Goal: Task Accomplishment & Management: Manage account settings

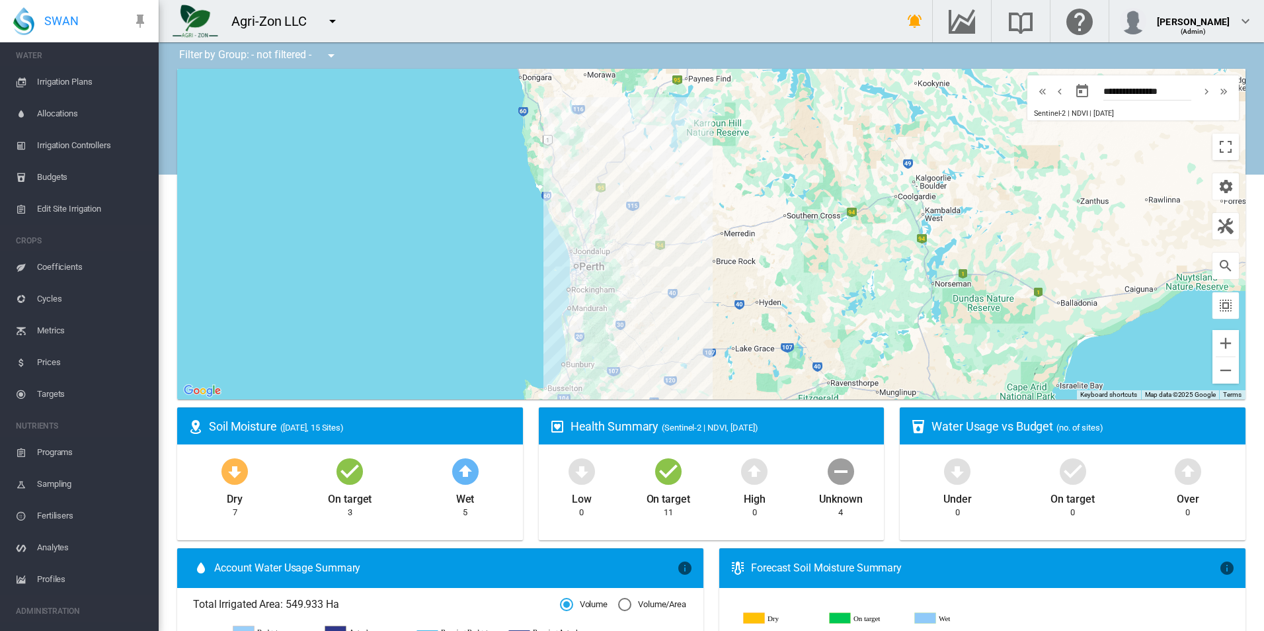
scroll to position [242, 0]
click at [94, 570] on span "Account Details" at bounding box center [92, 583] width 111 height 32
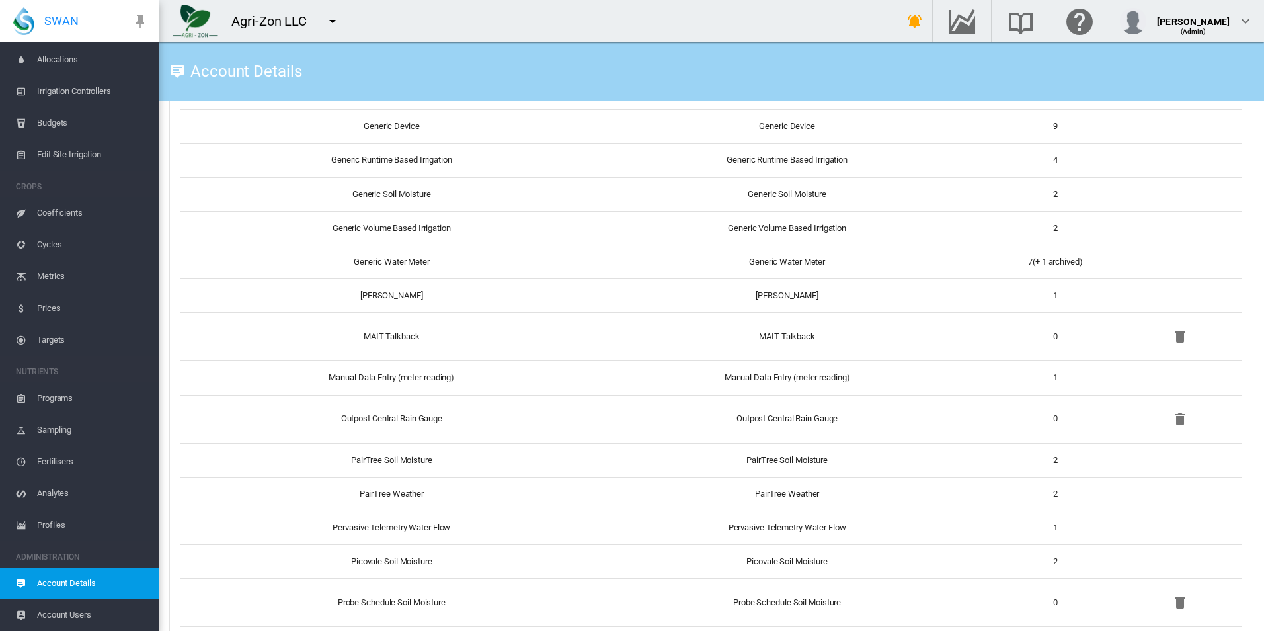
scroll to position [1058, 0]
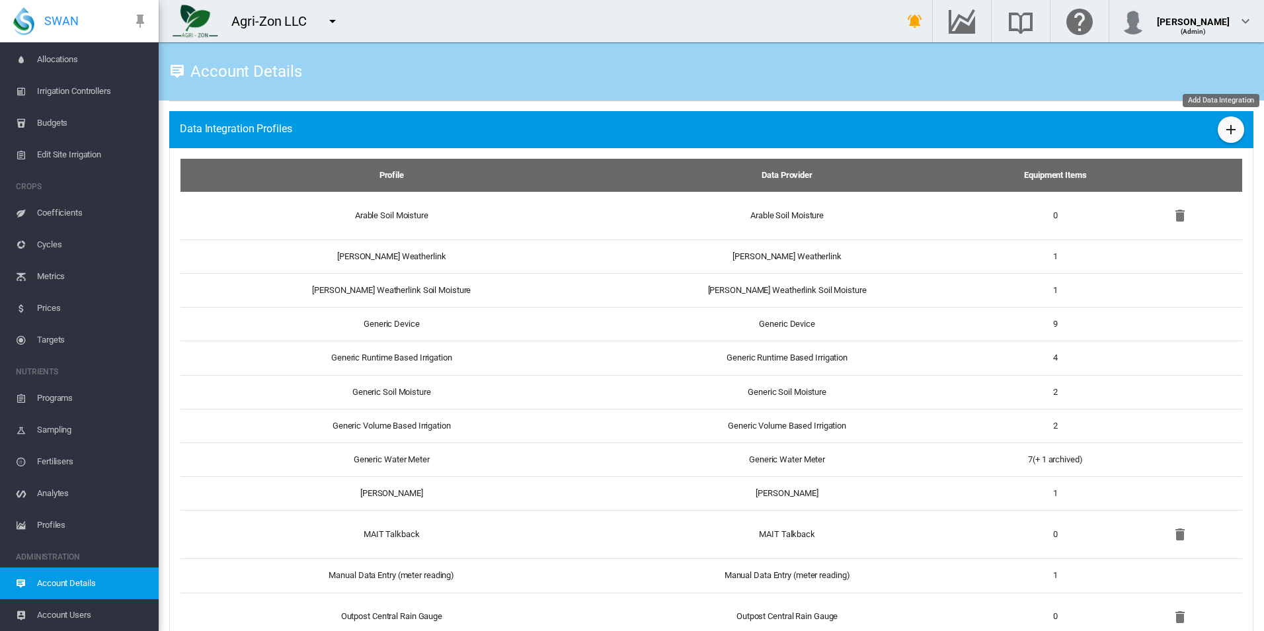
click at [1223, 136] on md-icon "icon-plus" at bounding box center [1231, 130] width 16 height 16
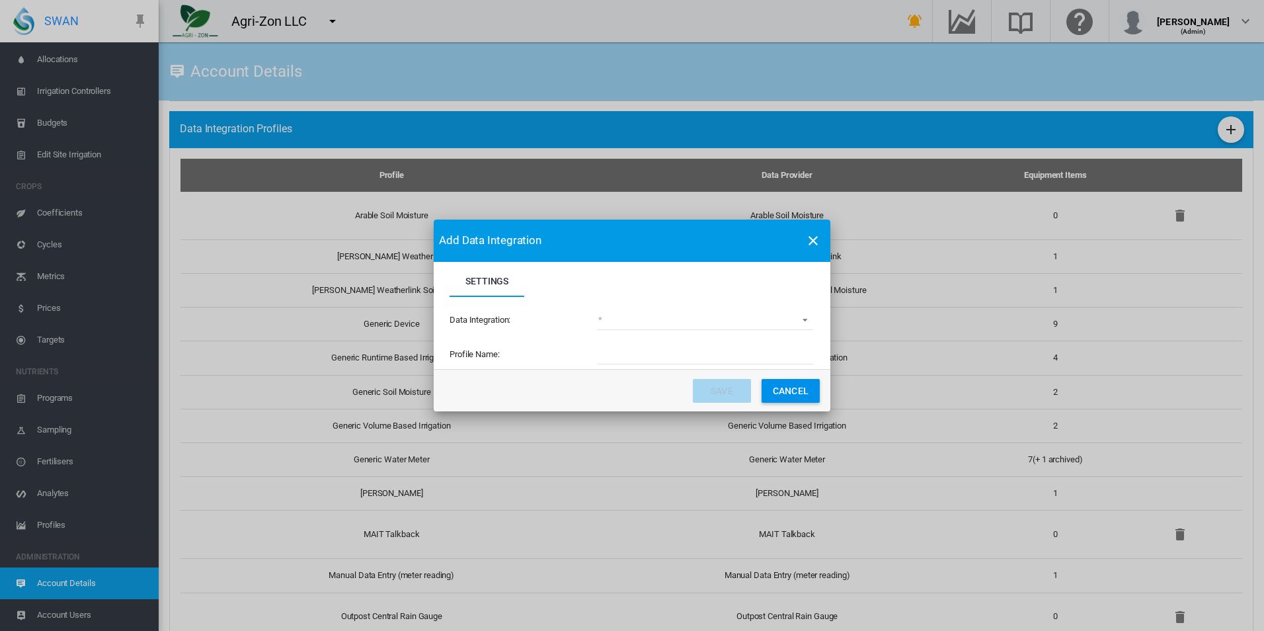
click at [646, 305] on div "Data Integration: (deprecated) Toro Lynx Course By Station Adcon Soil Moisture …" at bounding box center [632, 320] width 365 height 46
click at [658, 323] on md-select "(deprecated) Toro Lynx Course By Station Adcon Soil Moisture Aquacheck Soil Moi…" at bounding box center [705, 320] width 216 height 20
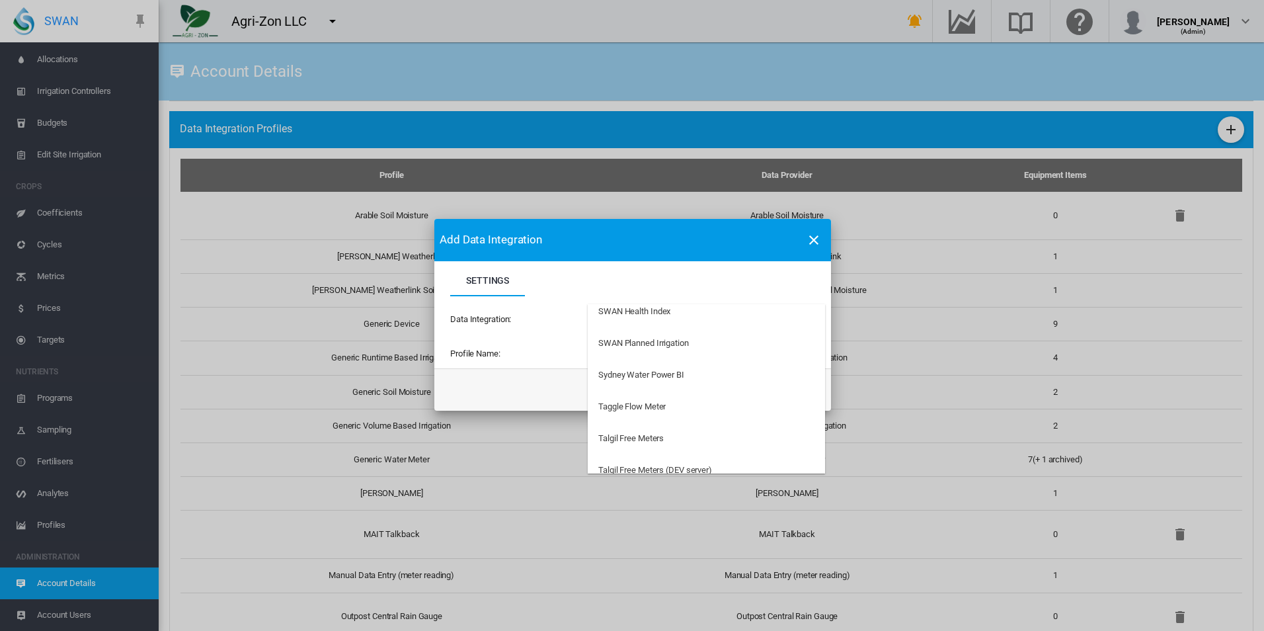
scroll to position [3491, 0]
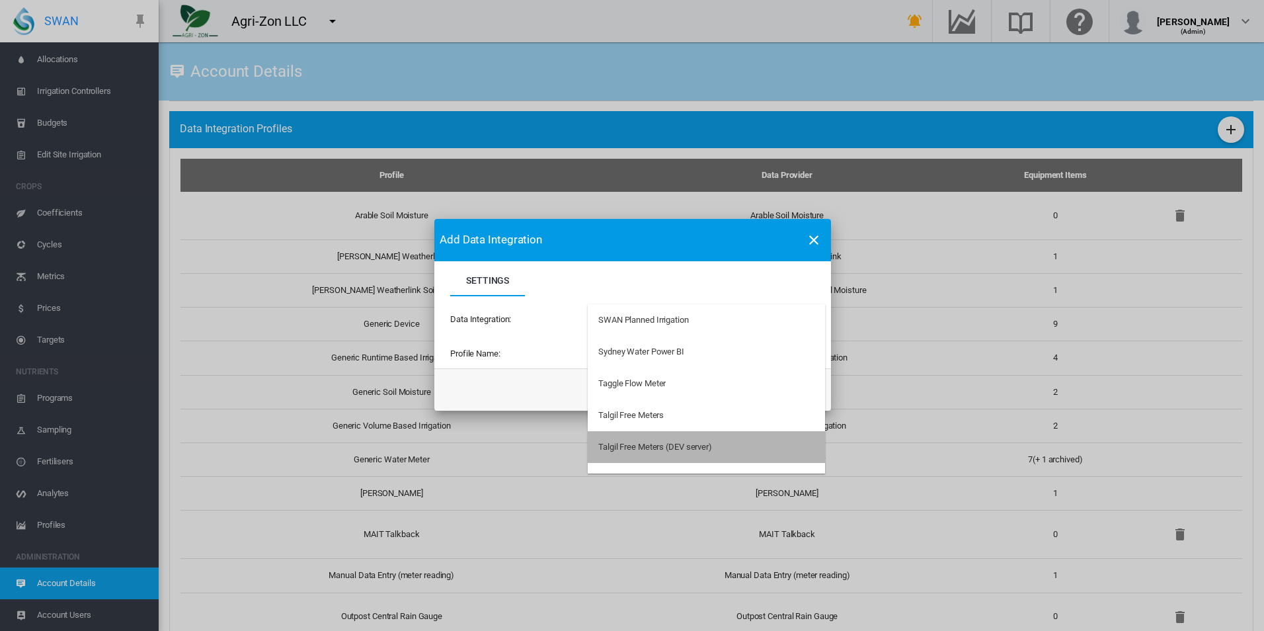
click at [711, 453] on div "Talgil Free Meters (DEV server)" at bounding box center [655, 447] width 114 height 12
type input "**********"
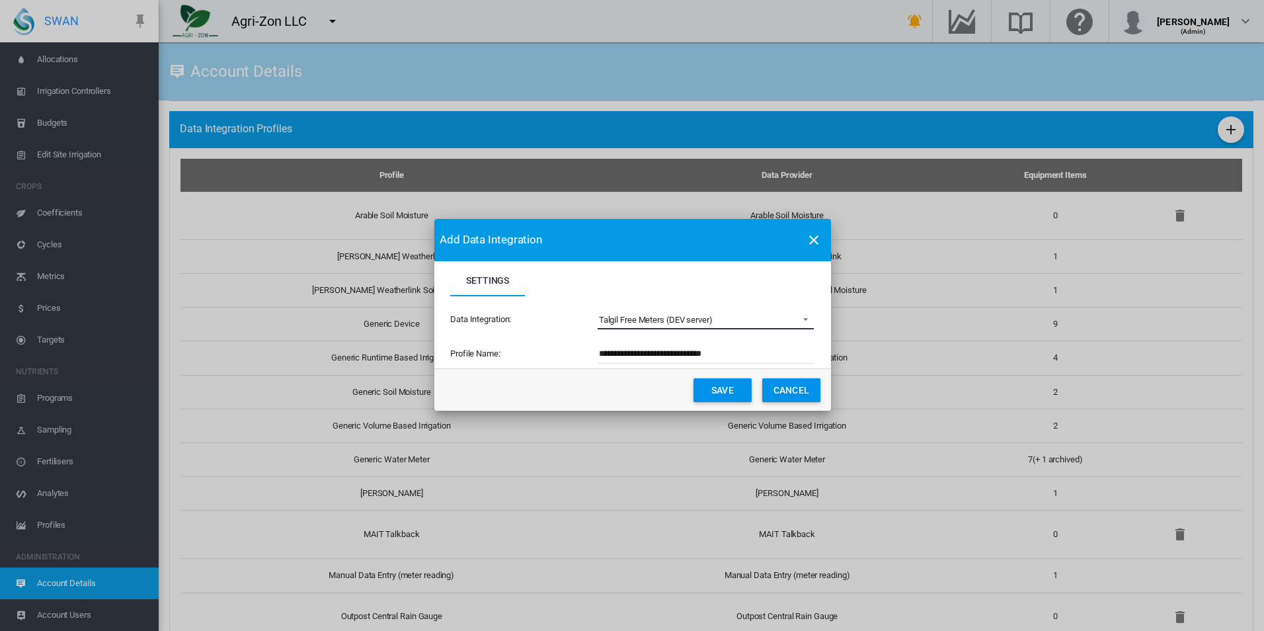
click at [664, 315] on div "Talgil Free Meters (DEV server)" at bounding box center [656, 320] width 114 height 10
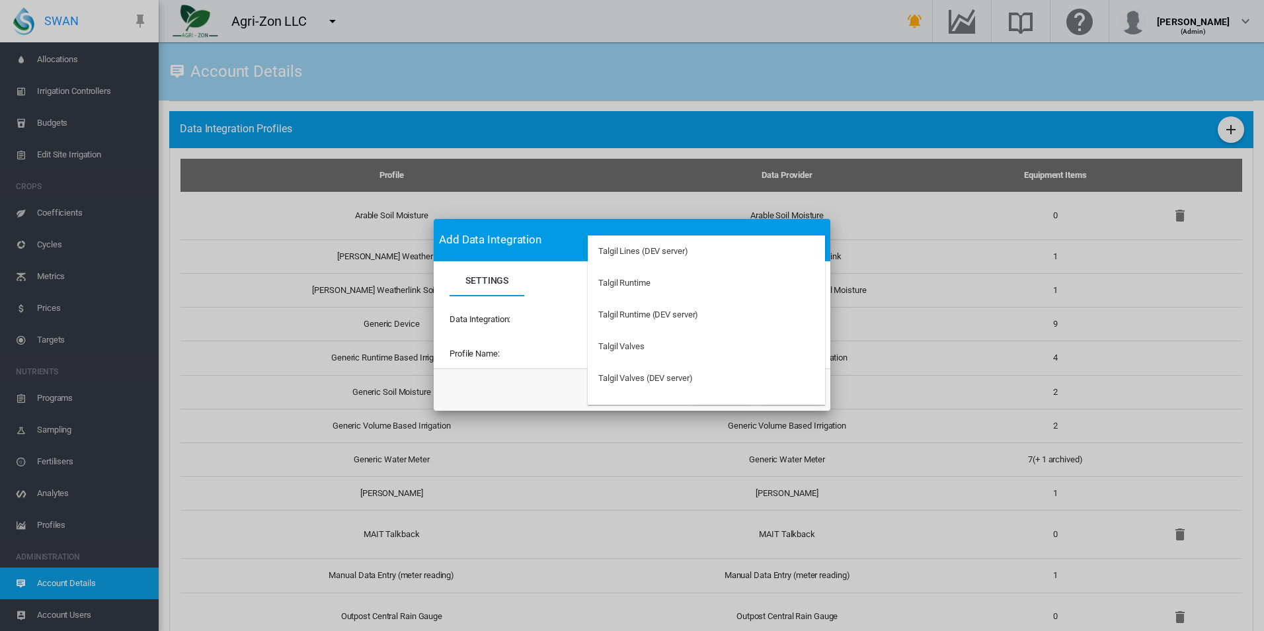
scroll to position [3747, 0]
click at [555, 378] on md-backdrop at bounding box center [632, 315] width 1264 height 631
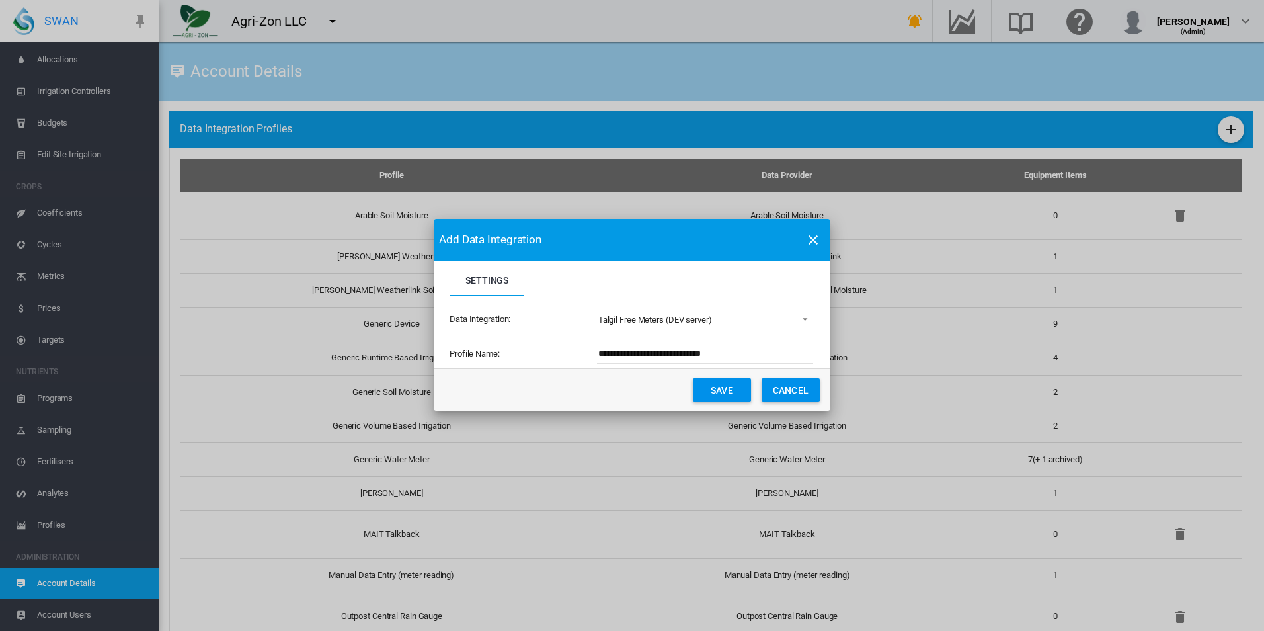
click at [707, 395] on button "Save" at bounding box center [722, 390] width 58 height 24
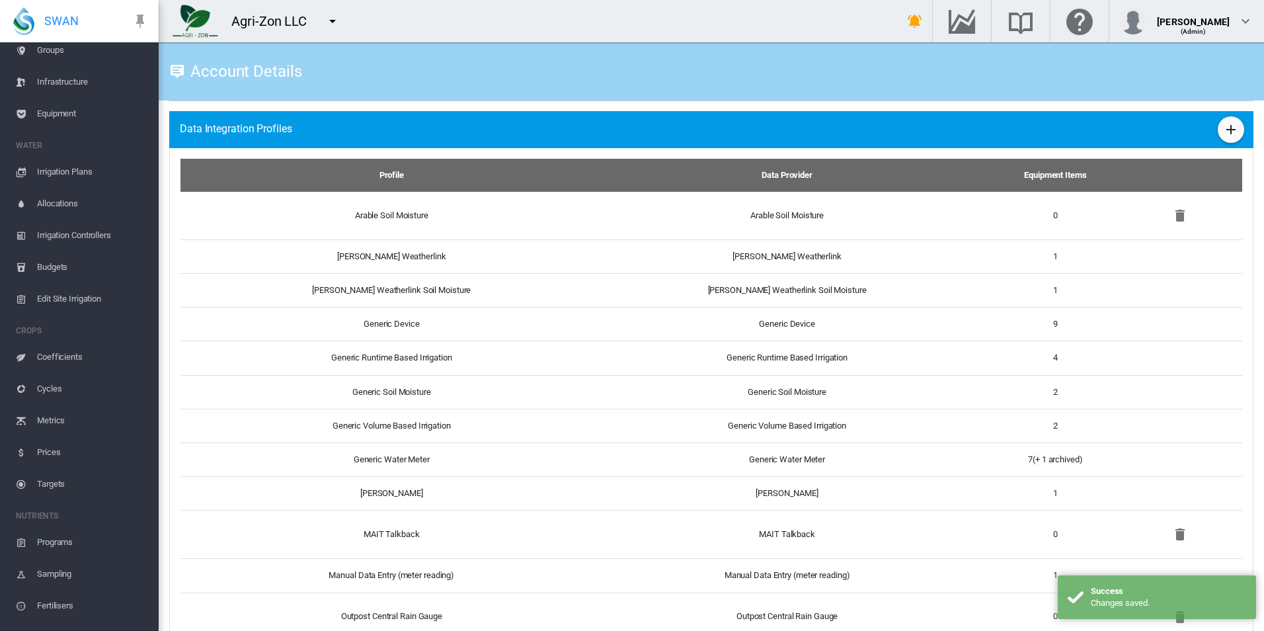
scroll to position [0, 0]
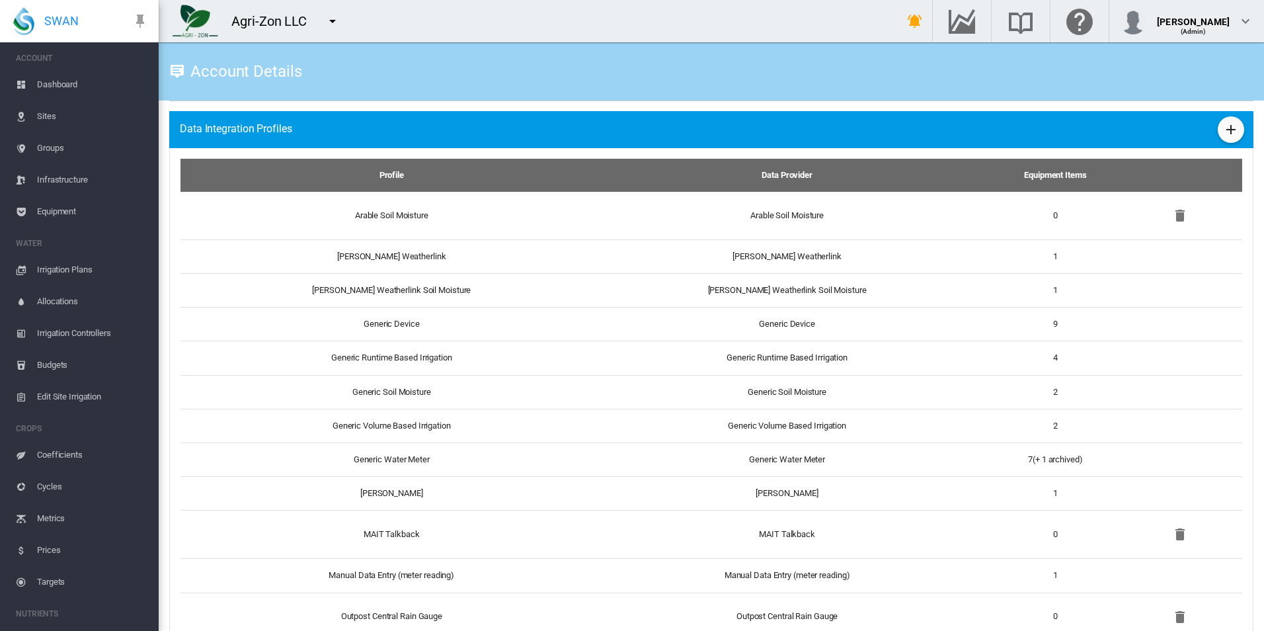
click at [80, 209] on span "Equipment" at bounding box center [92, 212] width 111 height 32
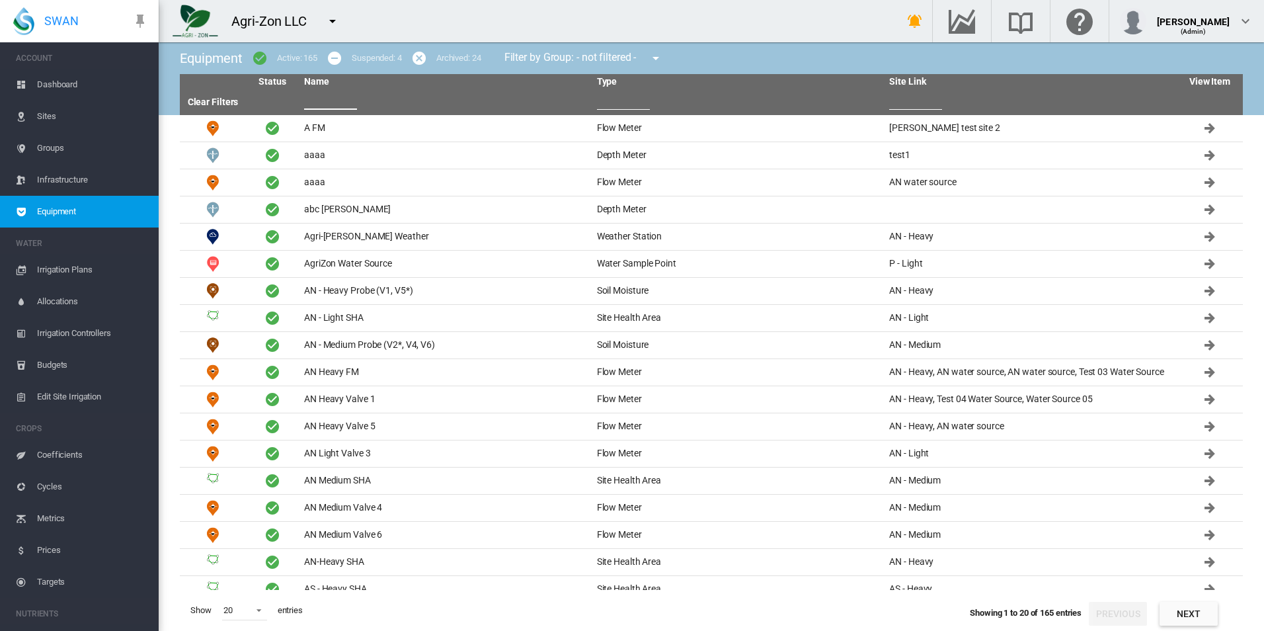
click at [325, 102] on input "text" at bounding box center [330, 100] width 53 height 20
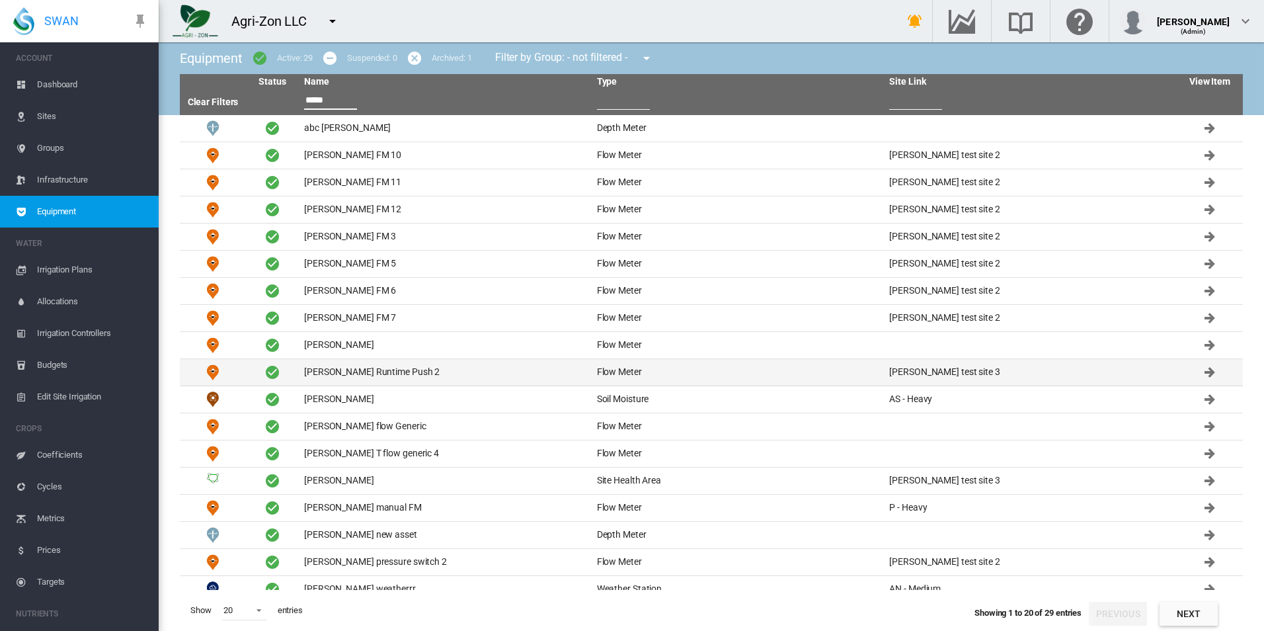
scroll to position [67, 0]
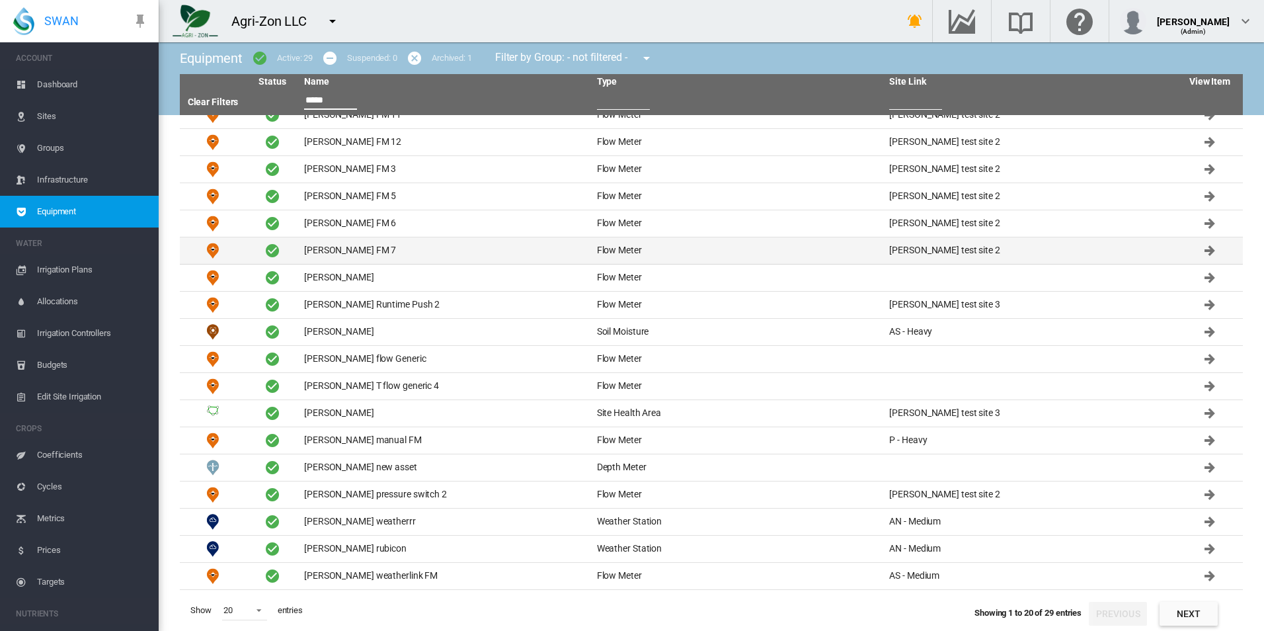
type input "*****"
click at [379, 249] on td "David FM 7" at bounding box center [445, 250] width 293 height 26
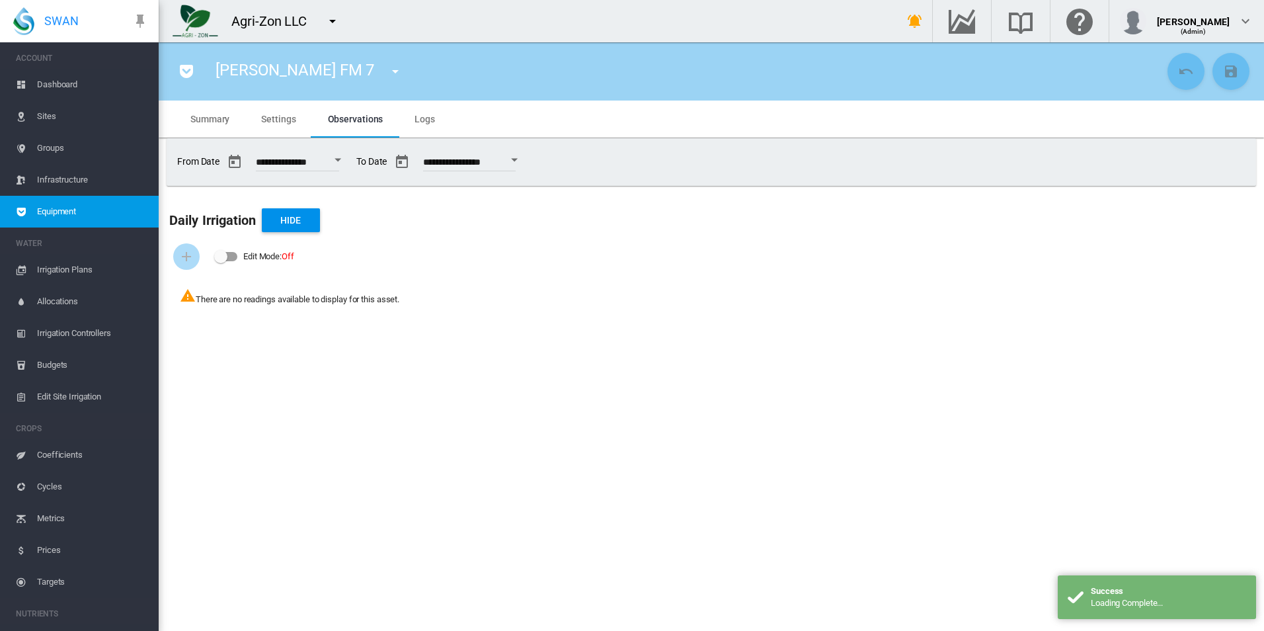
click at [263, 121] on span "Settings" at bounding box center [278, 119] width 34 height 11
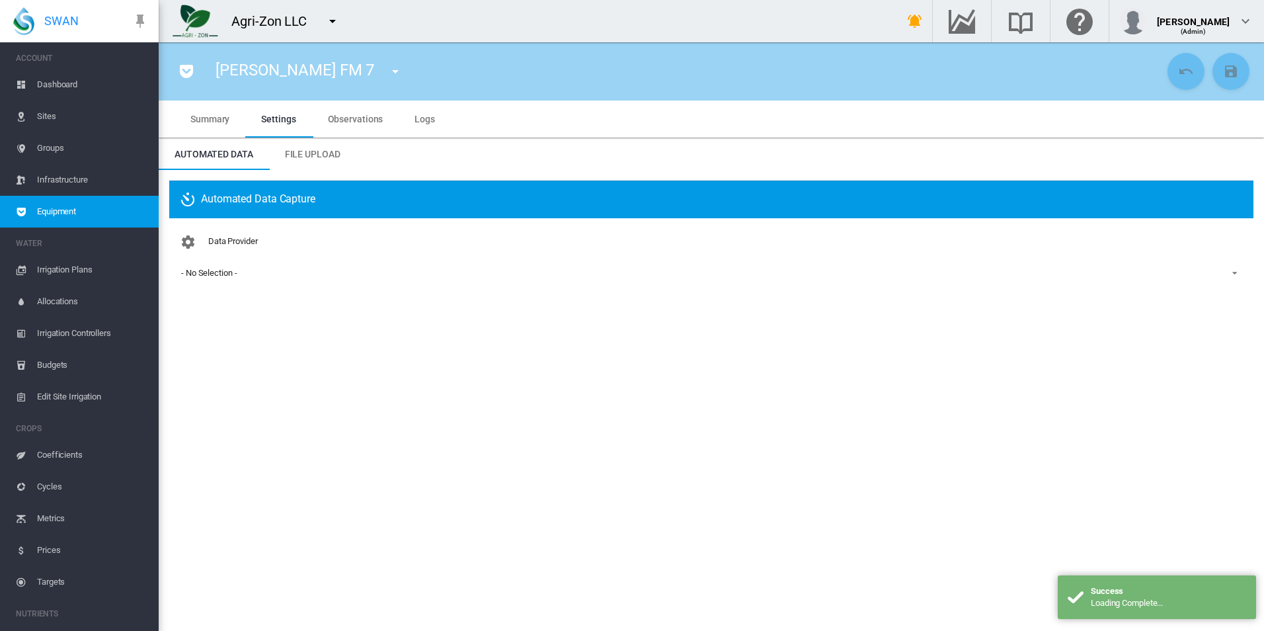
click at [249, 275] on span "- No Selection -" at bounding box center [700, 273] width 1039 height 12
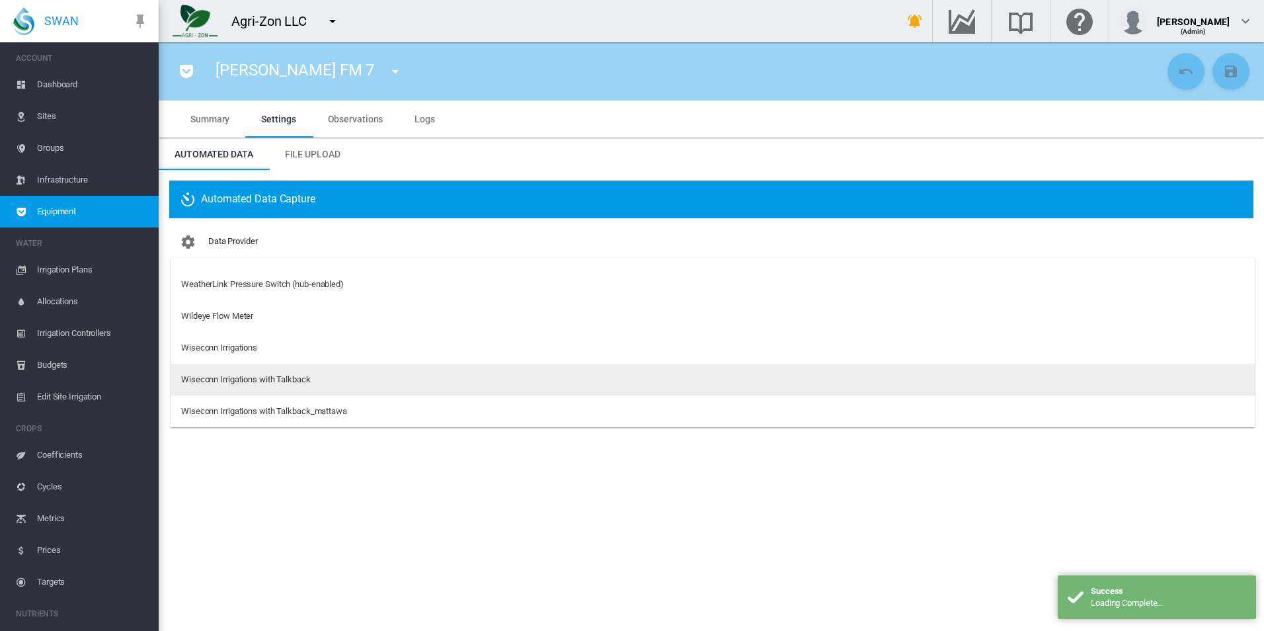
scroll to position [304, 0]
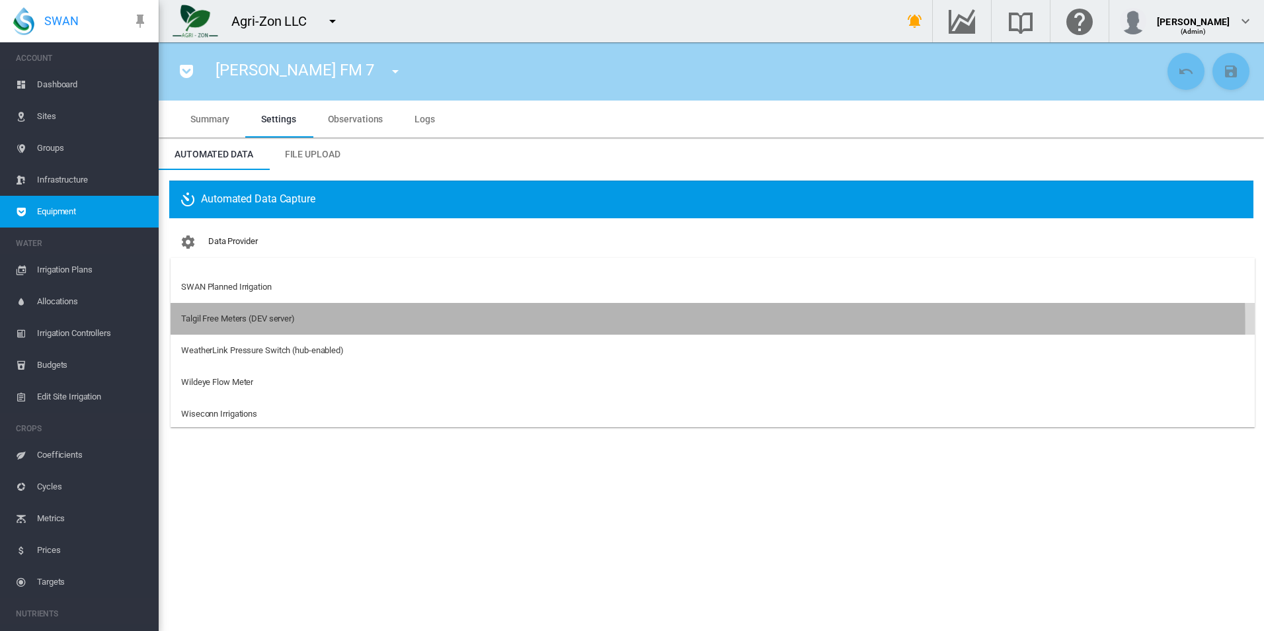
click at [323, 325] on md-option "Talgil Free Meters (DEV server)" at bounding box center [713, 319] width 1084 height 32
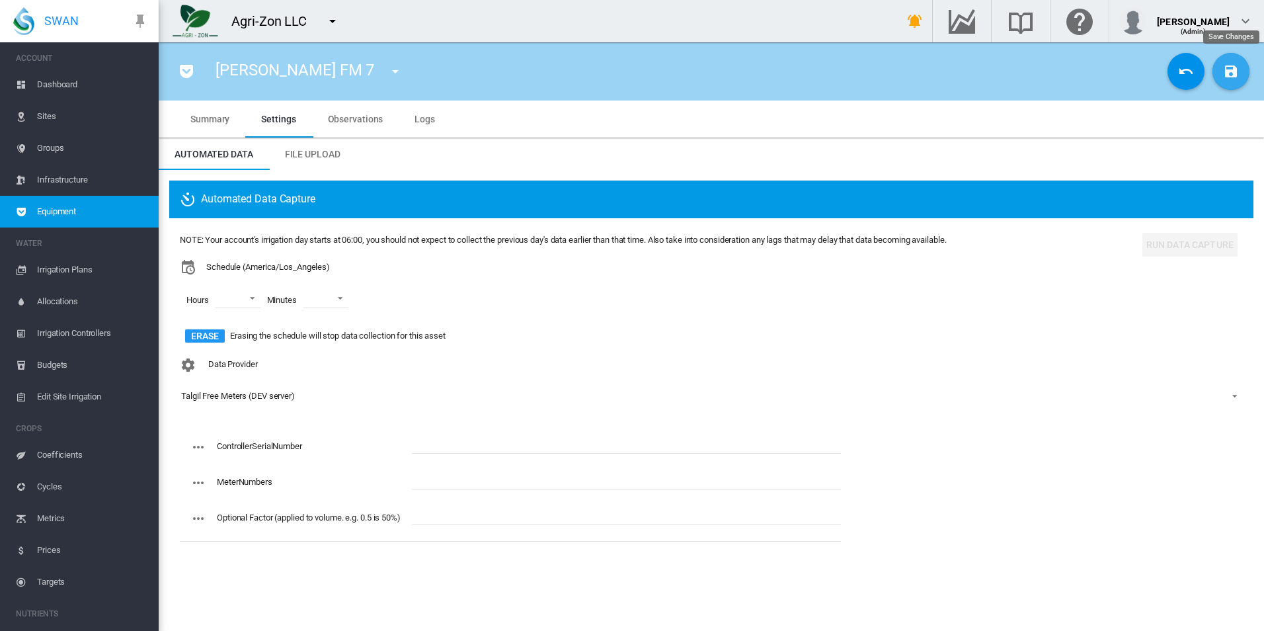
click at [1225, 75] on md-icon "icon-content-save" at bounding box center [1231, 71] width 16 height 16
click at [978, 26] on md-icon "Go to the Data Hub" at bounding box center [962, 21] width 32 height 16
click at [325, 31] on button "button" at bounding box center [332, 21] width 26 height 26
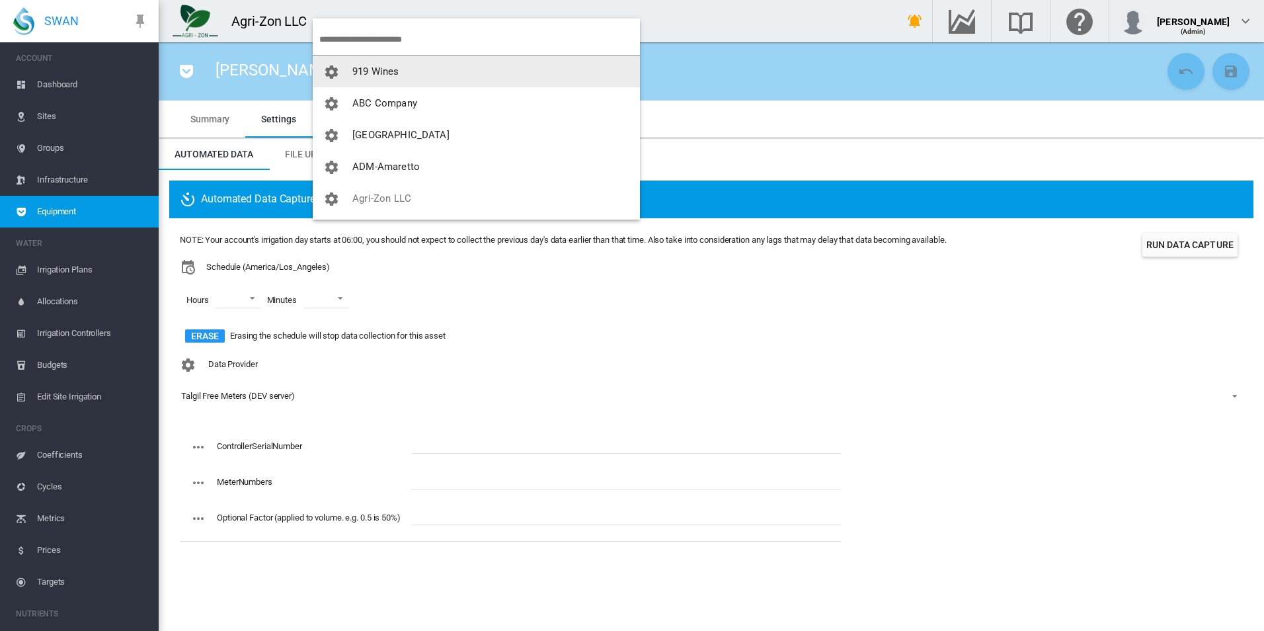
click at [392, 50] on input "search" at bounding box center [479, 39] width 321 height 31
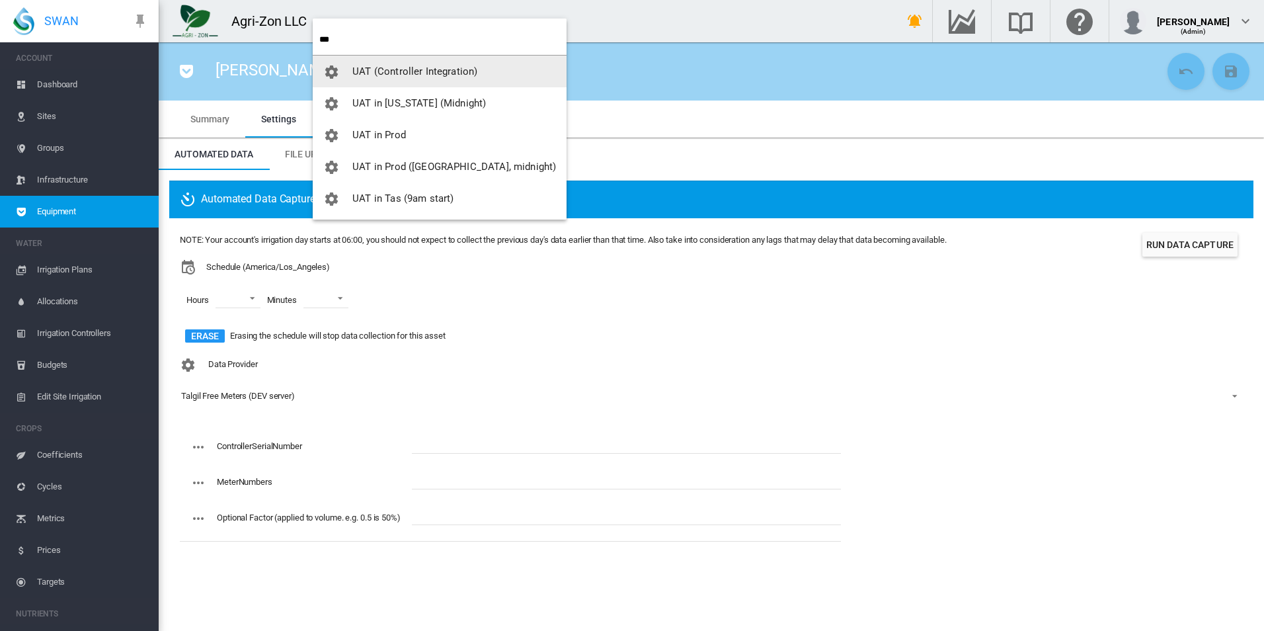
type input "***"
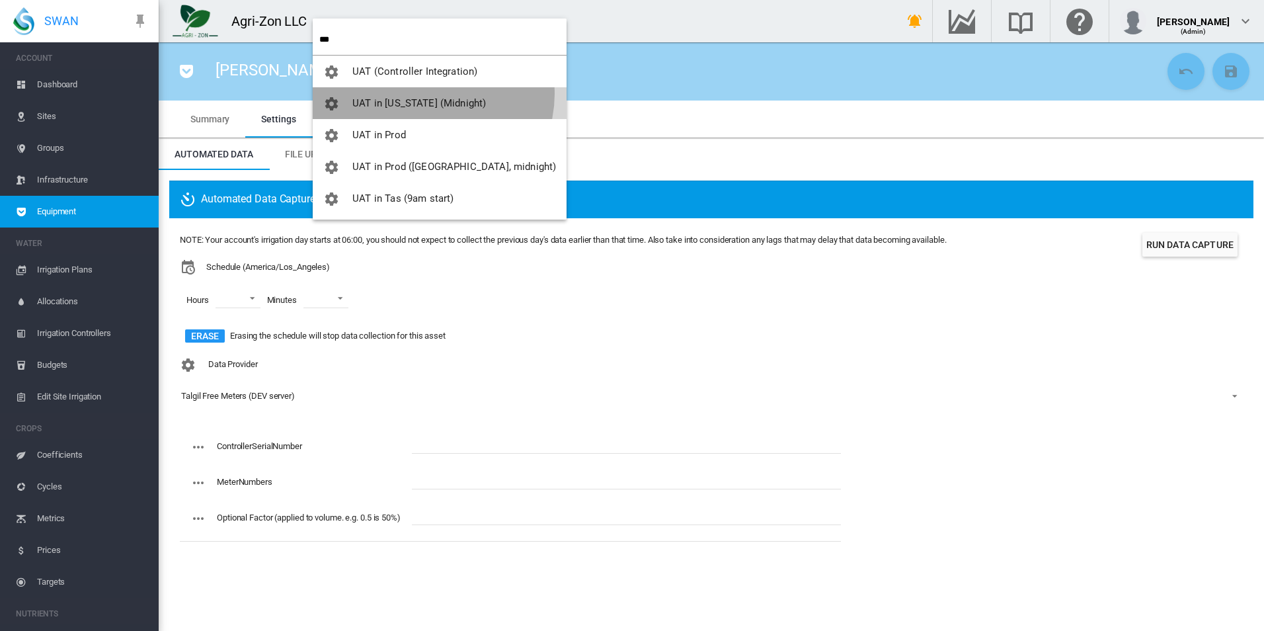
click at [432, 94] on button "UAT in [US_STATE] (Midnight)" at bounding box center [440, 103] width 254 height 32
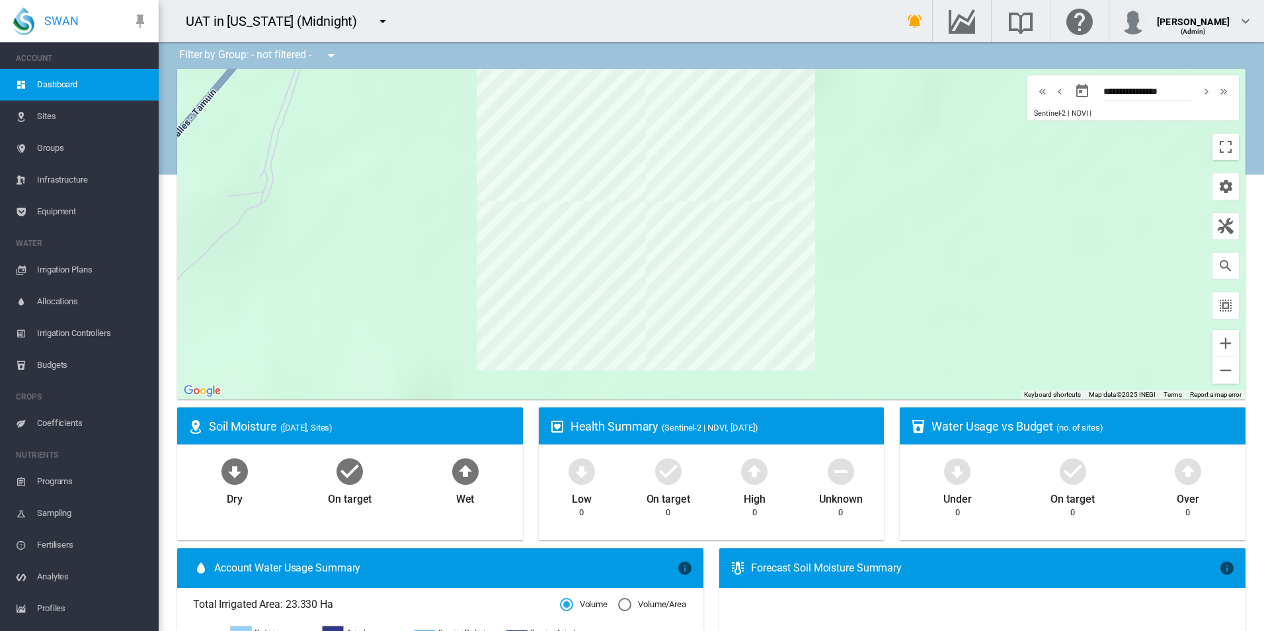
click at [95, 223] on span "Equipment" at bounding box center [92, 212] width 111 height 32
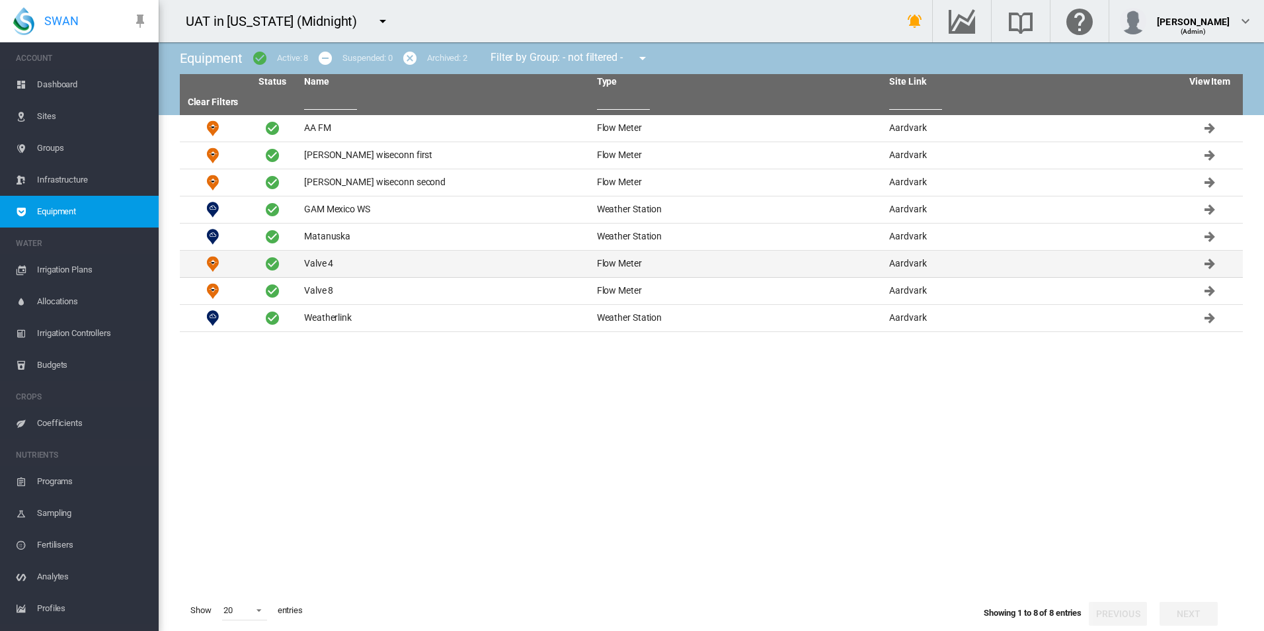
click at [488, 260] on td "Valve 4" at bounding box center [445, 264] width 293 height 26
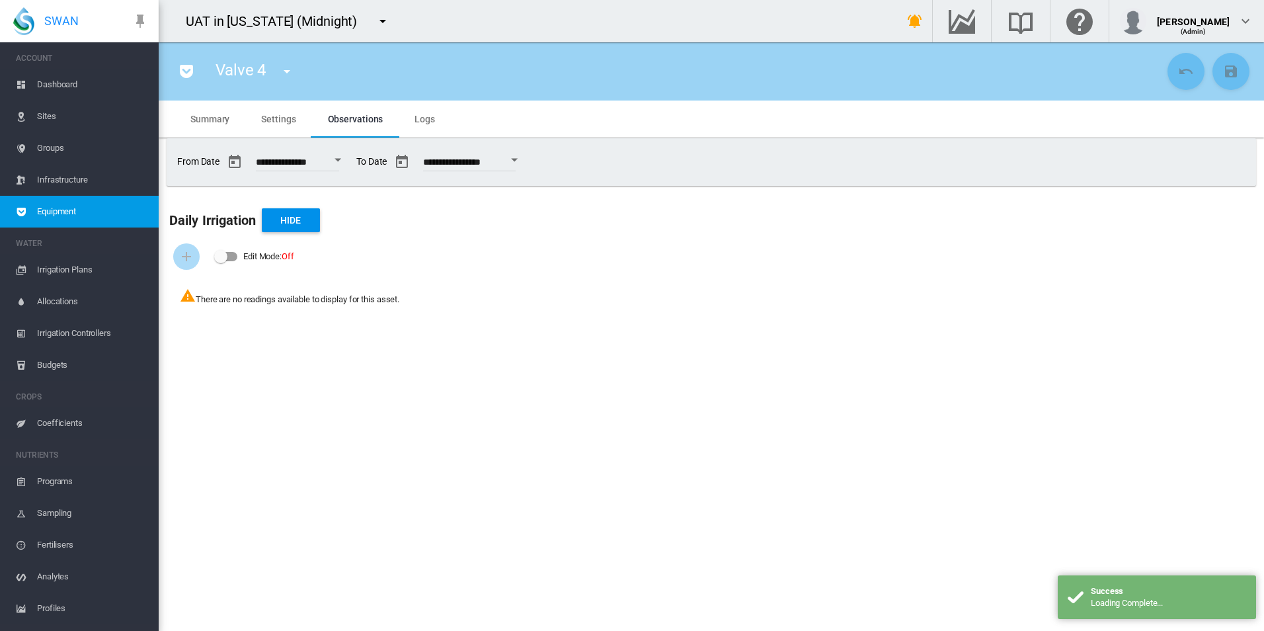
click at [260, 108] on md-tab-item "Settings" at bounding box center [278, 118] width 66 height 37
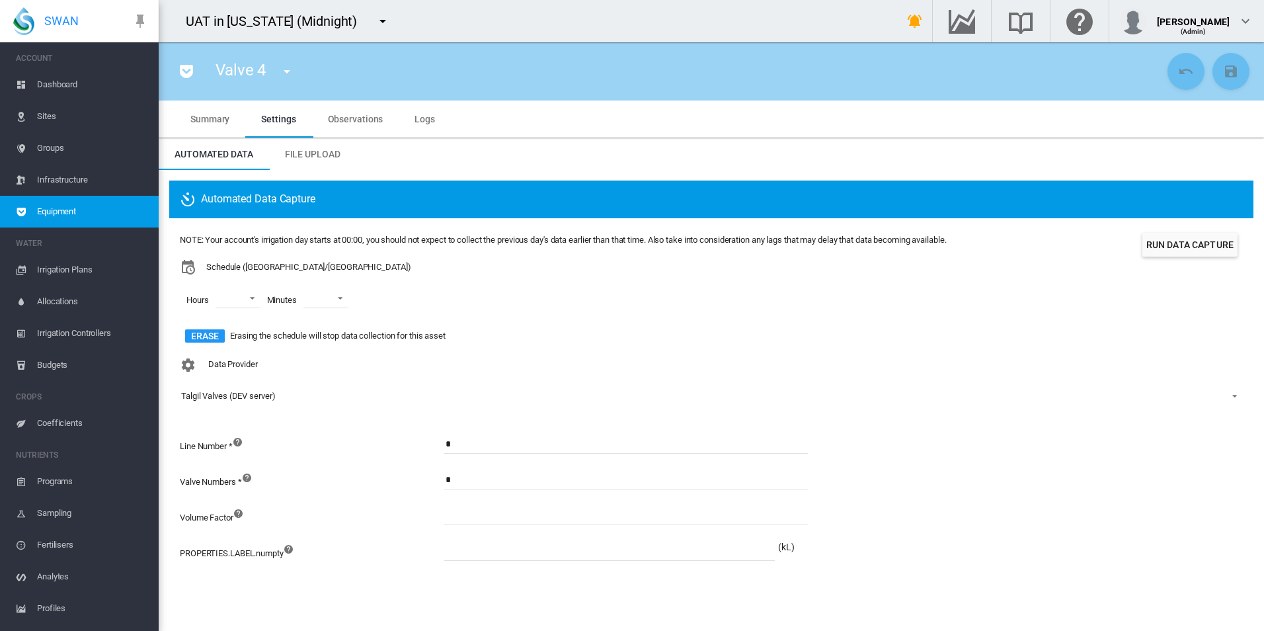
click at [1217, 244] on button "Run Data Capture" at bounding box center [1189, 245] width 95 height 24
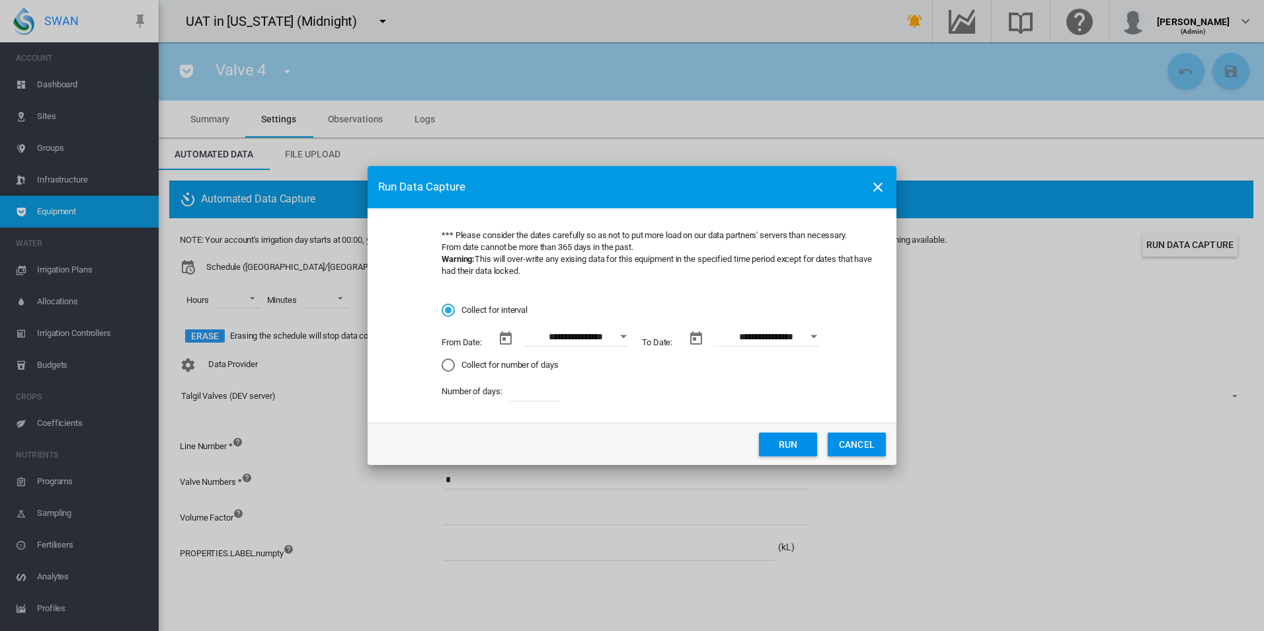
click at [801, 447] on button "Run" at bounding box center [788, 444] width 58 height 24
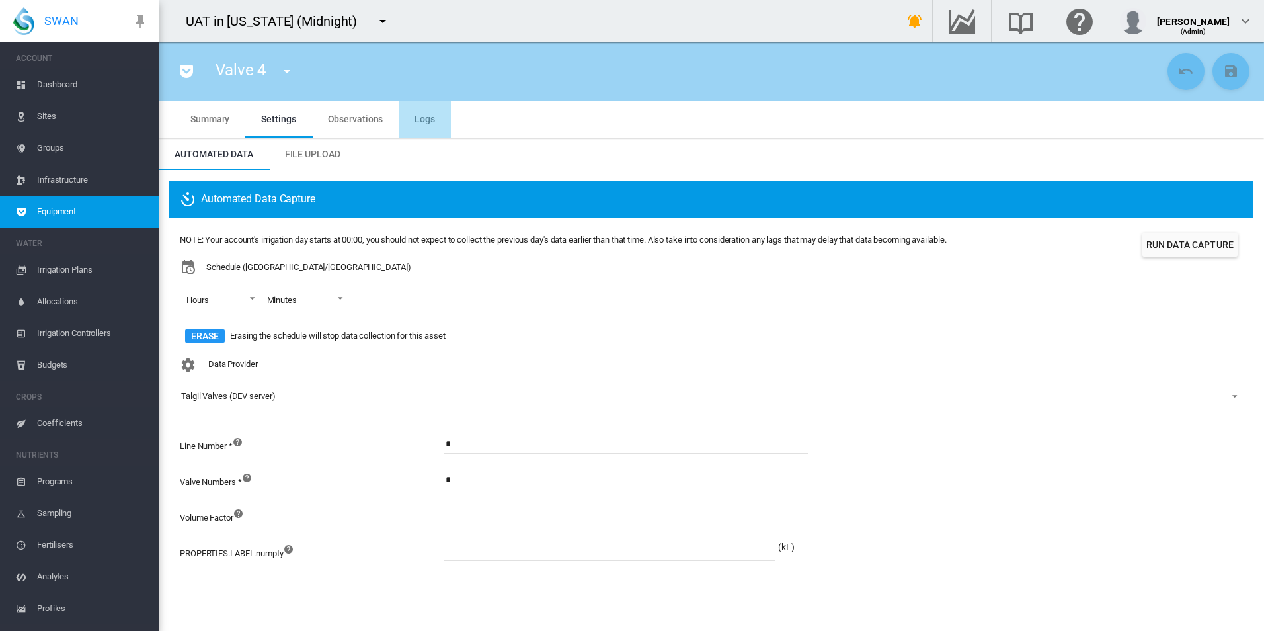
click at [428, 108] on md-tab-item "Logs" at bounding box center [425, 118] width 52 height 37
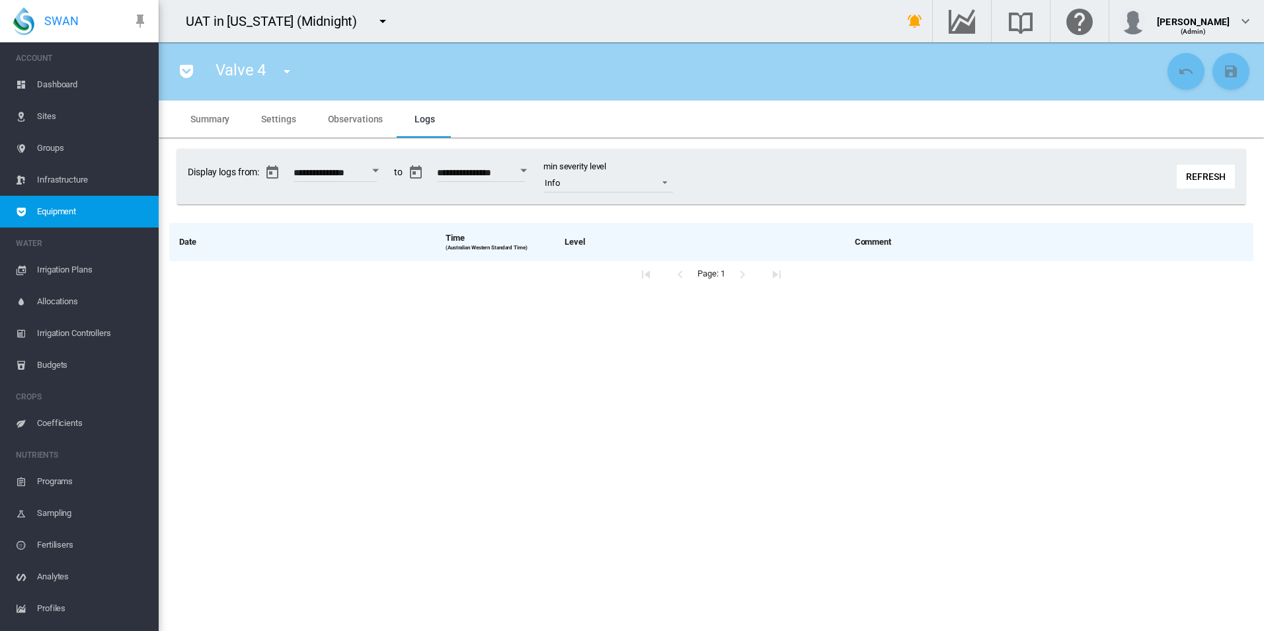
click at [1189, 172] on button "Refresh" at bounding box center [1206, 177] width 58 height 24
click at [1197, 169] on button "Refresh" at bounding box center [1206, 177] width 58 height 24
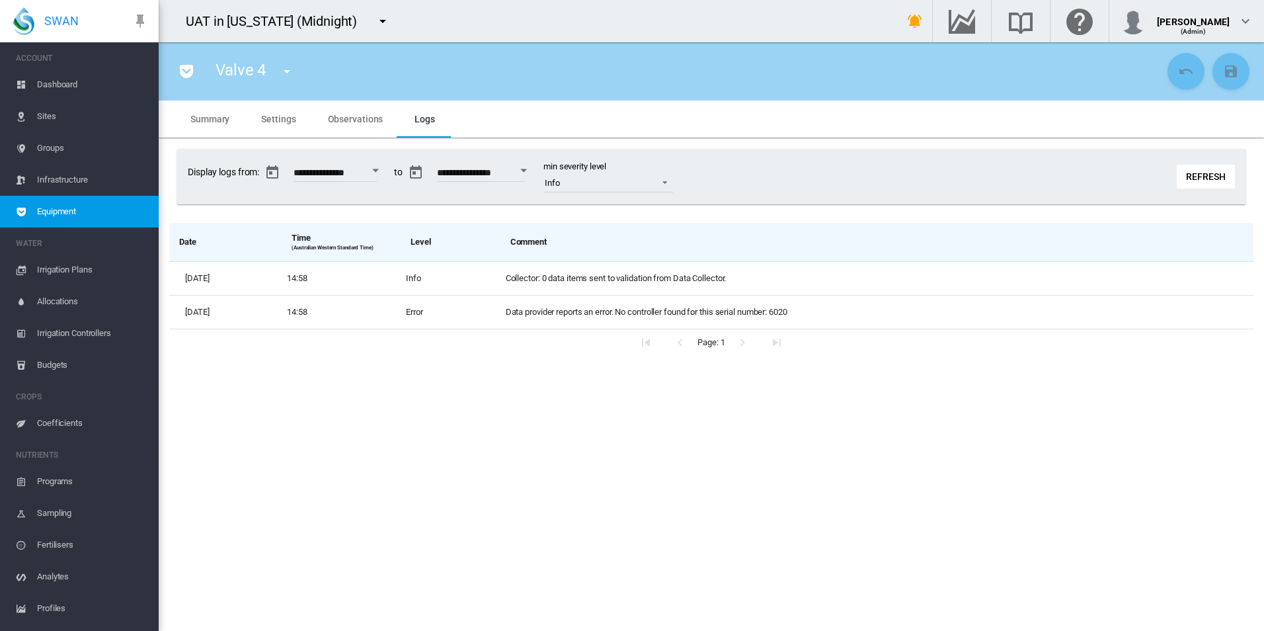
click at [350, 124] on md-tab-item "Observations" at bounding box center [355, 118] width 87 height 37
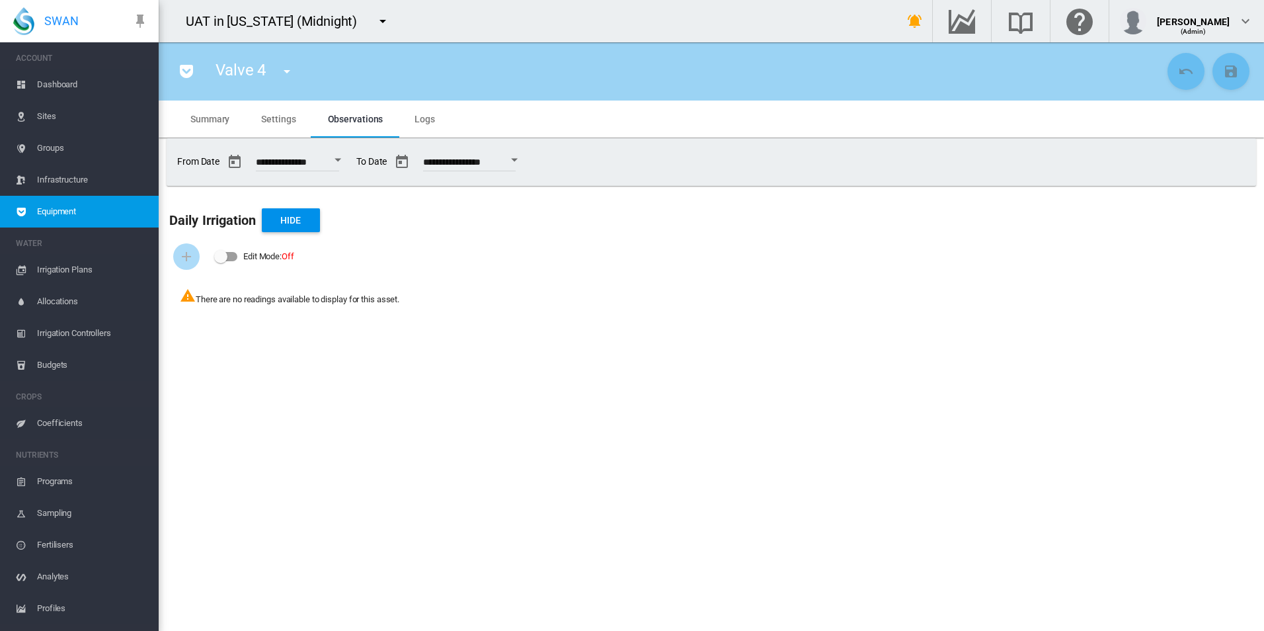
click at [375, 22] on md-icon "icon-menu-down" at bounding box center [383, 21] width 16 height 16
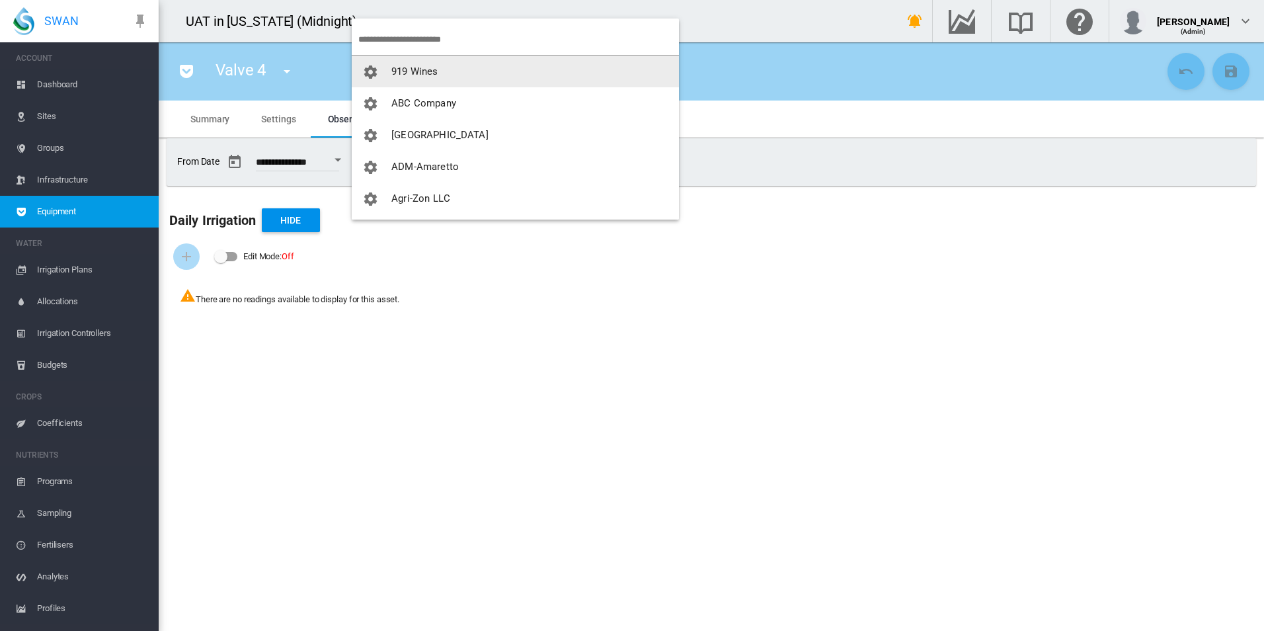
click at [433, 38] on input "search" at bounding box center [518, 39] width 321 height 31
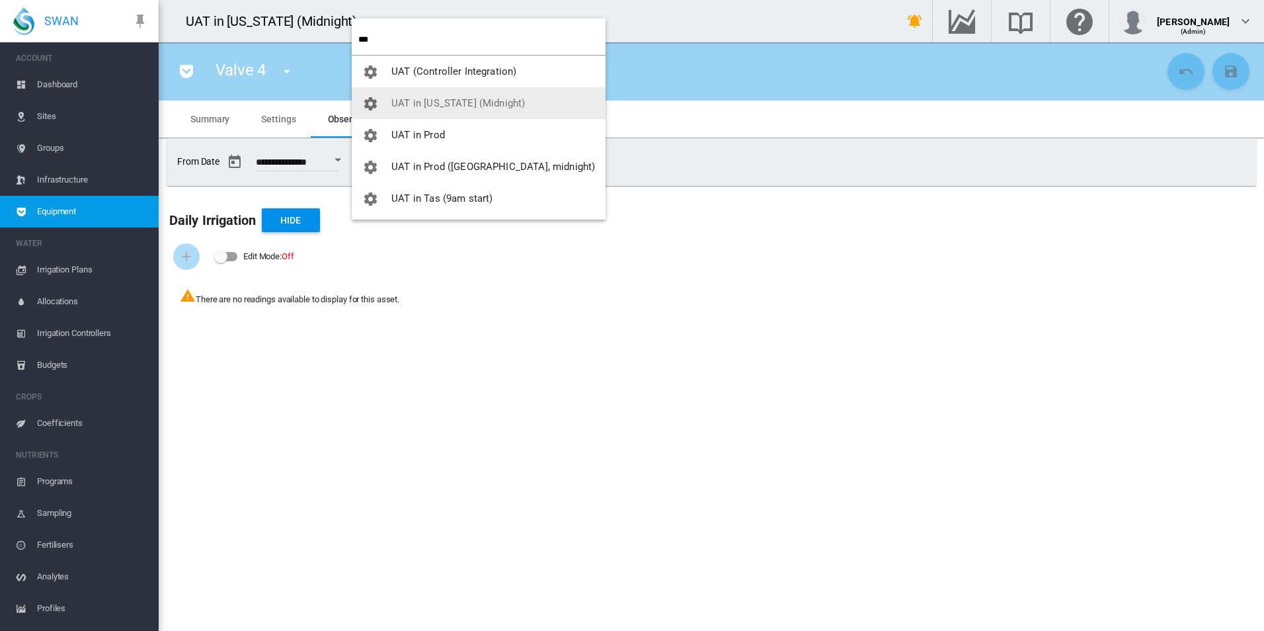
type input "***"
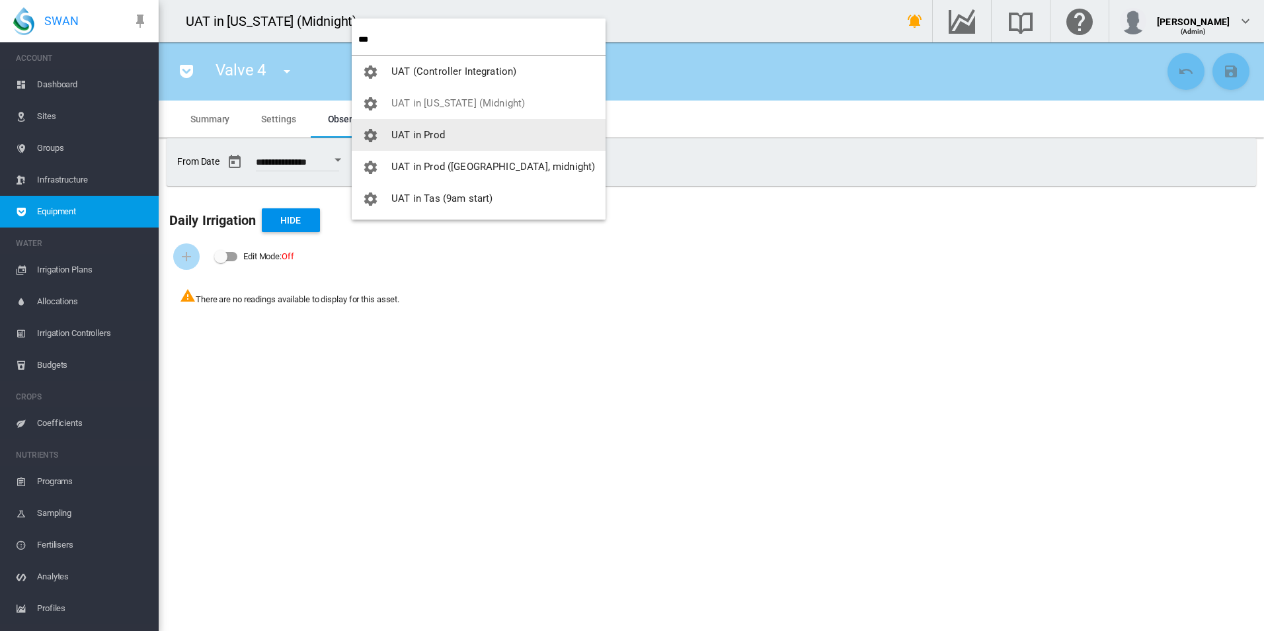
click at [456, 135] on button "UAT in Prod" at bounding box center [479, 135] width 254 height 32
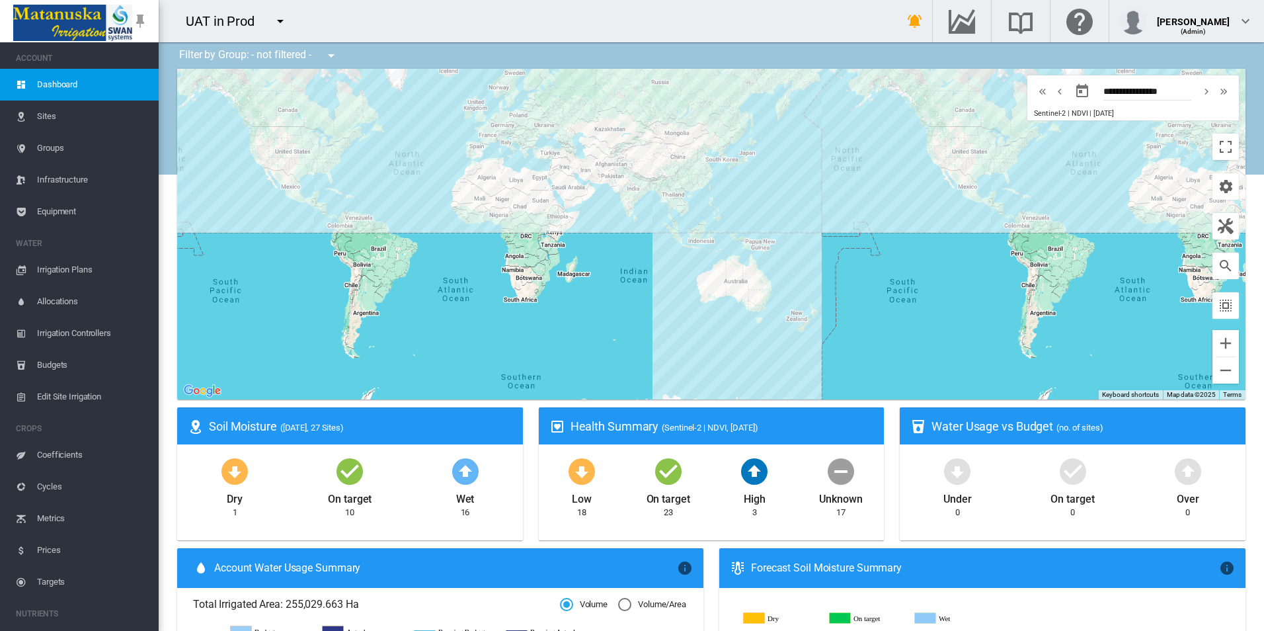
click at [72, 210] on span "Equipment" at bounding box center [92, 212] width 111 height 32
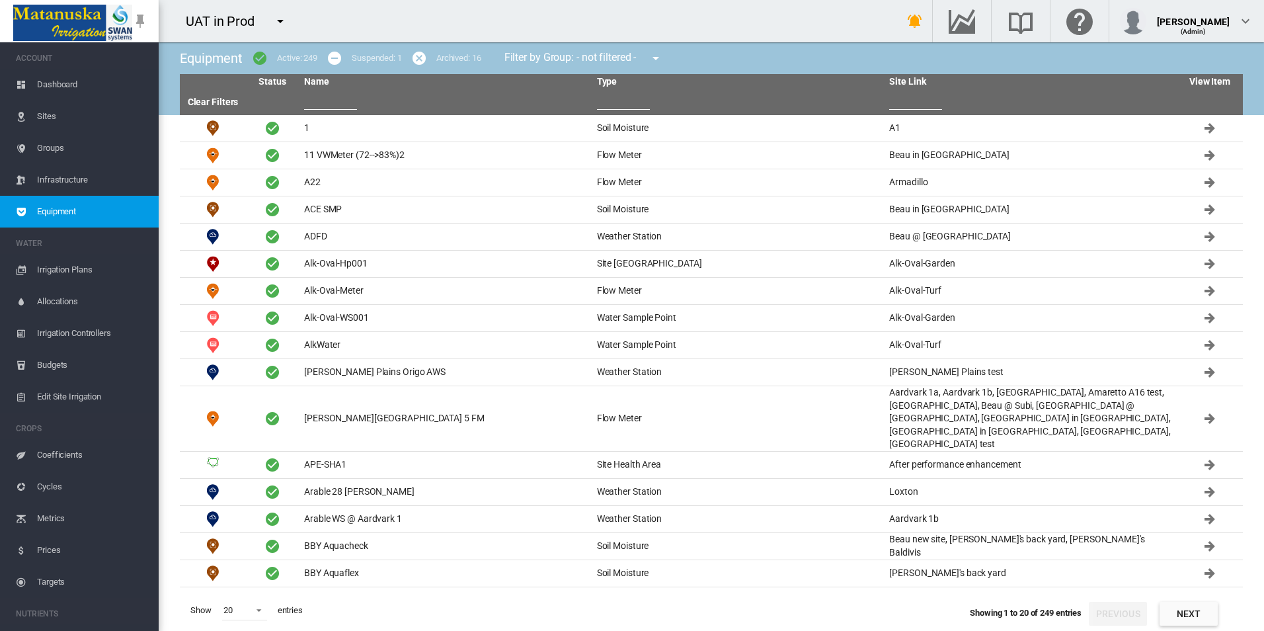
click at [302, 102] on th at bounding box center [445, 102] width 293 height 25
click at [308, 105] on input "text" at bounding box center [330, 100] width 53 height 20
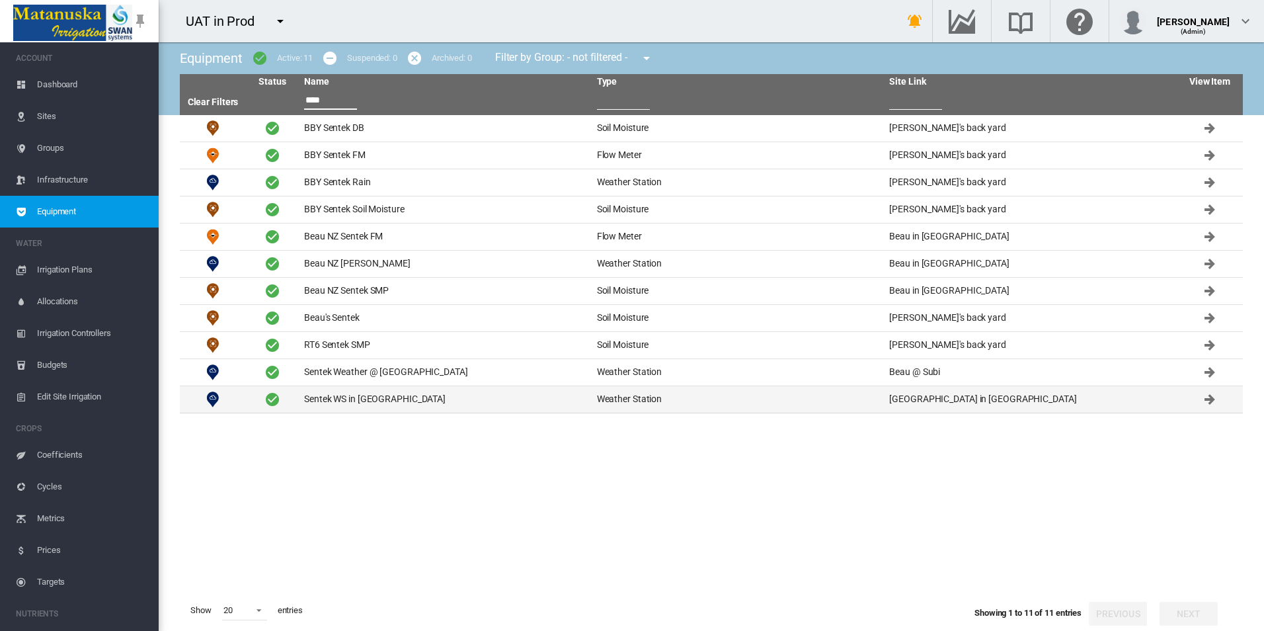
type input "****"
click at [431, 395] on td "Sentek WS in NSW" at bounding box center [445, 399] width 293 height 26
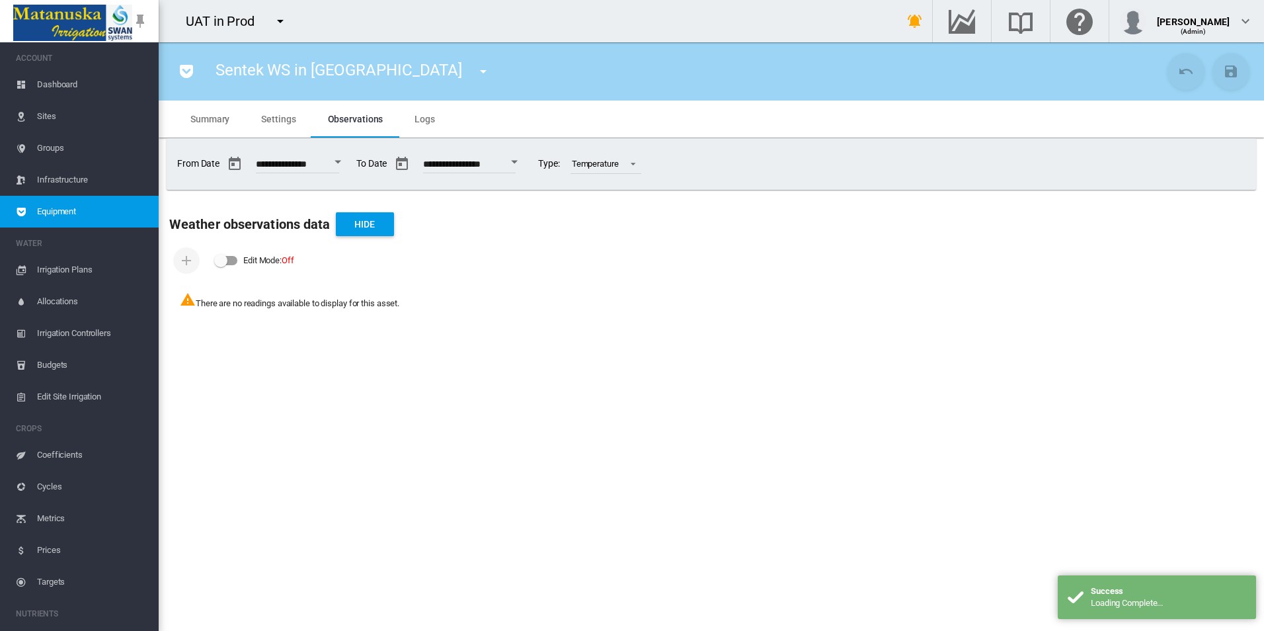
click at [268, 112] on md-tab-item "Settings" at bounding box center [278, 118] width 66 height 37
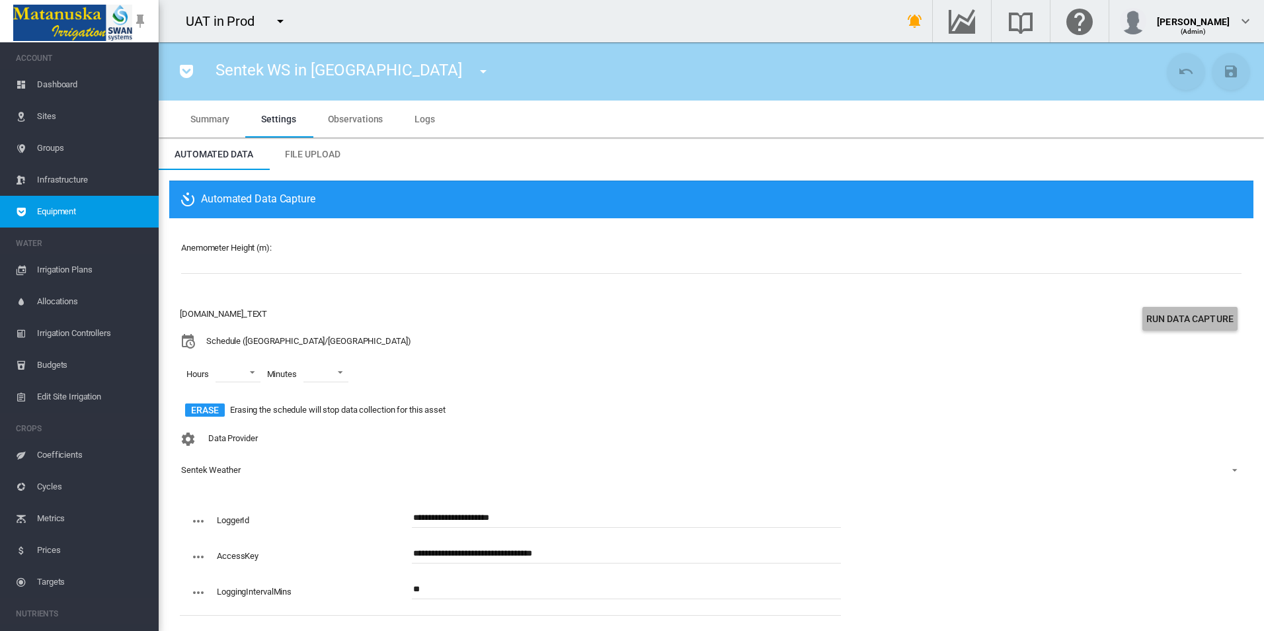
click at [1209, 329] on button "Run Data Capture" at bounding box center [1189, 319] width 95 height 24
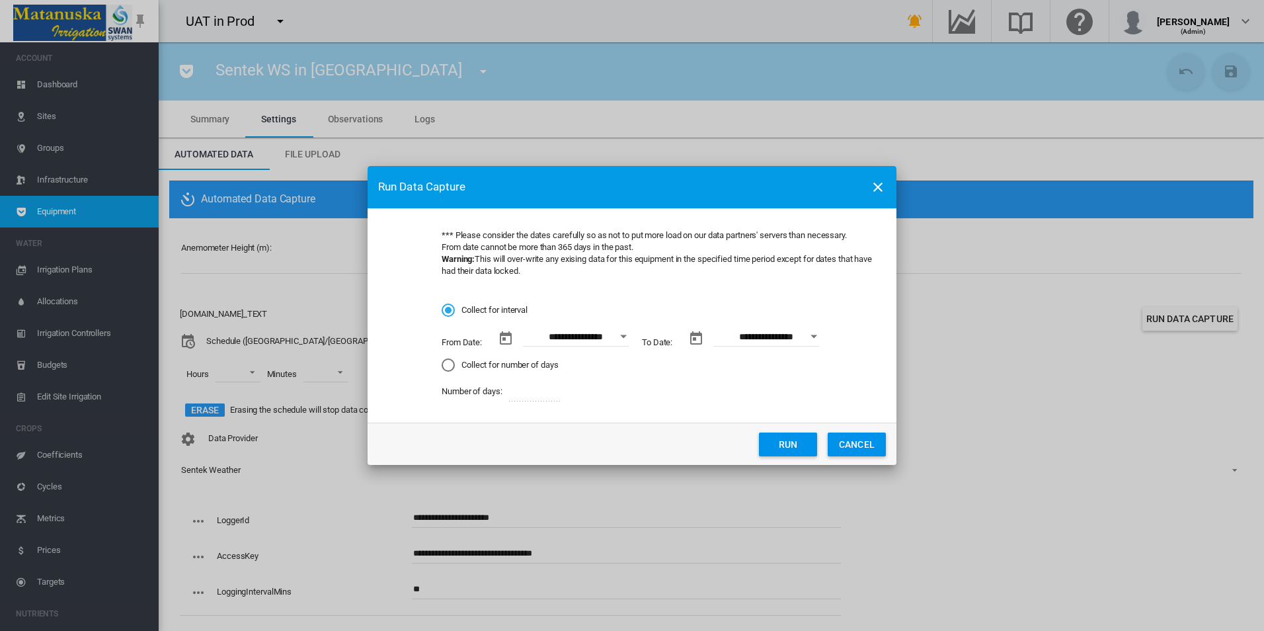
click at [800, 446] on button "Run" at bounding box center [788, 444] width 58 height 24
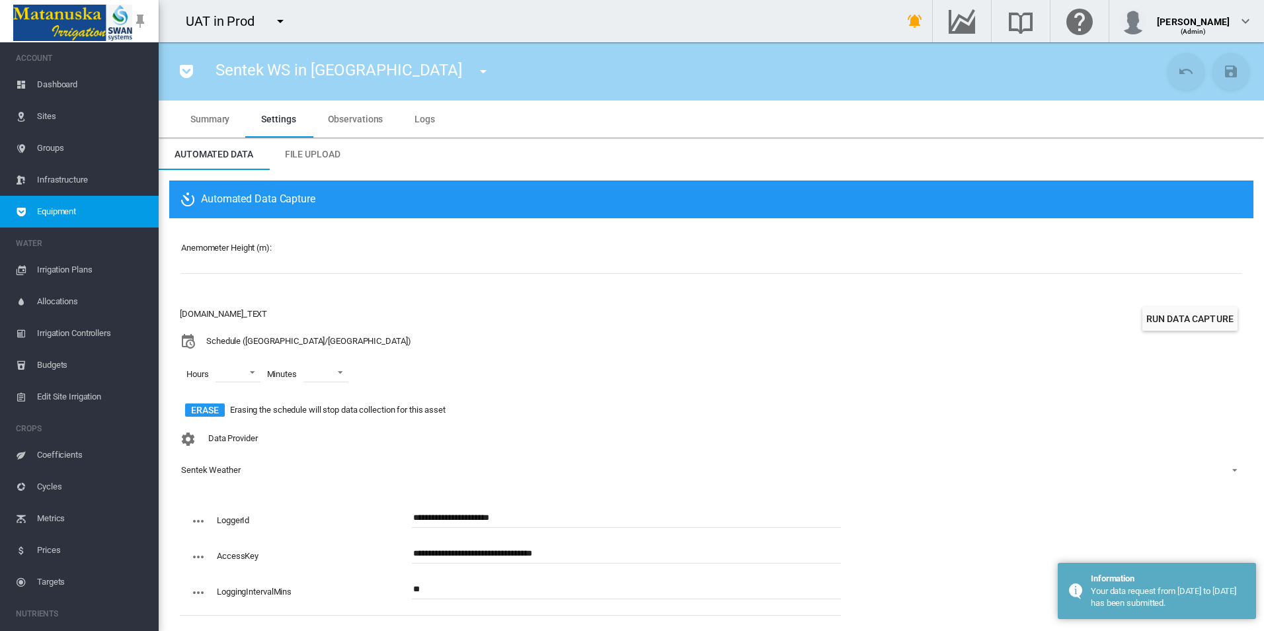
click at [799, 408] on div "AC.EQUIP.WEATHER_TEXT Schedule (Australia/Sydney) Hours 00 01 02 03 04 05 06 07…" at bounding box center [711, 364] width 1063 height 123
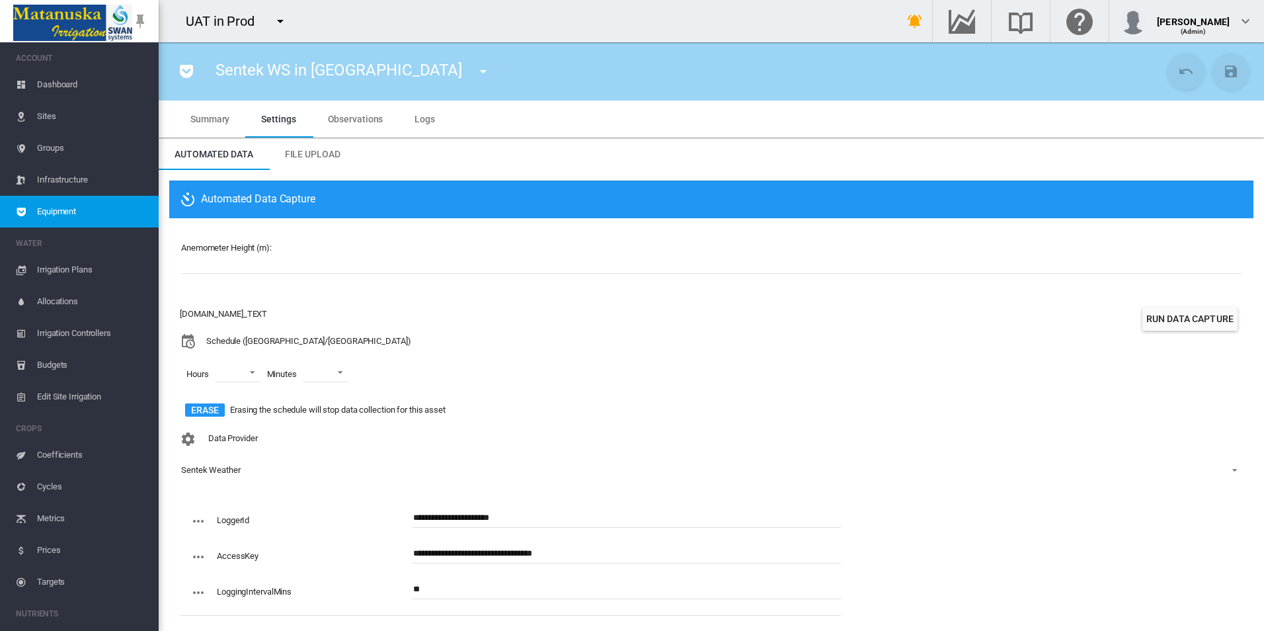
click at [452, 117] on md-tabs-canvas "Summary Settings Observations Logs Summary Settings Observations Logs" at bounding box center [712, 118] width 1074 height 37
click at [439, 122] on md-tab-item "Logs" at bounding box center [425, 118] width 52 height 37
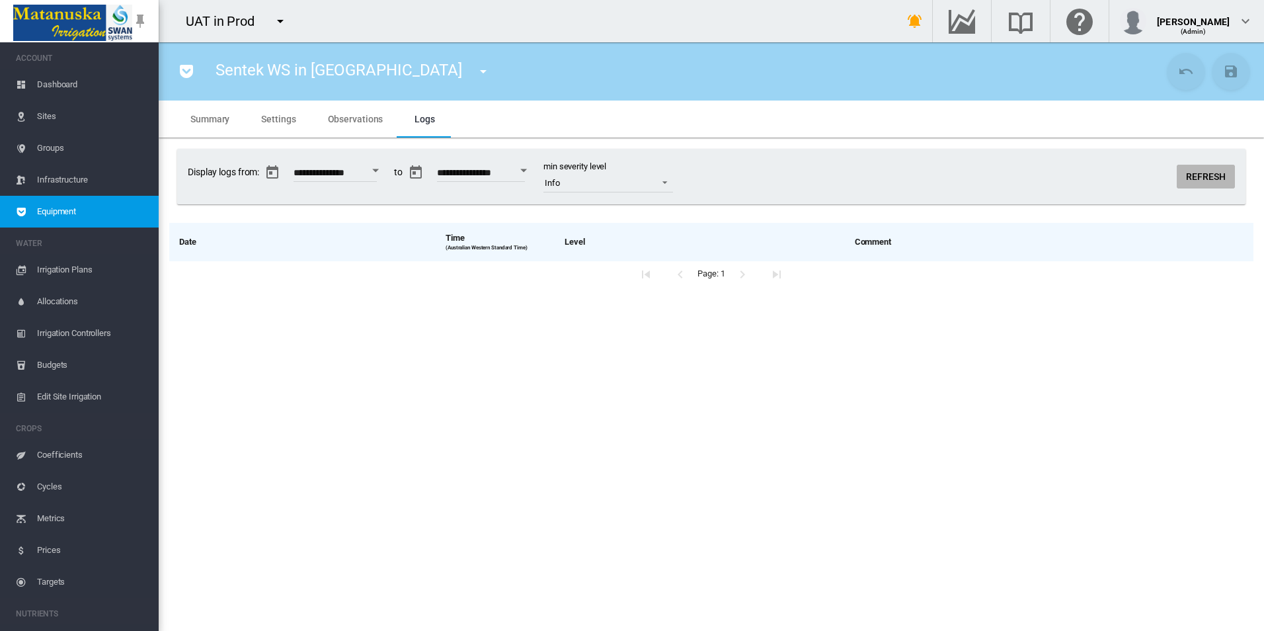
click at [1216, 178] on button "Refresh" at bounding box center [1206, 177] width 58 height 24
click at [1204, 180] on button "Refresh" at bounding box center [1206, 177] width 58 height 24
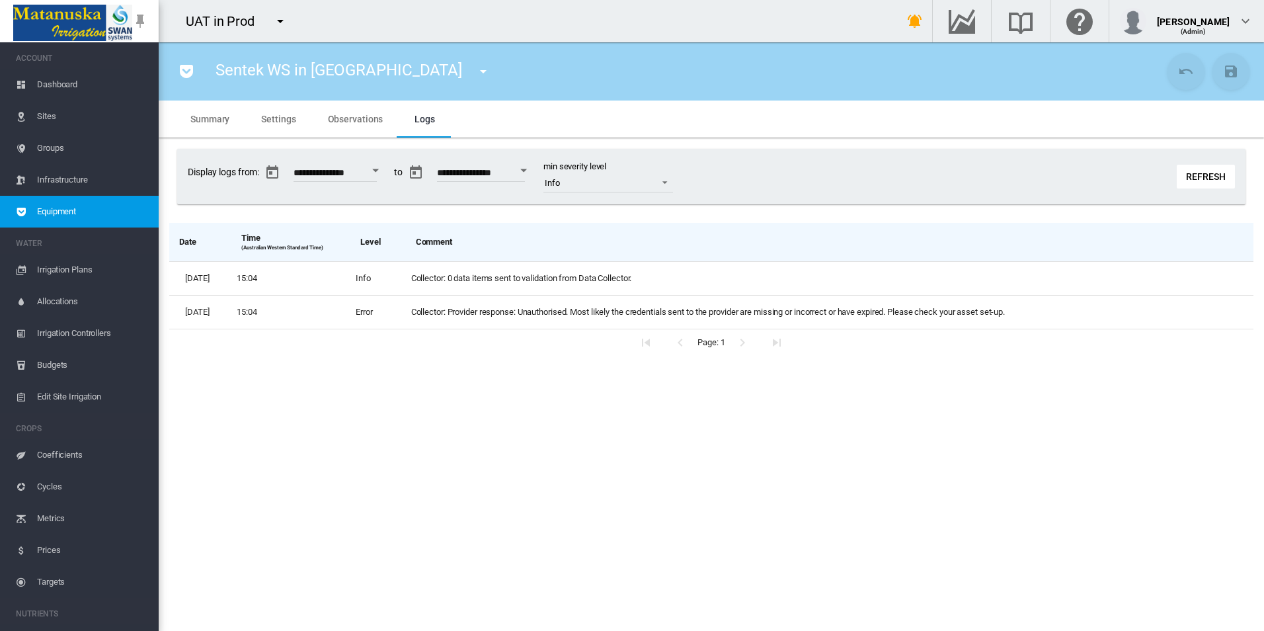
click at [260, 118] on md-tab-item "Settings" at bounding box center [278, 118] width 66 height 37
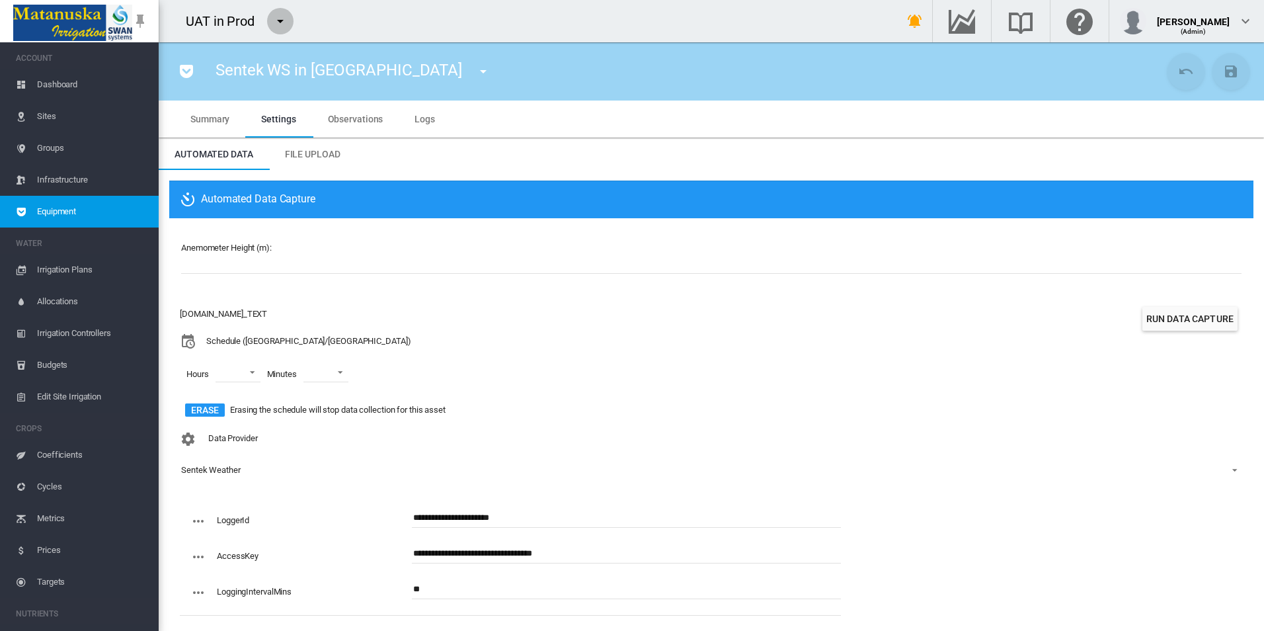
click at [279, 23] on md-icon "icon-menu-down" at bounding box center [280, 21] width 16 height 16
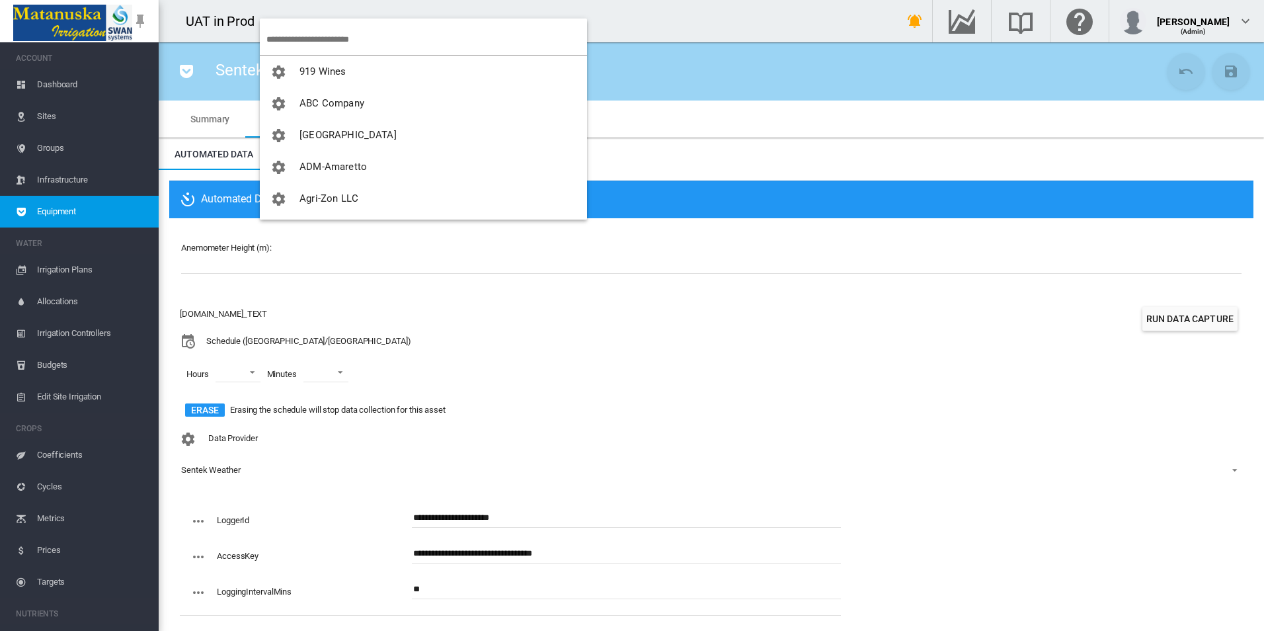
click at [310, 42] on input "search" at bounding box center [426, 39] width 321 height 31
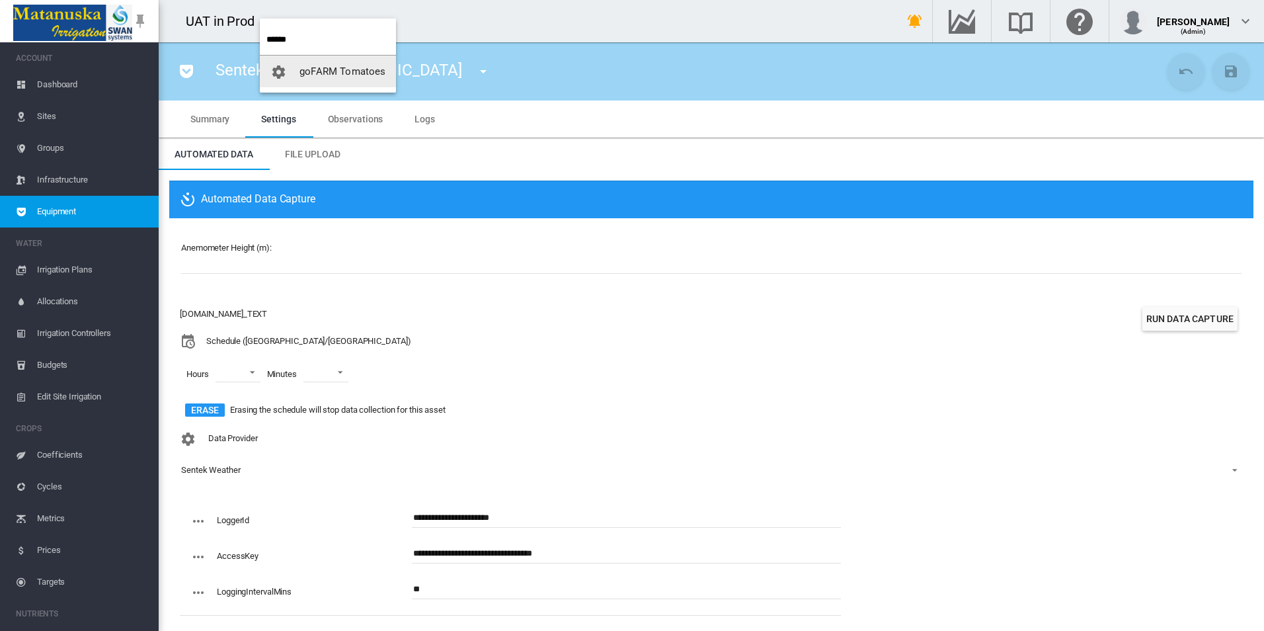
type input "******"
click at [354, 87] on button "goFARM Tomatoes" at bounding box center [328, 72] width 136 height 32
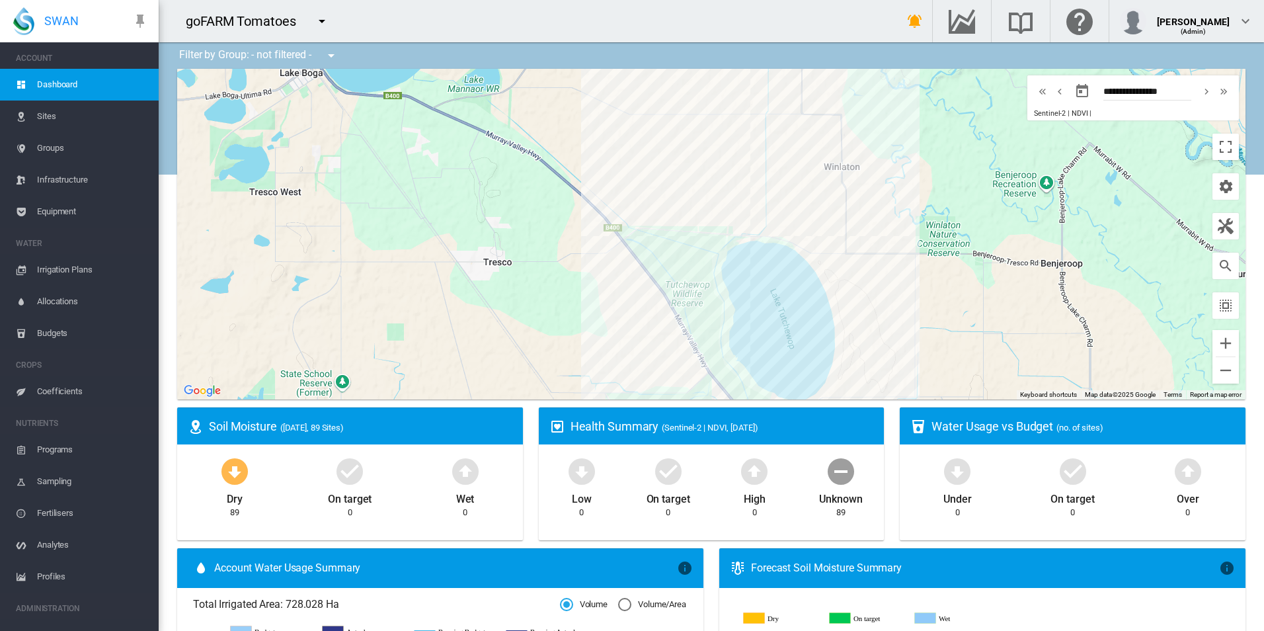
click at [63, 208] on span "Equipment" at bounding box center [92, 212] width 111 height 32
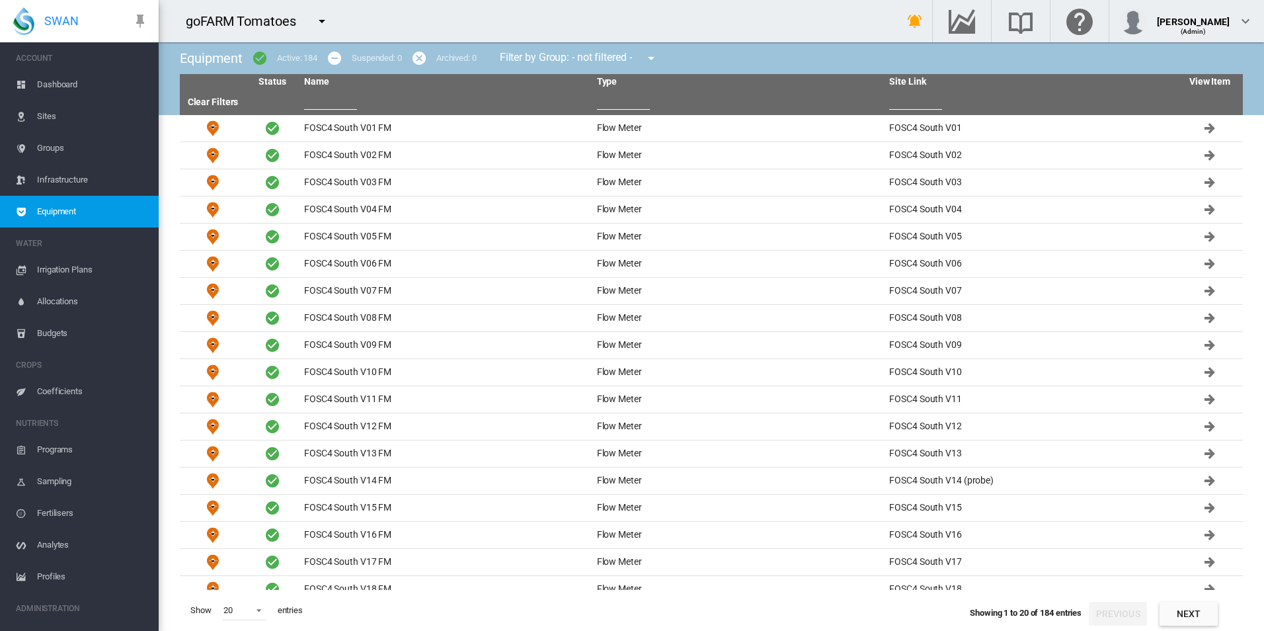
click at [341, 97] on input "text" at bounding box center [330, 100] width 53 height 20
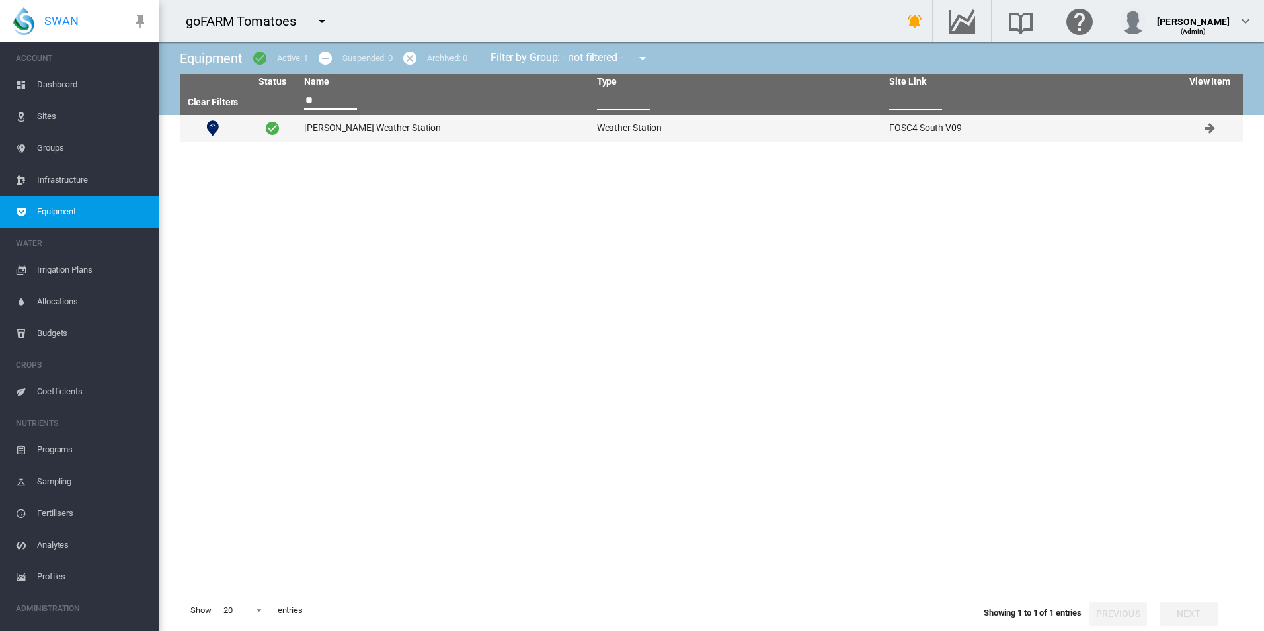
type input "**"
click at [365, 129] on td "Kilter Oxley's Weather Station" at bounding box center [445, 128] width 293 height 26
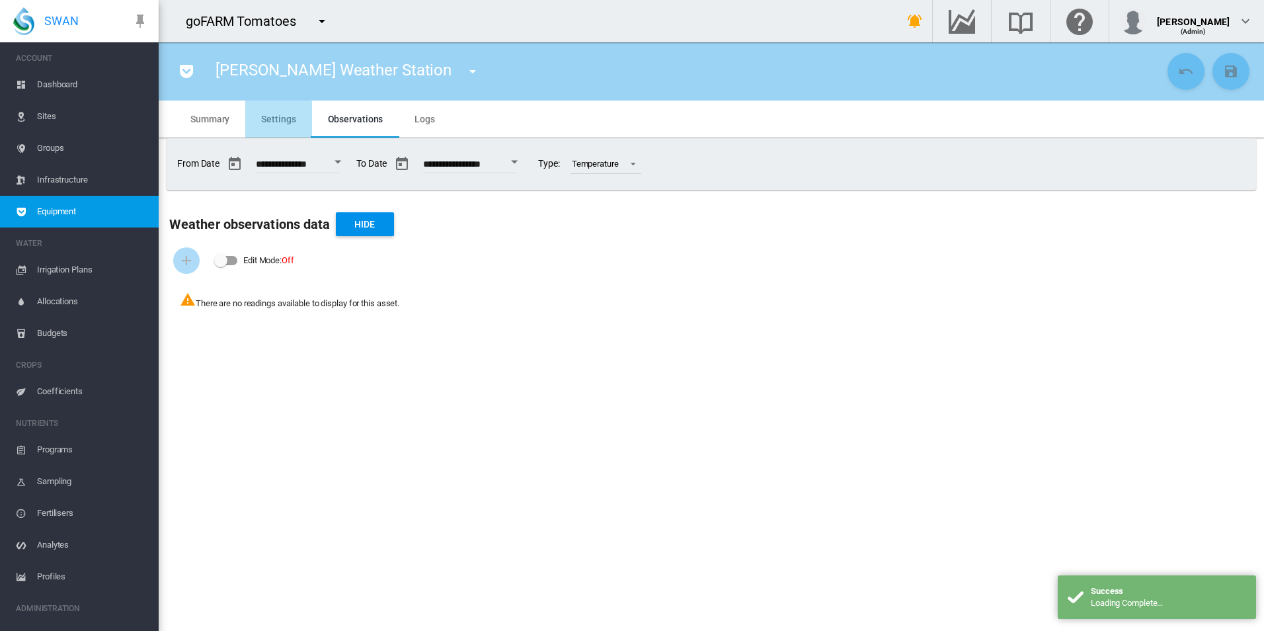
click at [276, 133] on md-tab-item "Settings" at bounding box center [278, 118] width 66 height 37
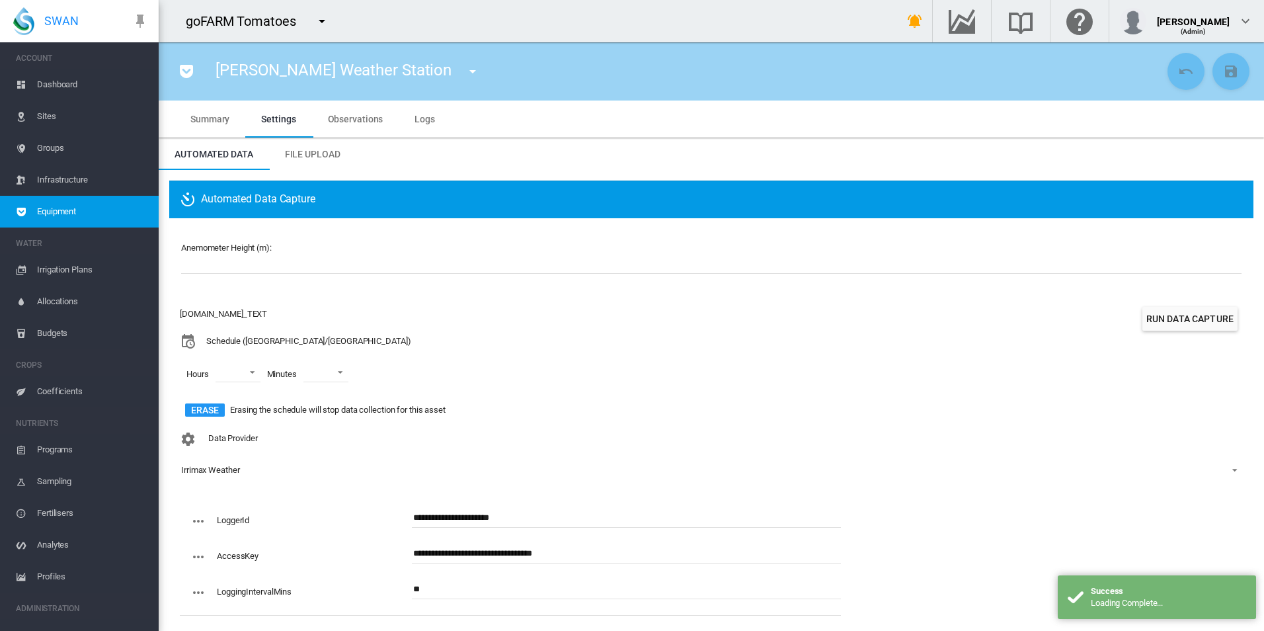
click at [1190, 323] on button "Run Data Capture" at bounding box center [1189, 319] width 95 height 24
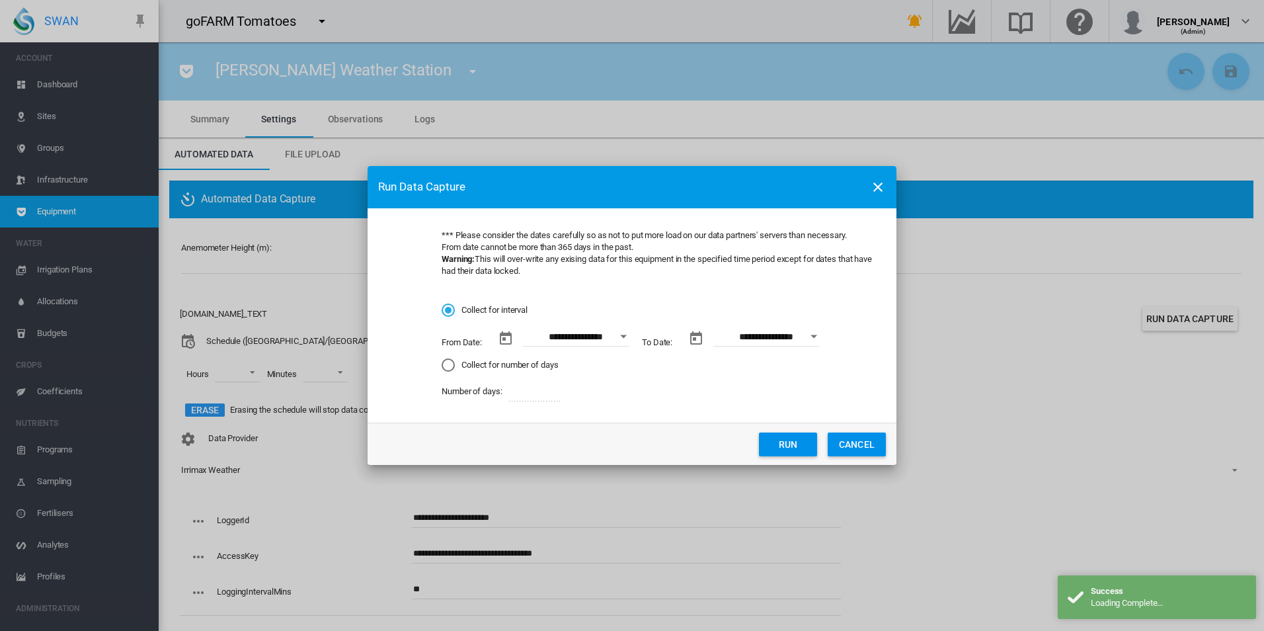
click at [779, 436] on button "Run" at bounding box center [788, 444] width 58 height 24
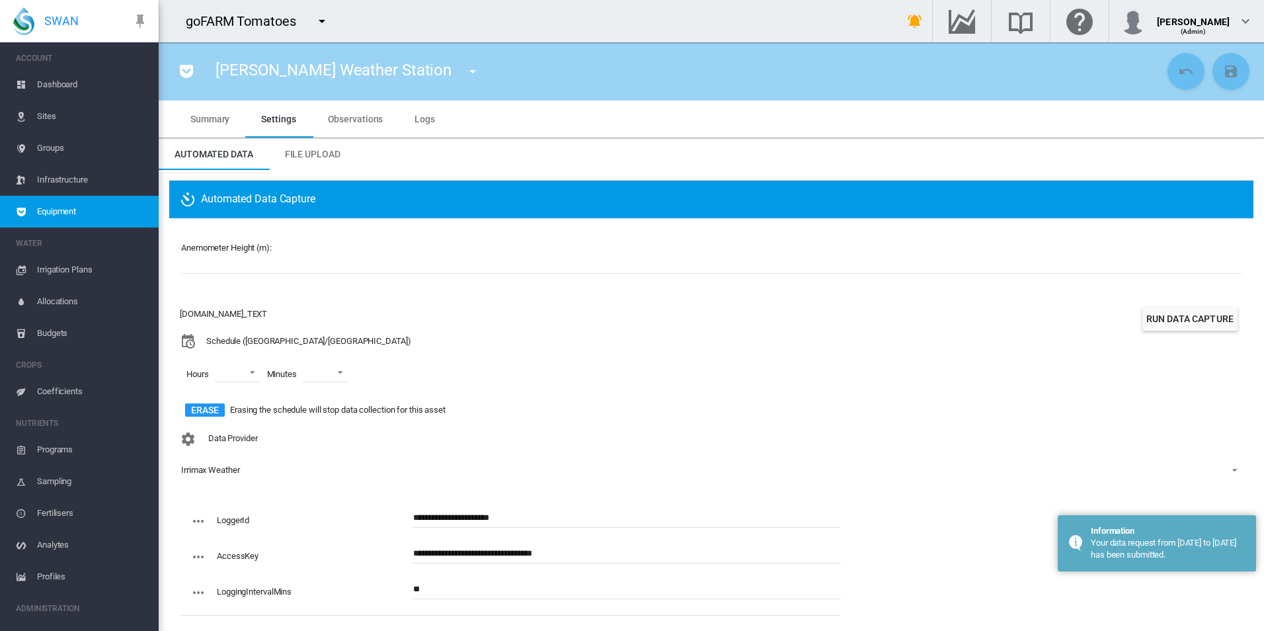
click at [713, 415] on div "AC.EQUIP.WEATHER_TEXT Schedule (Australia/Melbourne) Hours 00 01 02 03 04 05 06…" at bounding box center [711, 364] width 1063 height 123
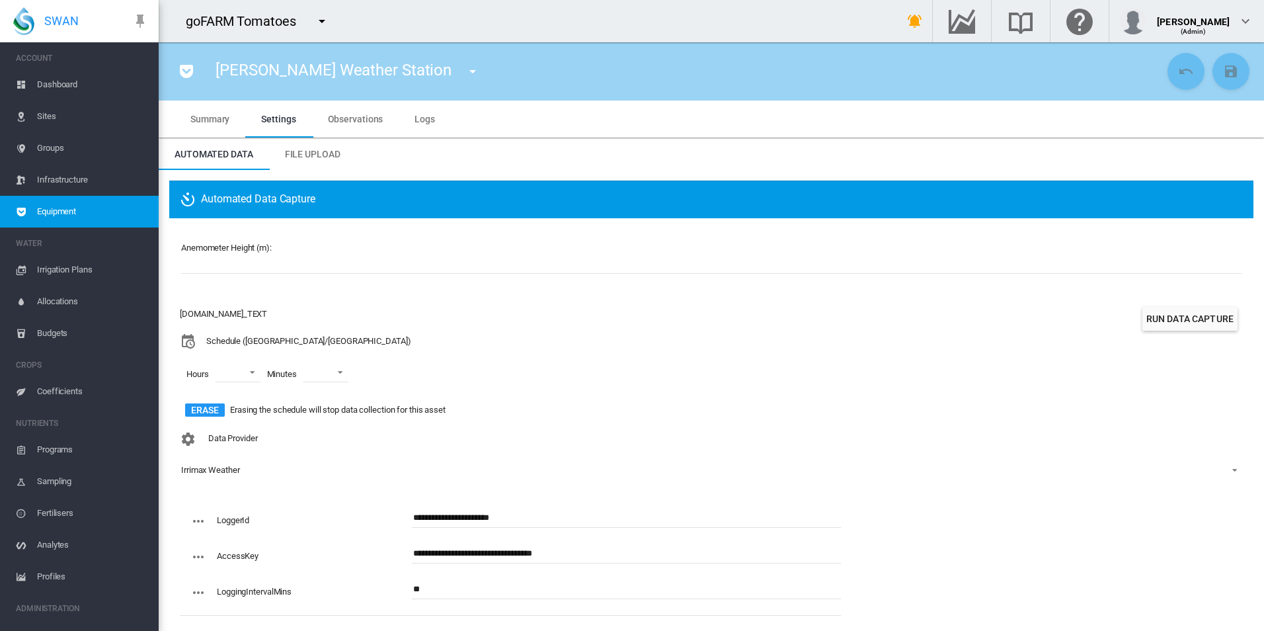
click at [434, 134] on md-tab-item "Logs" at bounding box center [425, 118] width 52 height 37
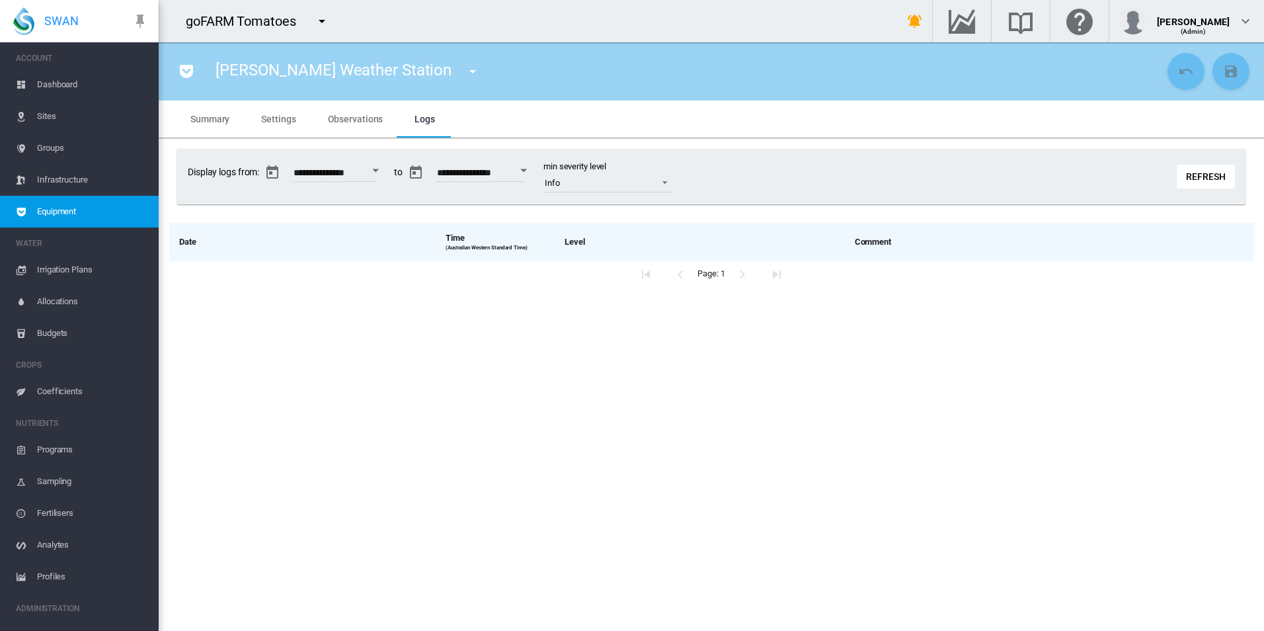
click at [368, 117] on span "Observations" at bounding box center [356, 119] width 56 height 11
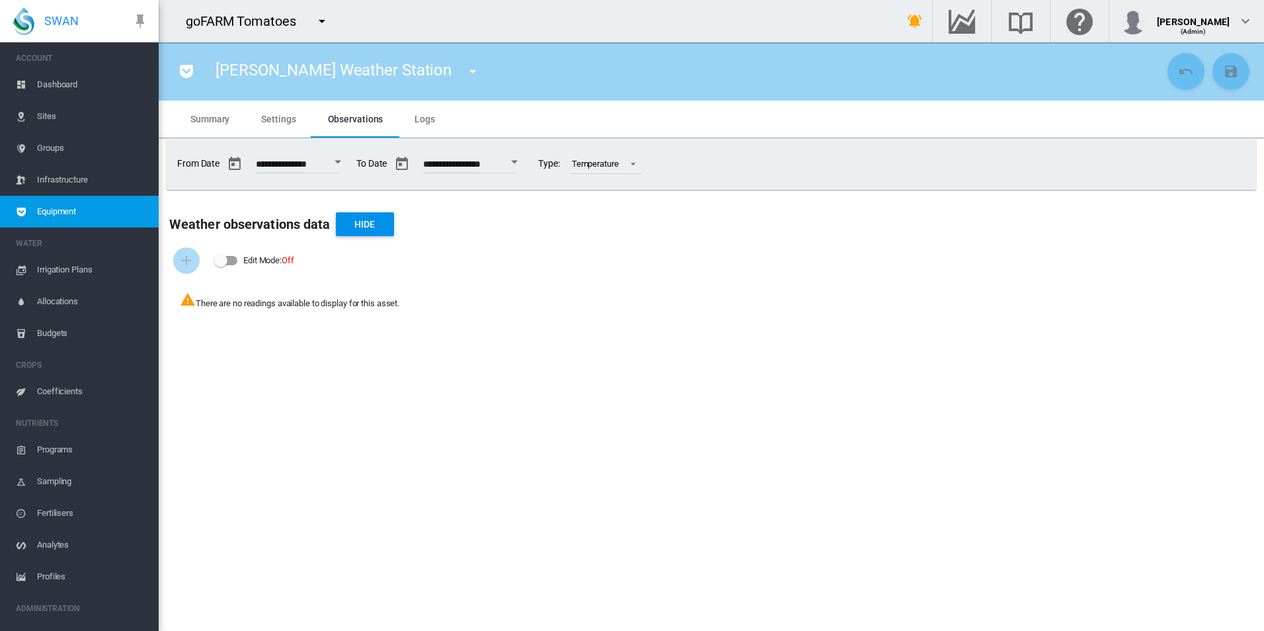
click at [428, 117] on span "Logs" at bounding box center [425, 119] width 20 height 11
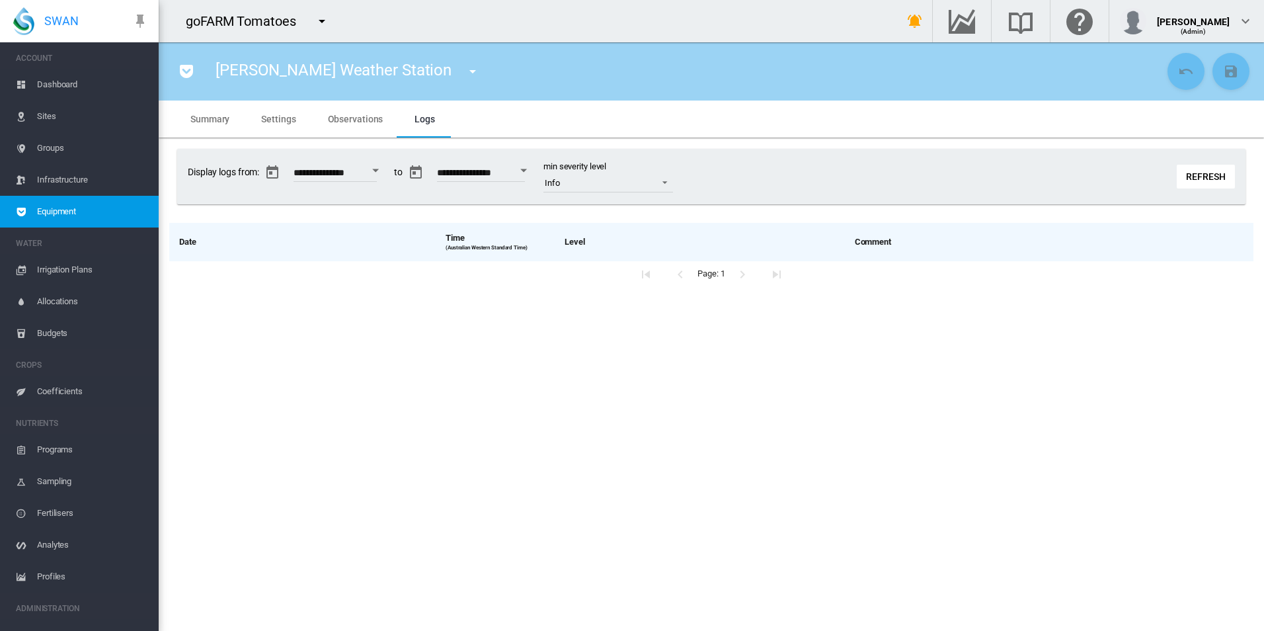
click at [1183, 179] on button "Refresh" at bounding box center [1206, 177] width 58 height 24
click at [1179, 179] on button "Refresh" at bounding box center [1206, 177] width 58 height 24
click at [336, 24] on md-menu at bounding box center [323, 21] width 31 height 26
click at [326, 28] on md-icon "icon-menu-down" at bounding box center [322, 21] width 16 height 16
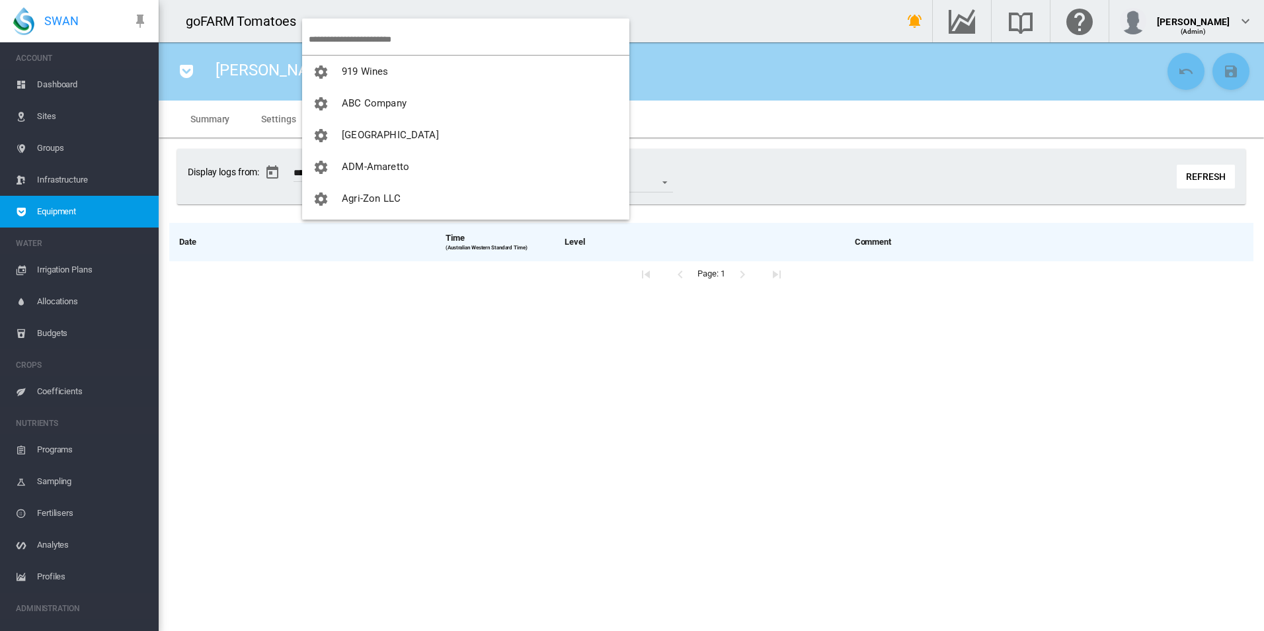
click at [348, 32] on input "search" at bounding box center [469, 39] width 321 height 31
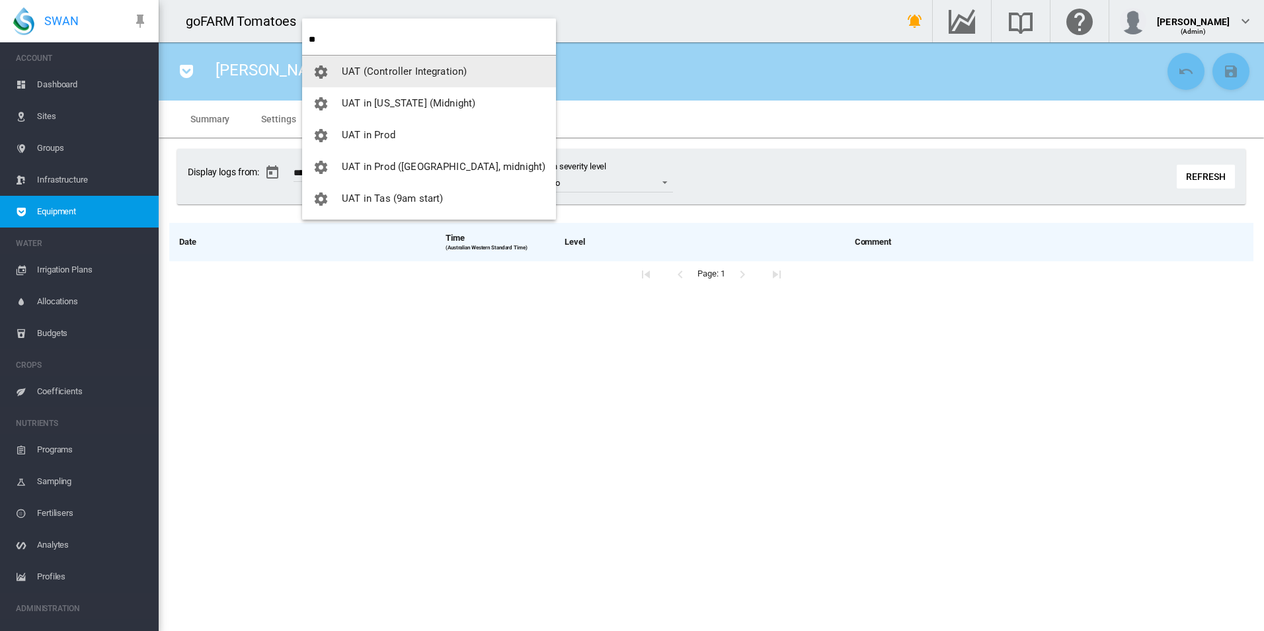
type input "**"
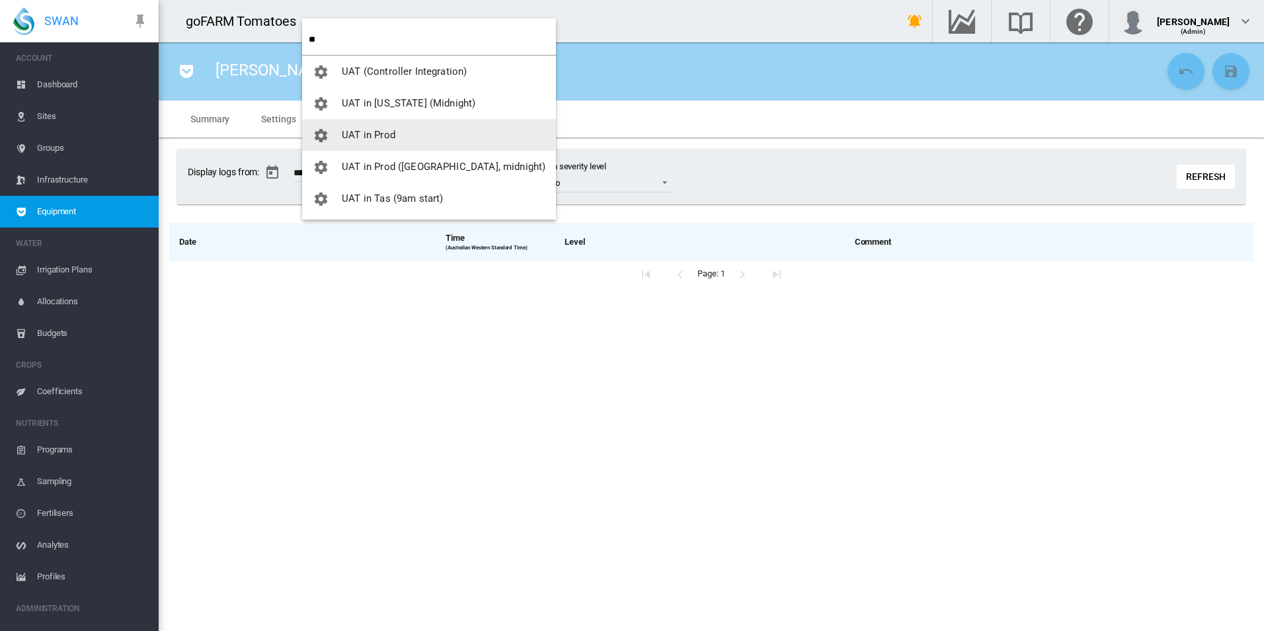
click at [440, 127] on button "UAT in Prod" at bounding box center [429, 135] width 254 height 32
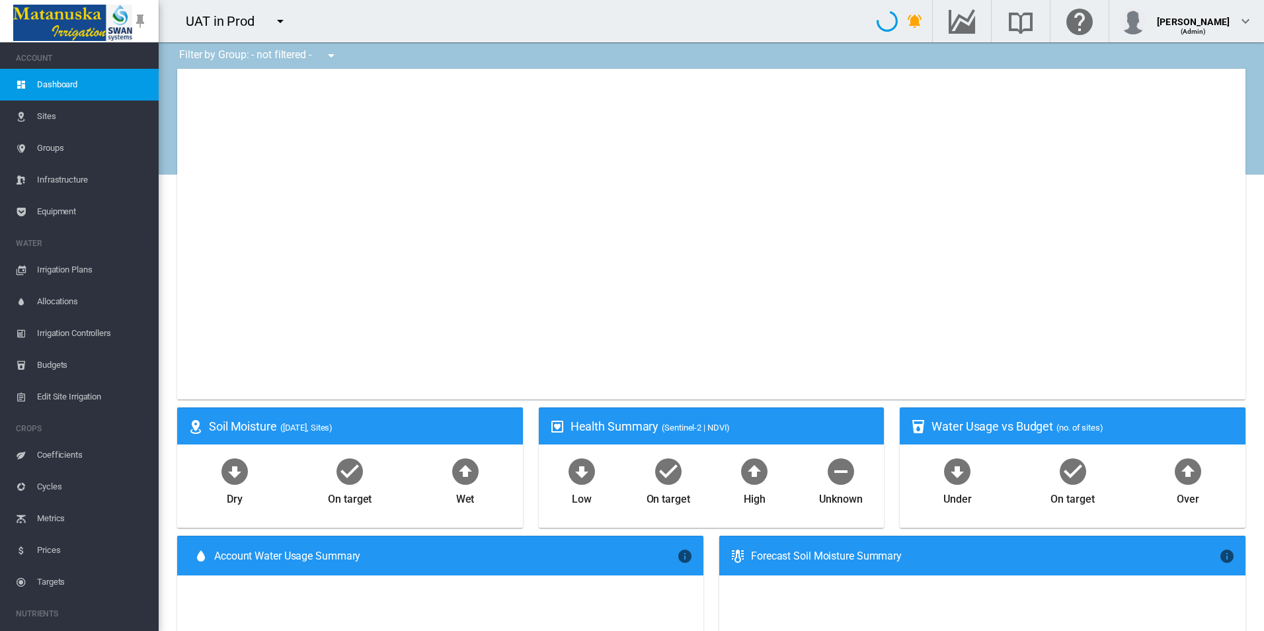
type input "**********"
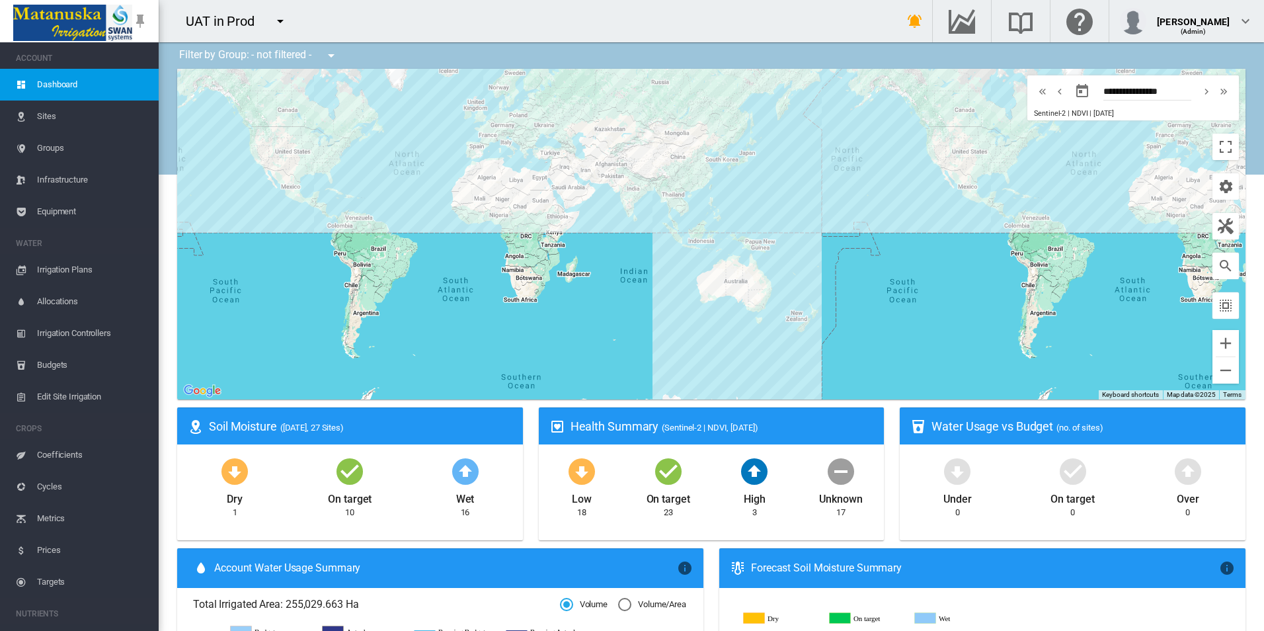
click at [123, 206] on span "Equipment" at bounding box center [92, 212] width 111 height 32
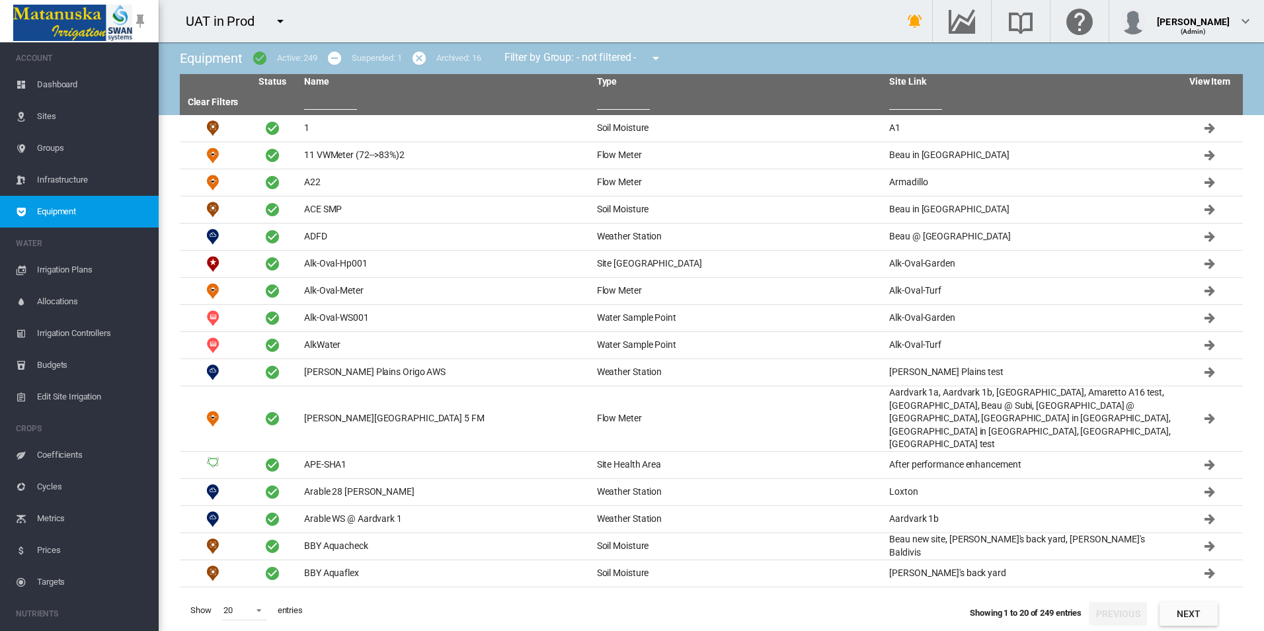
click at [342, 95] on input "text" at bounding box center [330, 100] width 53 height 20
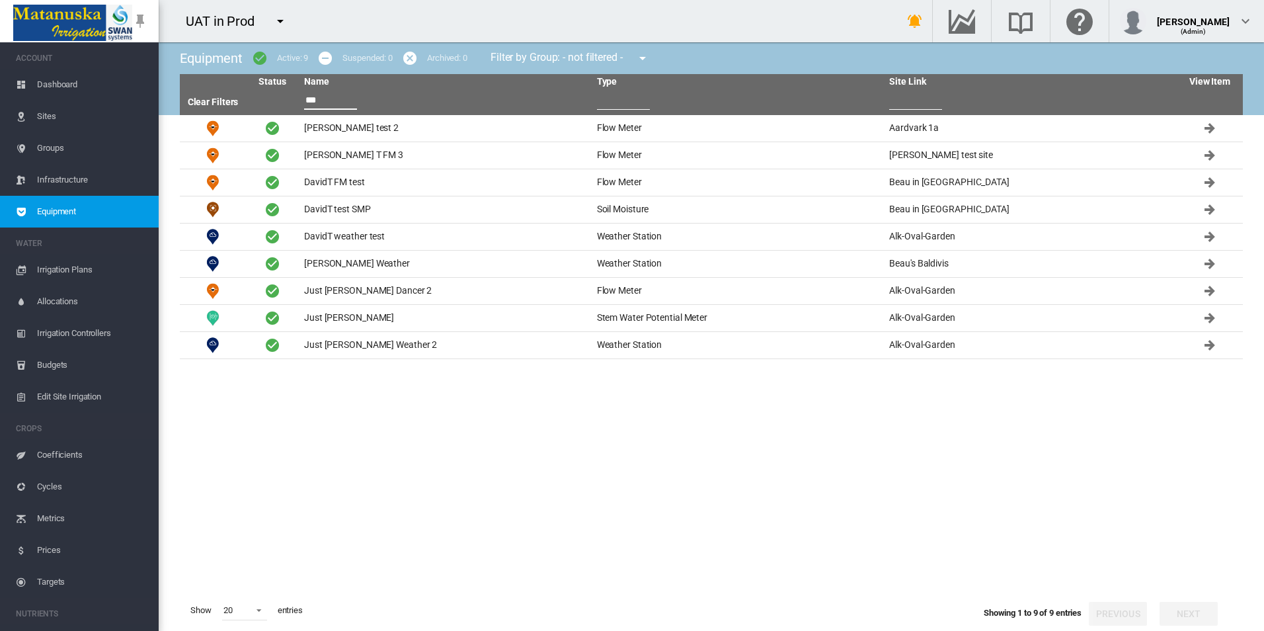
type input "***"
click at [283, 27] on md-icon "icon-menu-down" at bounding box center [280, 21] width 16 height 16
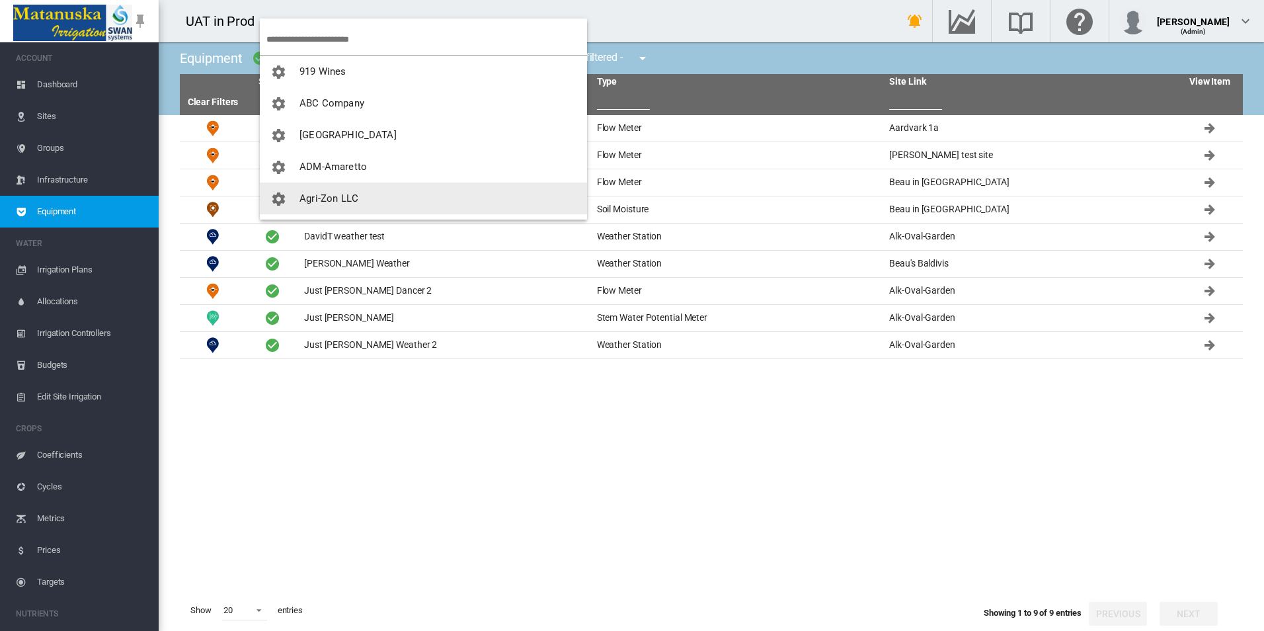
click at [386, 193] on button "Agri-Zon LLC" at bounding box center [423, 198] width 327 height 32
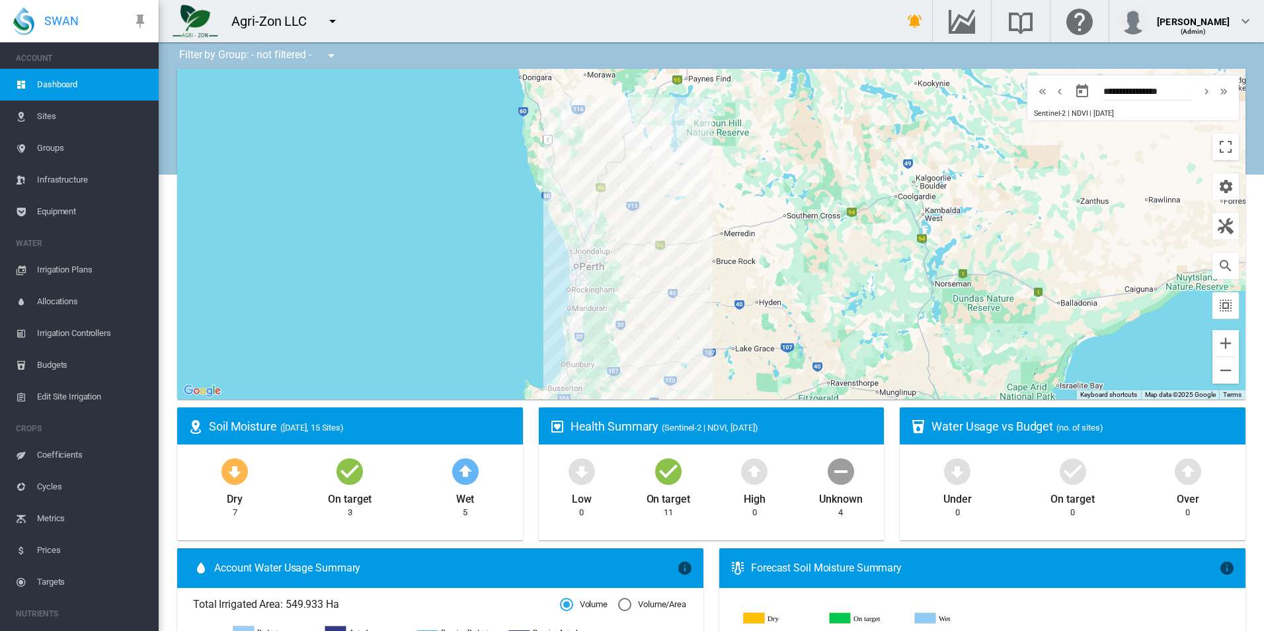
click at [81, 215] on span "Equipment" at bounding box center [92, 212] width 111 height 32
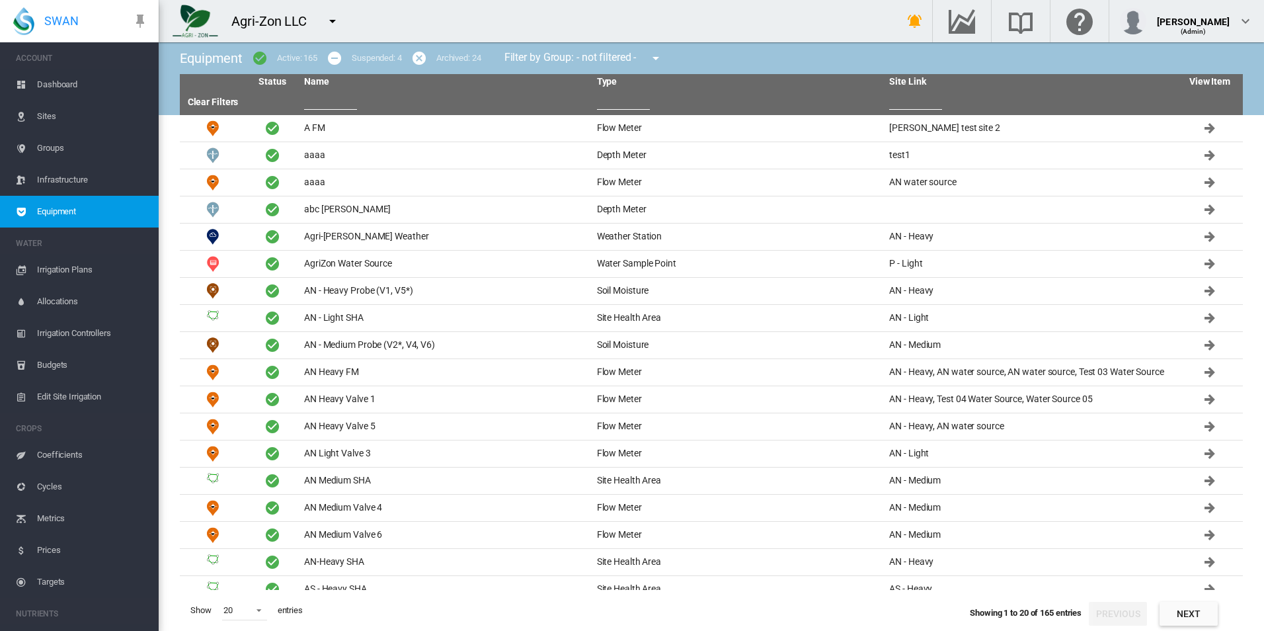
click at [315, 105] on input "text" at bounding box center [330, 100] width 53 height 20
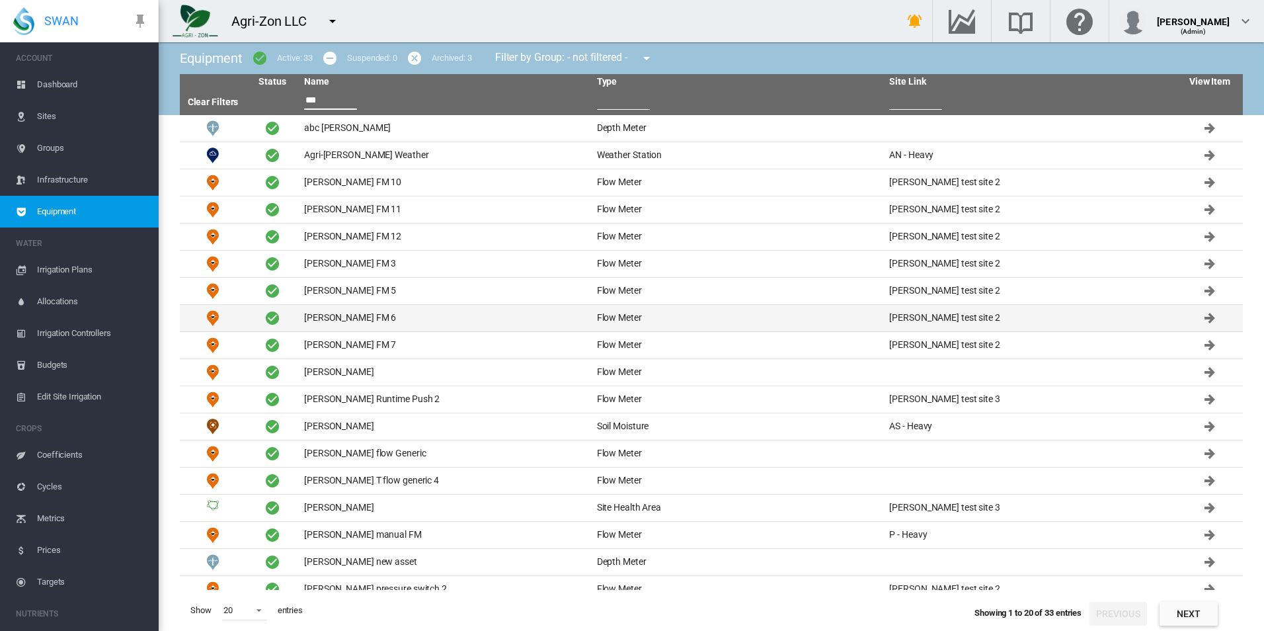
type input "***"
click at [393, 324] on td "David FM 6" at bounding box center [445, 318] width 293 height 26
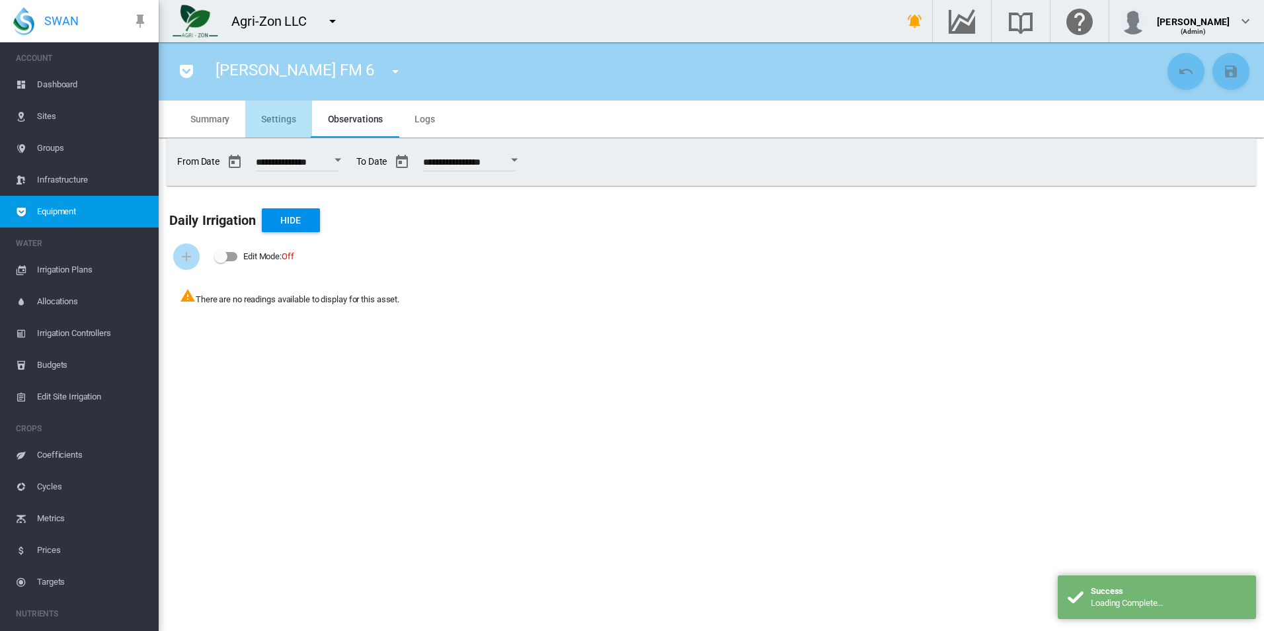
click at [269, 104] on md-tab-item "Settings" at bounding box center [278, 118] width 66 height 37
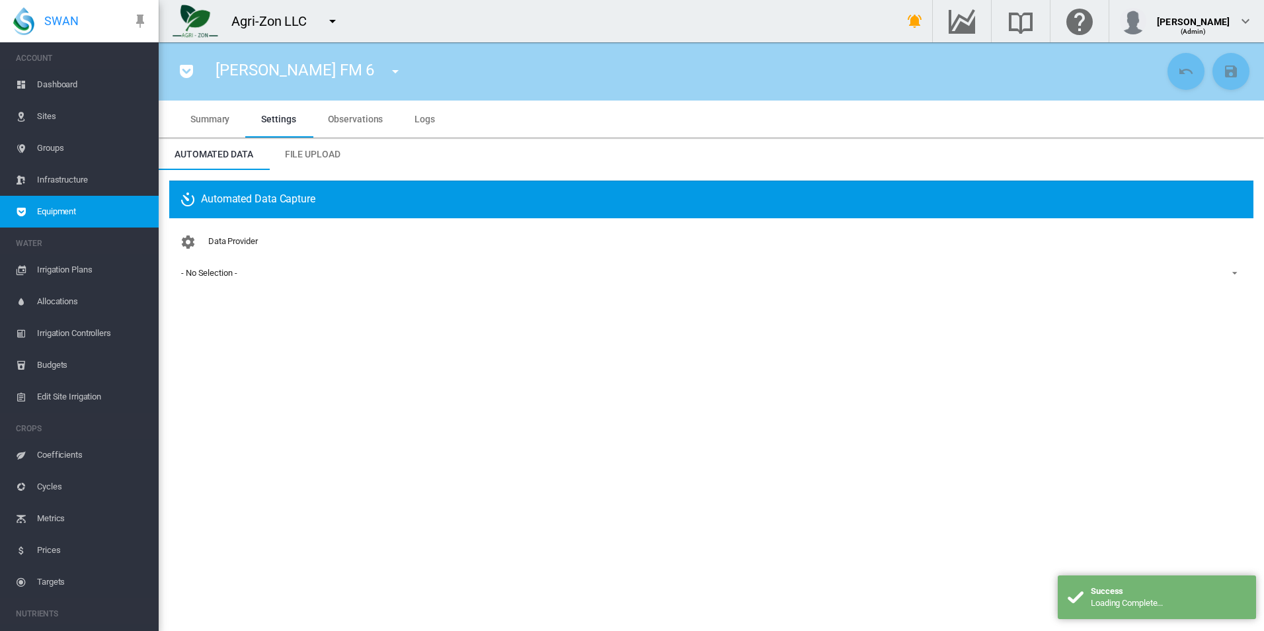
click at [253, 268] on span "- No Selection -" at bounding box center [700, 273] width 1039 height 12
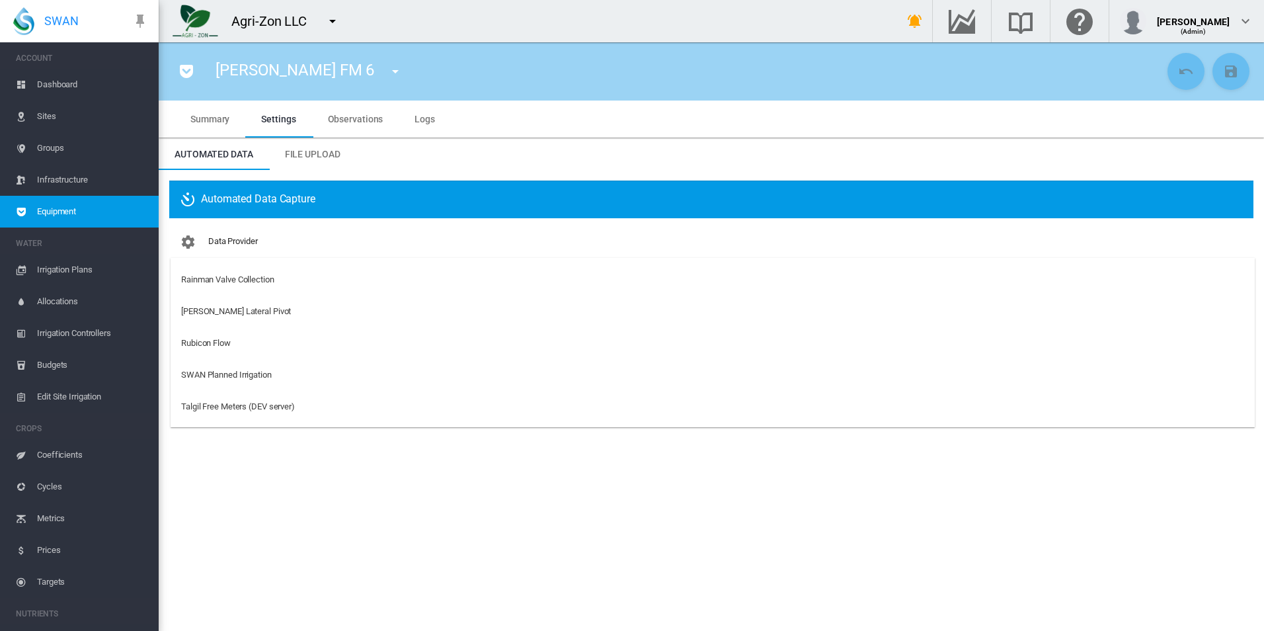
scroll to position [40, 0]
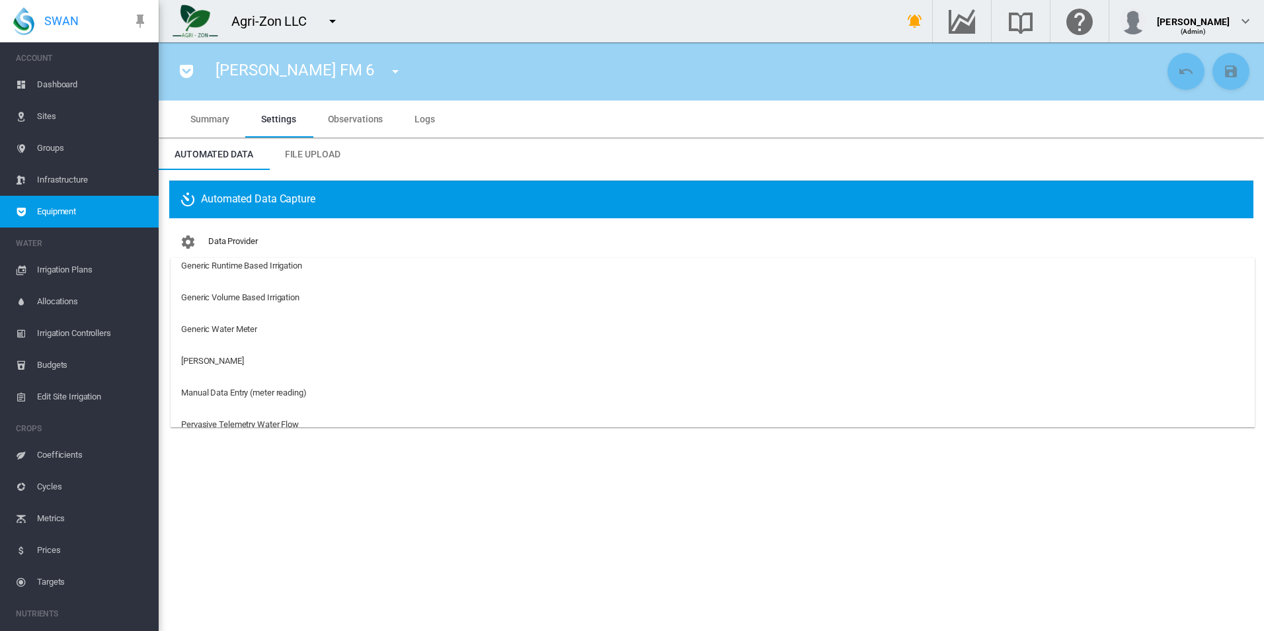
click at [316, 502] on md-backdrop at bounding box center [632, 315] width 1264 height 631
click at [77, 214] on span "Equipment" at bounding box center [92, 212] width 111 height 32
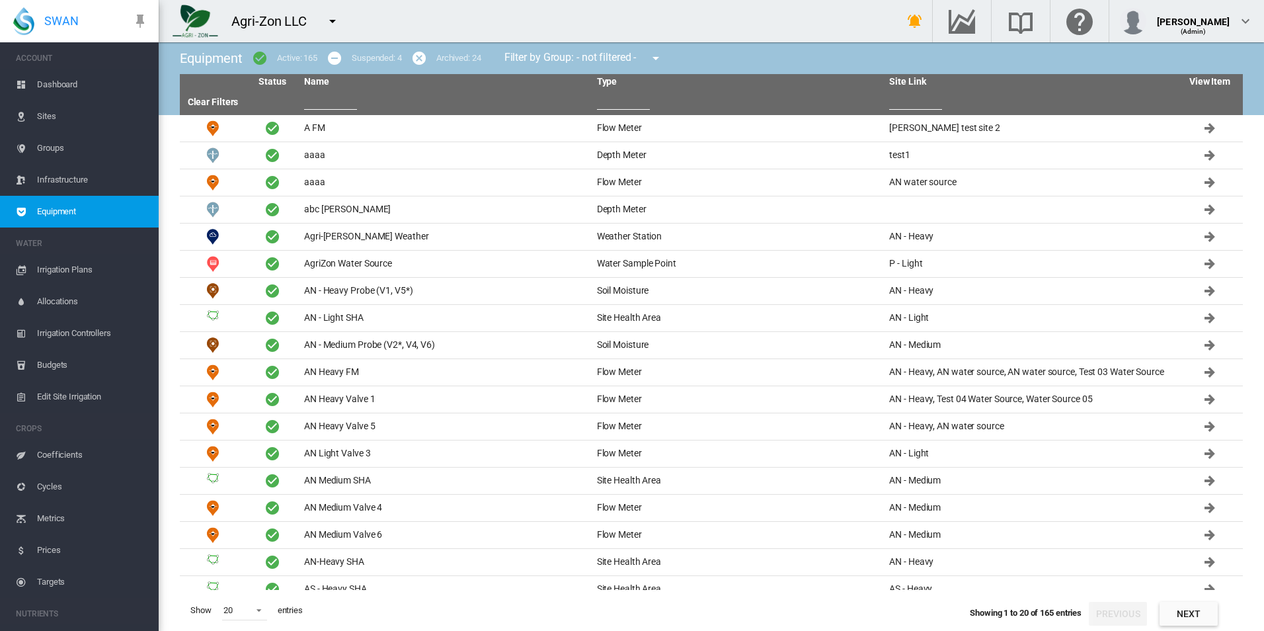
click at [373, 99] on th at bounding box center [445, 102] width 293 height 25
click at [338, 100] on input "text" at bounding box center [330, 100] width 53 height 20
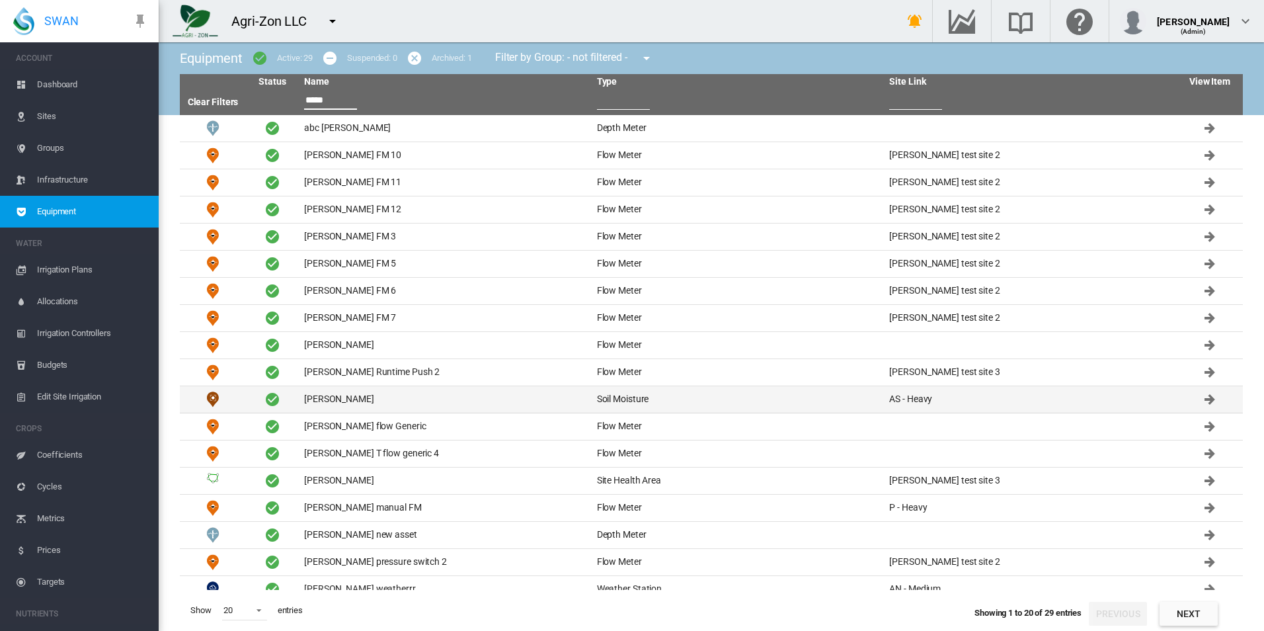
scroll to position [67, 0]
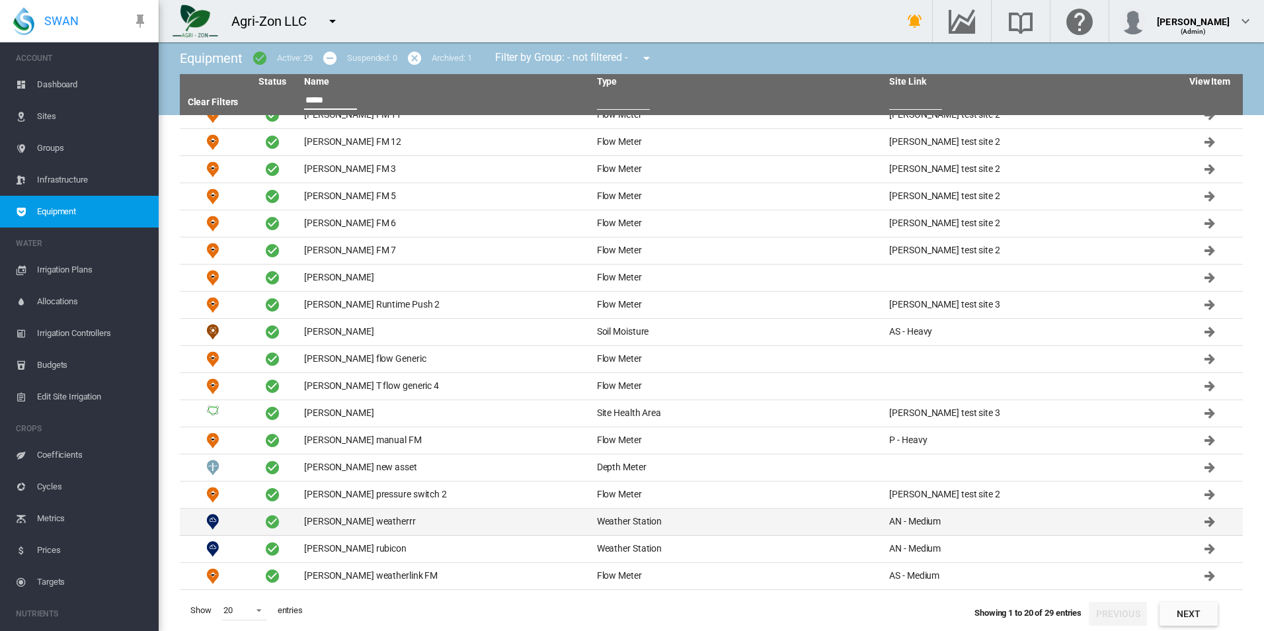
type input "*****"
click at [438, 528] on td "David T weatherrr" at bounding box center [445, 521] width 293 height 26
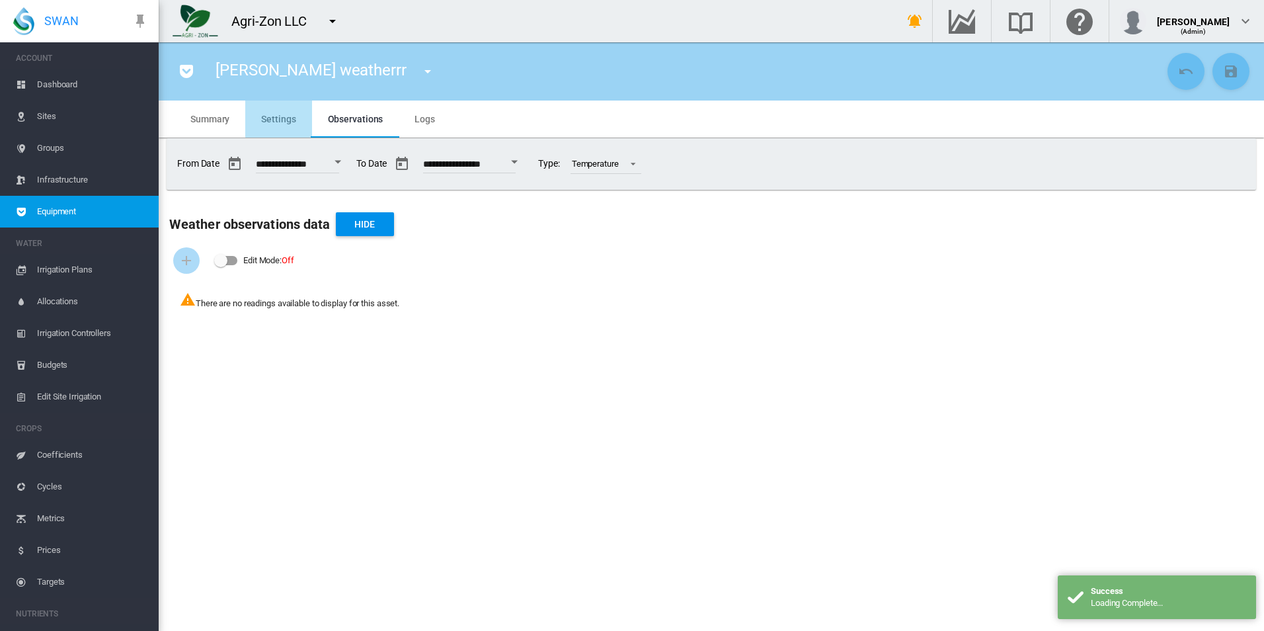
click at [287, 116] on span "Settings" at bounding box center [278, 119] width 34 height 11
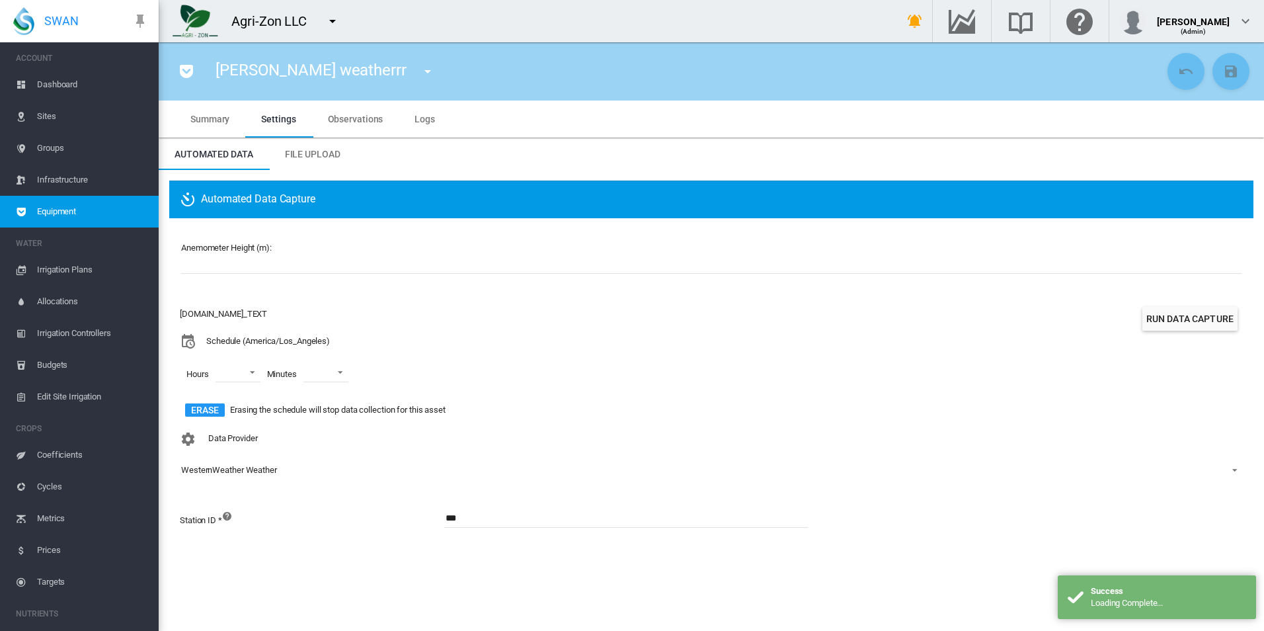
click at [299, 469] on span "WesternWeather Weather" at bounding box center [700, 470] width 1039 height 12
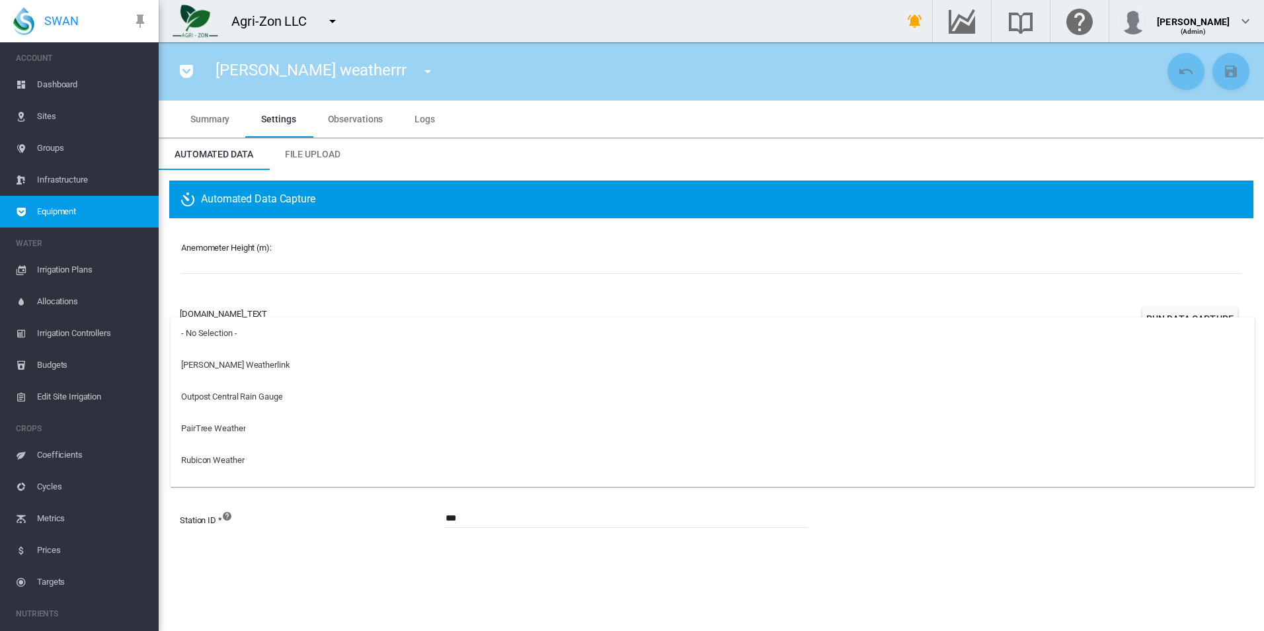
click at [309, 546] on md-backdrop at bounding box center [632, 315] width 1264 height 631
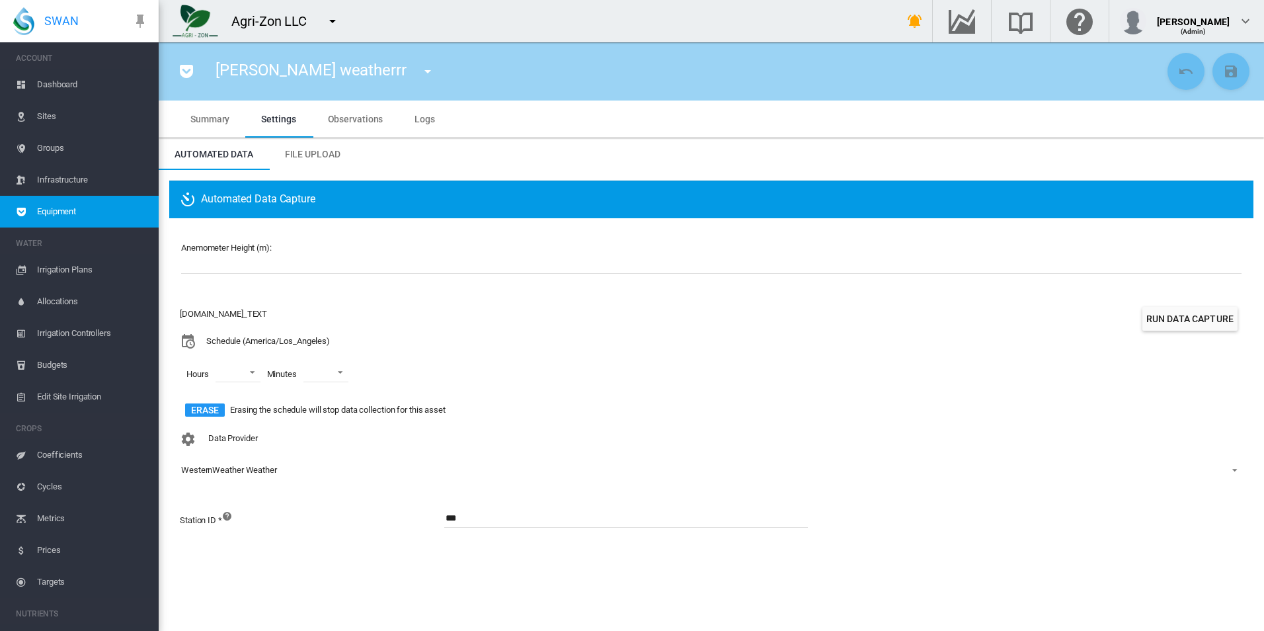
click at [369, 305] on div "AC.EQUIP.WEATHER_TEXT Schedule (America/Los_Angeles) Hours 00 01 02 03 04 05 06…" at bounding box center [313, 364] width 266 height 123
click at [91, 121] on span "Sites" at bounding box center [92, 116] width 111 height 32
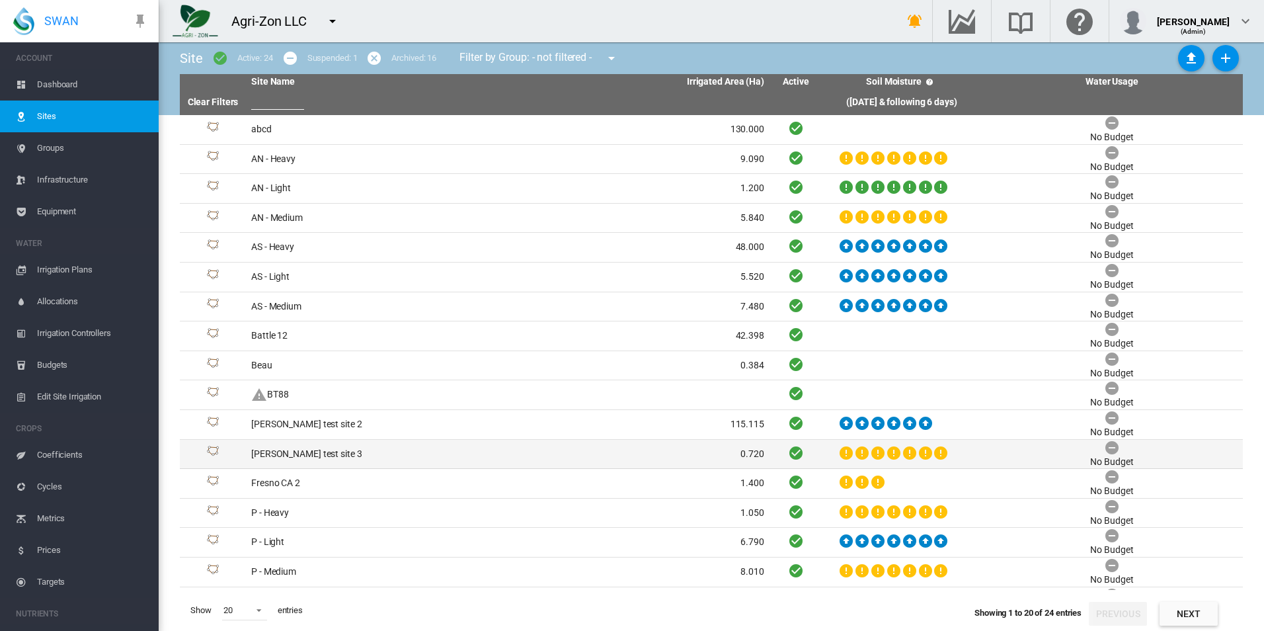
click at [374, 442] on td "David T test site 3" at bounding box center [377, 454] width 262 height 29
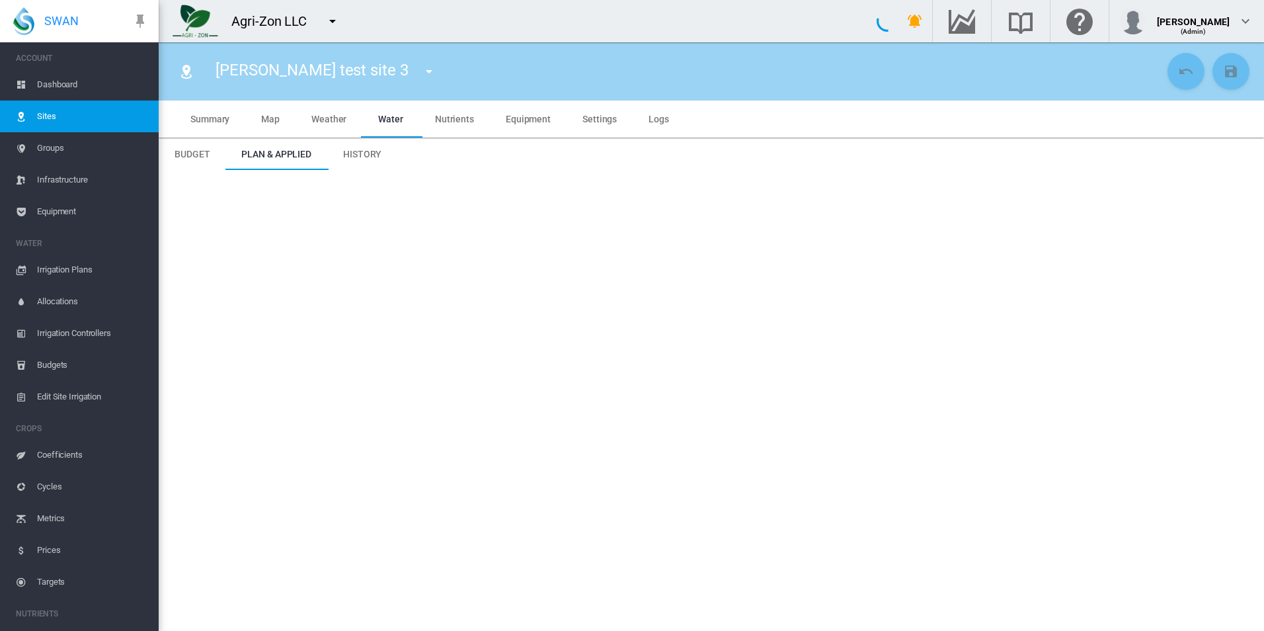
type input "**********"
type input "*****"
type input "********"
type input "**********"
type input "**"
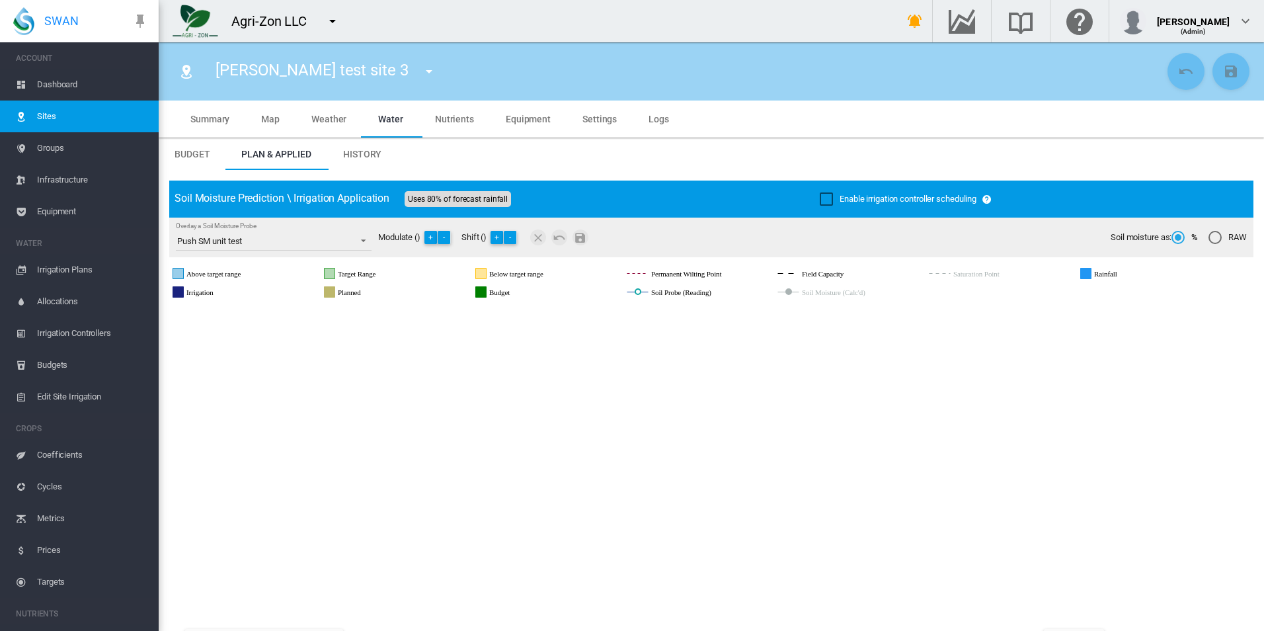
click at [283, 112] on md-tab-item "Map" at bounding box center [270, 118] width 50 height 37
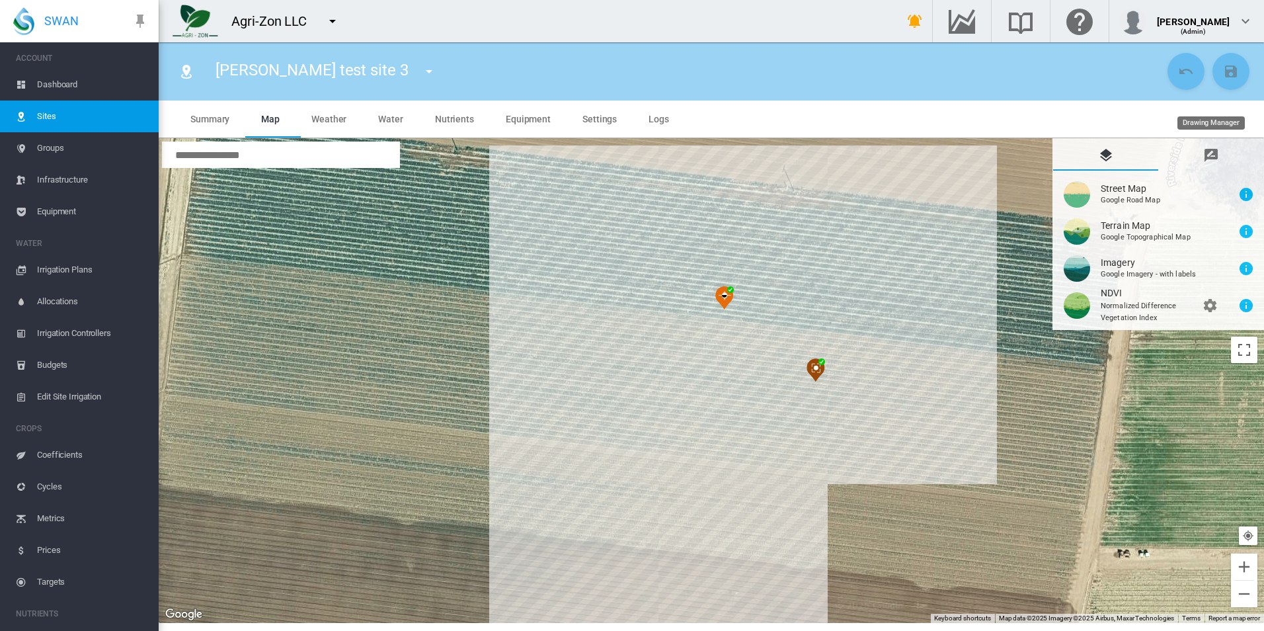
click at [1233, 155] on md-tab-item "Drawing Manager" at bounding box center [1210, 155] width 105 height 32
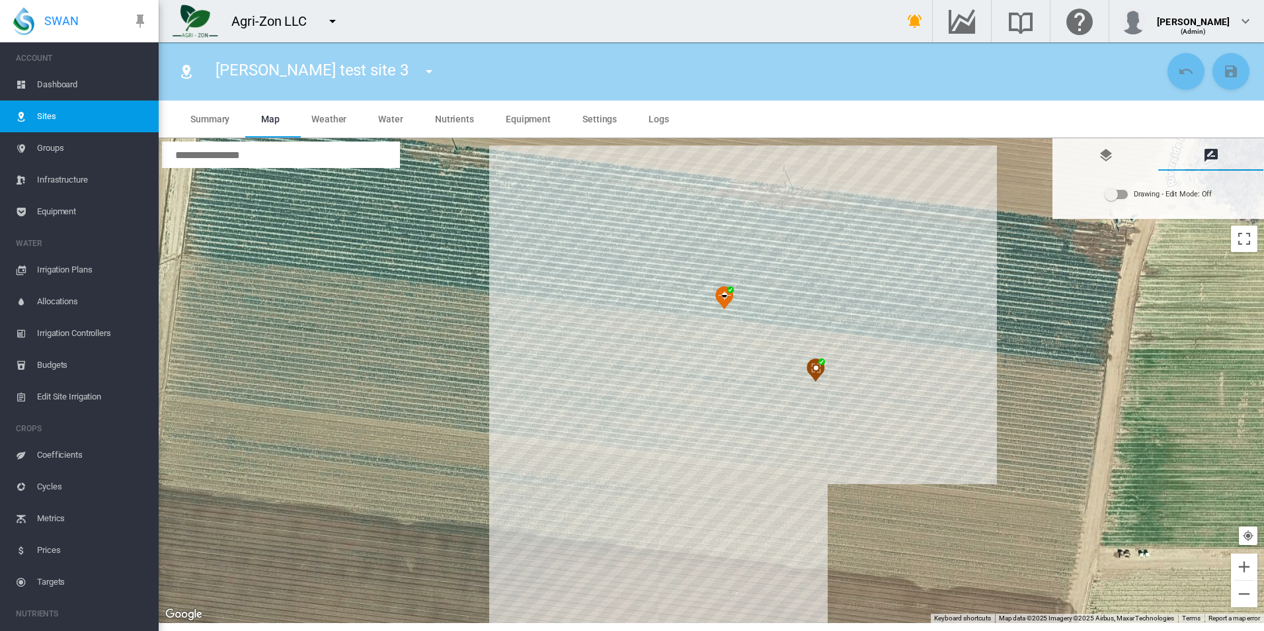
click at [1146, 198] on div "Drawing - Edit Mode: Off" at bounding box center [1173, 194] width 79 height 19
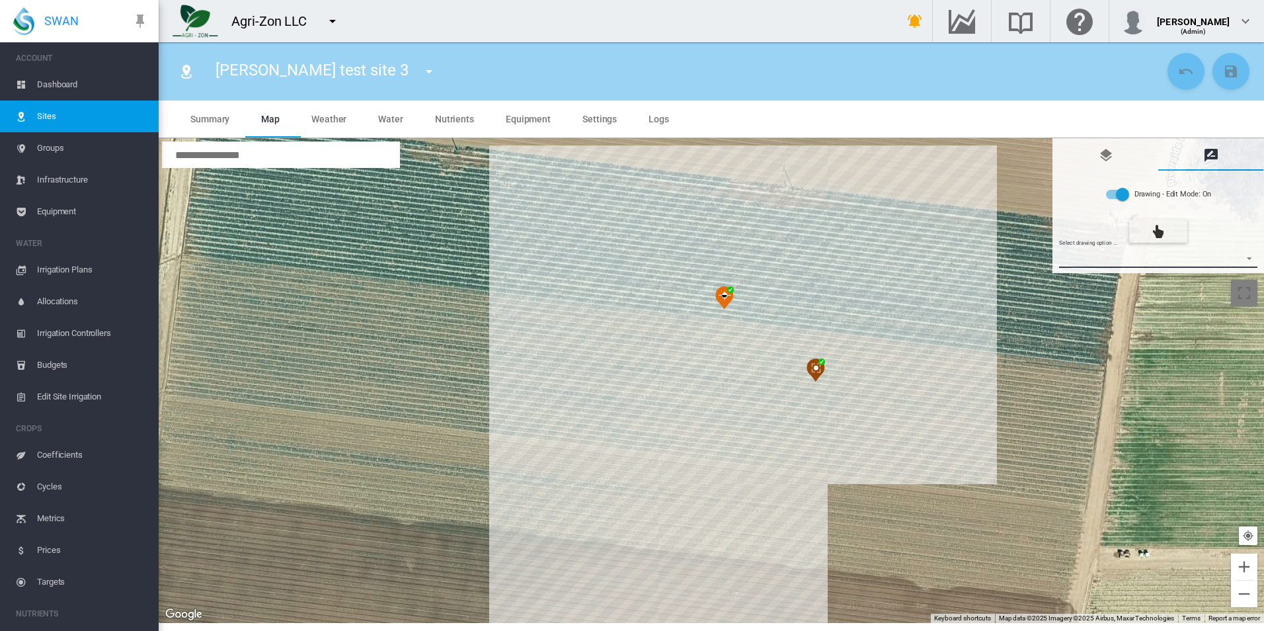
click at [1125, 265] on md-select "Select drawing option ... None Site (IMU) Site Health Area Flow Meter Weather S…" at bounding box center [1158, 258] width 199 height 20
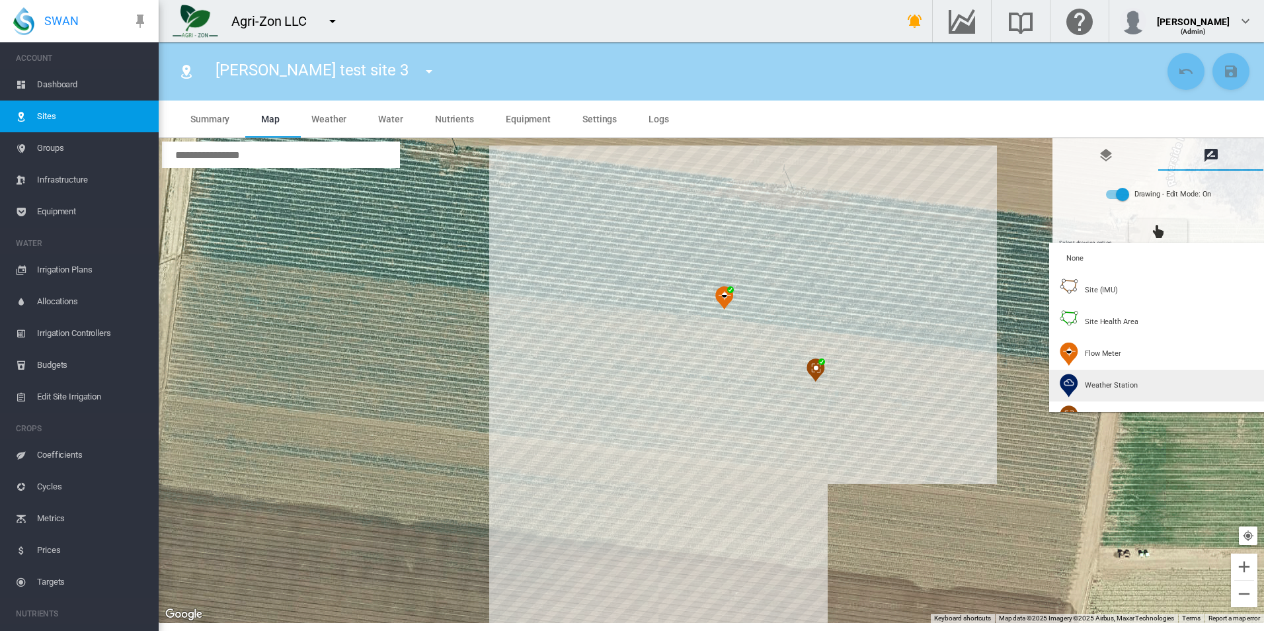
click at [1116, 374] on md-option "Weather Station" at bounding box center [1159, 386] width 220 height 32
type input "*"
type input "**"
type input "****"
type input "***"
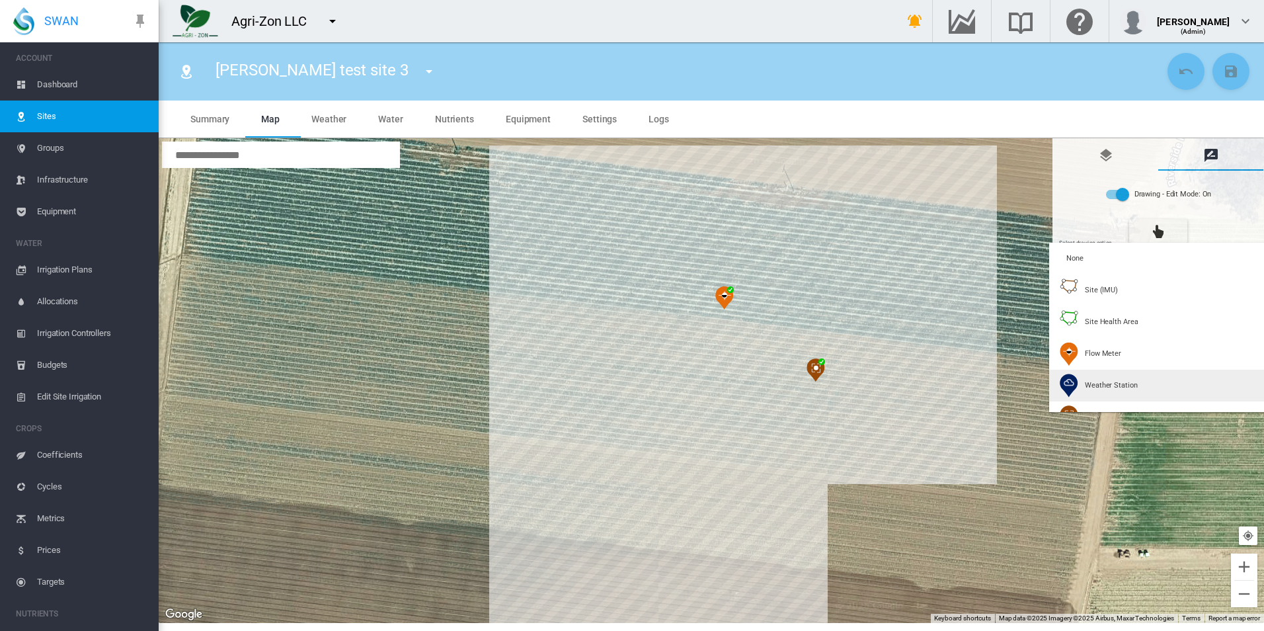
type input "****"
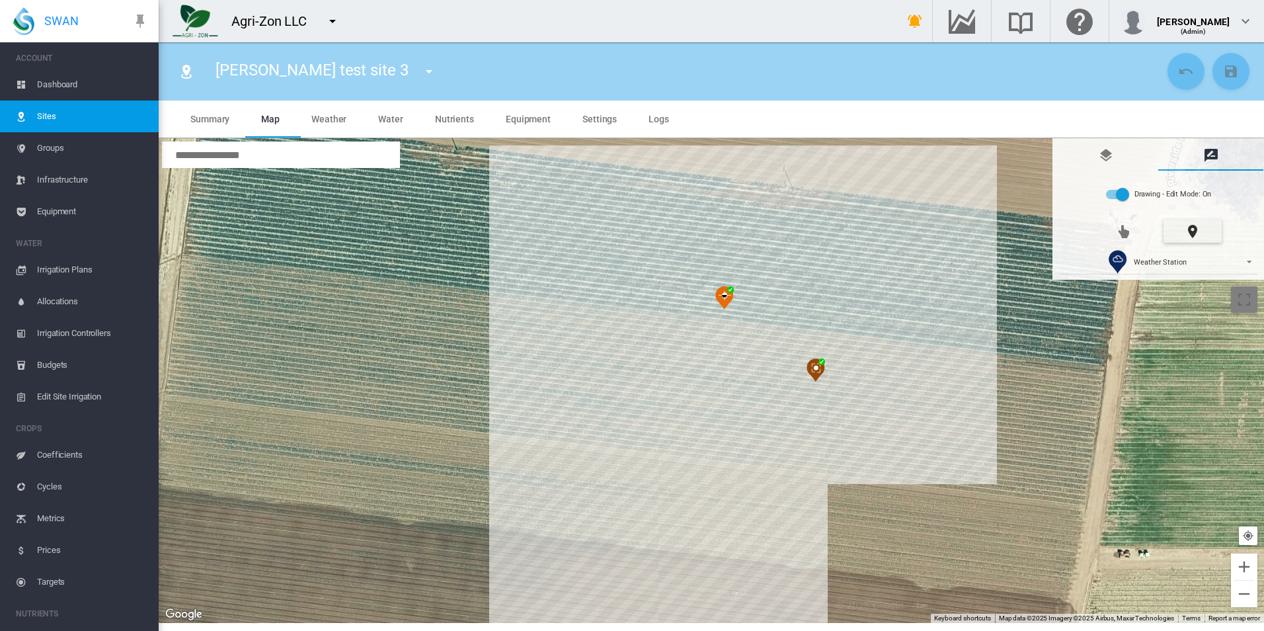
click at [637, 340] on div at bounding box center [711, 381] width 1105 height 485
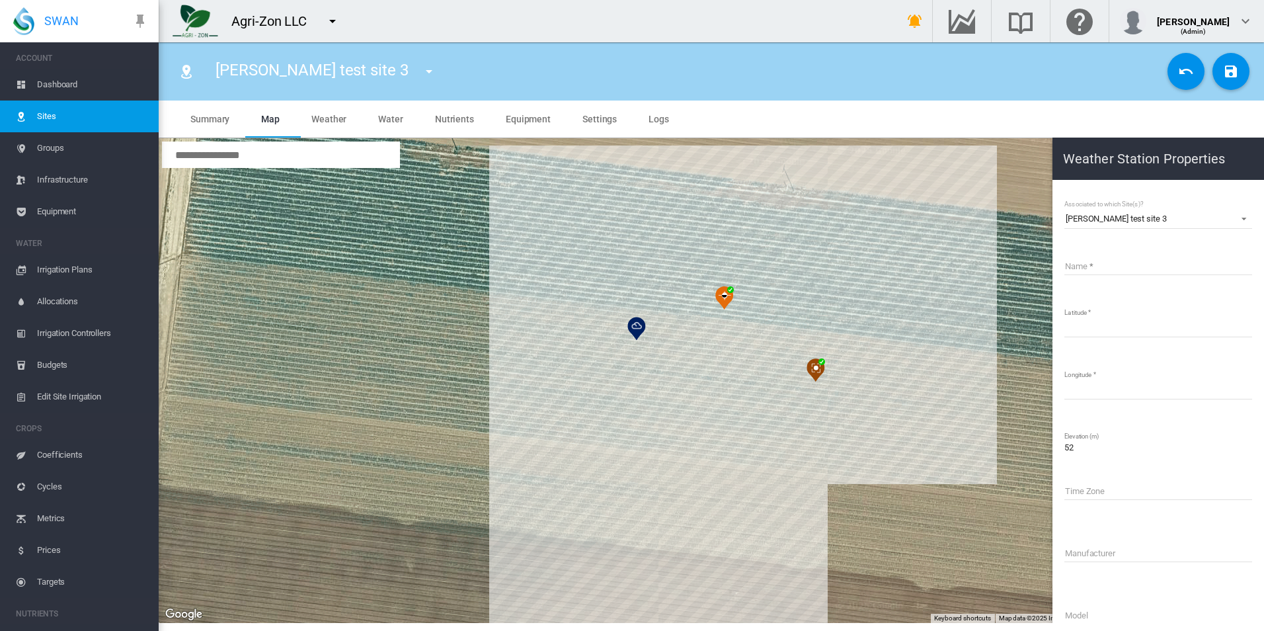
click at [1139, 266] on input "Name" at bounding box center [1158, 265] width 188 height 20
type input "**********"
click at [1230, 74] on md-icon "icon-content-save" at bounding box center [1231, 71] width 16 height 16
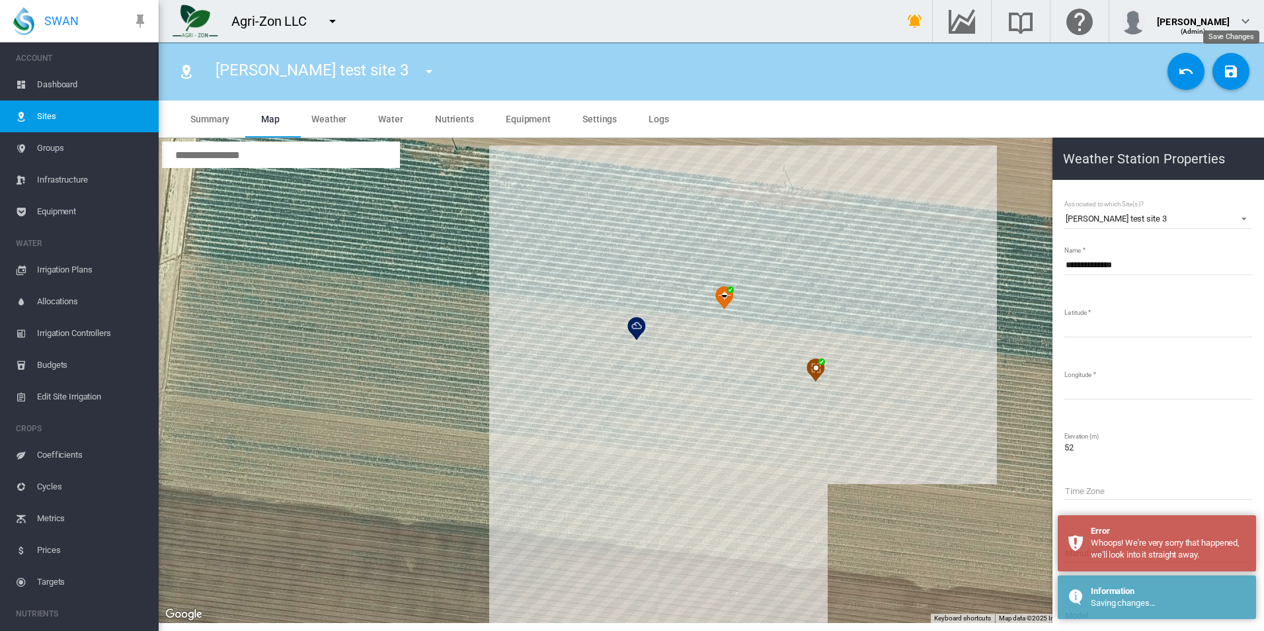
click at [1230, 74] on md-icon "icon-content-save" at bounding box center [1231, 71] width 16 height 16
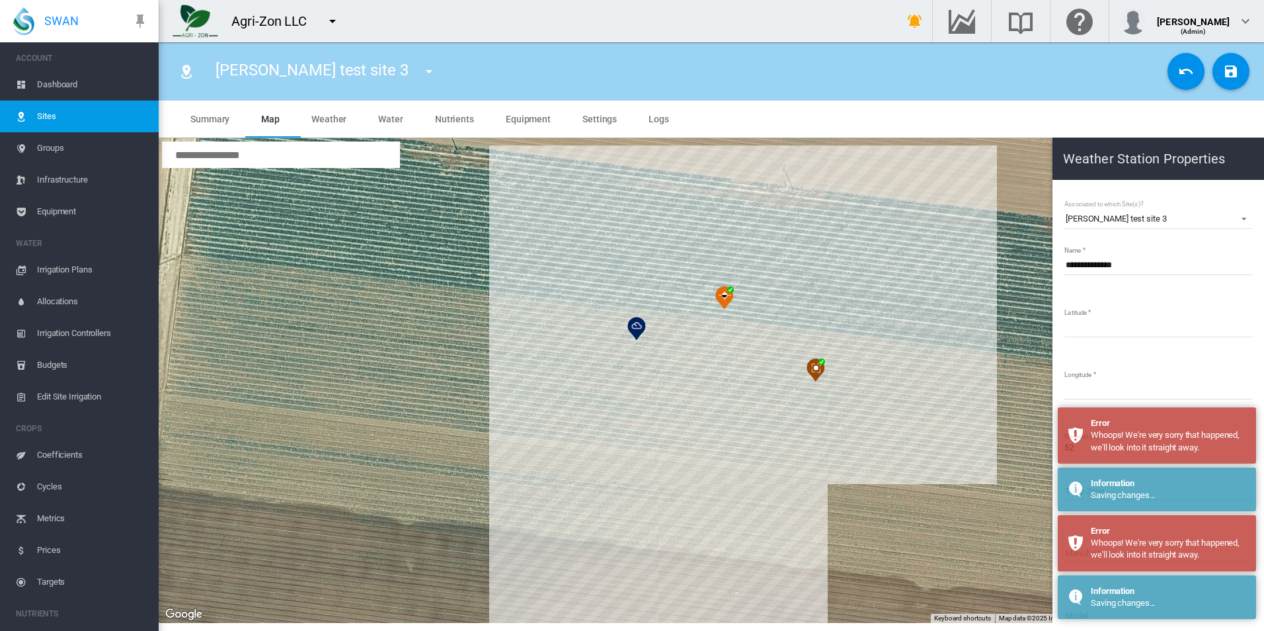
click at [942, 407] on div at bounding box center [711, 380] width 1105 height 485
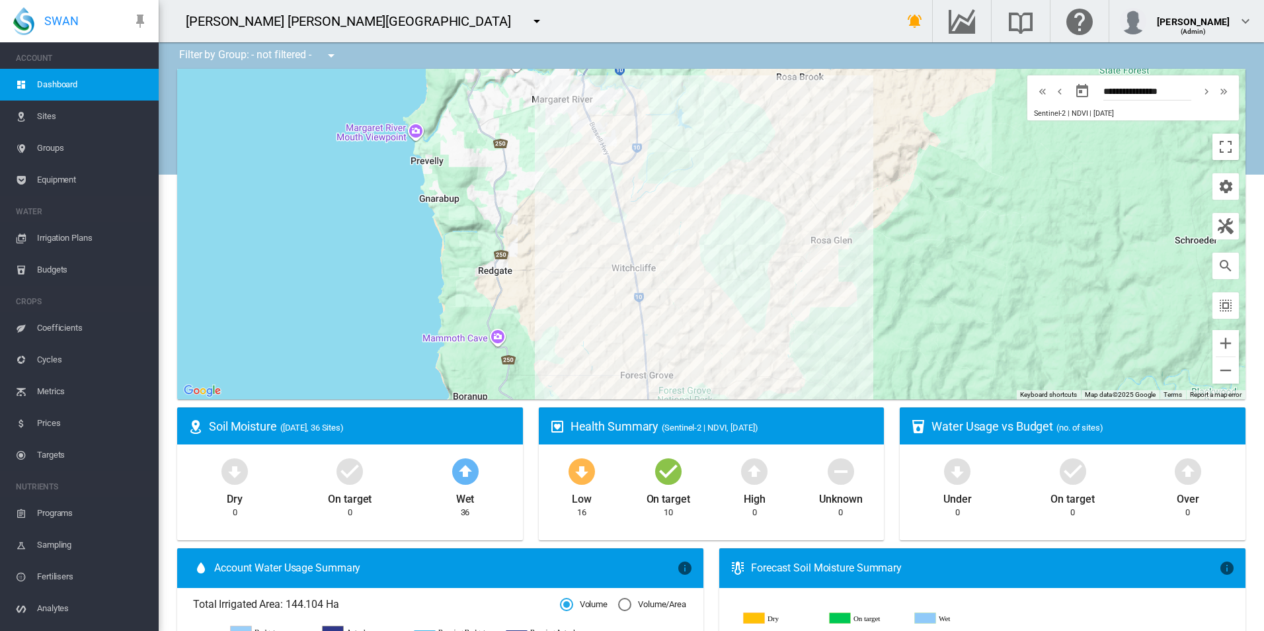
click at [529, 19] on md-icon "icon-menu-down" at bounding box center [537, 21] width 16 height 16
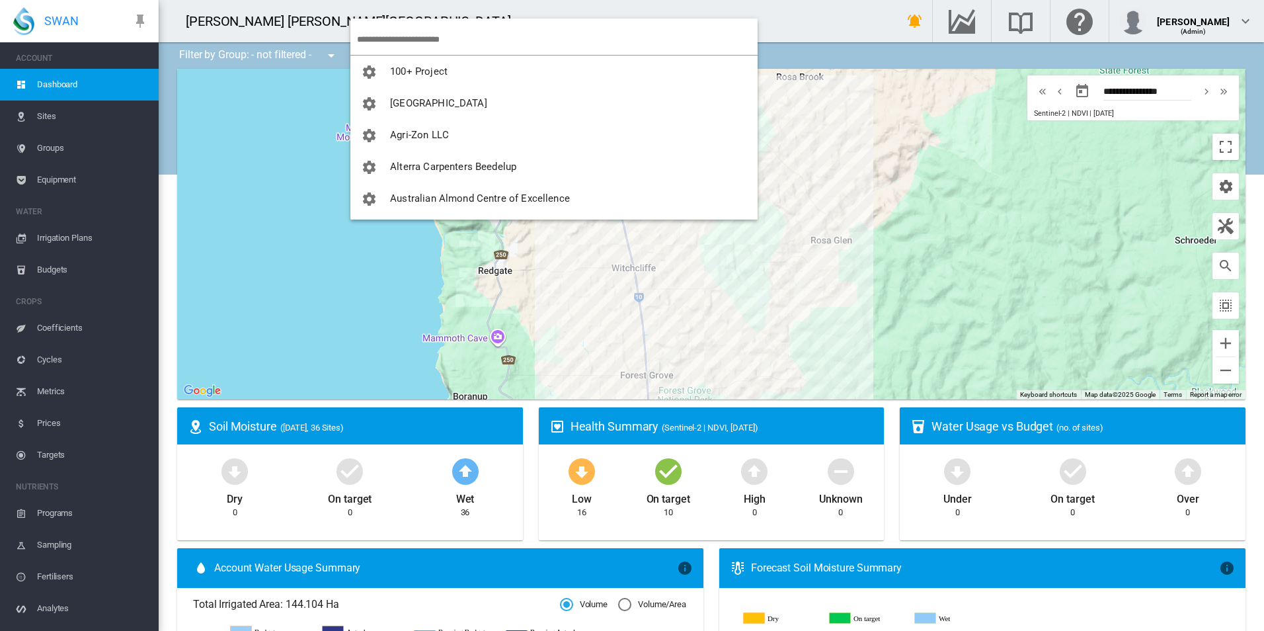
click at [423, 42] on input "search" at bounding box center [557, 39] width 401 height 31
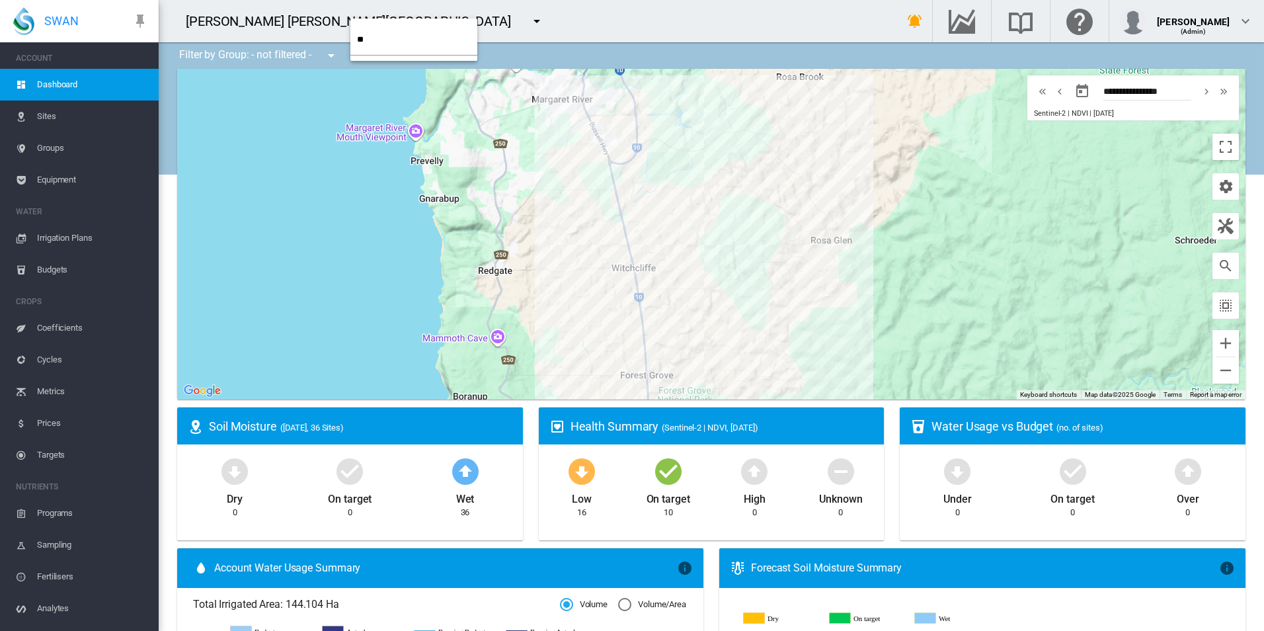
type input "*"
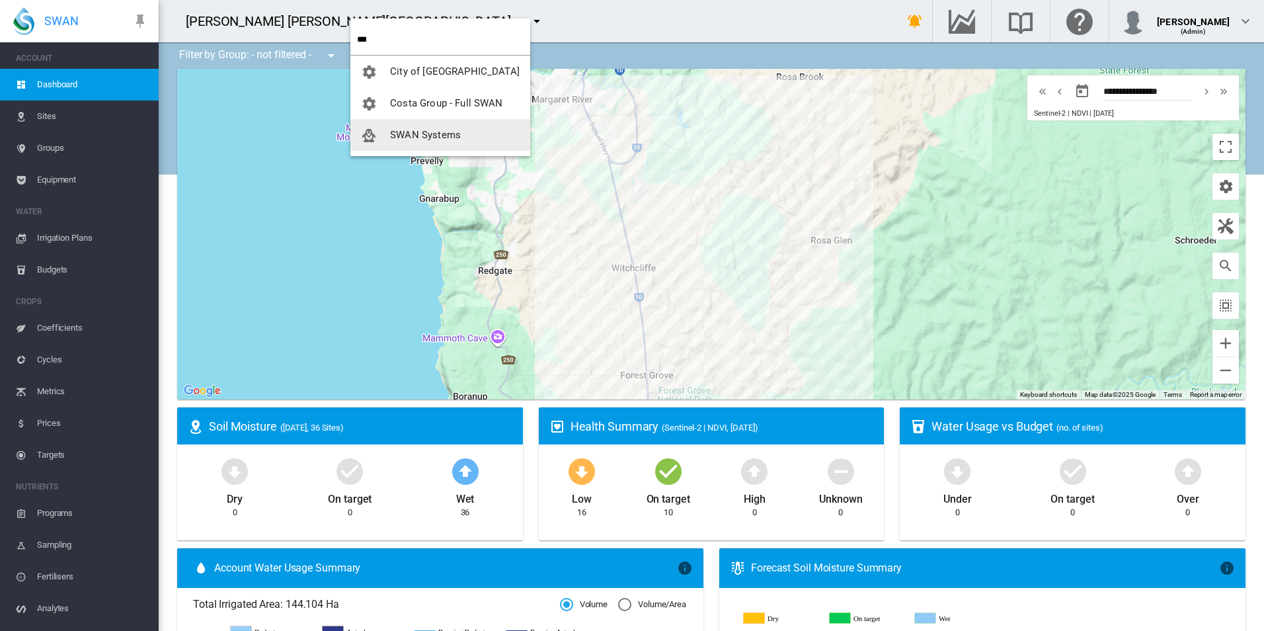
type input "***"
click at [433, 132] on span "SWAN Systems" at bounding box center [425, 135] width 71 height 12
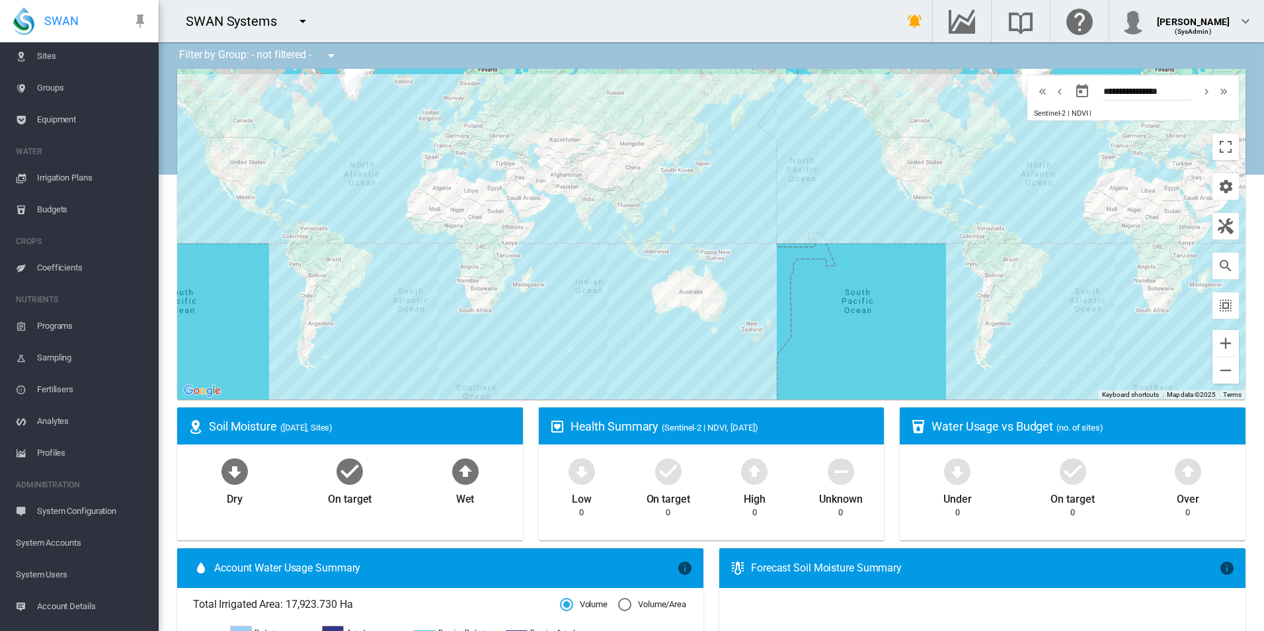
scroll to position [115, 0]
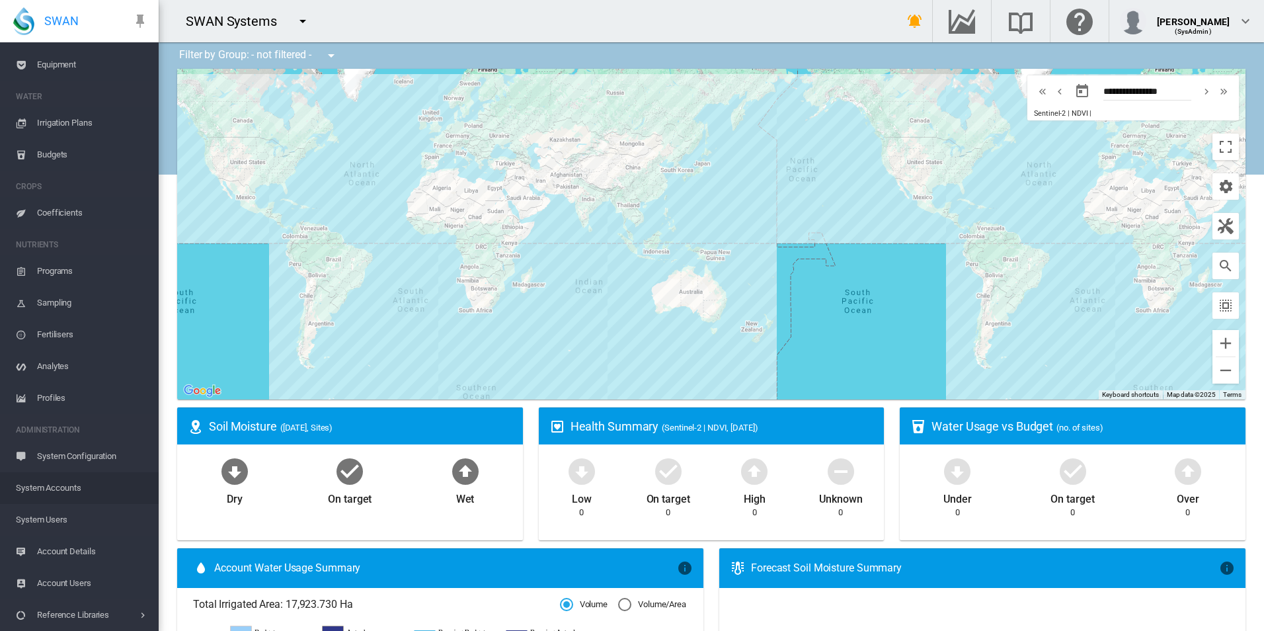
click at [87, 488] on span "System Accounts" at bounding box center [82, 488] width 132 height 32
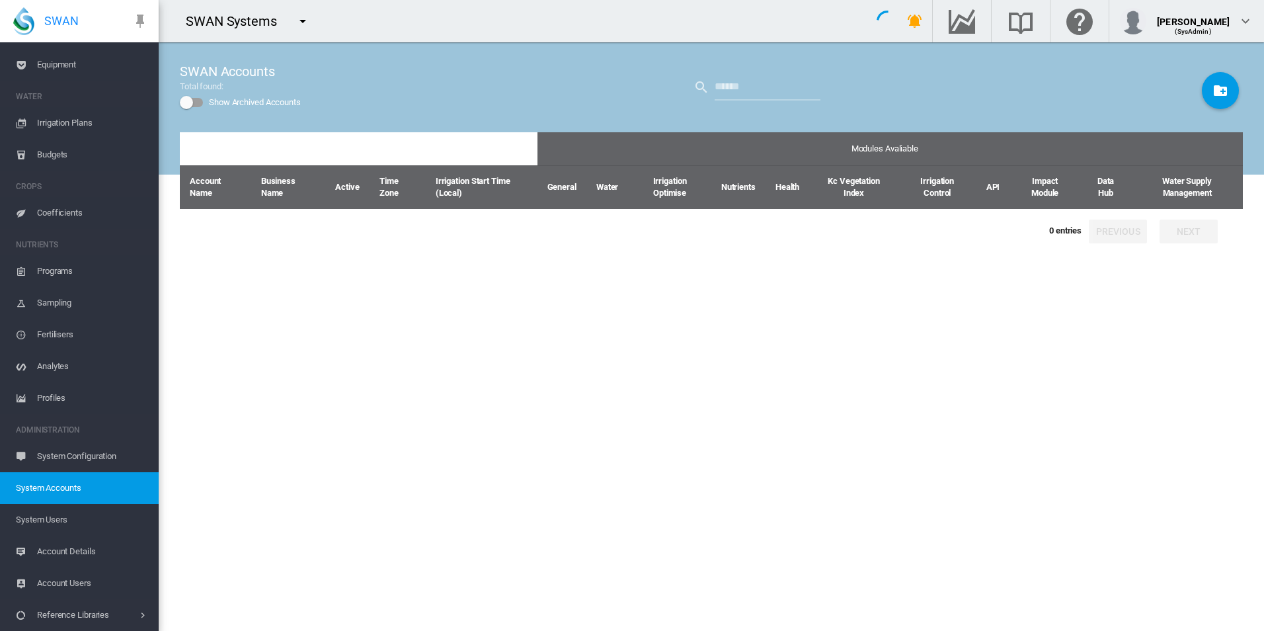
click at [83, 522] on span "System Users" at bounding box center [82, 520] width 132 height 32
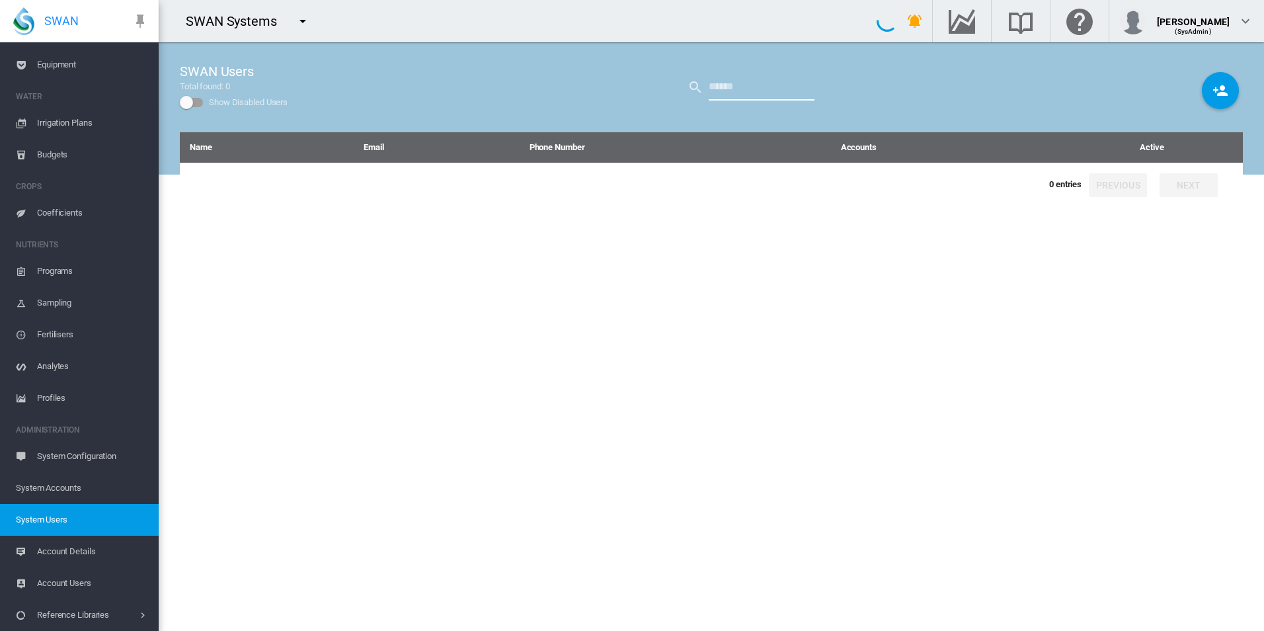
click at [804, 75] on input "text" at bounding box center [762, 87] width 106 height 26
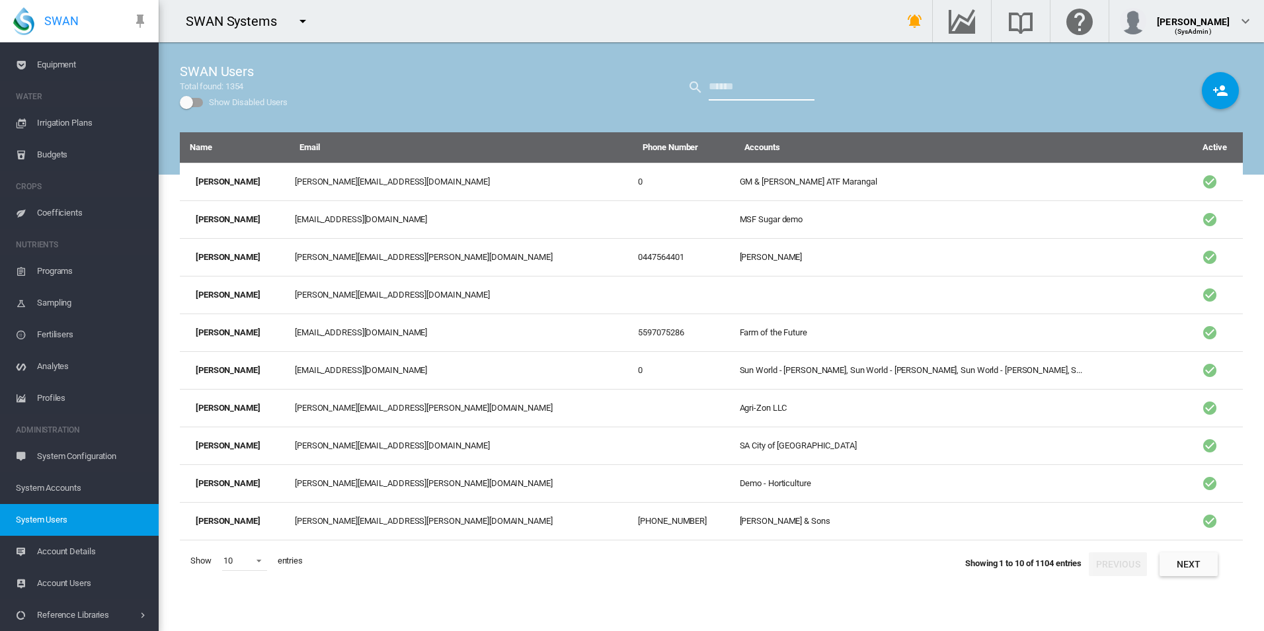
type input "******"
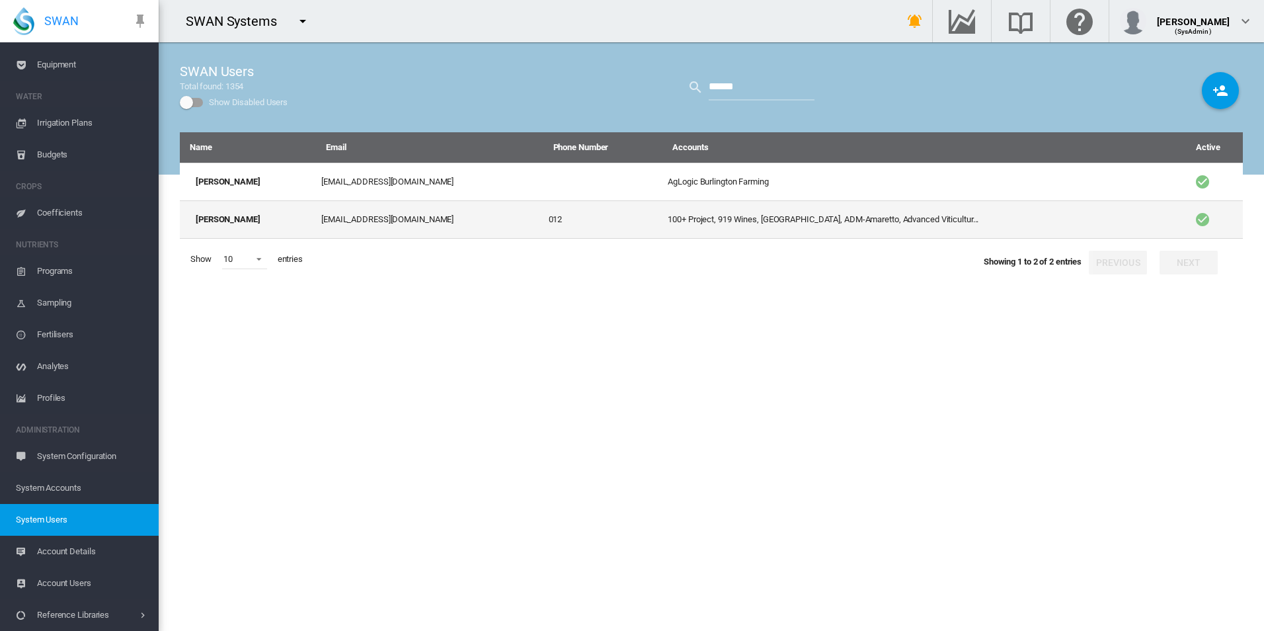
click at [477, 227] on td "davidt@swansystems.com.au" at bounding box center [429, 219] width 227 height 38
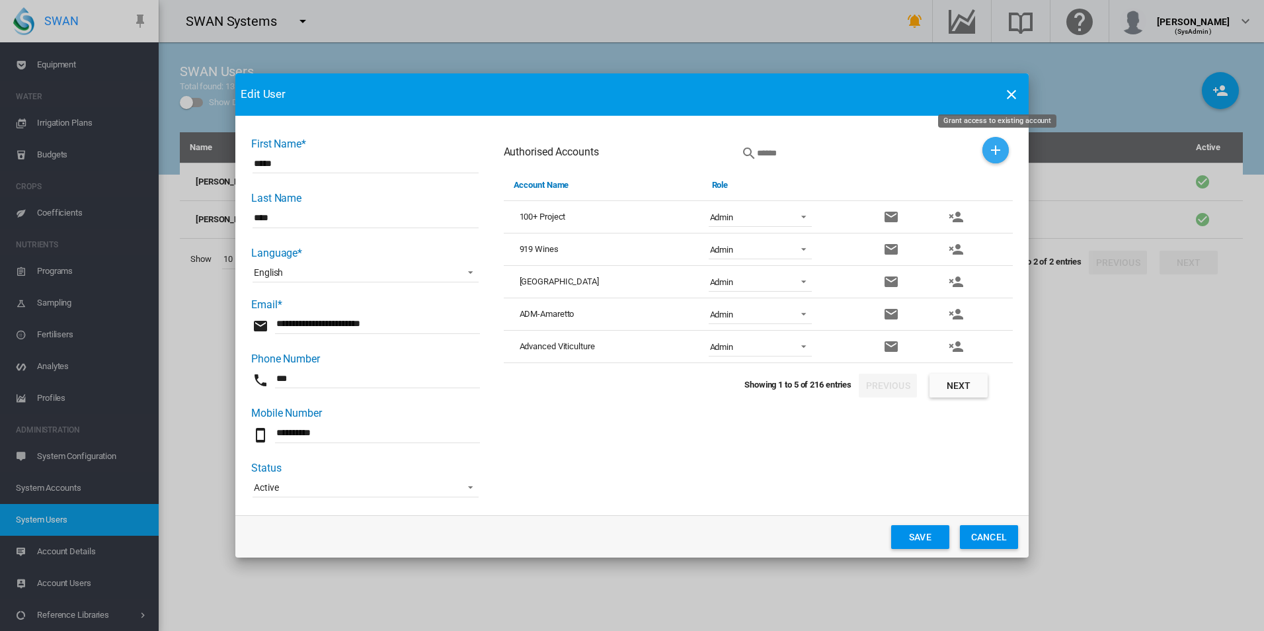
click at [990, 150] on md-icon "icon-plus" at bounding box center [996, 150] width 16 height 16
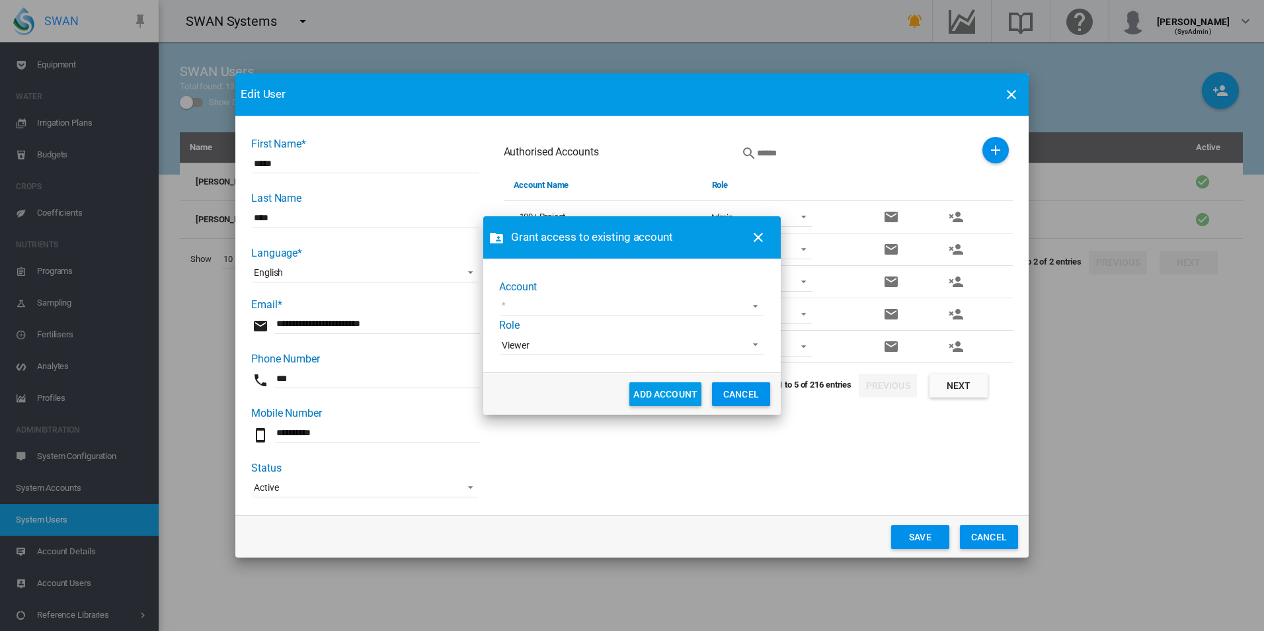
click at [737, 316] on md-input-container "45 South Adelaide Demo AgLogic Burlington Farming AgriLand Farming Alejandra De…" at bounding box center [632, 306] width 266 height 22
click at [738, 316] on md-select "45 South Adelaide Demo AgLogic Burlington Farming AgriLand Farming Alejandra De…" at bounding box center [631, 306] width 263 height 20
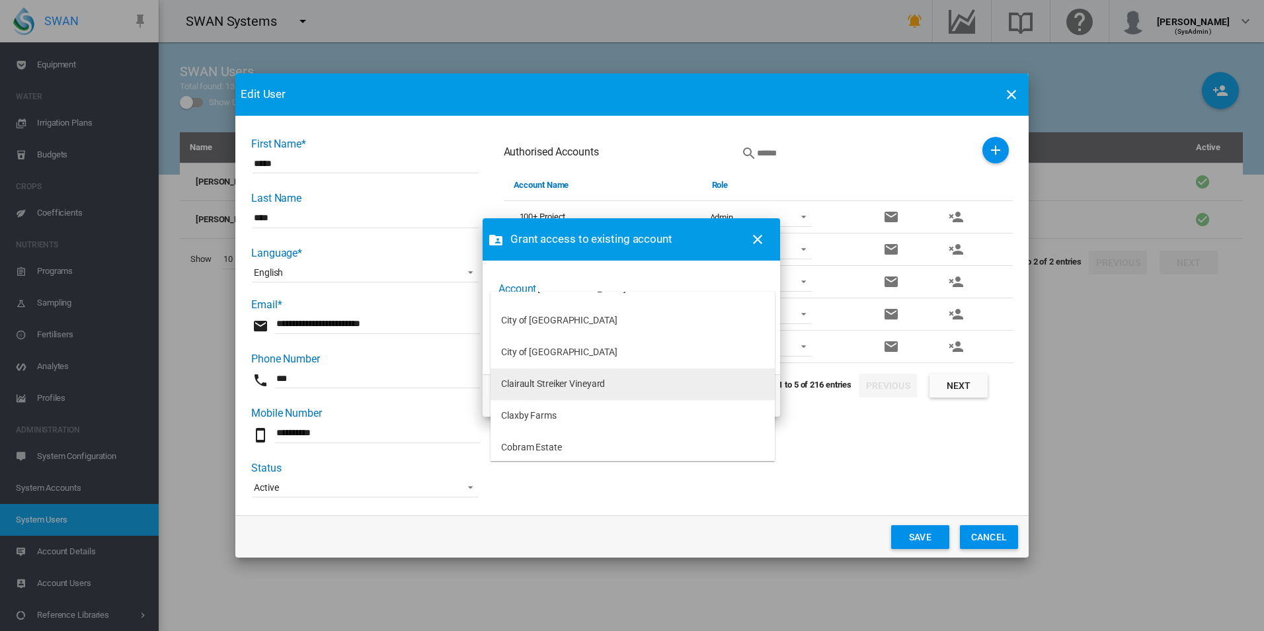
scroll to position [529, 0]
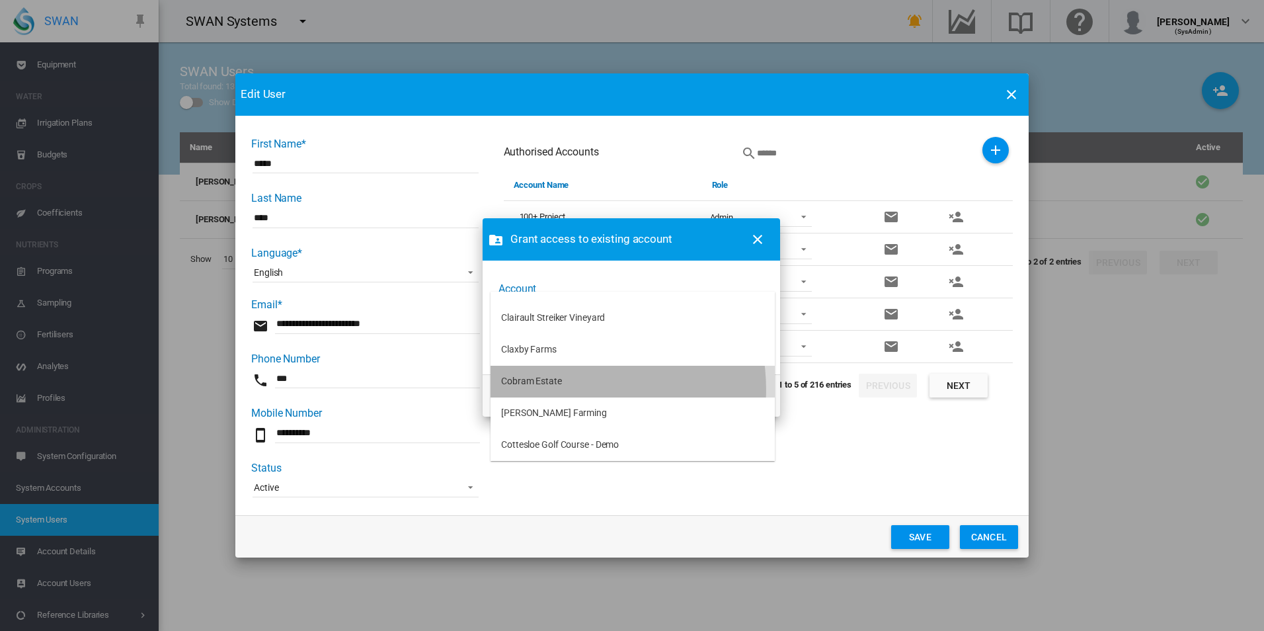
click at [563, 389] on md-option "Cobram Estate" at bounding box center [633, 382] width 284 height 32
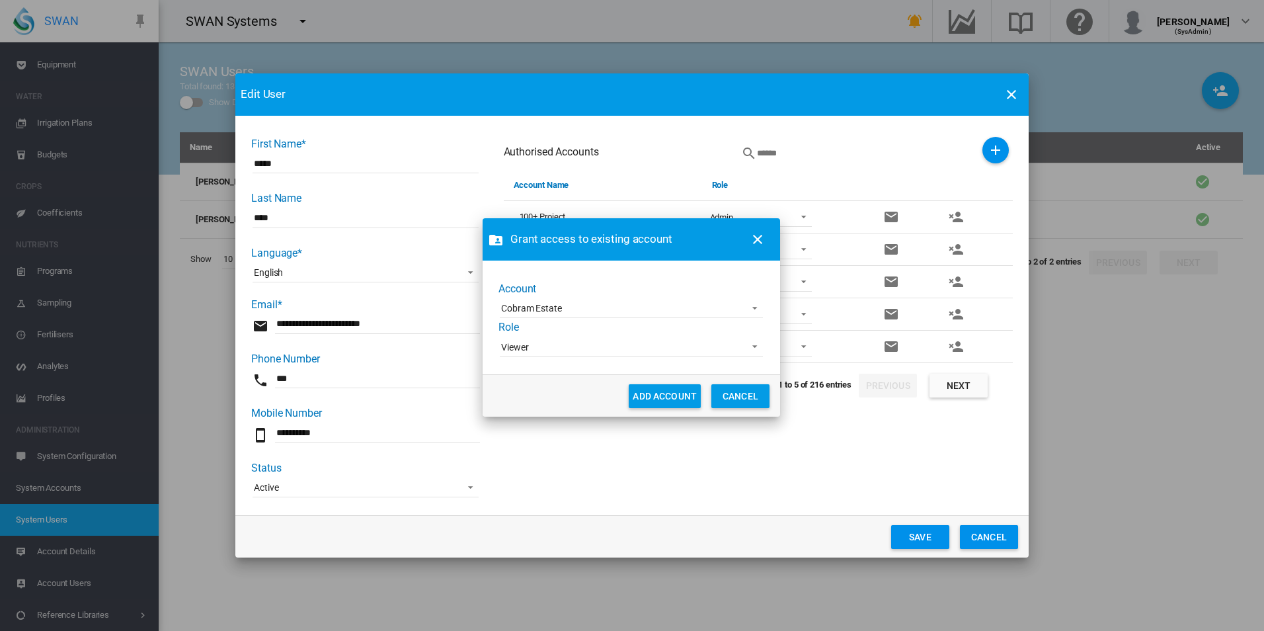
click at [554, 333] on div "Account Cobram Estate Role Viewer Admin Supervisor Agronomist Operator Viewer" at bounding box center [631, 320] width 266 height 77
click at [555, 339] on md-select-value "Viewer" at bounding box center [631, 347] width 263 height 20
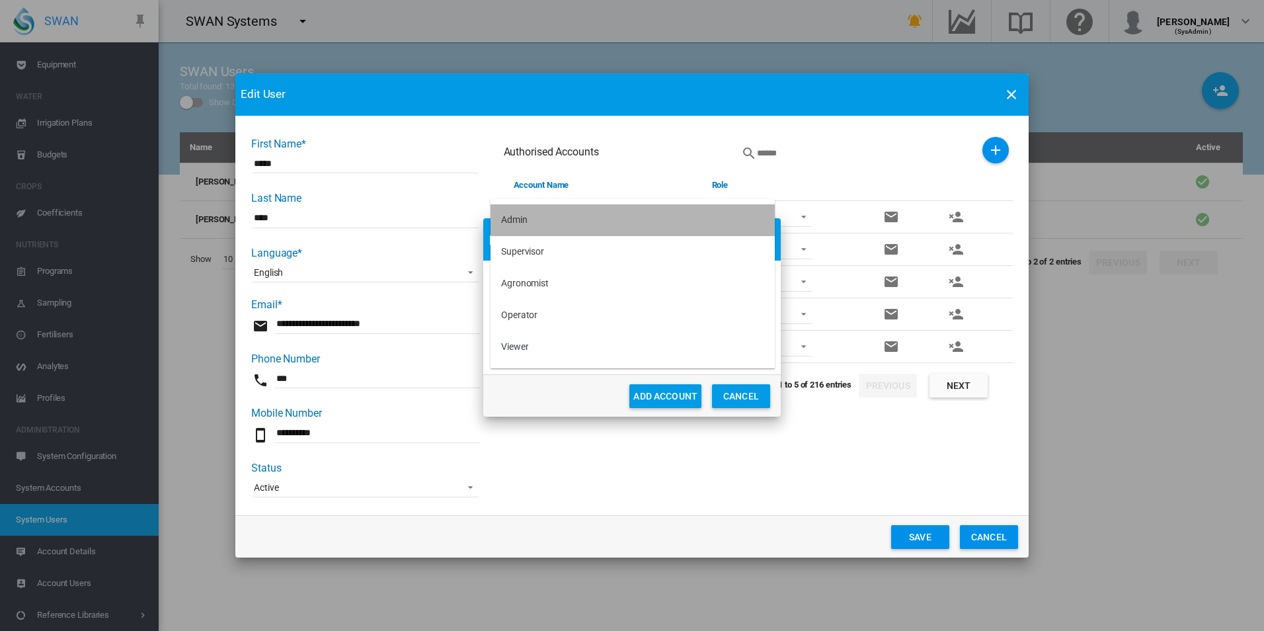
click at [510, 217] on div "Admin" at bounding box center [514, 220] width 26 height 13
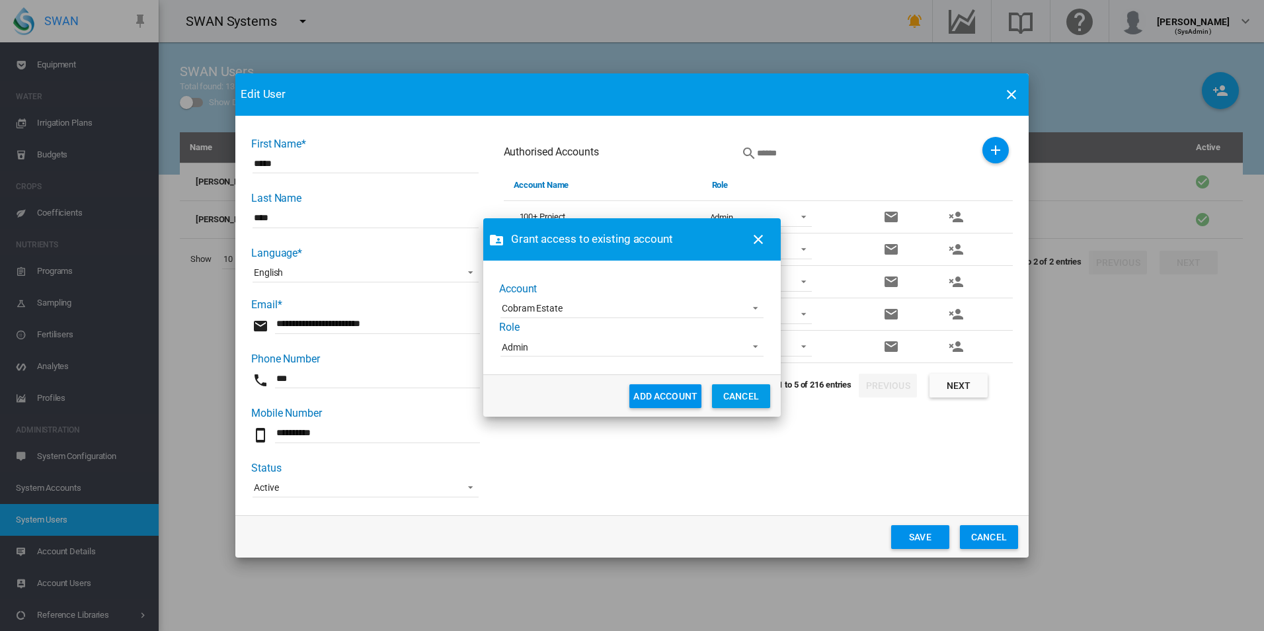
click at [678, 396] on button "ADD ACCOUNT" at bounding box center [665, 396] width 72 height 24
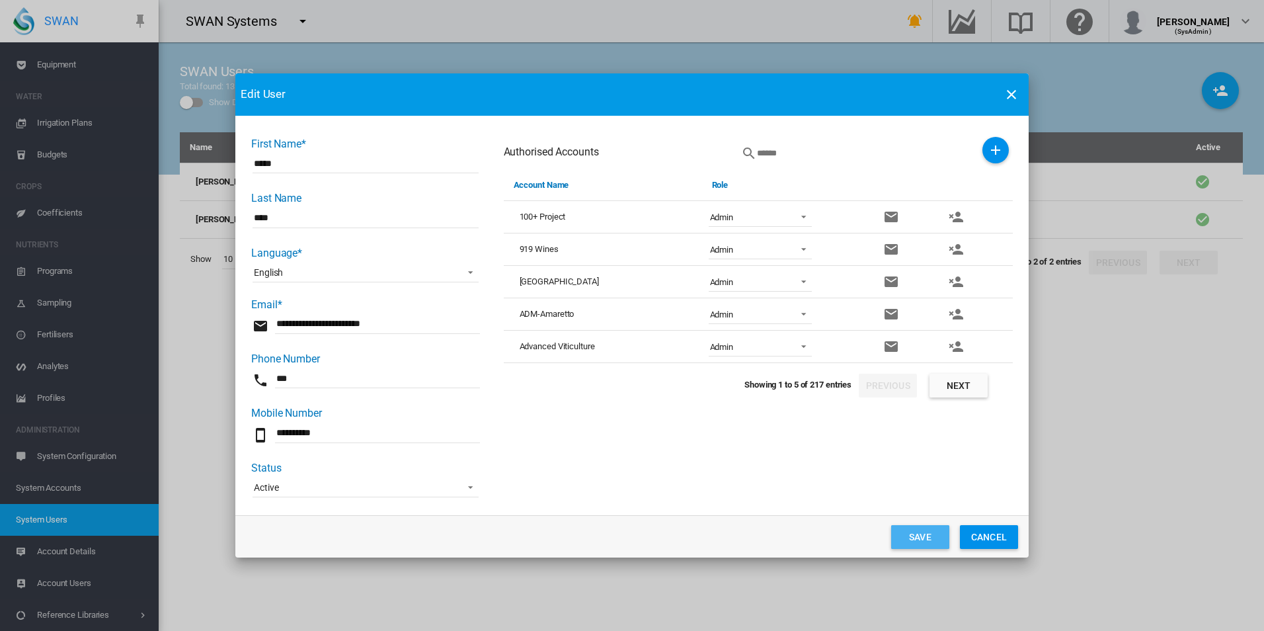
click at [926, 536] on button "Save" at bounding box center [920, 537] width 58 height 24
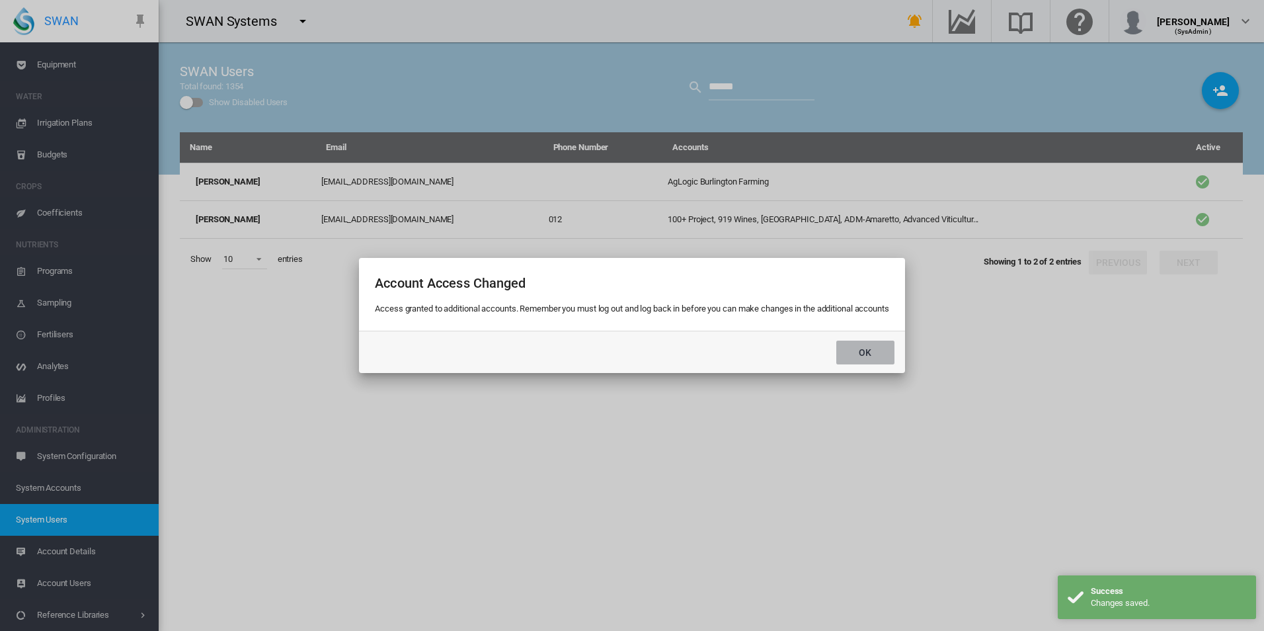
click at [869, 354] on button "Ok" at bounding box center [865, 352] width 58 height 24
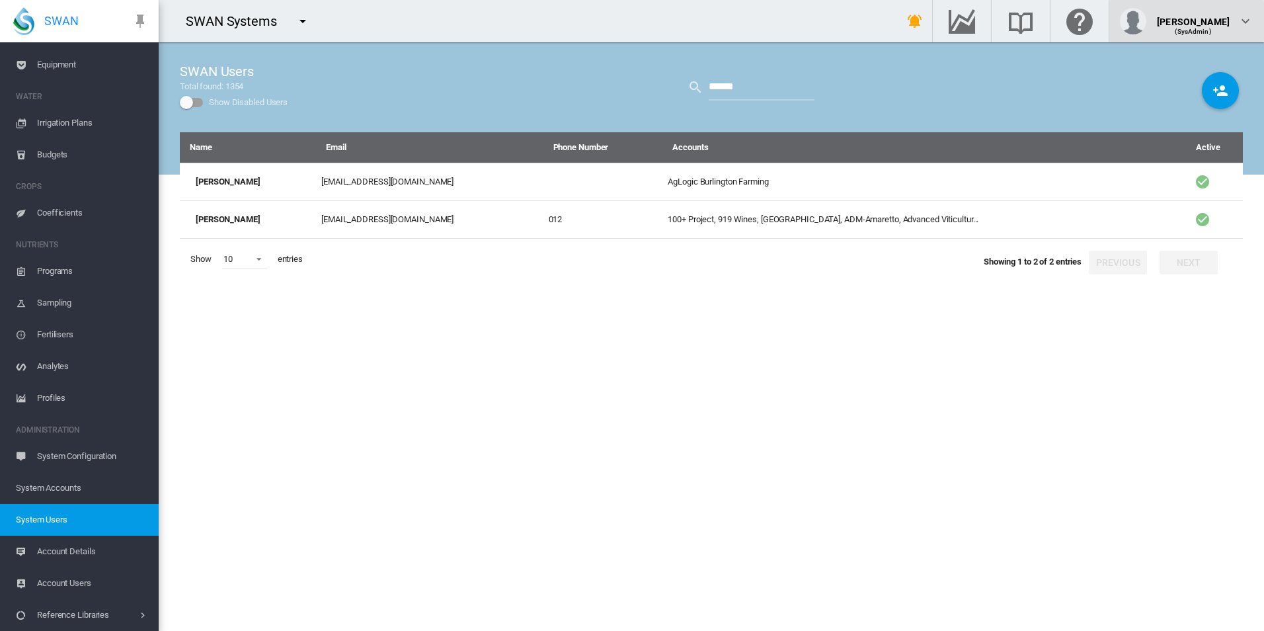
click at [1146, 20] on img "button" at bounding box center [1133, 21] width 26 height 26
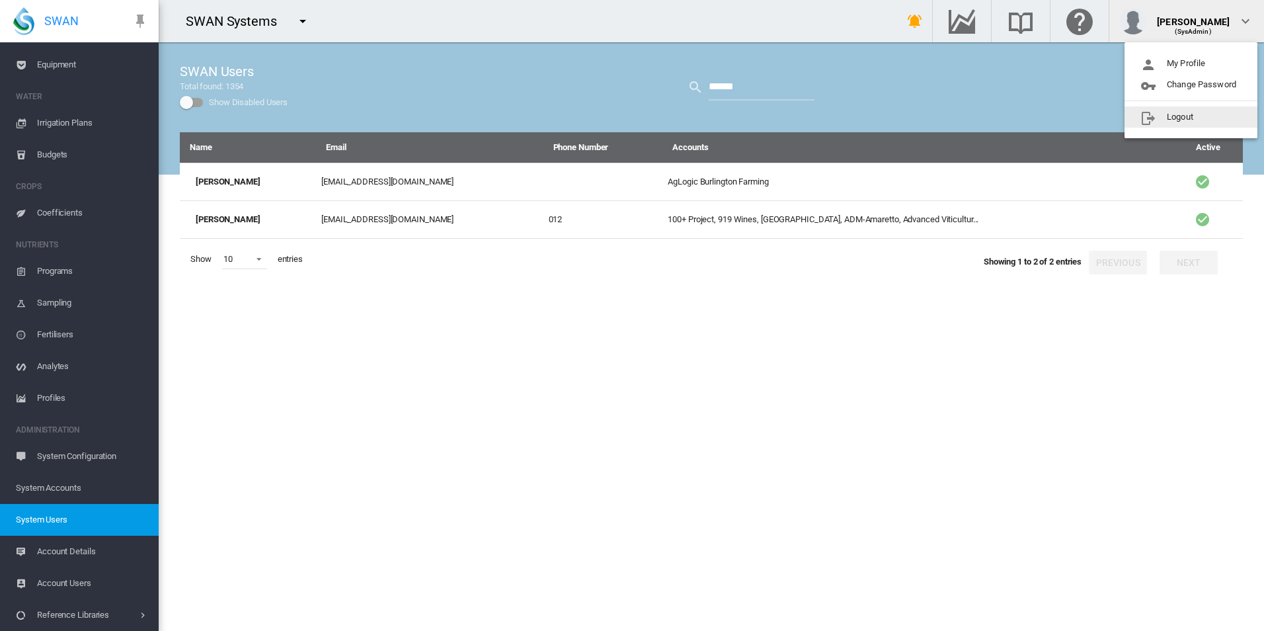
click at [1159, 118] on button "Logout" at bounding box center [1191, 116] width 133 height 21
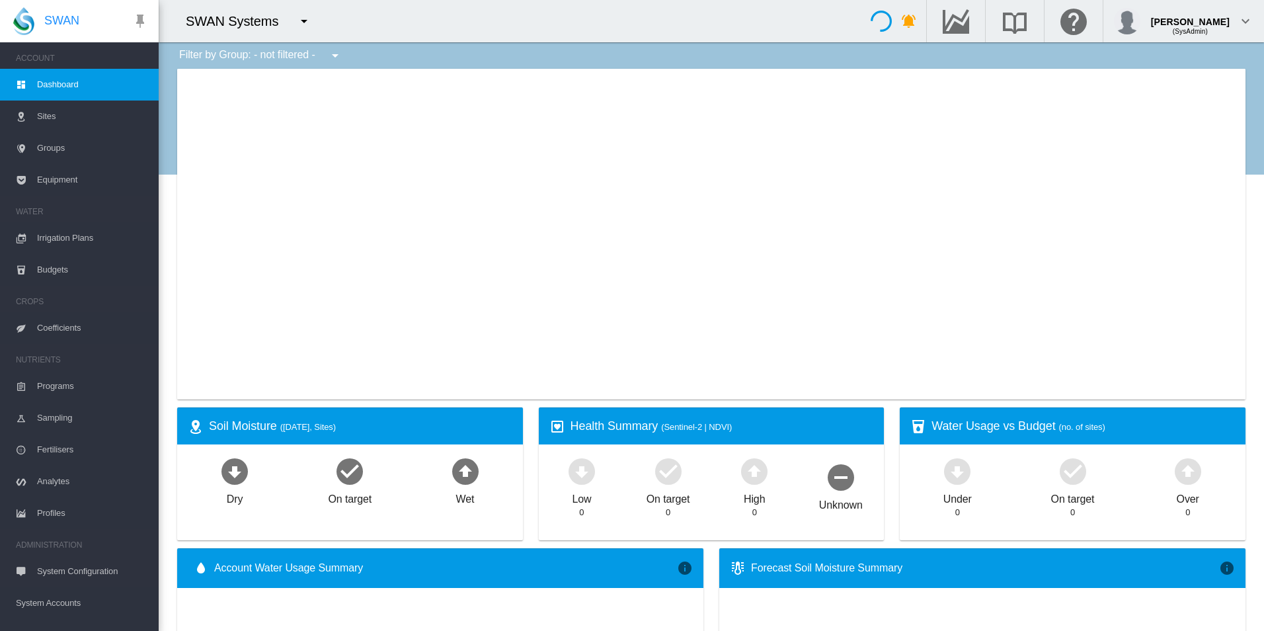
type input "**********"
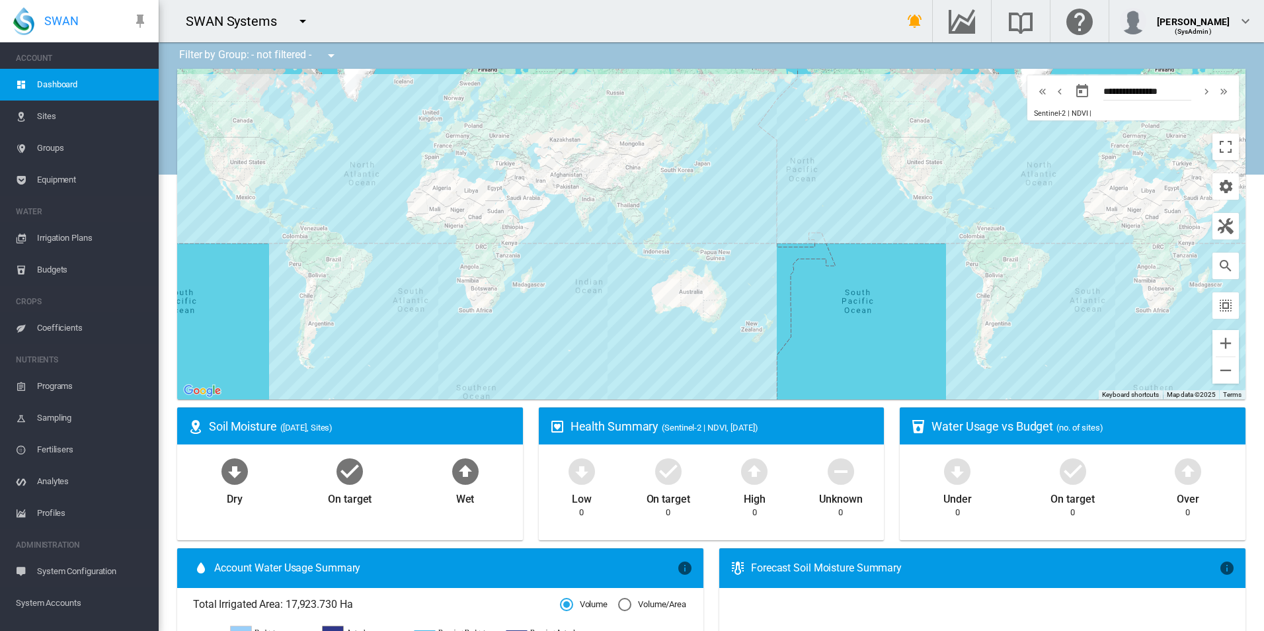
click at [311, 22] on button "button" at bounding box center [303, 21] width 26 height 26
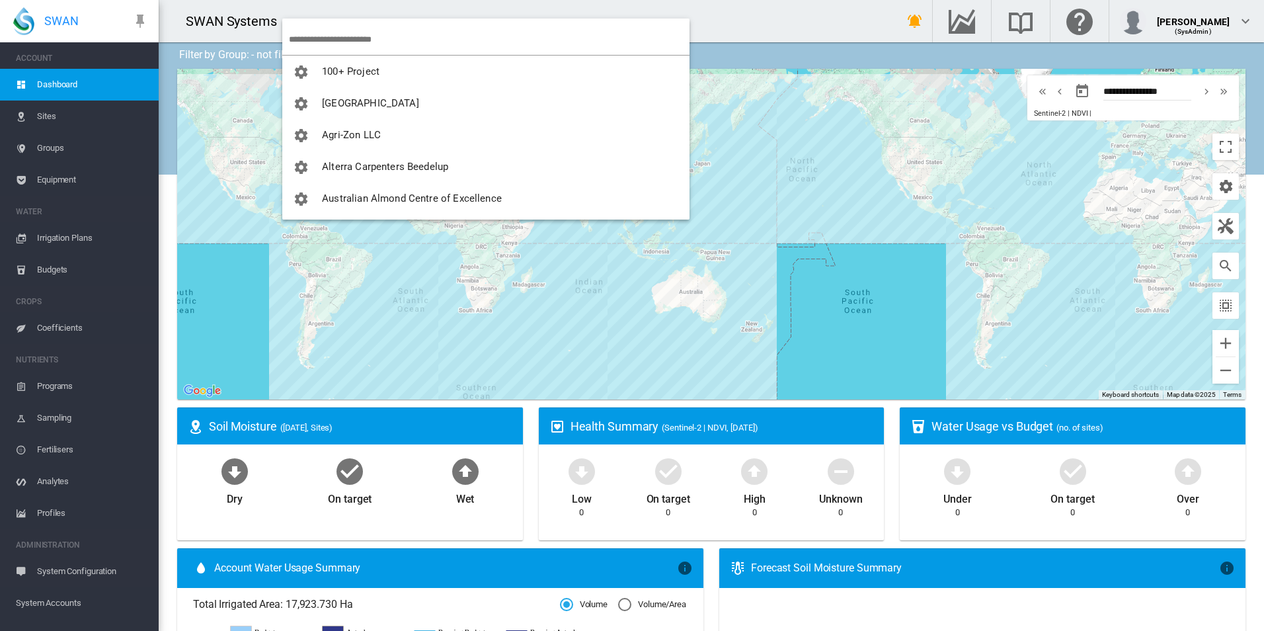
click at [325, 29] on input "search" at bounding box center [489, 39] width 401 height 31
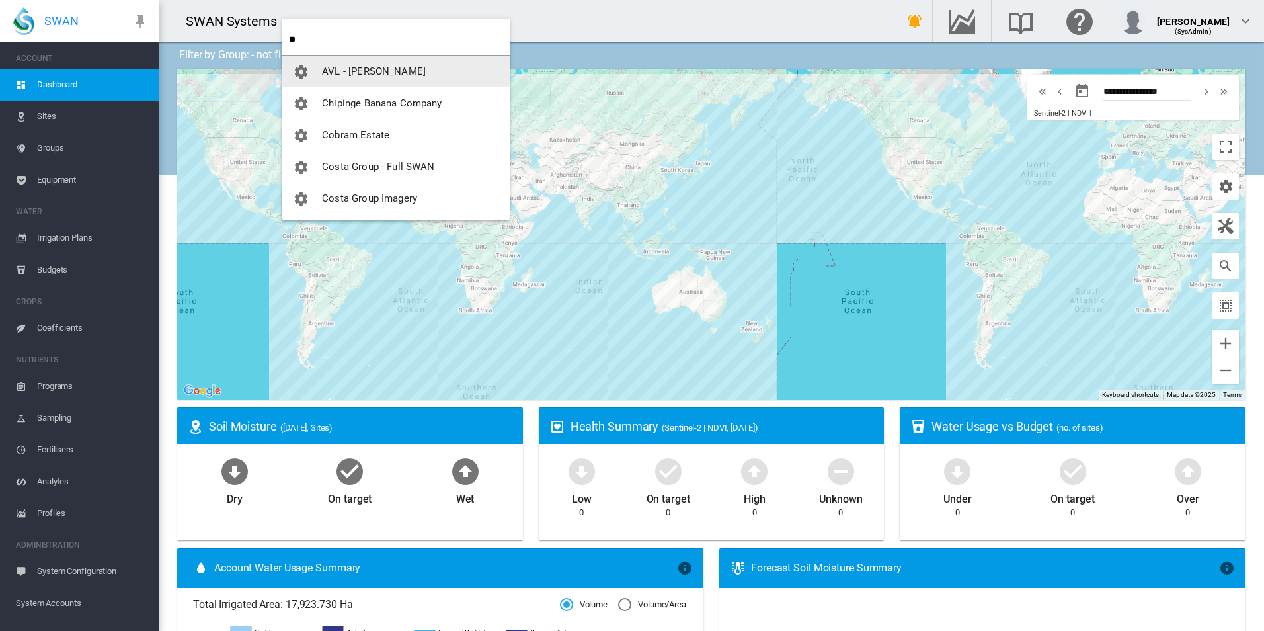
type input "**"
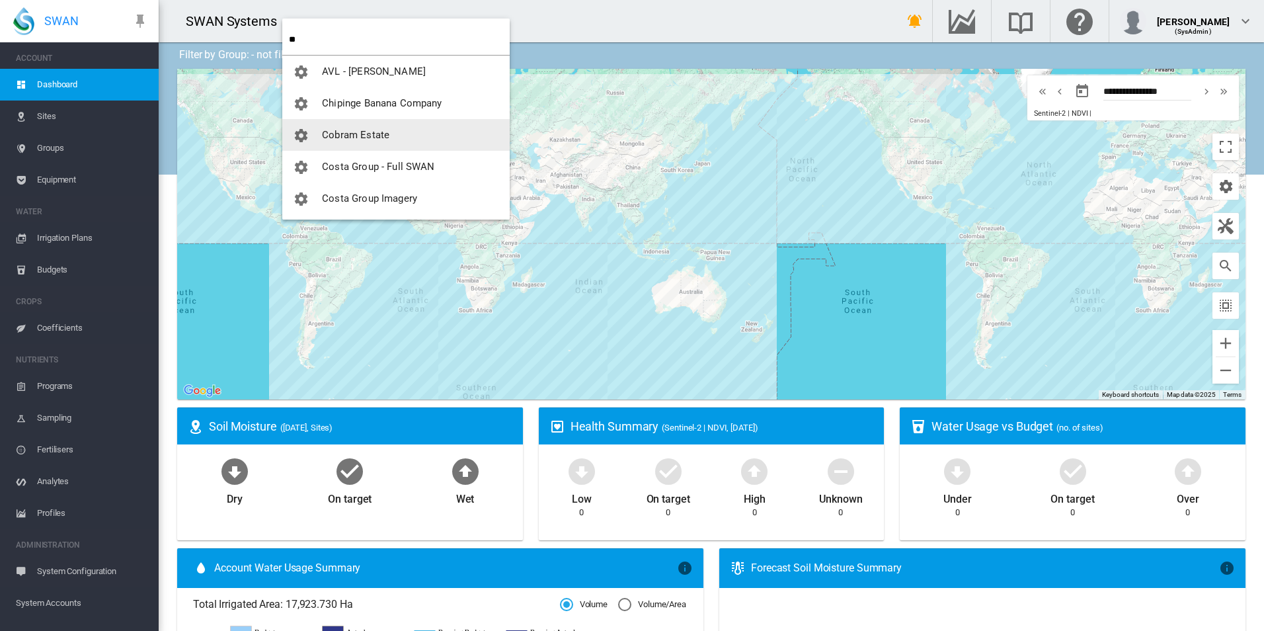
click at [372, 136] on span "Cobram Estate" at bounding box center [355, 135] width 67 height 12
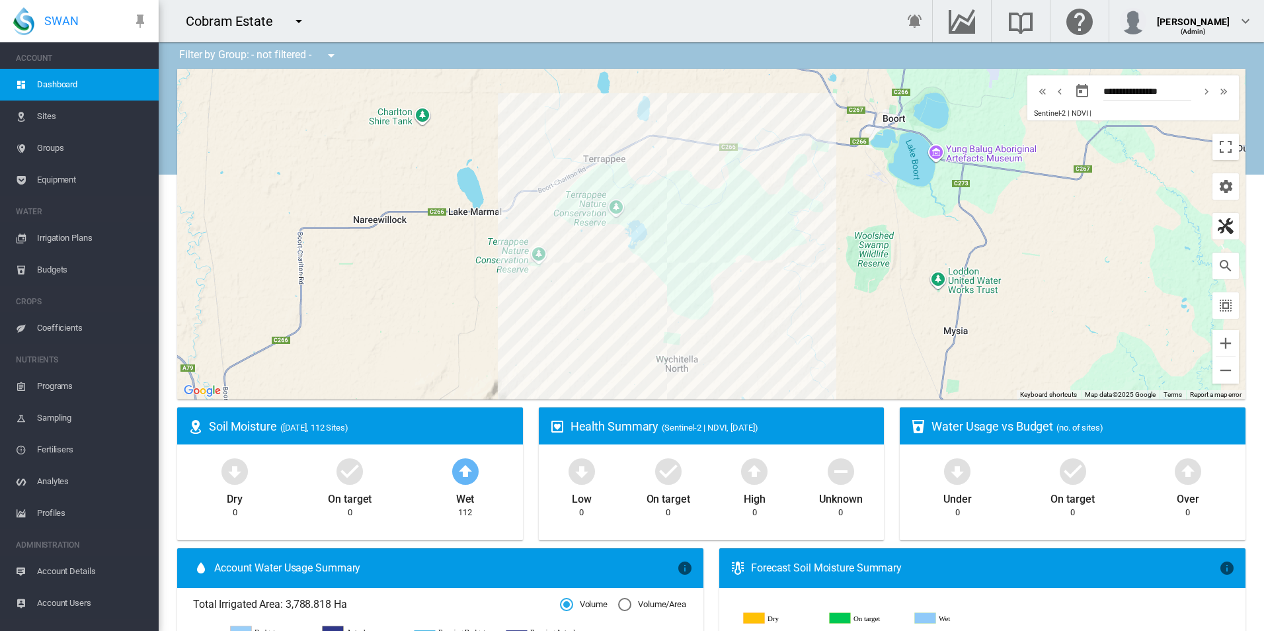
click at [1218, 226] on md-icon "button" at bounding box center [1226, 226] width 16 height 16
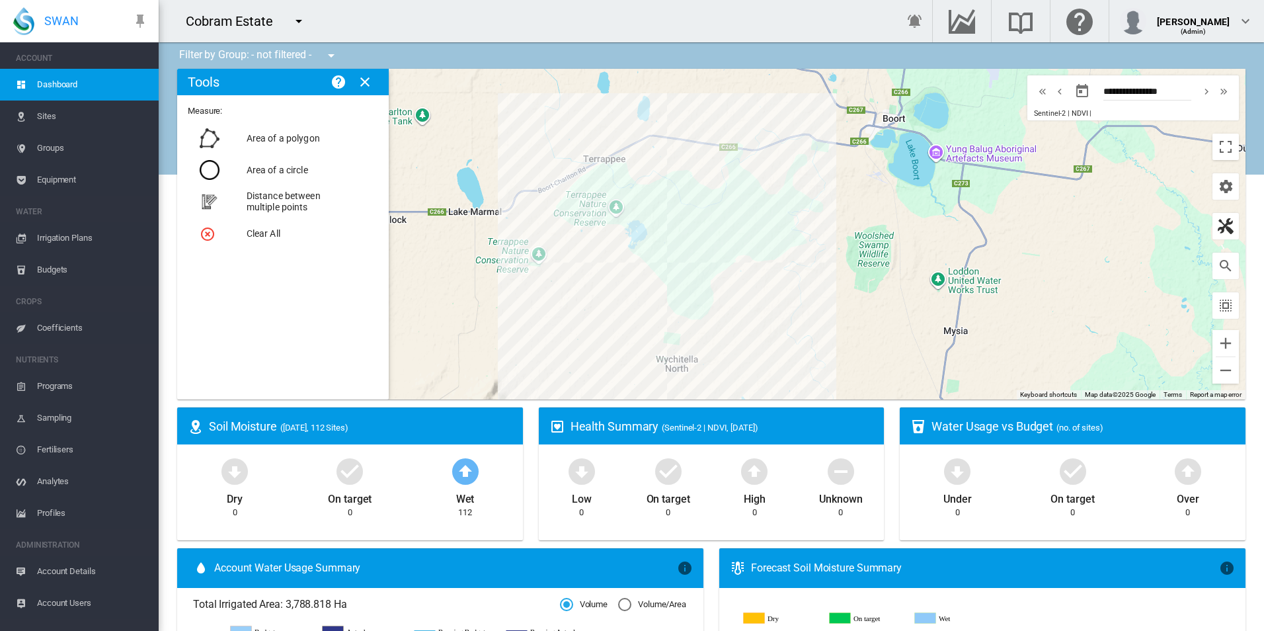
click at [1219, 233] on md-icon "button" at bounding box center [1226, 226] width 16 height 16
click at [1218, 184] on md-icon "icon-cog" at bounding box center [1226, 187] width 16 height 16
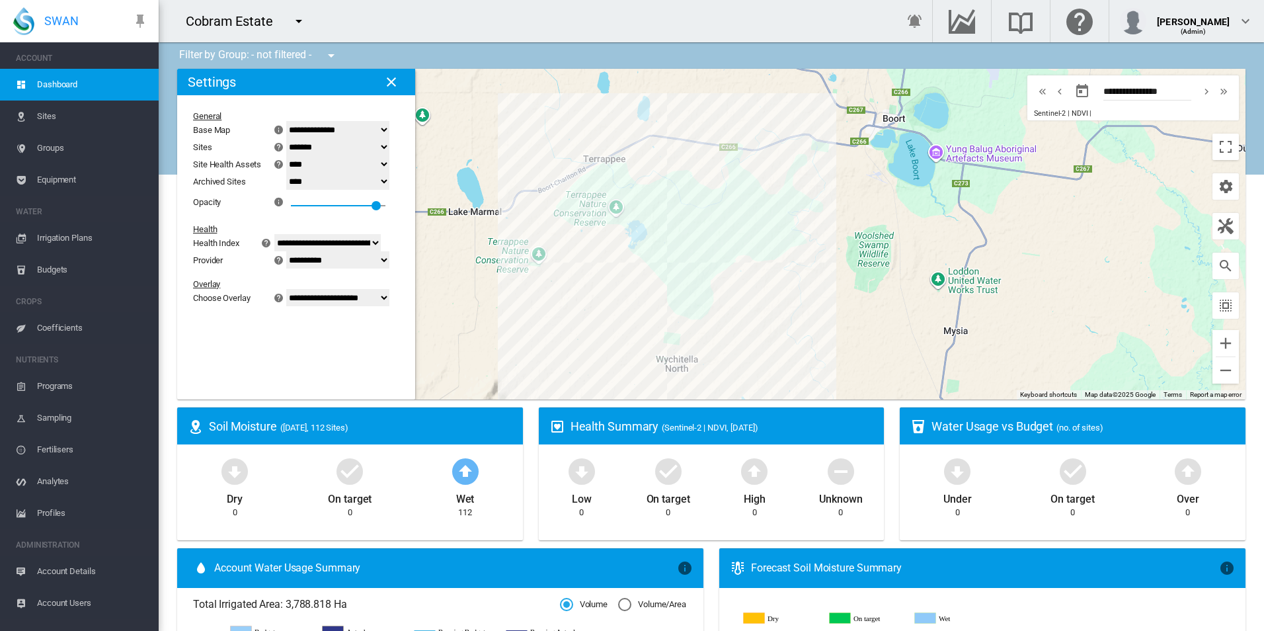
click at [378, 255] on select "**********" at bounding box center [337, 259] width 103 height 17
click at [393, 86] on md-icon "icon-close" at bounding box center [391, 82] width 16 height 16
click at [394, 85] on md-icon "icon-close" at bounding box center [391, 82] width 16 height 16
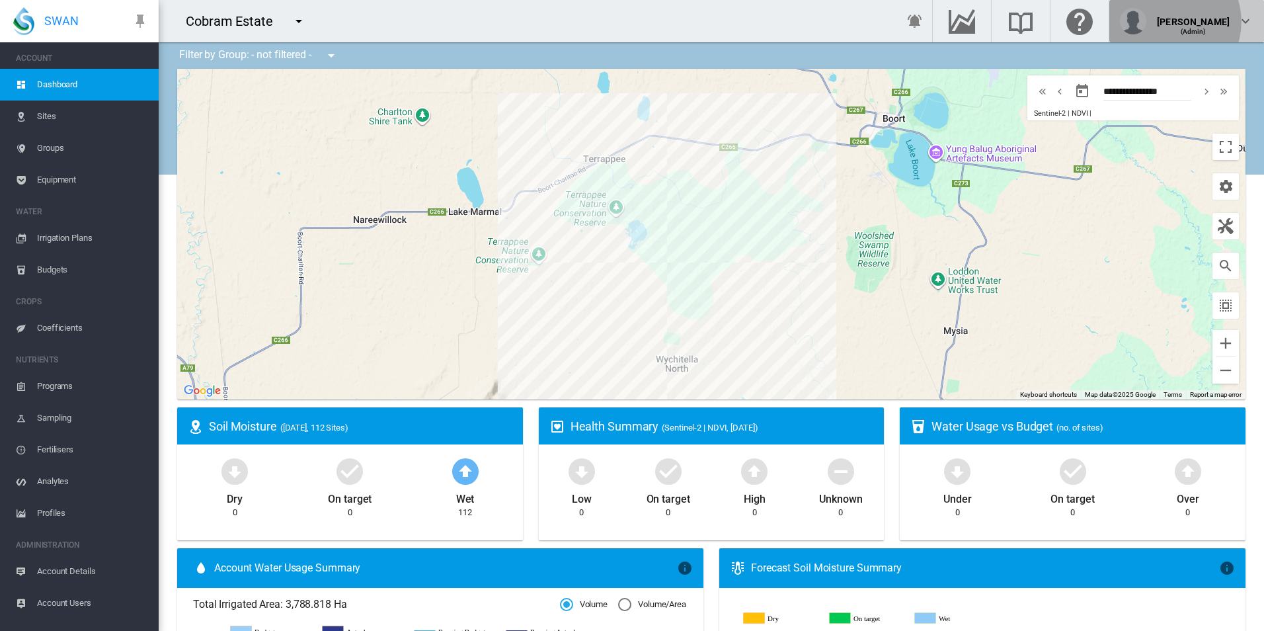
click at [1193, 22] on div "[PERSON_NAME]" at bounding box center [1193, 16] width 73 height 13
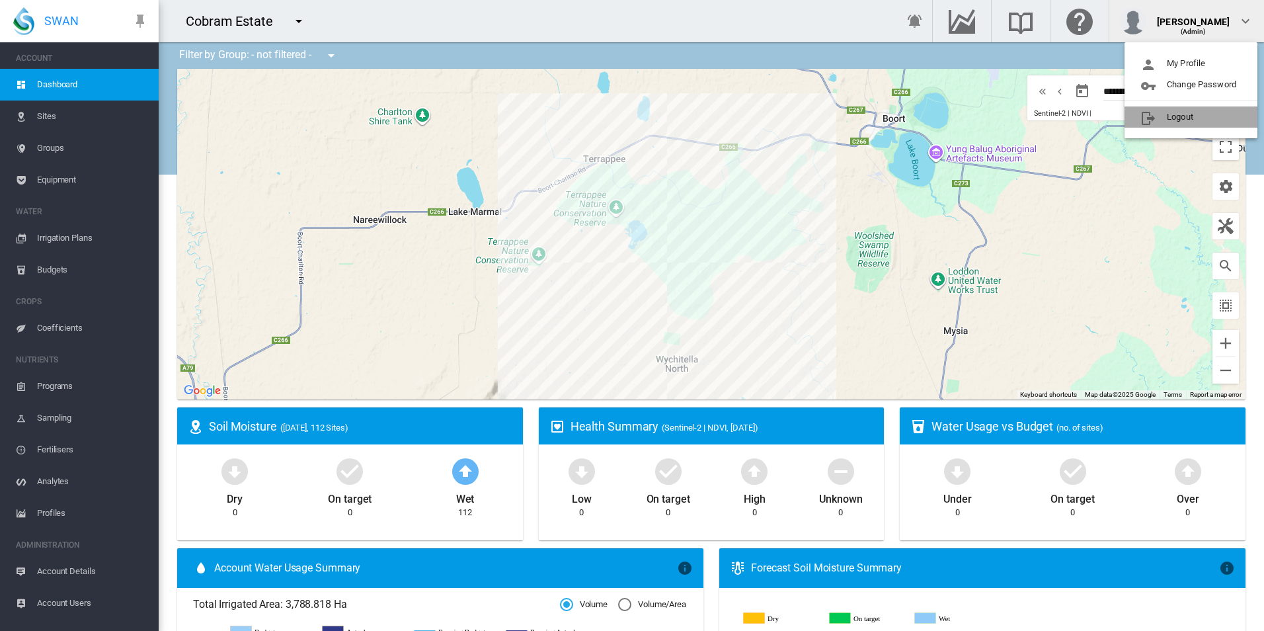
click at [1179, 120] on button "Logout" at bounding box center [1191, 116] width 133 height 21
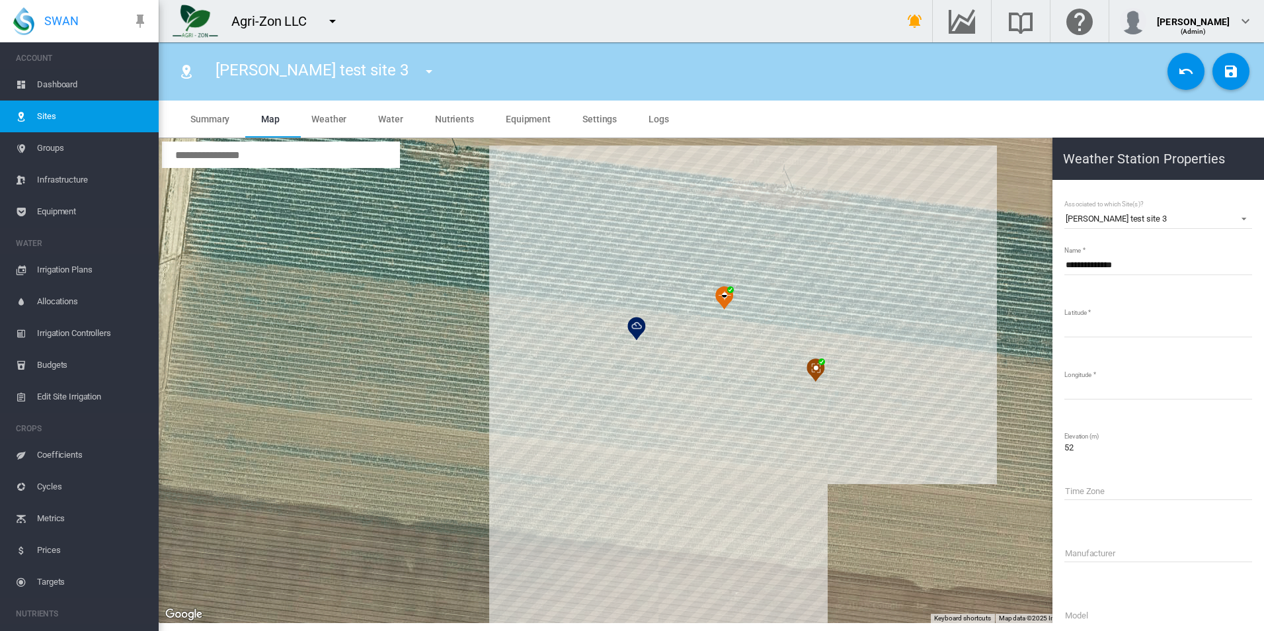
click at [1181, 83] on button "Cancel Changes" at bounding box center [1186, 71] width 37 height 37
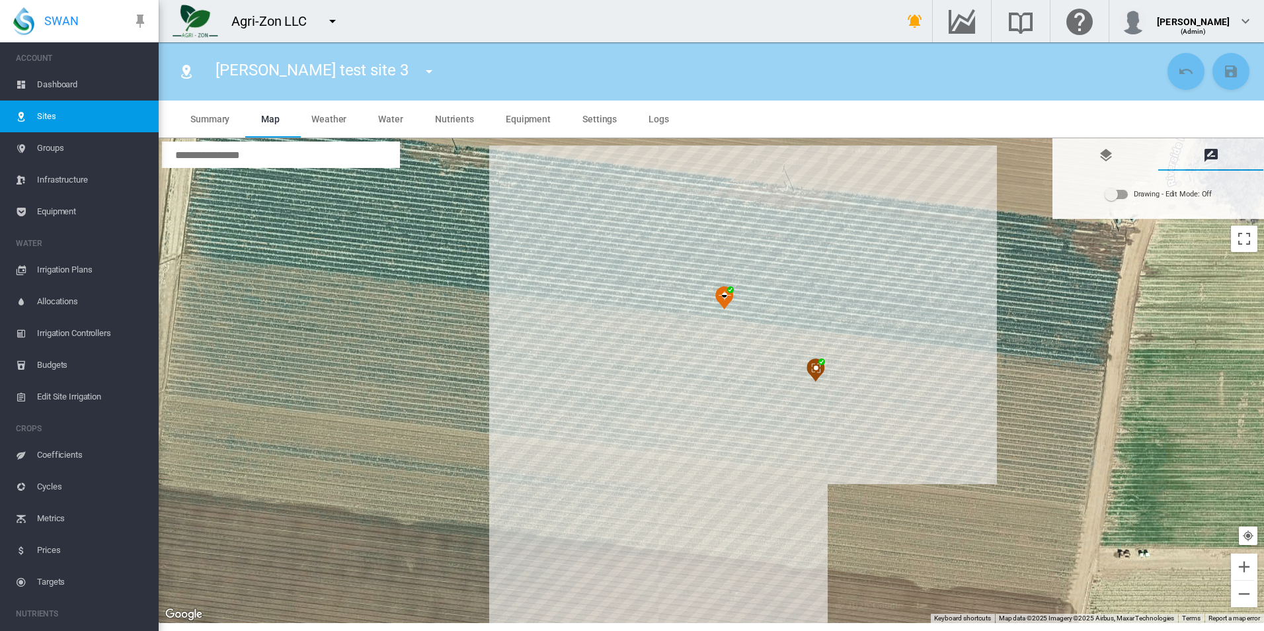
click at [1123, 194] on div "Drawing - Edit Mode:\a Off" at bounding box center [1116, 194] width 22 height 9
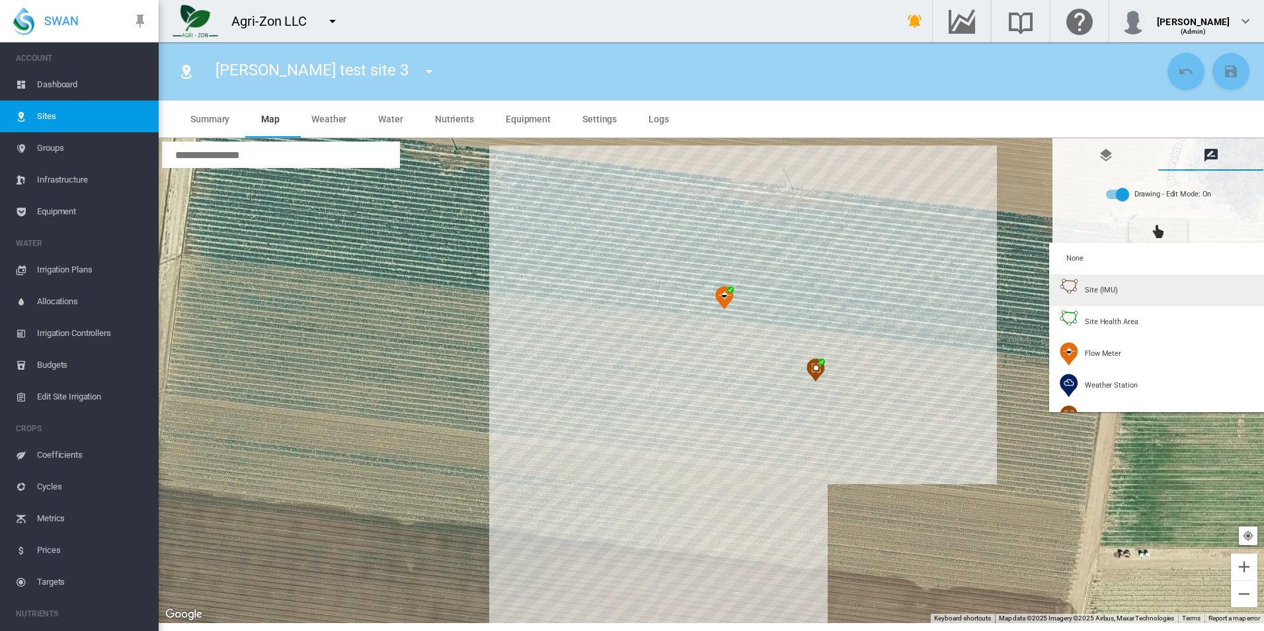
click at [1121, 274] on md-option "Site (IMU)" at bounding box center [1159, 290] width 220 height 32
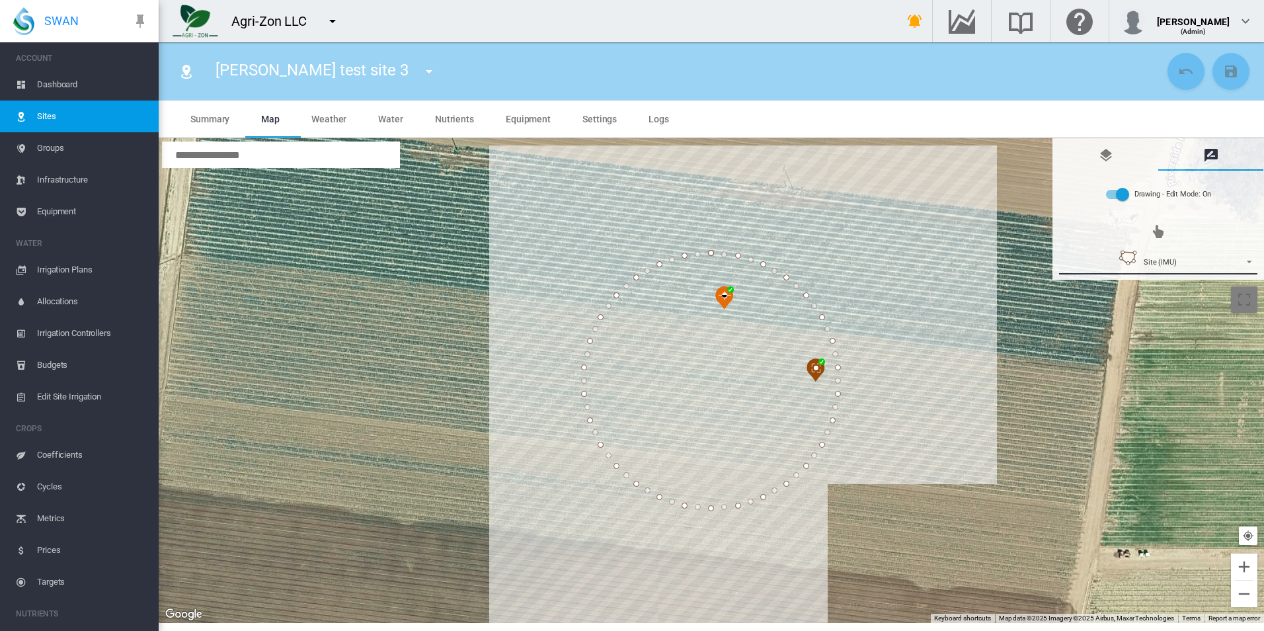
click at [1108, 268] on div "Site (IMU)" at bounding box center [1147, 262] width 175 height 24
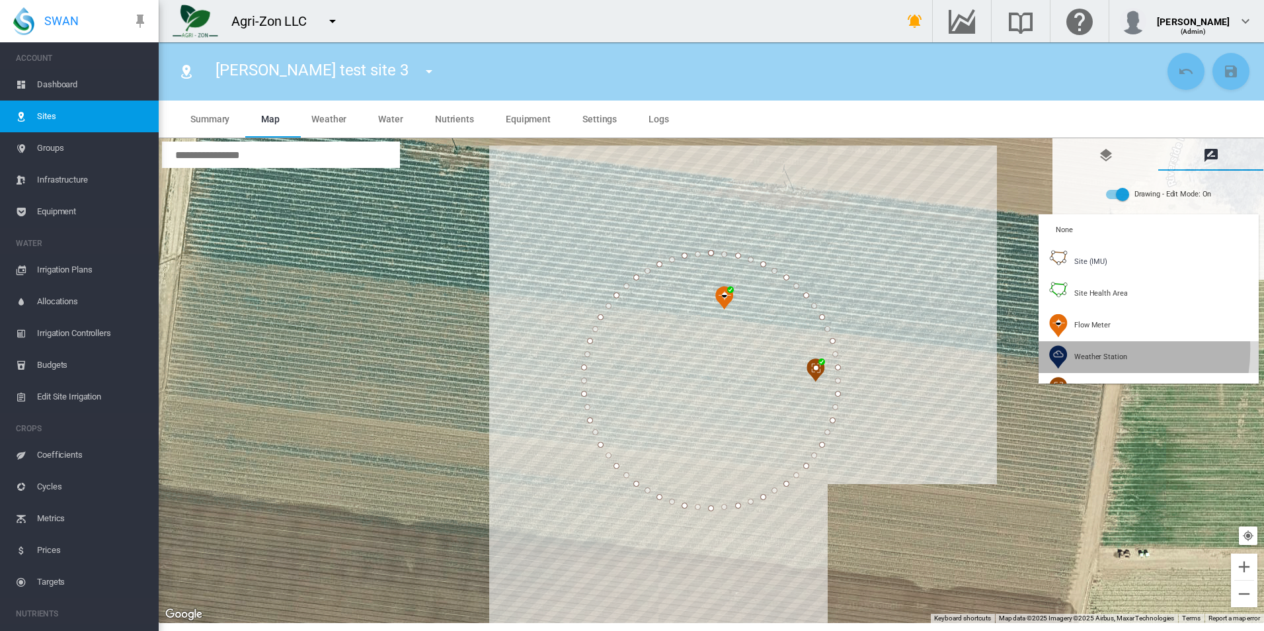
click at [1091, 349] on div "Weather Station" at bounding box center [1088, 357] width 78 height 24
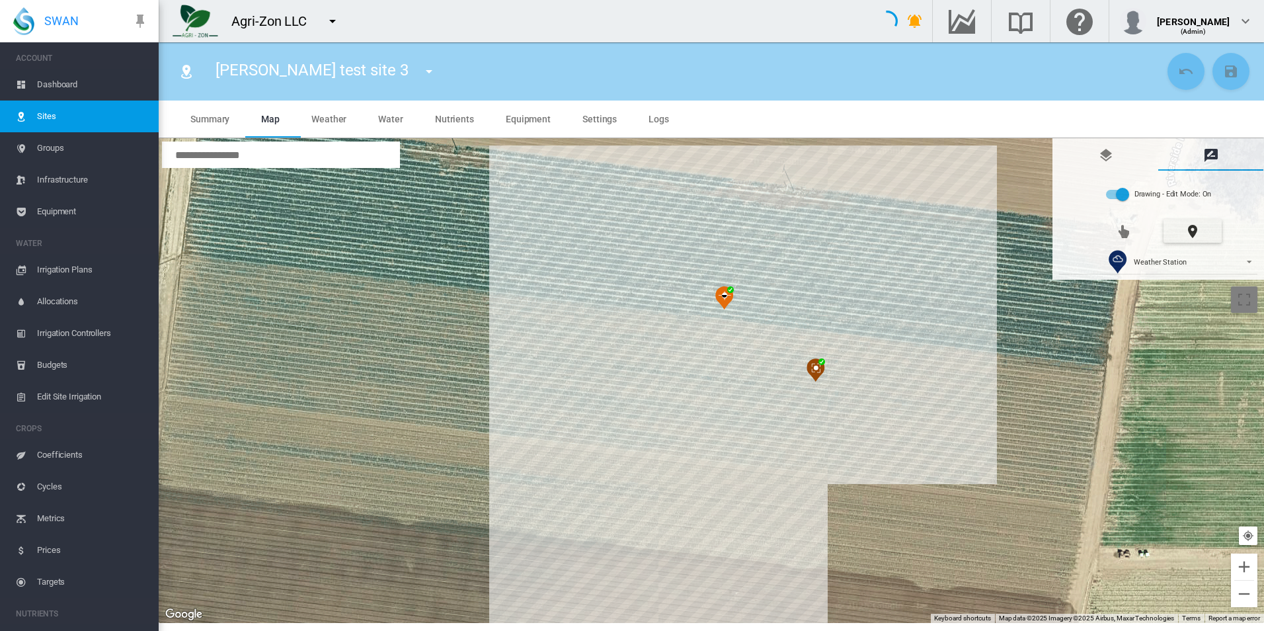
click at [649, 319] on div at bounding box center [711, 381] width 1105 height 485
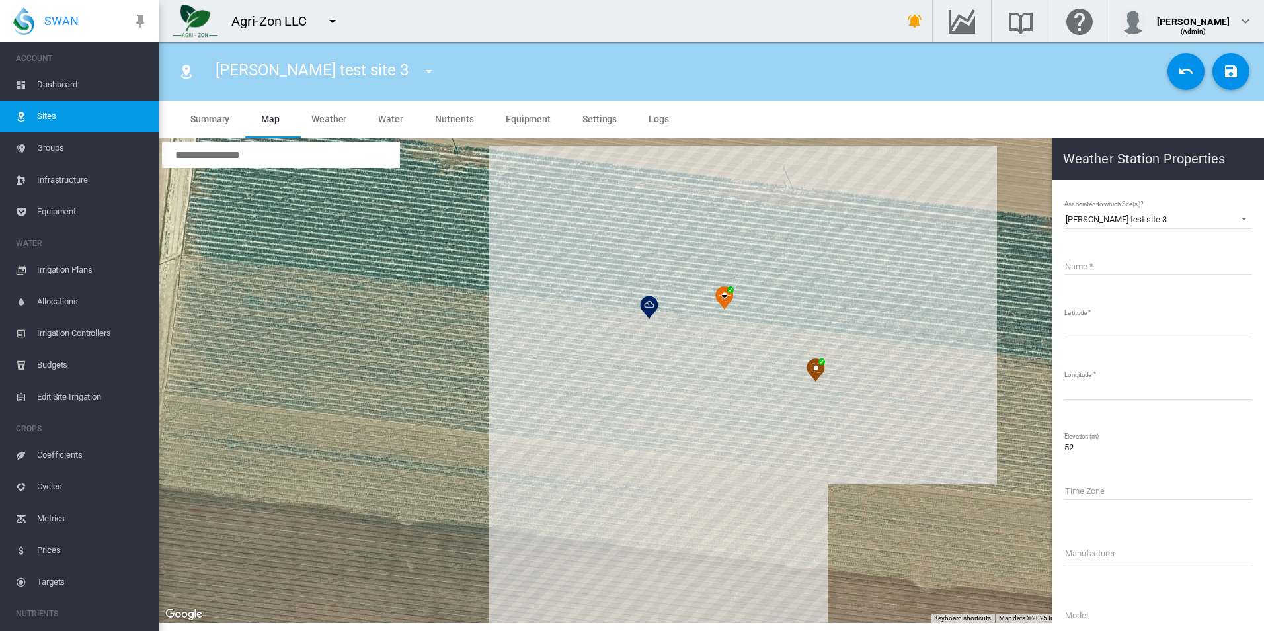
click at [1135, 266] on input "Name" at bounding box center [1158, 265] width 188 height 20
type input "**********"
click at [1223, 82] on button "Save Changes" at bounding box center [1230, 71] width 37 height 37
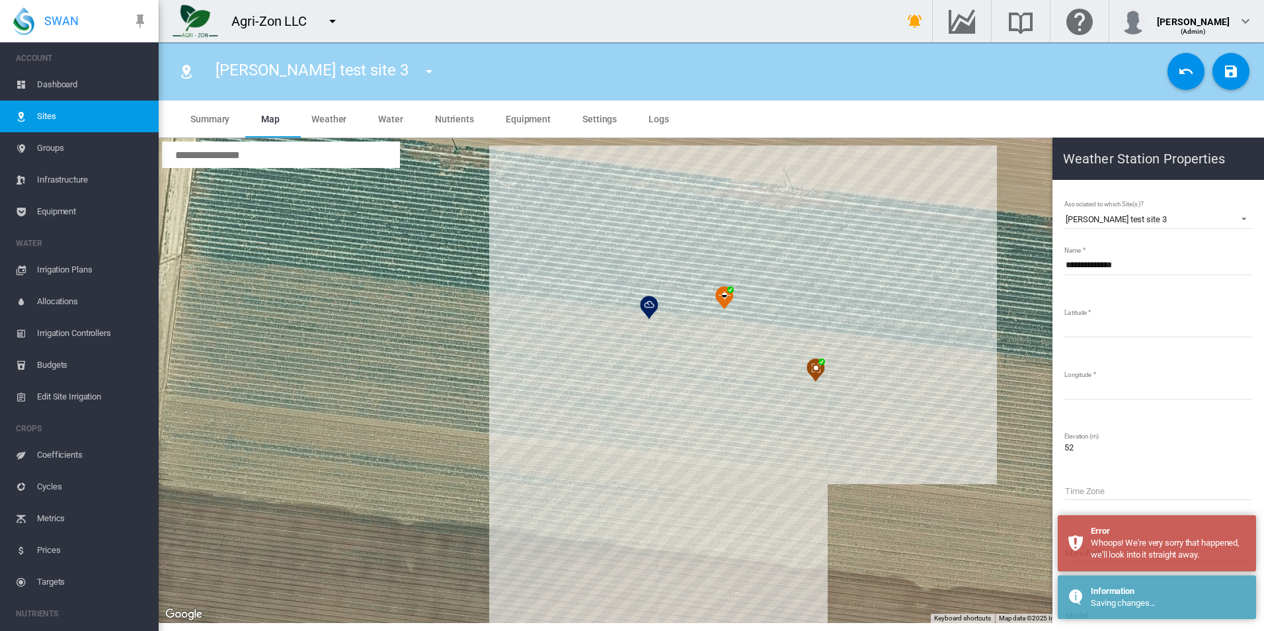
click at [1196, 77] on button "Cancel Changes" at bounding box center [1186, 71] width 37 height 37
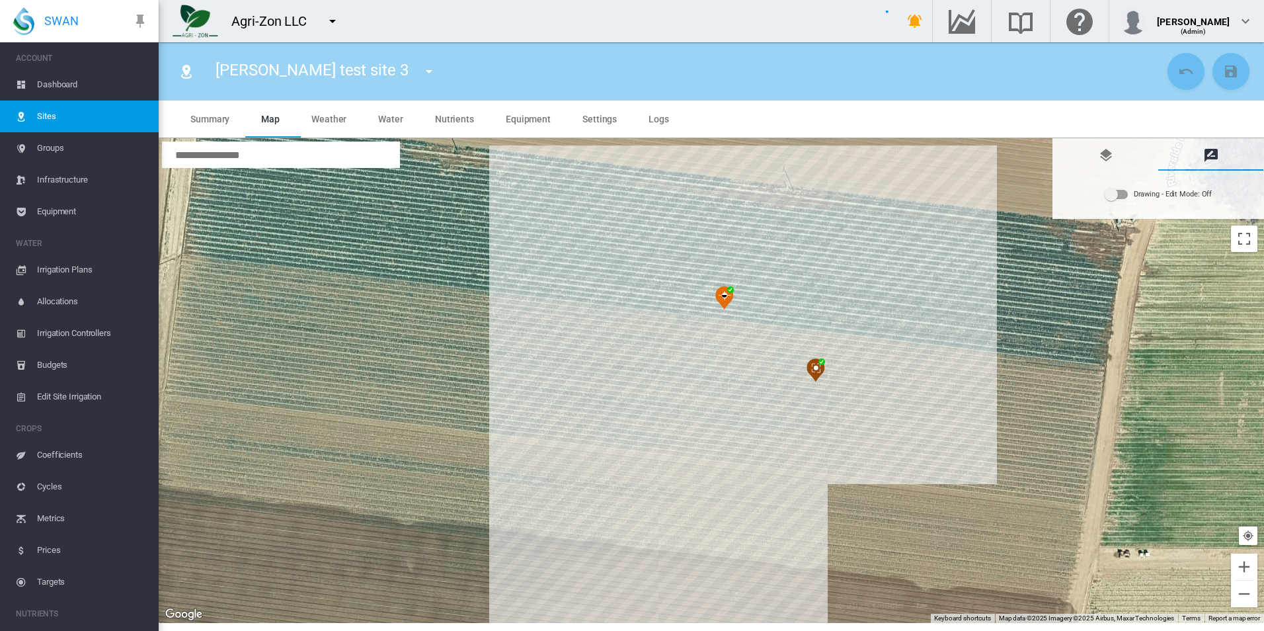
click at [88, 214] on span "Equipment" at bounding box center [92, 212] width 111 height 32
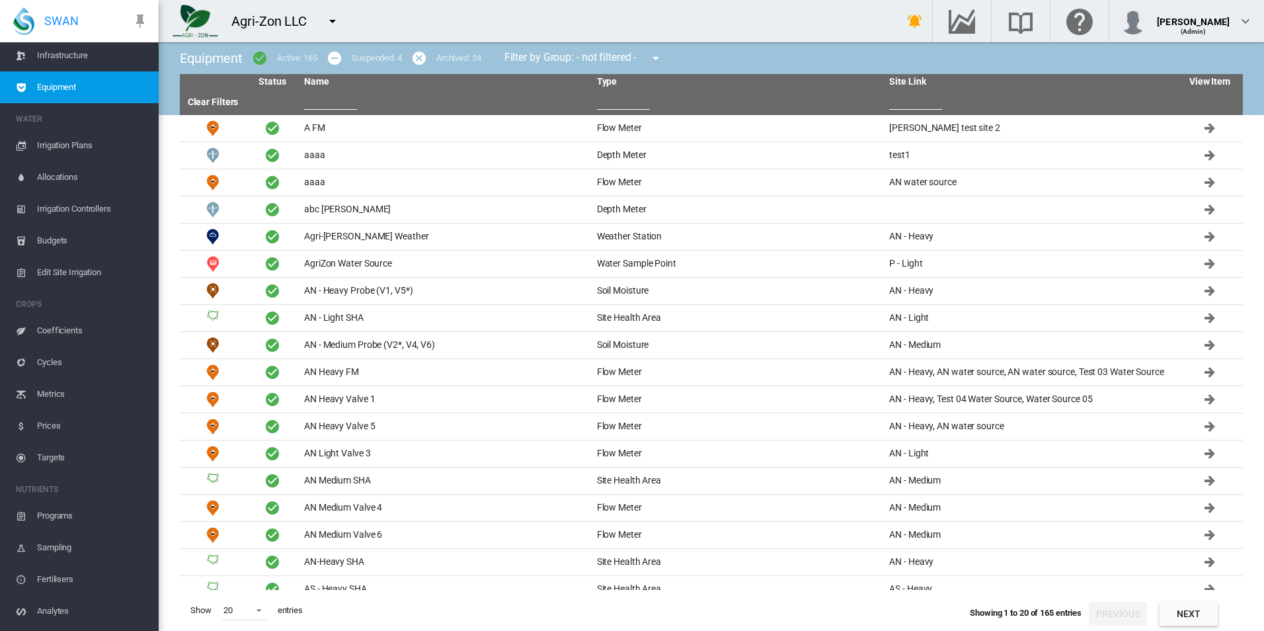
scroll to position [242, 0]
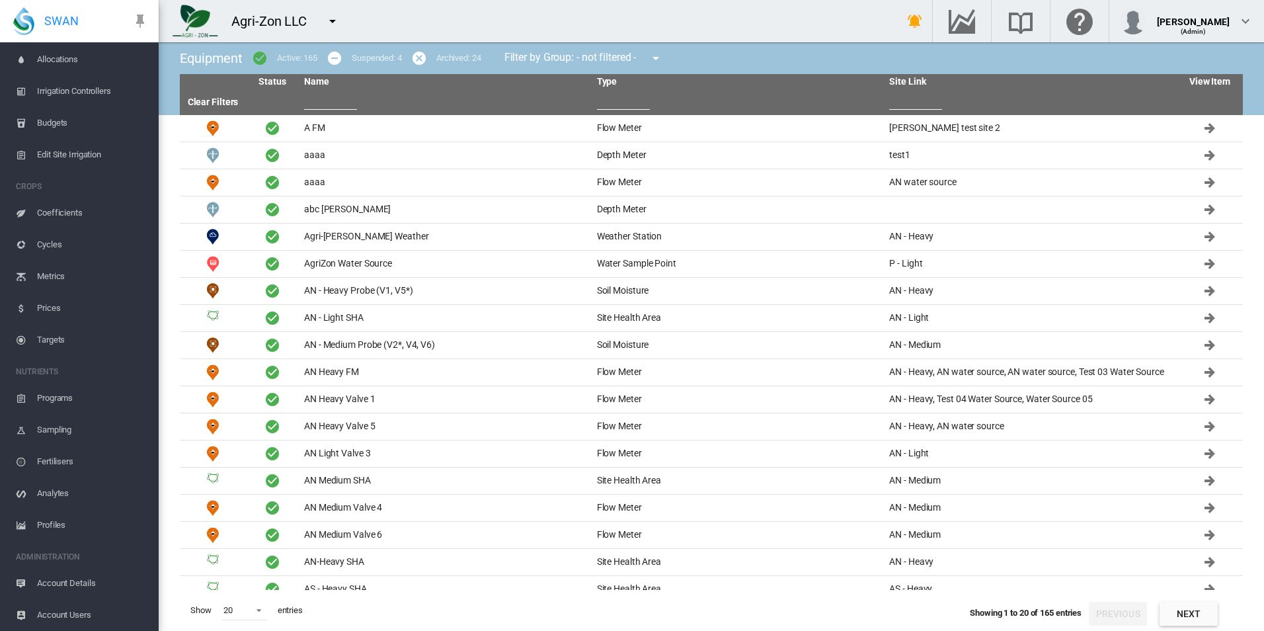
click at [102, 578] on span "Account Details" at bounding box center [92, 583] width 111 height 32
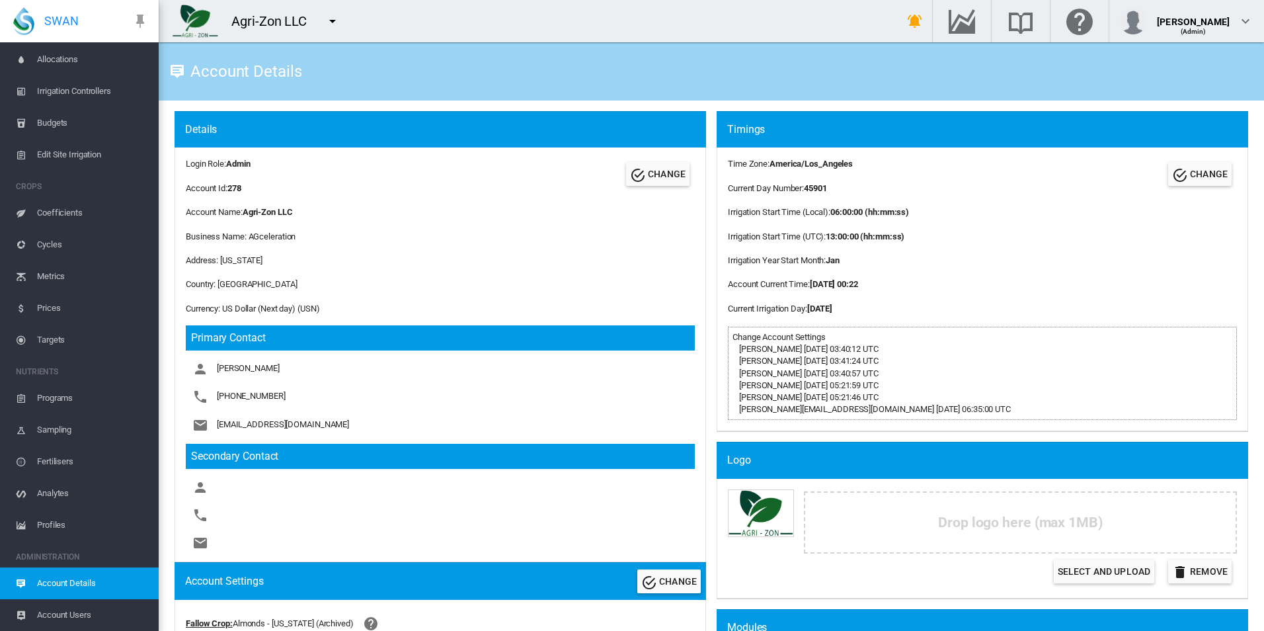
scroll to position [990, 0]
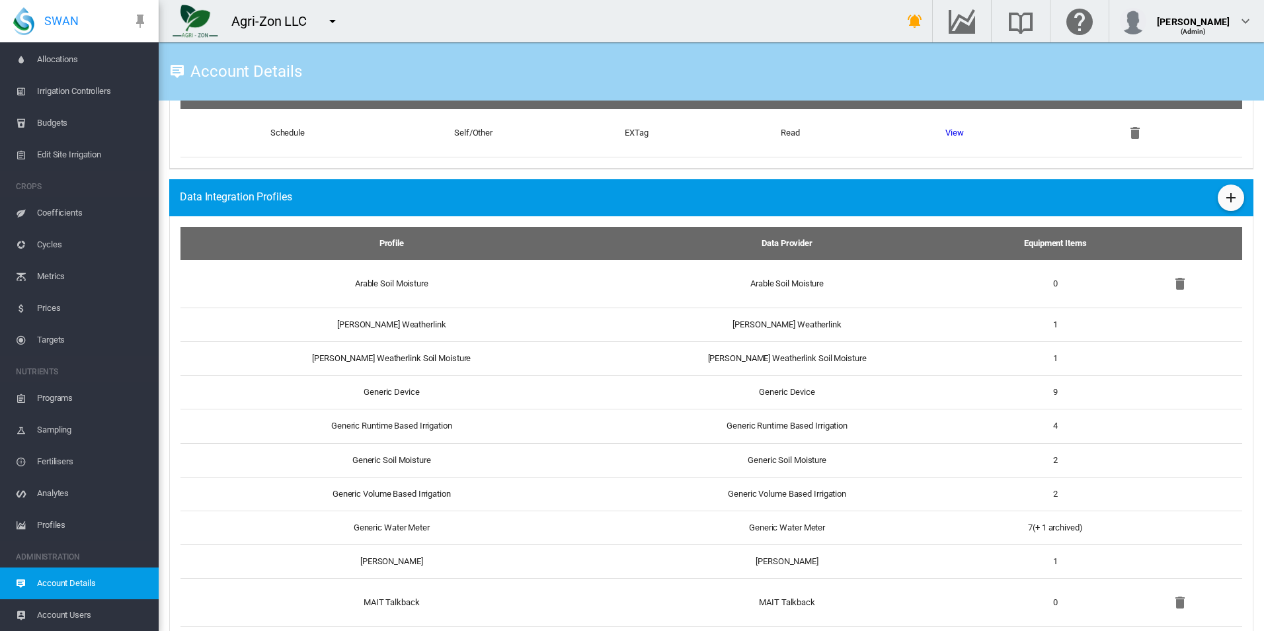
click at [1229, 196] on md-icon "icon-plus" at bounding box center [1231, 198] width 16 height 16
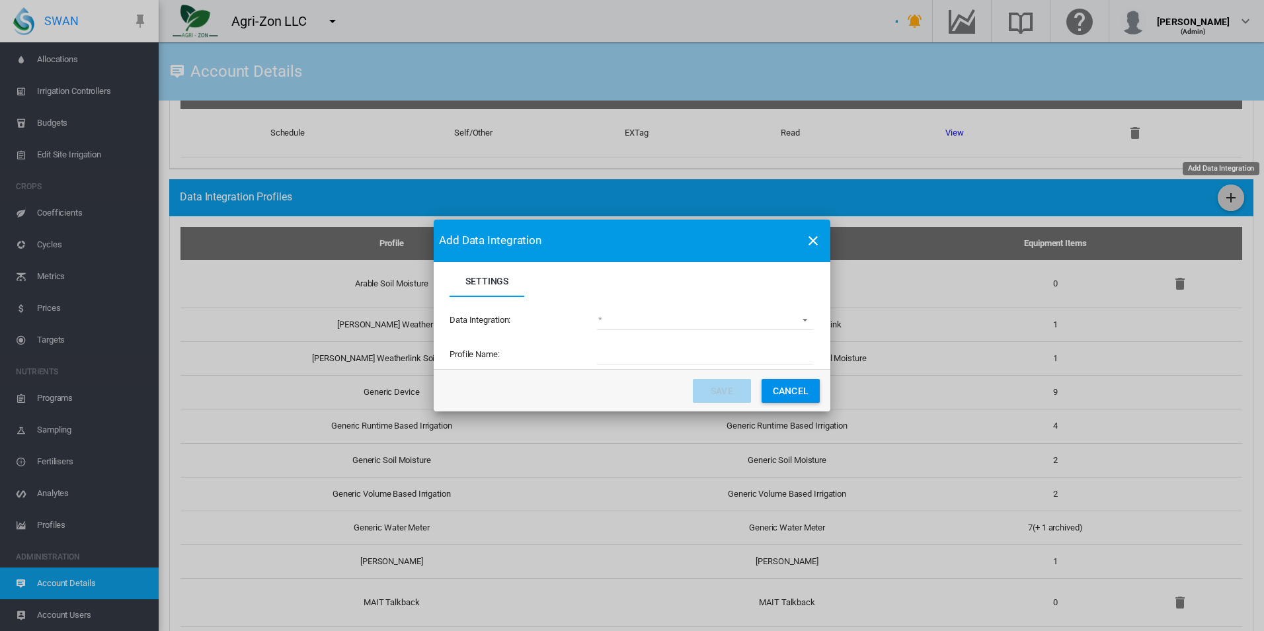
click at [688, 319] on md-select "Settings Settings ..." at bounding box center [705, 320] width 216 height 20
click at [688, 317] on md-option "(deprecated) Toro Lynx Course By Station" at bounding box center [707, 324] width 218 height 20
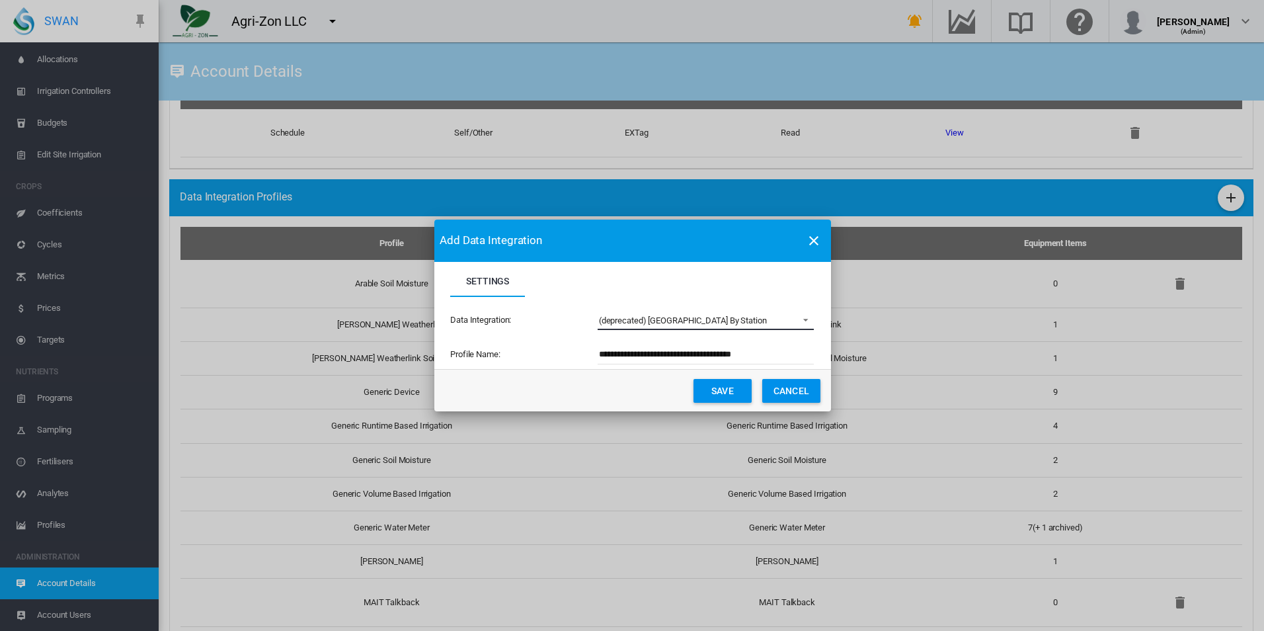
click at [688, 317] on div "(deprecated) Toro Lynx Course By Station" at bounding box center [683, 320] width 168 height 10
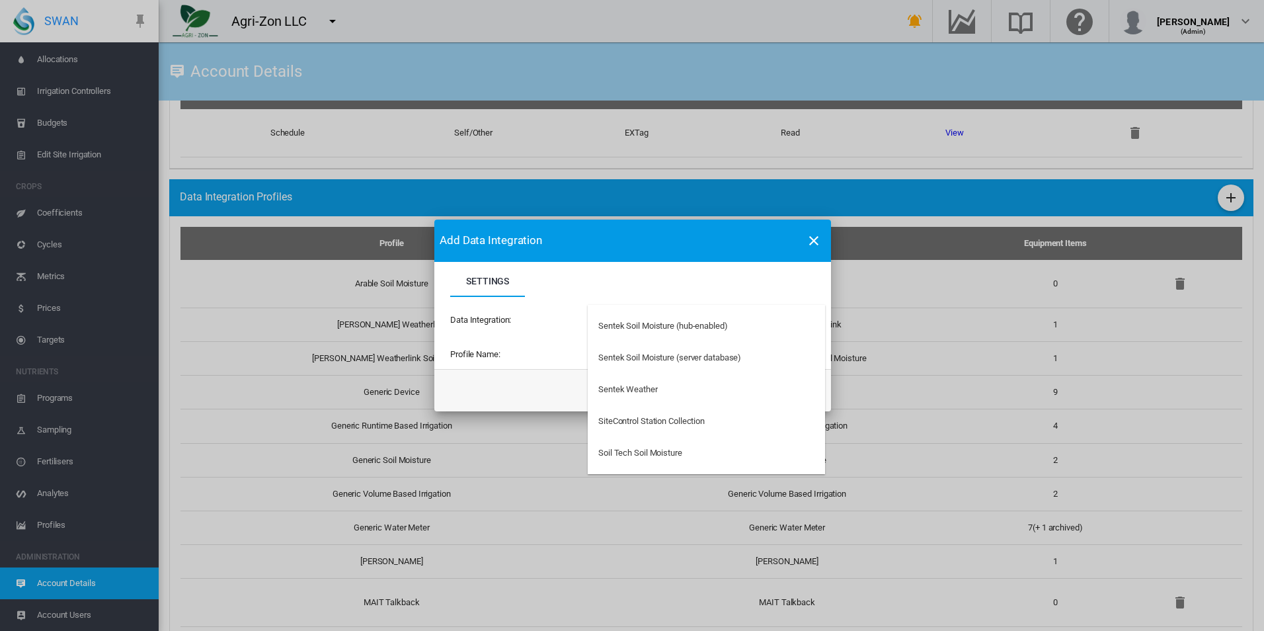
scroll to position [3239, 0]
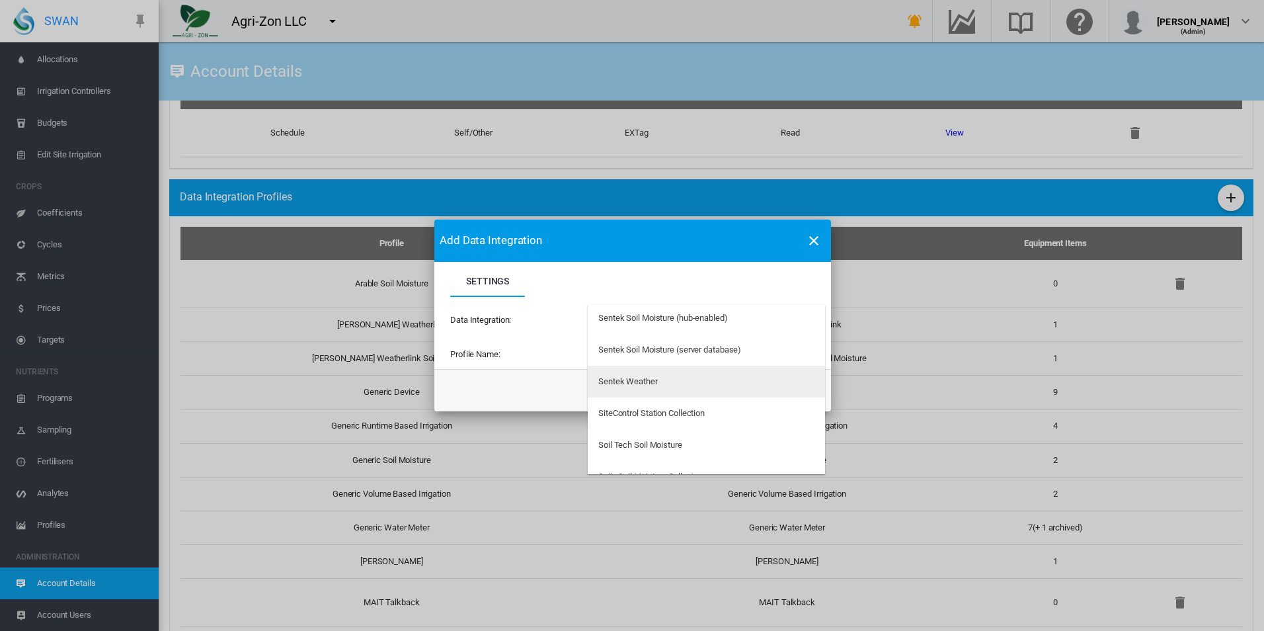
click at [692, 379] on md-option "Sentek Weather" at bounding box center [706, 382] width 237 height 32
type input "**********"
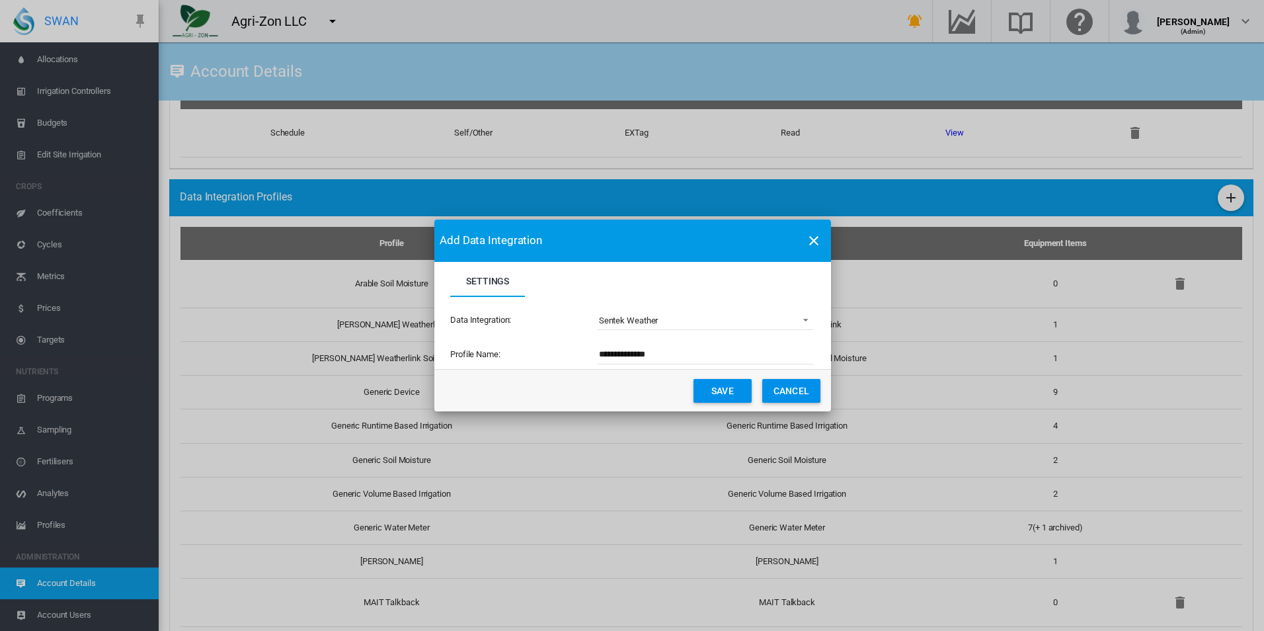
click at [707, 387] on button "Save" at bounding box center [723, 391] width 58 height 24
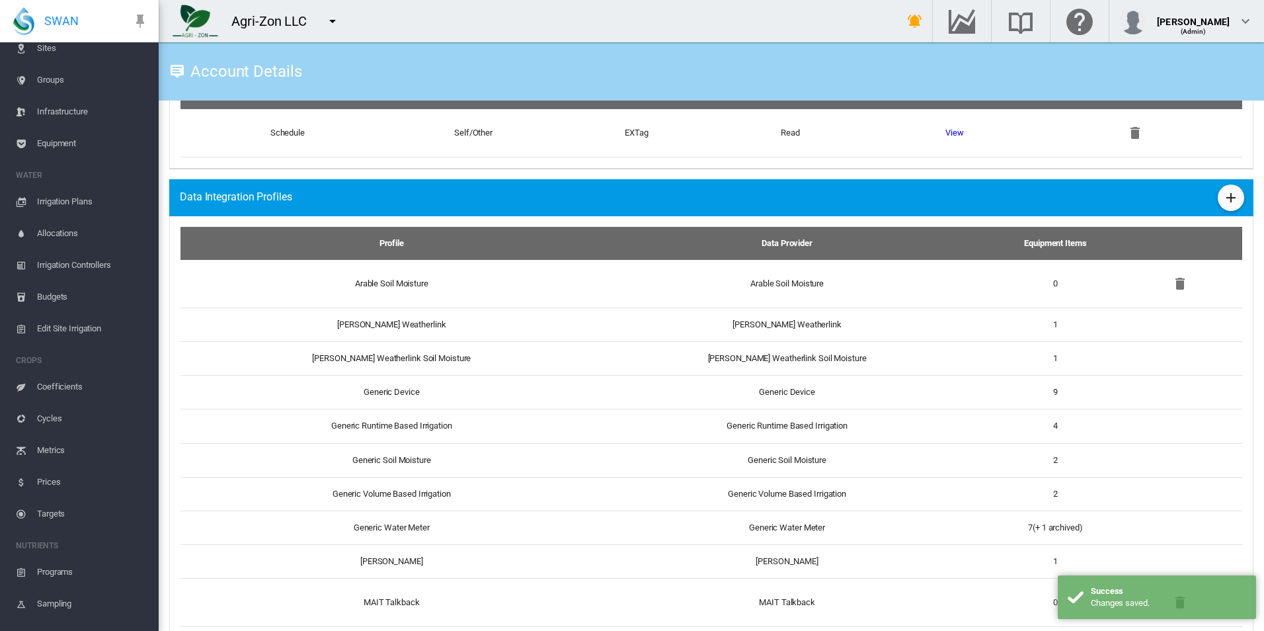
scroll to position [0, 0]
click at [75, 206] on span "Equipment" at bounding box center [92, 212] width 111 height 32
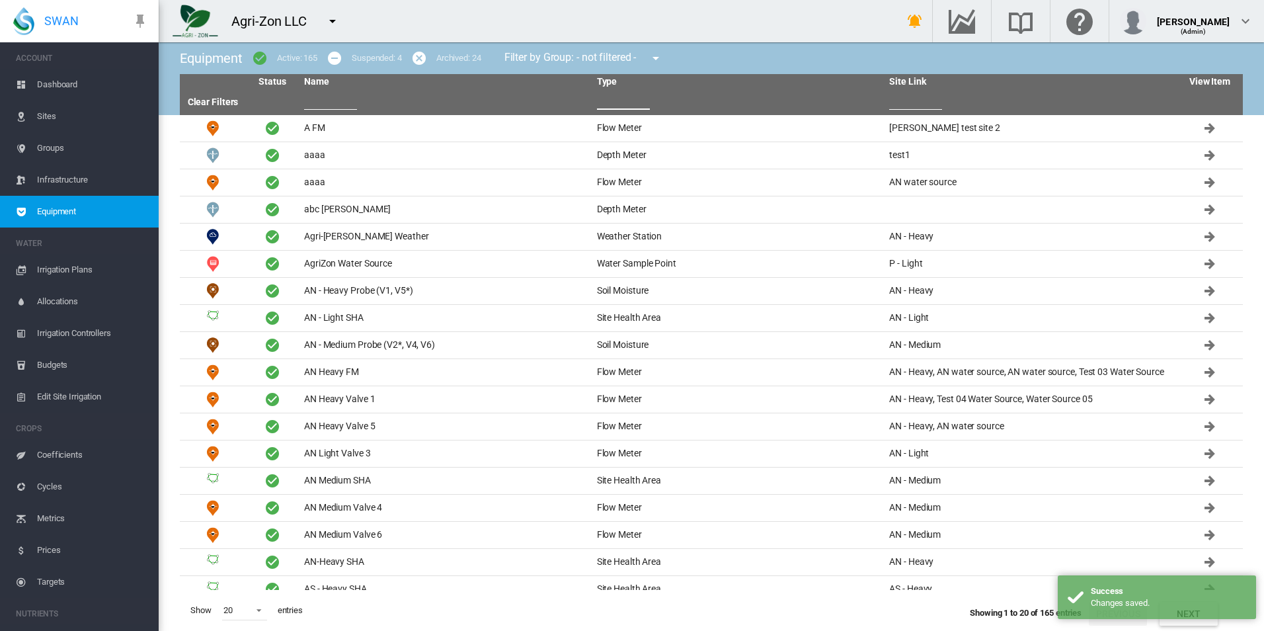
click at [640, 99] on input "text" at bounding box center [623, 100] width 53 height 20
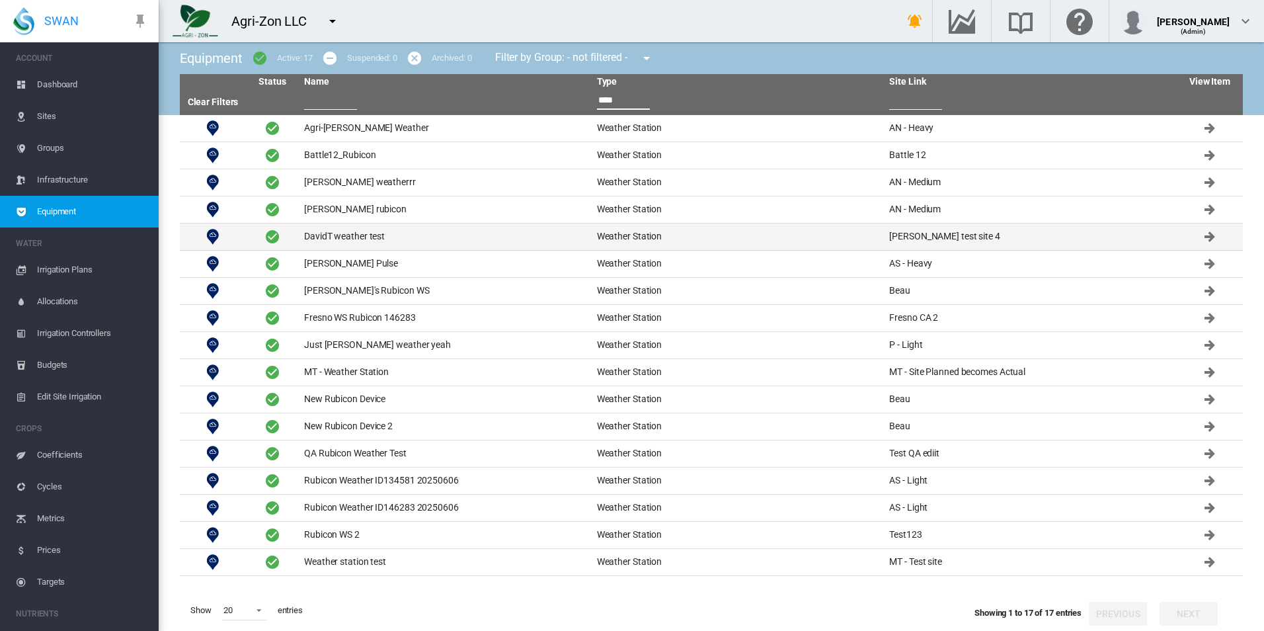
type input "****"
click at [534, 247] on td "DavidT weather test" at bounding box center [445, 236] width 293 height 26
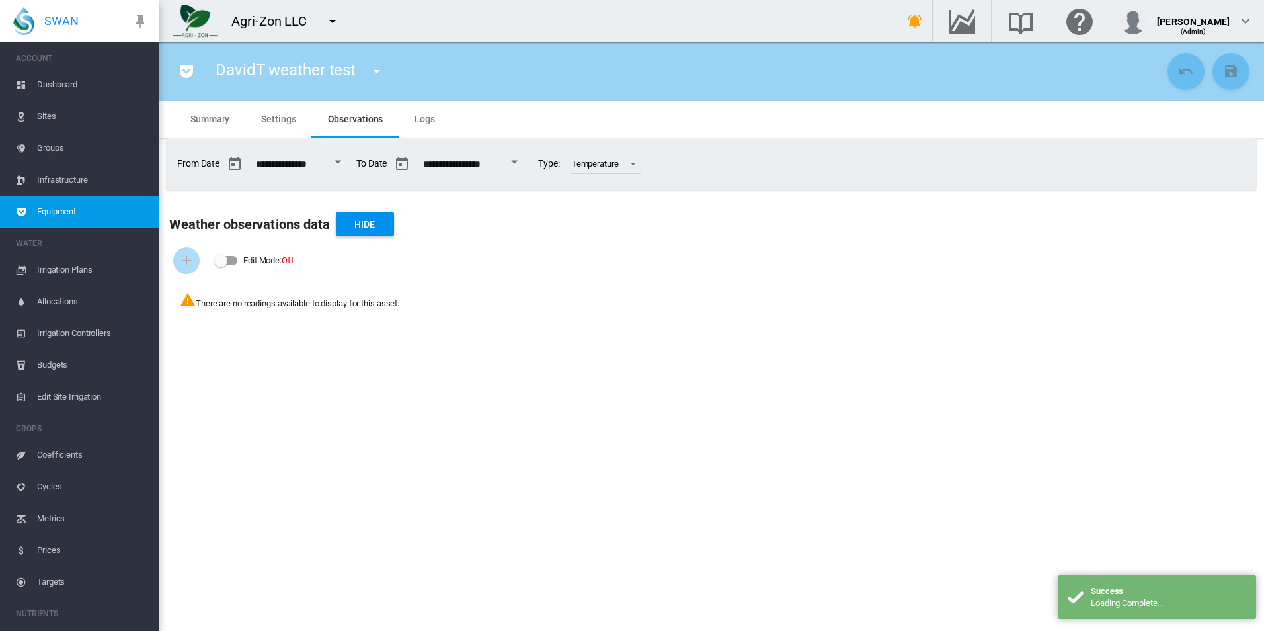
click at [284, 125] on md-tab-item "Settings" at bounding box center [278, 118] width 66 height 37
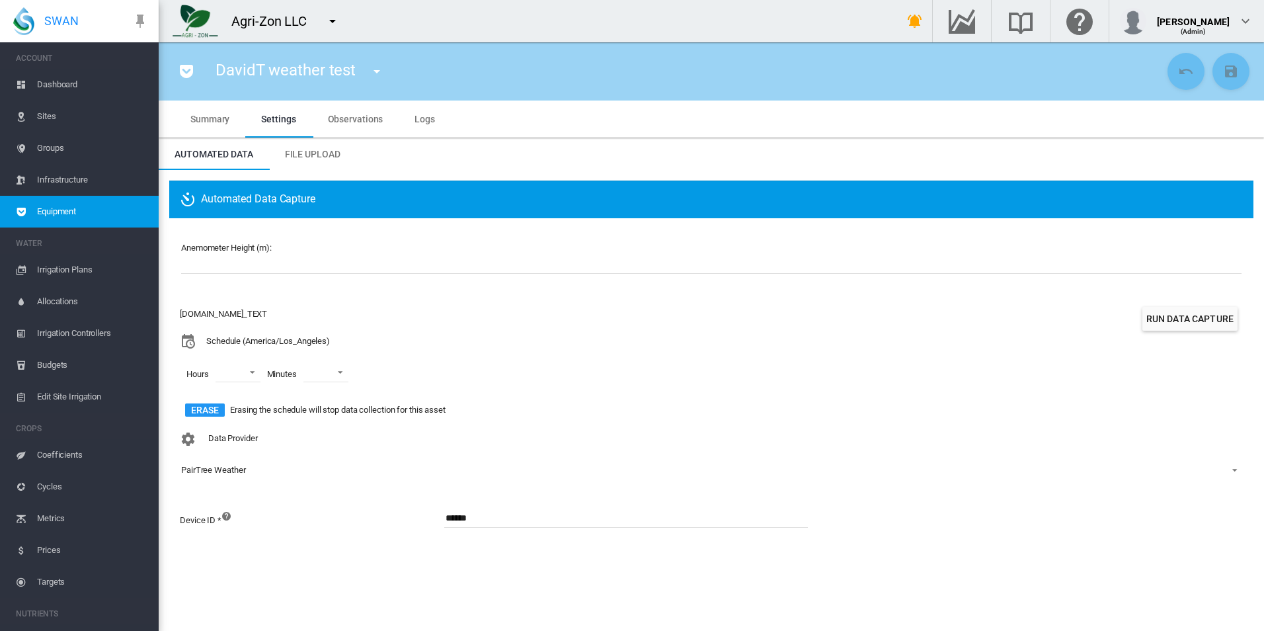
click at [104, 211] on span "Equipment" at bounding box center [92, 212] width 111 height 32
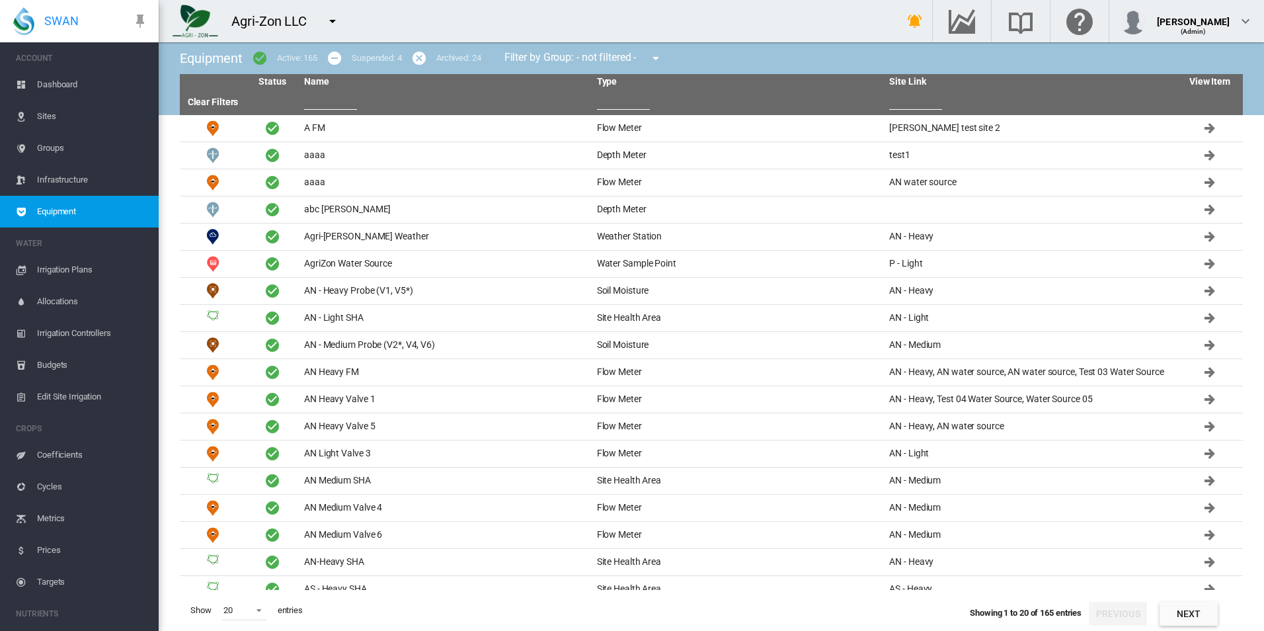
click at [327, 26] on md-icon "icon-menu-down" at bounding box center [333, 21] width 16 height 16
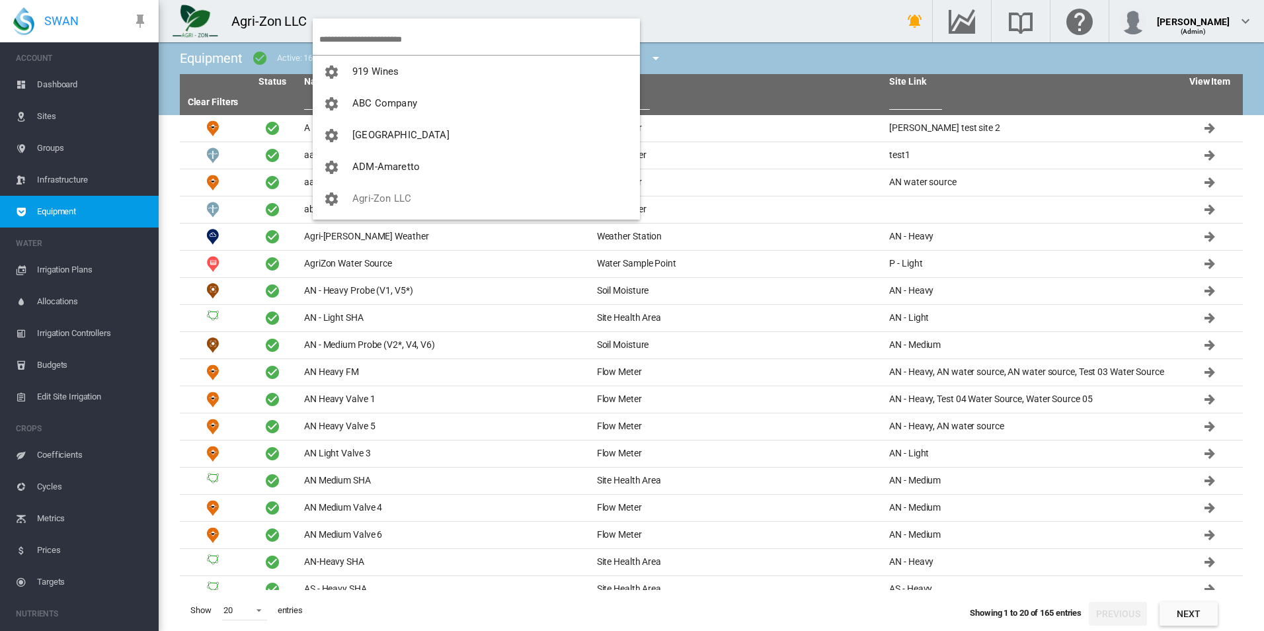
click at [370, 40] on input "search" at bounding box center [479, 39] width 321 height 31
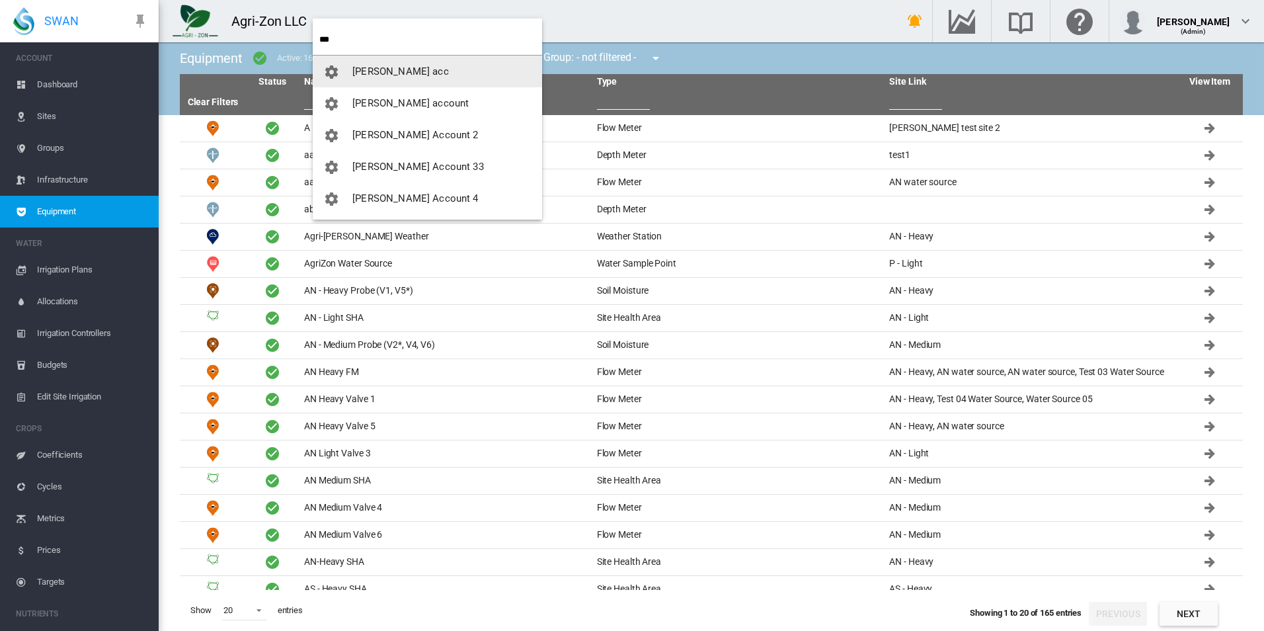
type input "***"
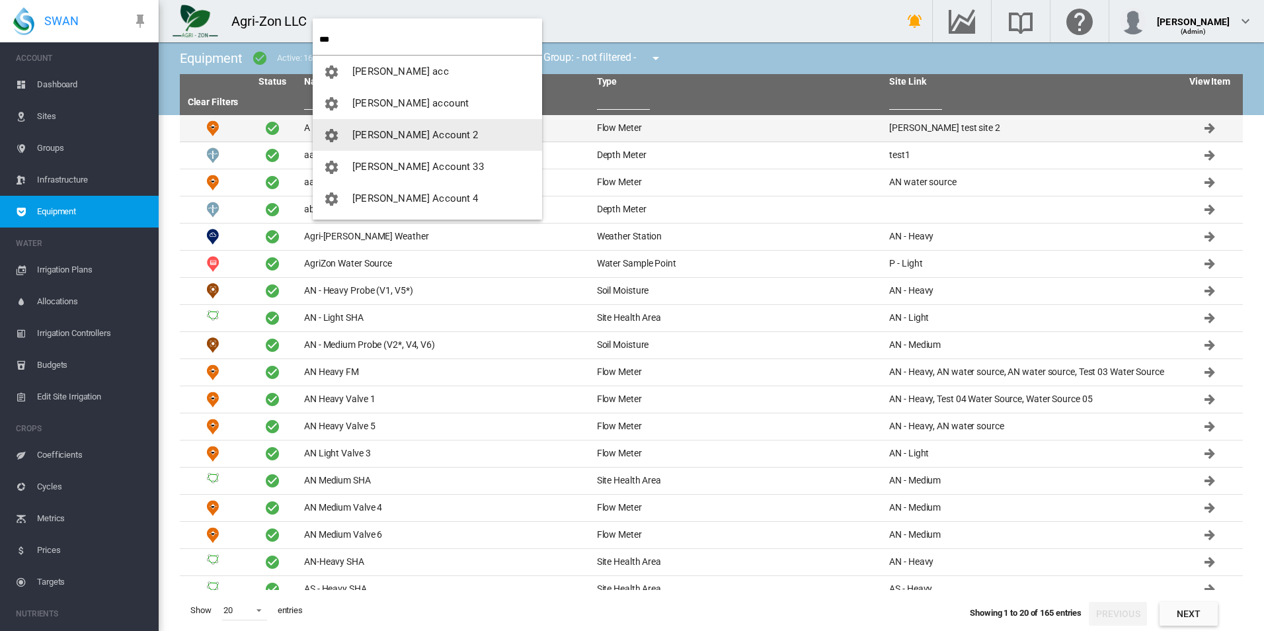
click at [424, 126] on button "David Account 2" at bounding box center [427, 135] width 229 height 32
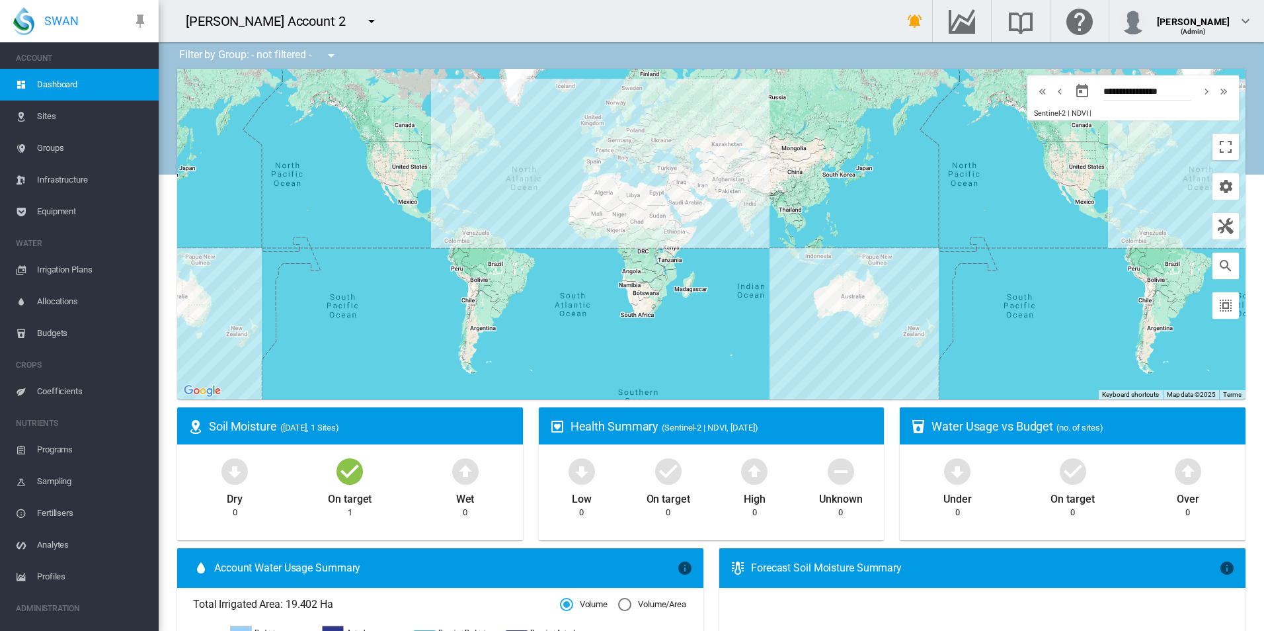
click at [73, 219] on span "Equipment" at bounding box center [92, 212] width 111 height 32
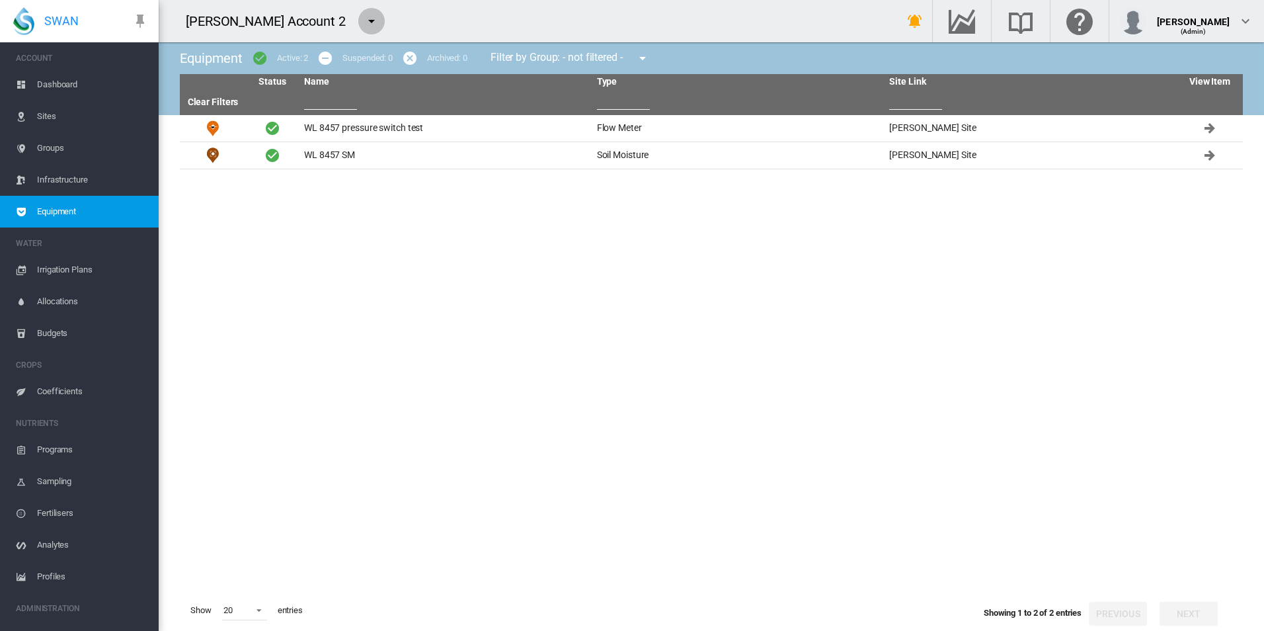
click at [364, 20] on md-icon "icon-menu-down" at bounding box center [372, 21] width 16 height 16
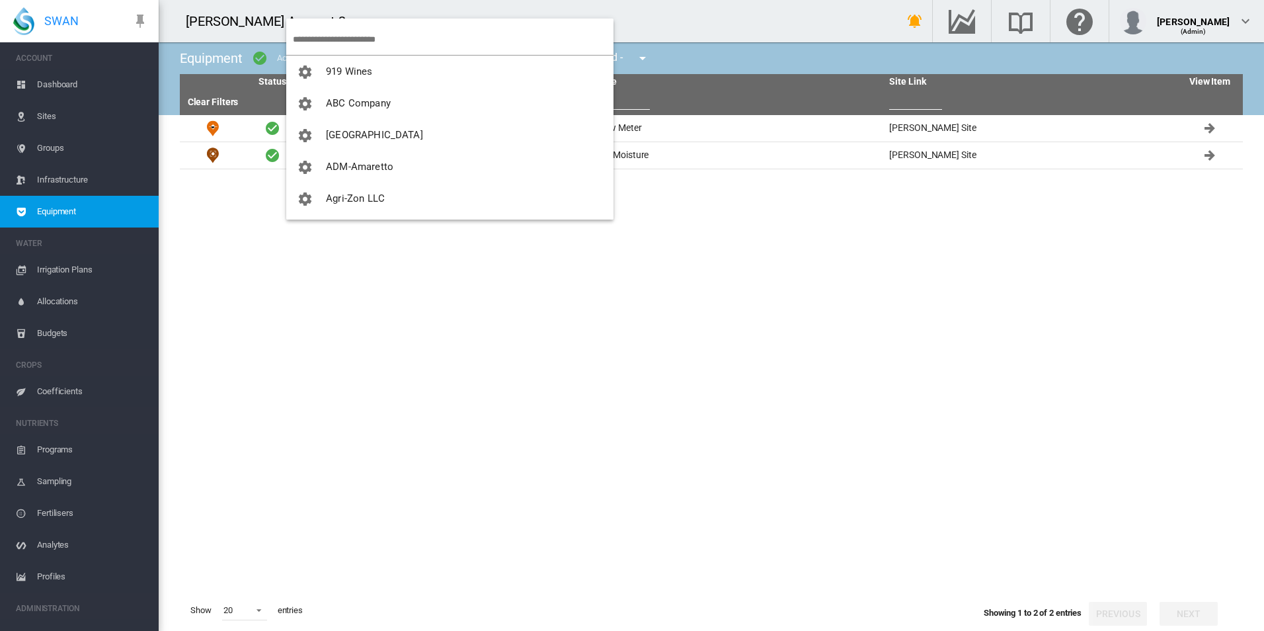
click at [384, 42] on input "search" at bounding box center [453, 39] width 321 height 31
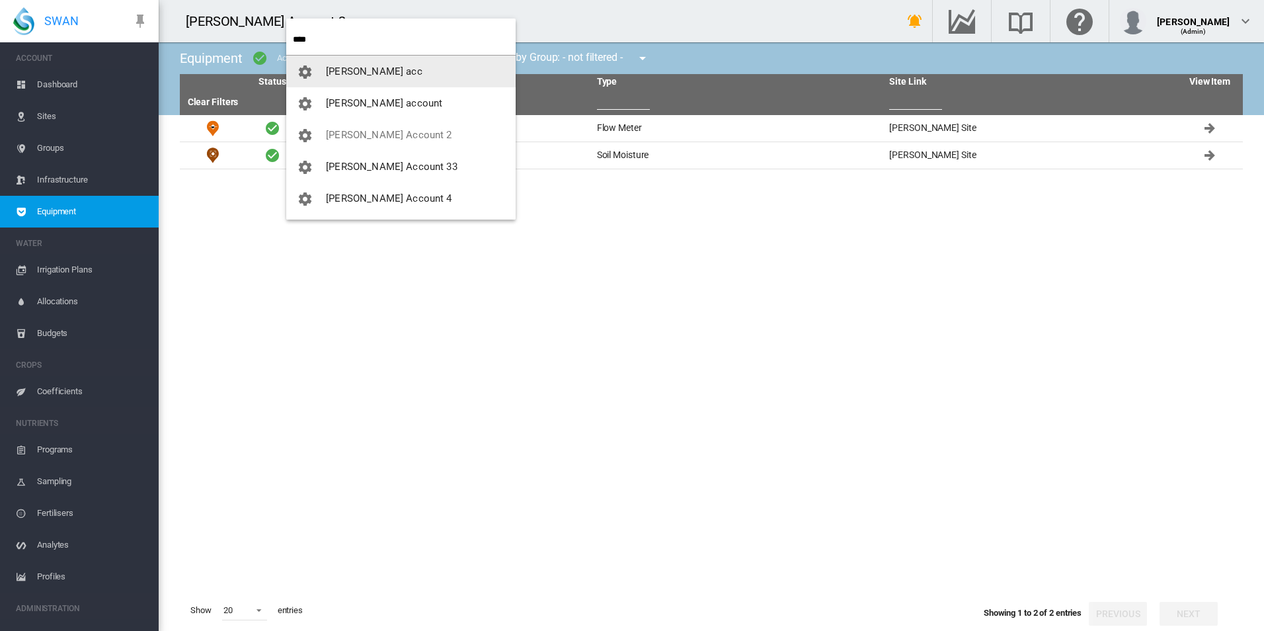
type input "****"
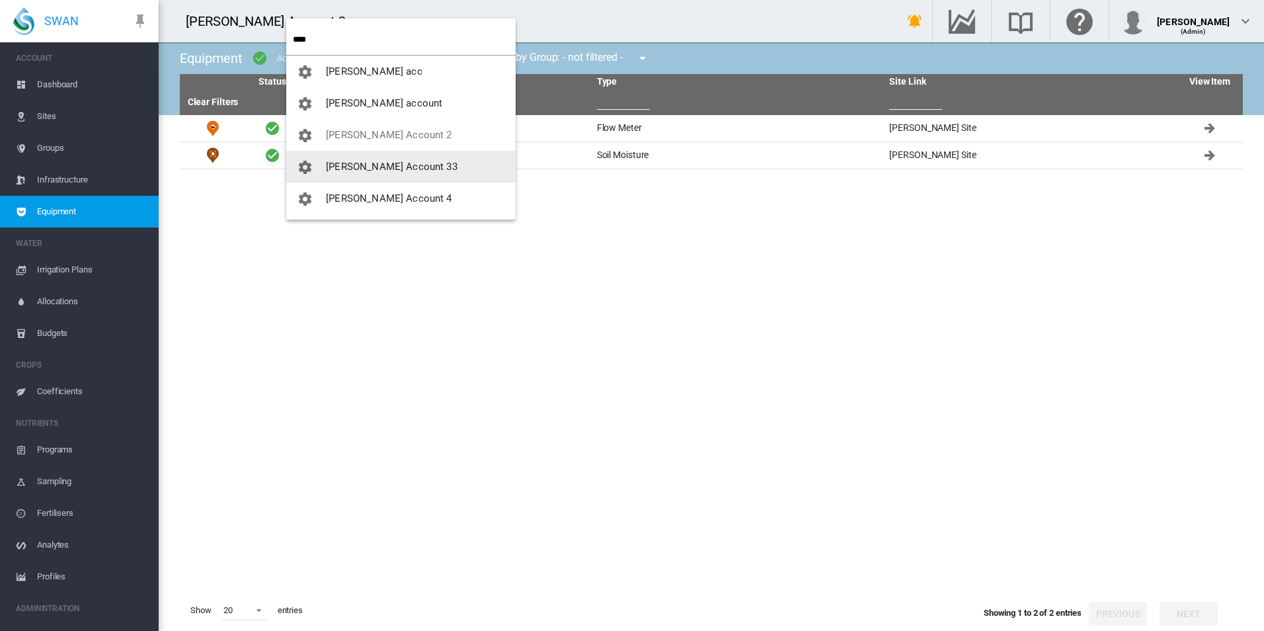
click at [386, 169] on span "David Account 33" at bounding box center [392, 167] width 132 height 12
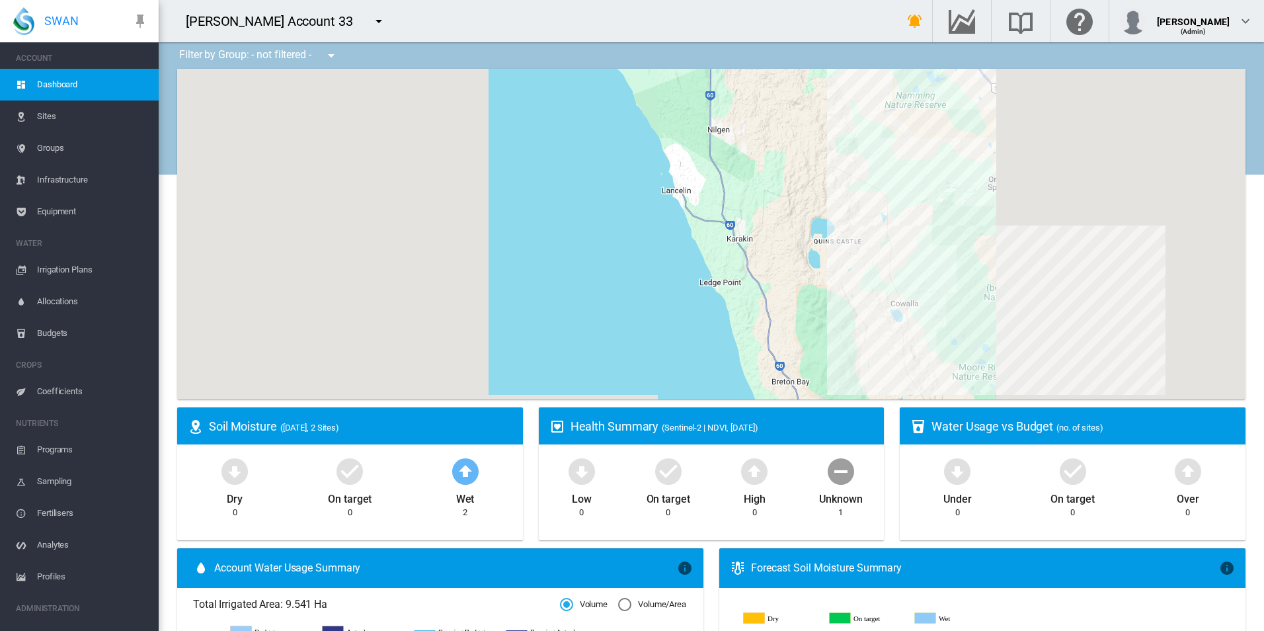
click at [101, 215] on span "Equipment" at bounding box center [92, 212] width 111 height 32
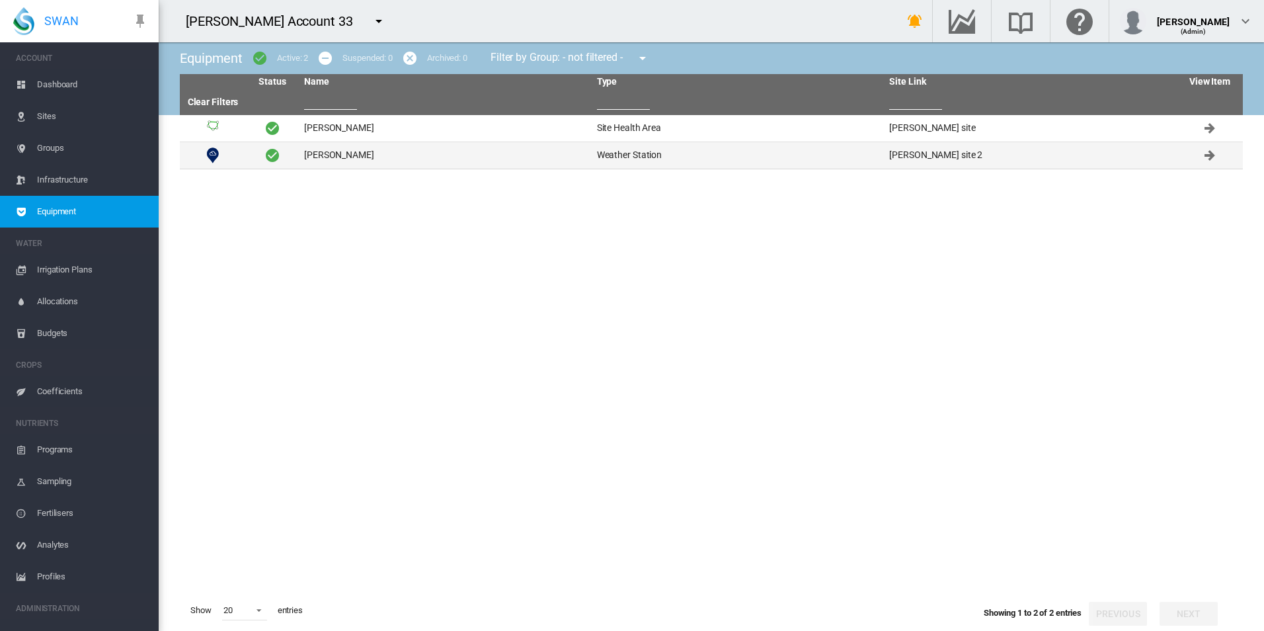
click at [391, 151] on td "David WS" at bounding box center [445, 155] width 293 height 26
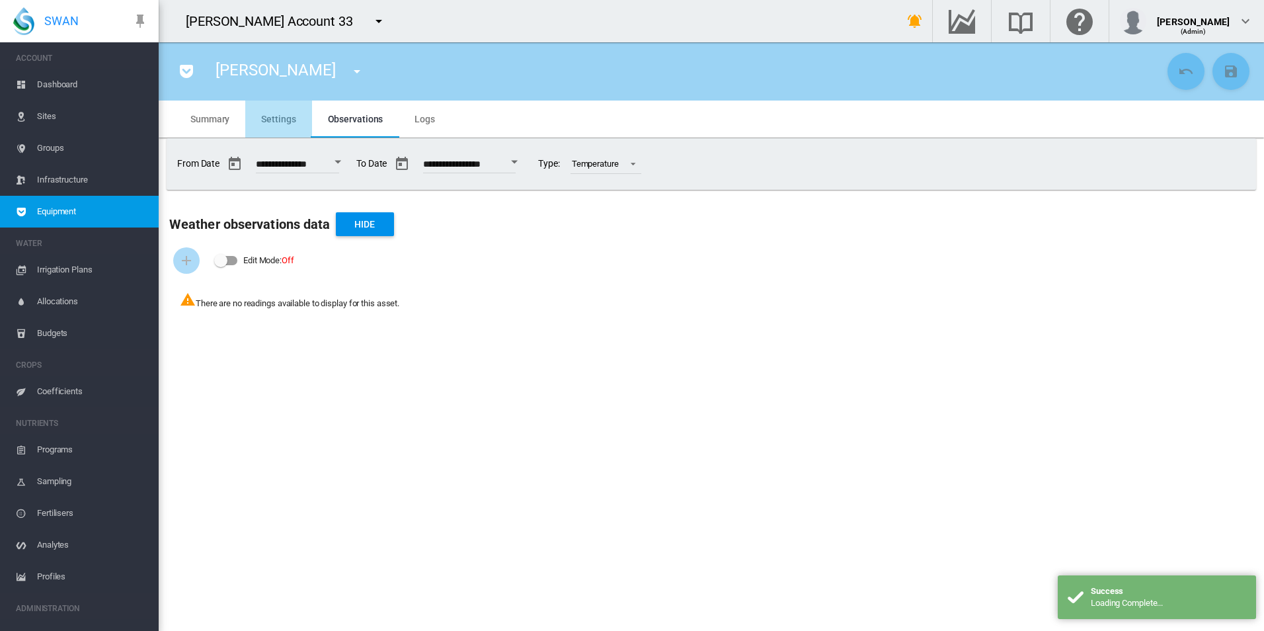
click at [285, 125] on md-tab-item "Settings" at bounding box center [278, 118] width 66 height 37
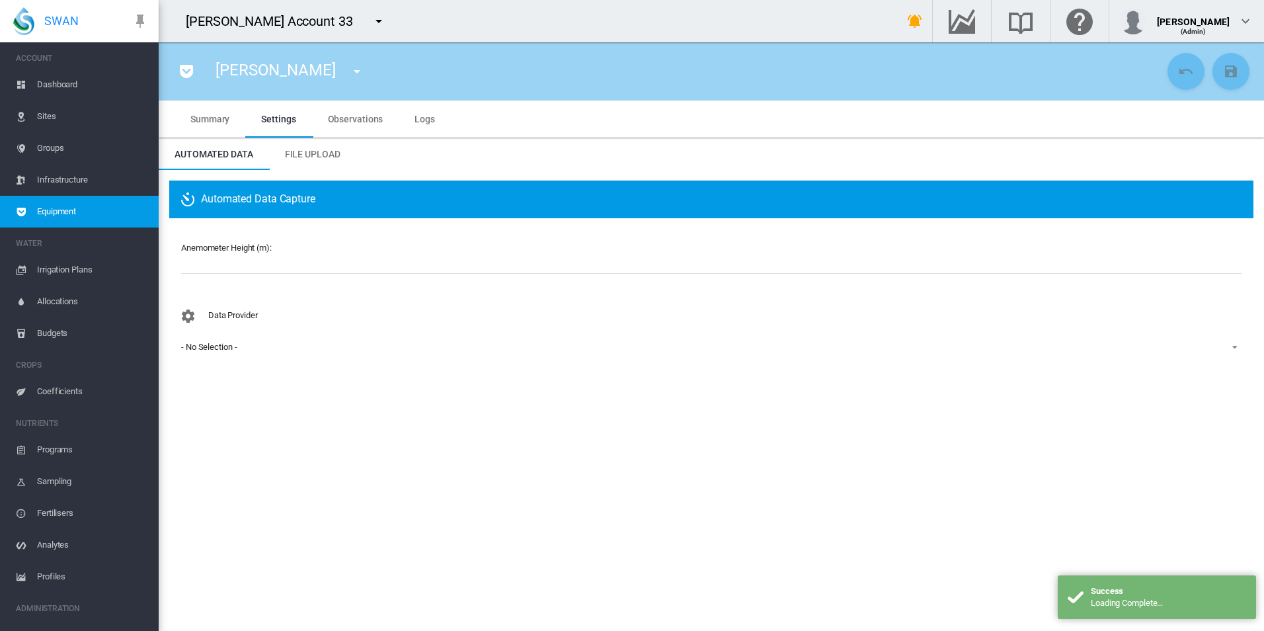
click at [196, 344] on div "- No Selection -" at bounding box center [209, 347] width 56 height 10
click at [272, 284] on md-backdrop at bounding box center [632, 315] width 1264 height 631
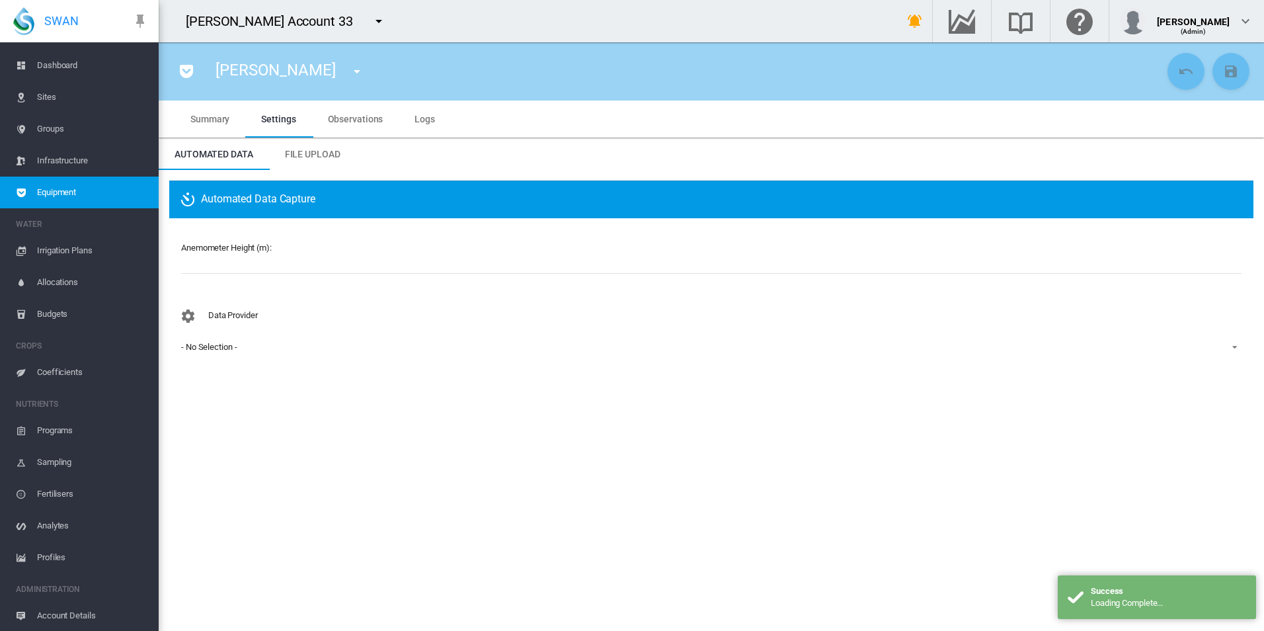
scroll to position [52, 0]
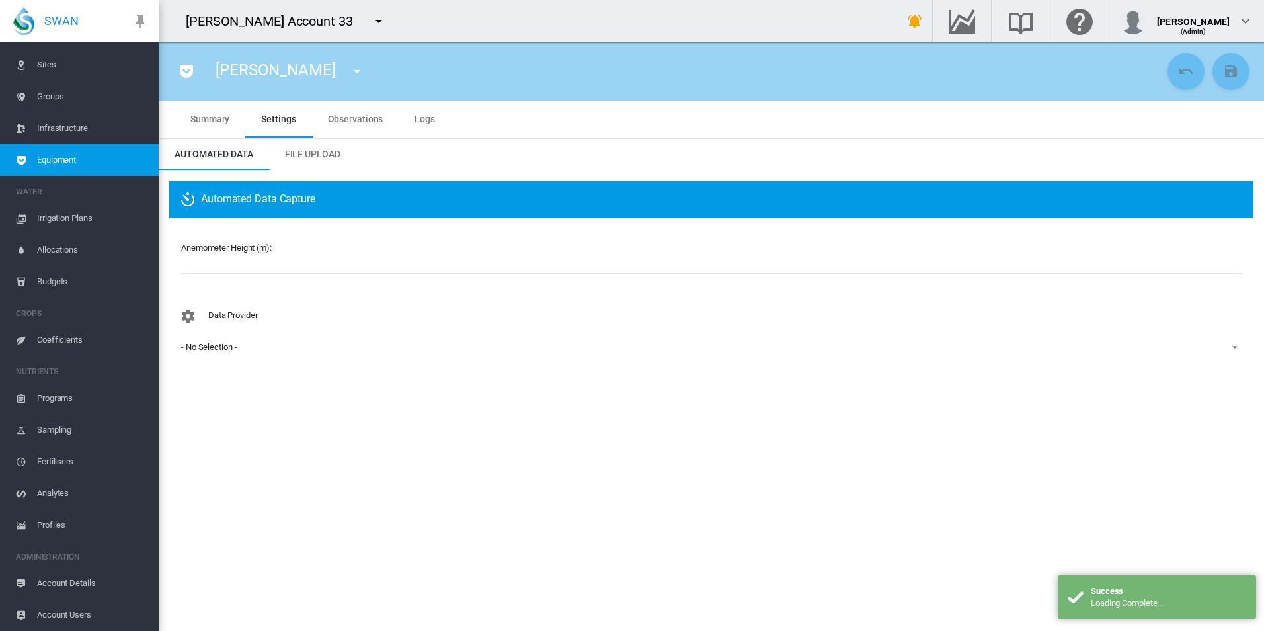
click at [85, 588] on span "Account Details" at bounding box center [92, 583] width 111 height 32
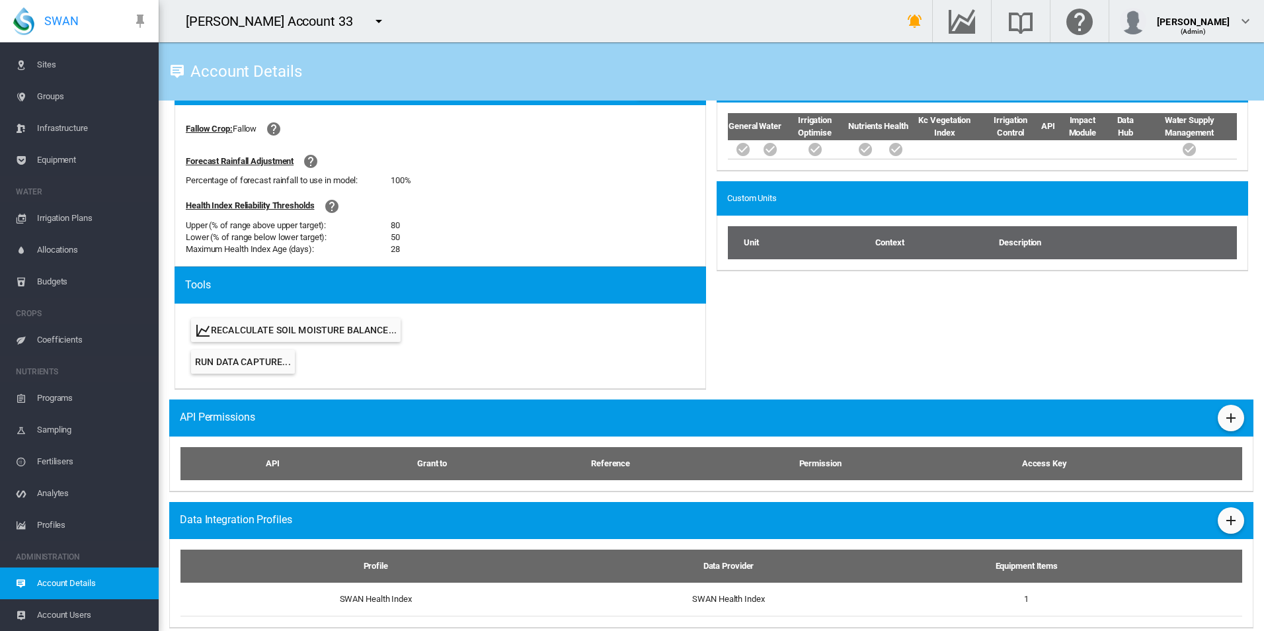
scroll to position [512, 0]
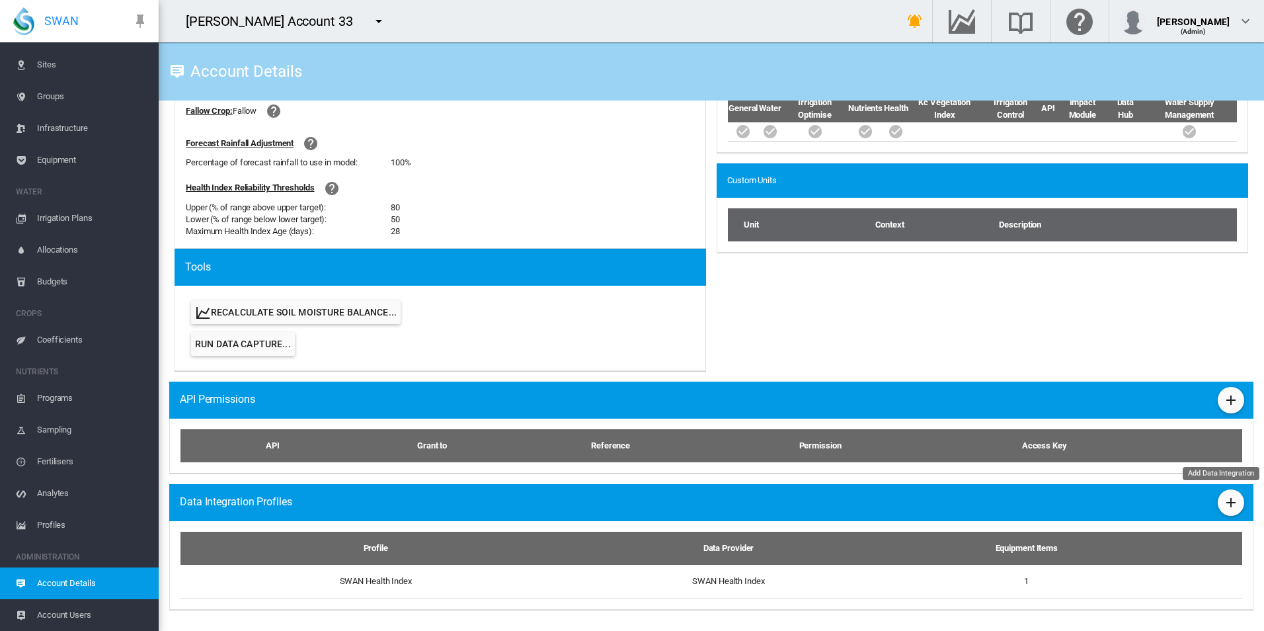
click at [1229, 502] on md-icon "icon-plus" at bounding box center [1231, 503] width 16 height 16
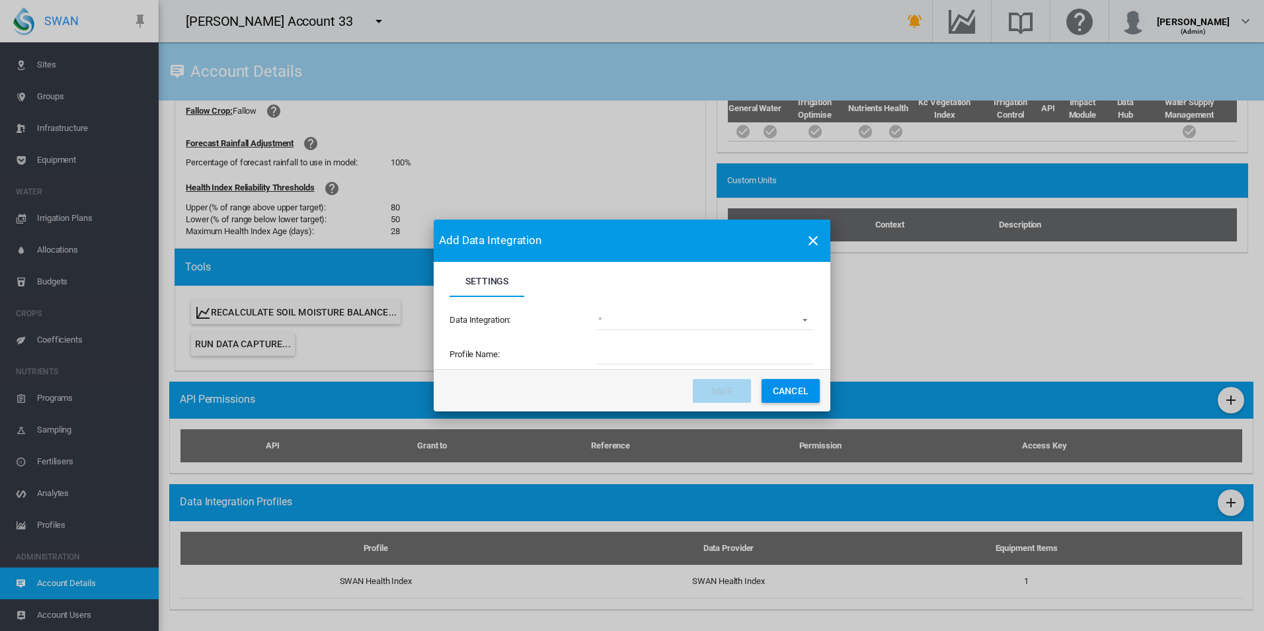
click at [602, 314] on md-select "(deprecated) Toro Lynx Course By Station Adcon Soil Moisture Aquacheck Soil Moi…" at bounding box center [705, 320] width 216 height 20
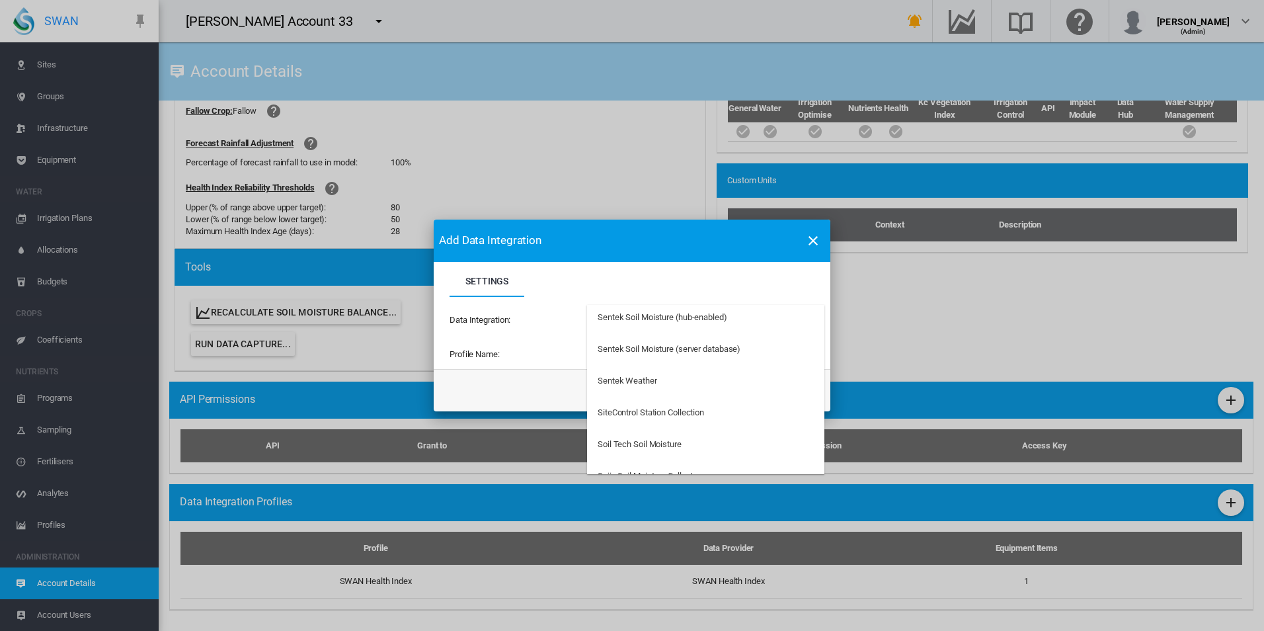
scroll to position [3239, 0]
click at [675, 377] on md-option "Sentek Weather" at bounding box center [705, 382] width 237 height 32
type input "**********"
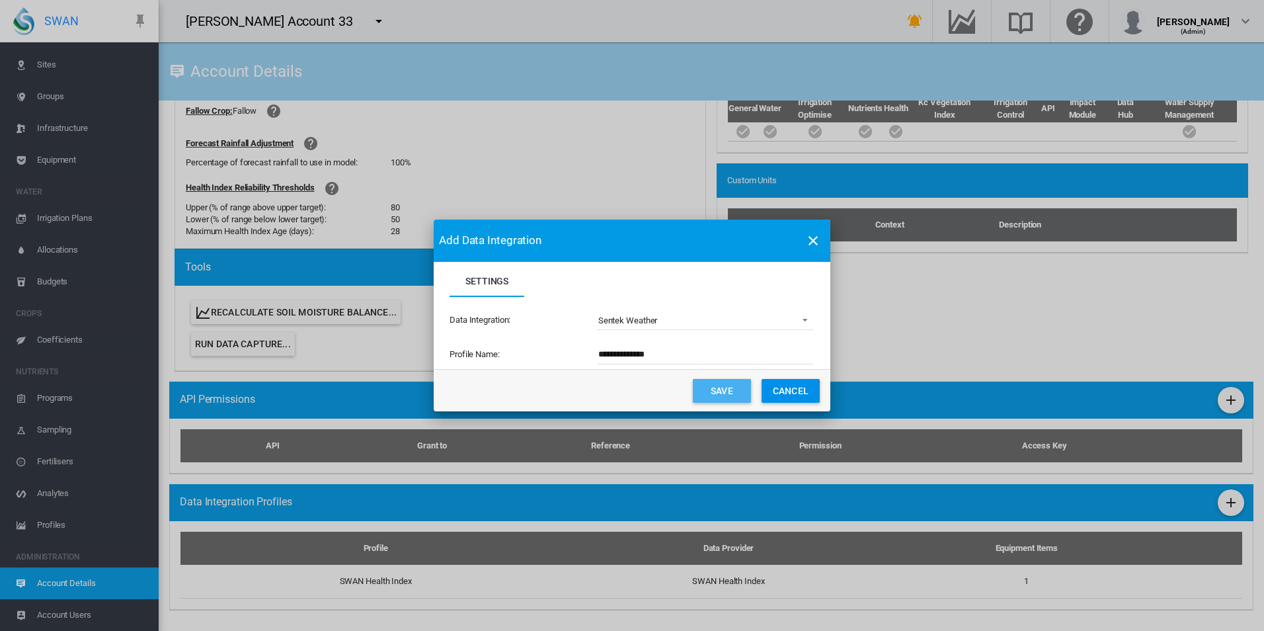
click at [725, 388] on button "Save" at bounding box center [722, 391] width 58 height 24
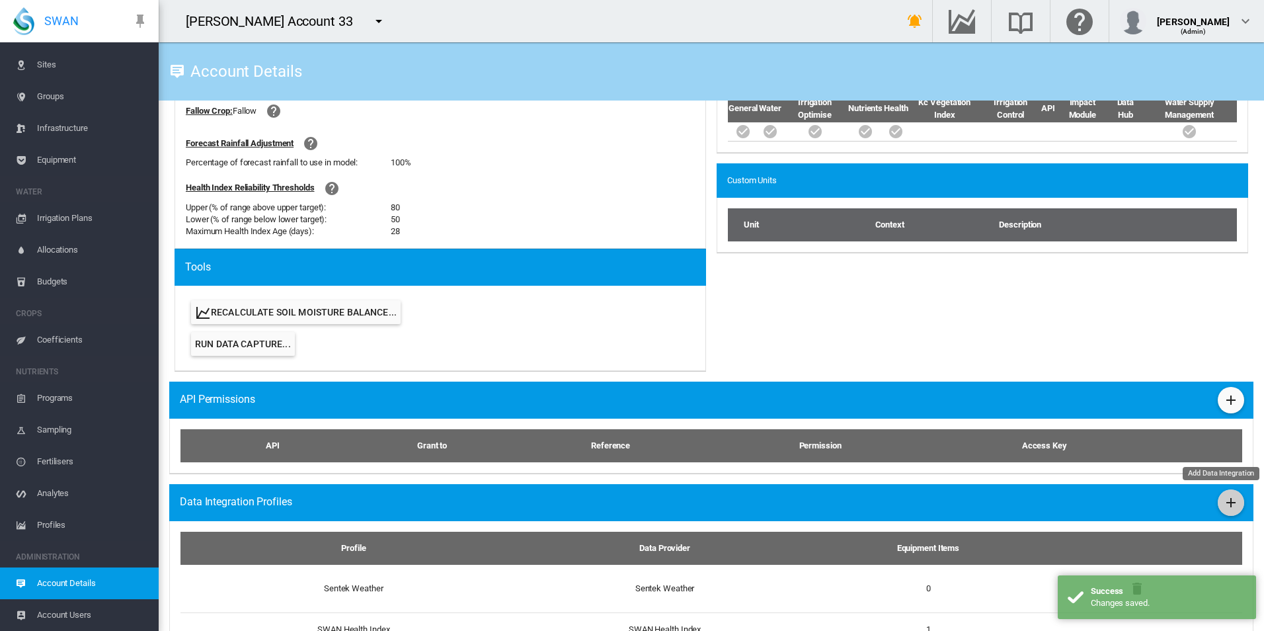
click at [1225, 504] on md-icon "icon-plus" at bounding box center [1231, 503] width 16 height 16
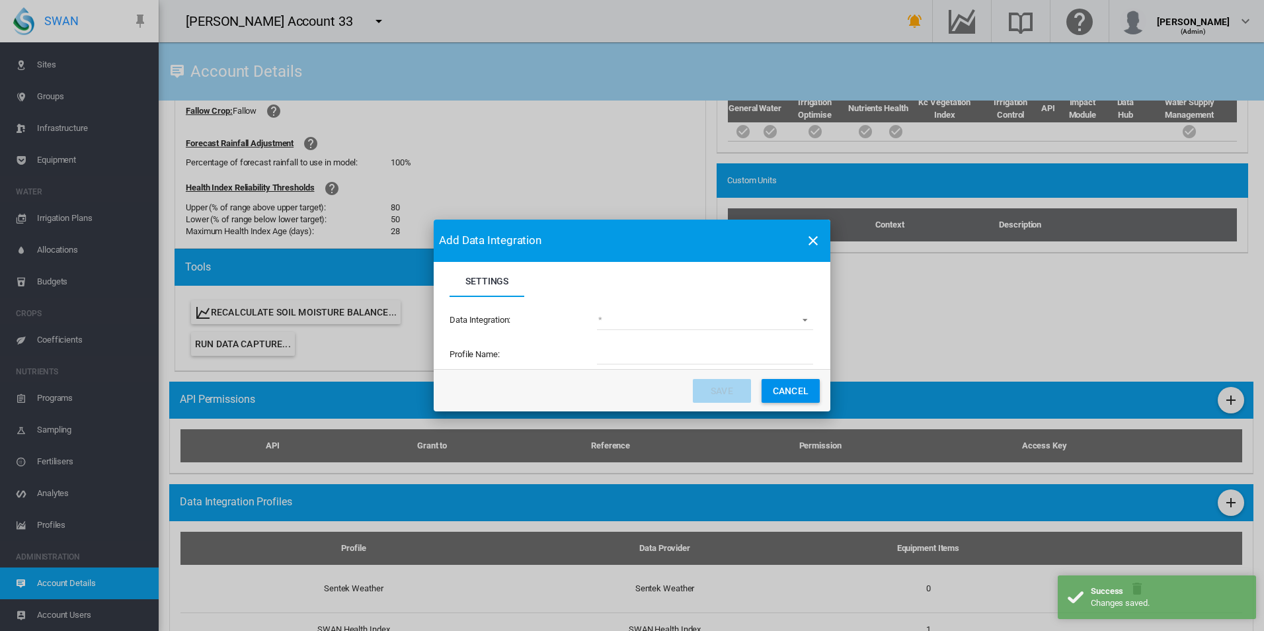
click at [690, 329] on md-select "(deprecated) Toro Lynx Course By Station Adcon Soil Moisture Aquacheck Soil Moi…" at bounding box center [705, 320] width 216 height 20
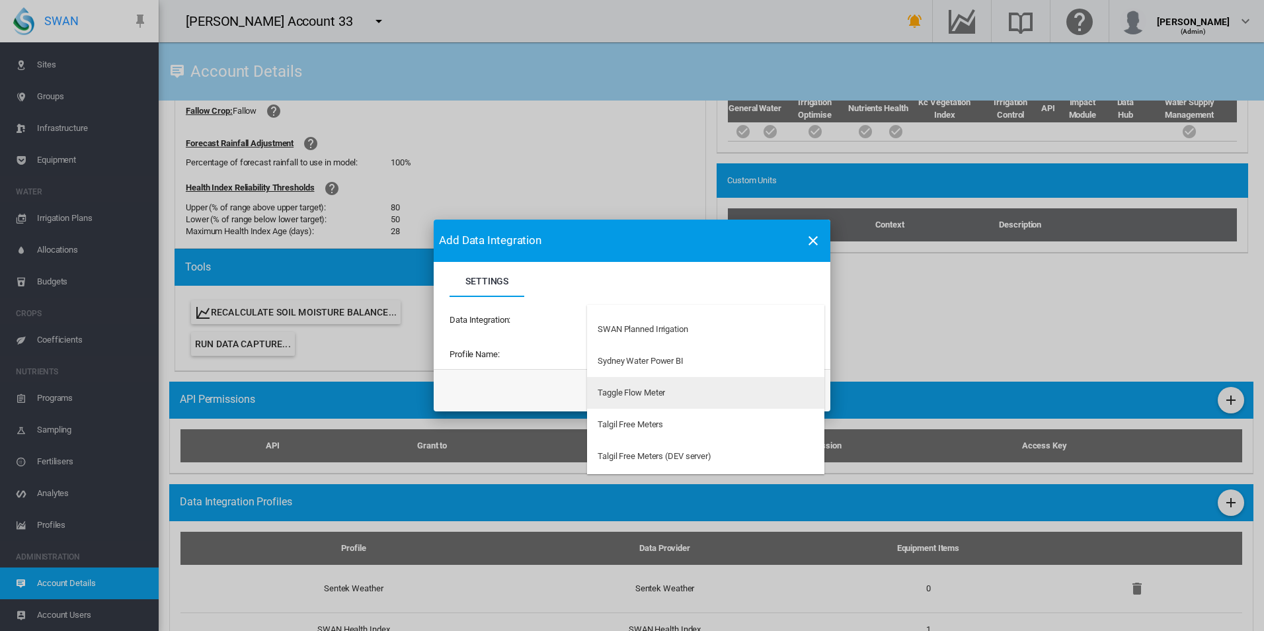
scroll to position [3504, 0]
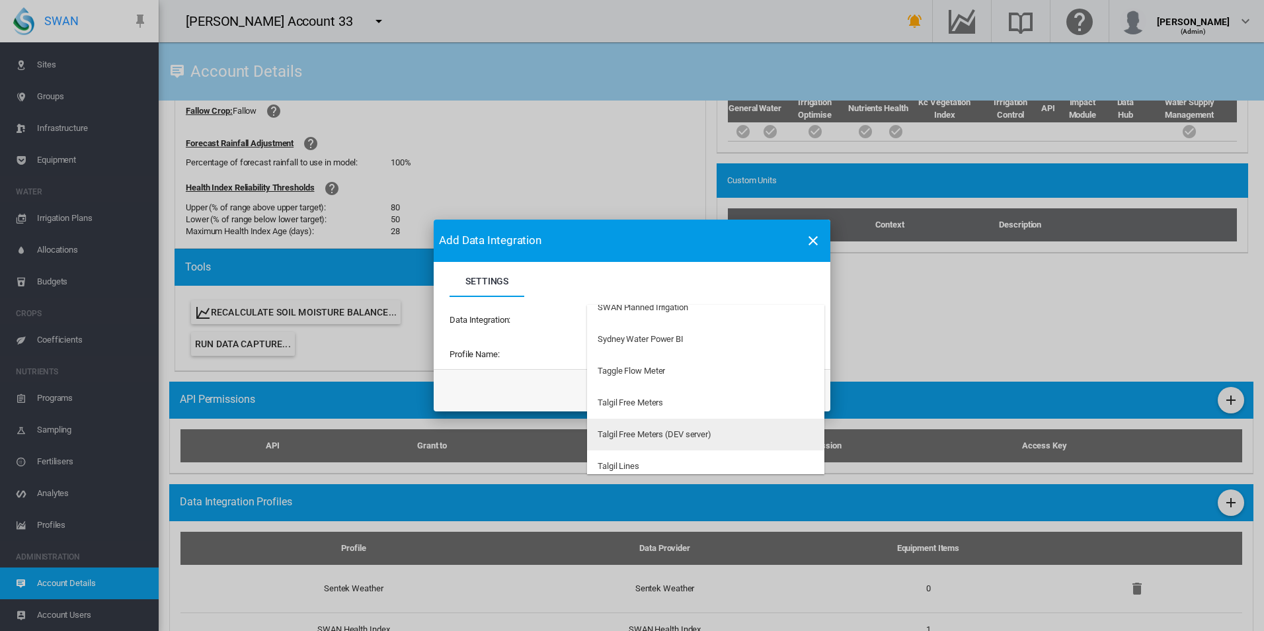
click at [744, 434] on md-option "Talgil Free Meters (DEV server)" at bounding box center [705, 434] width 237 height 32
type input "**********"
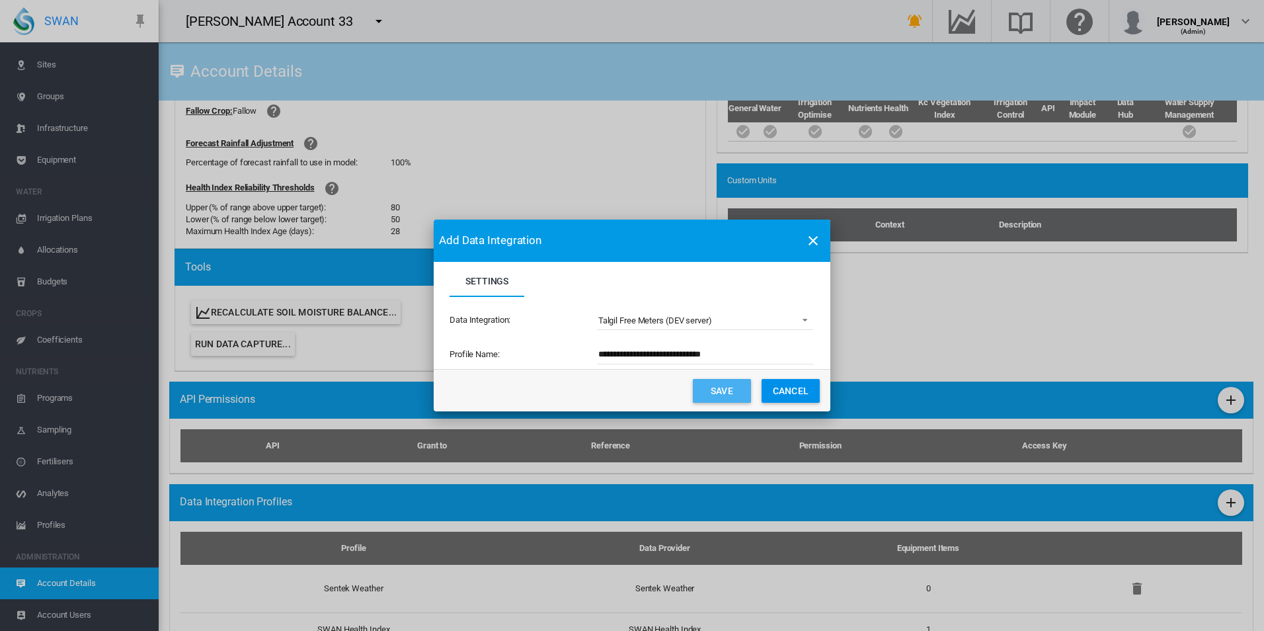
click at [727, 393] on button "Save" at bounding box center [722, 391] width 58 height 24
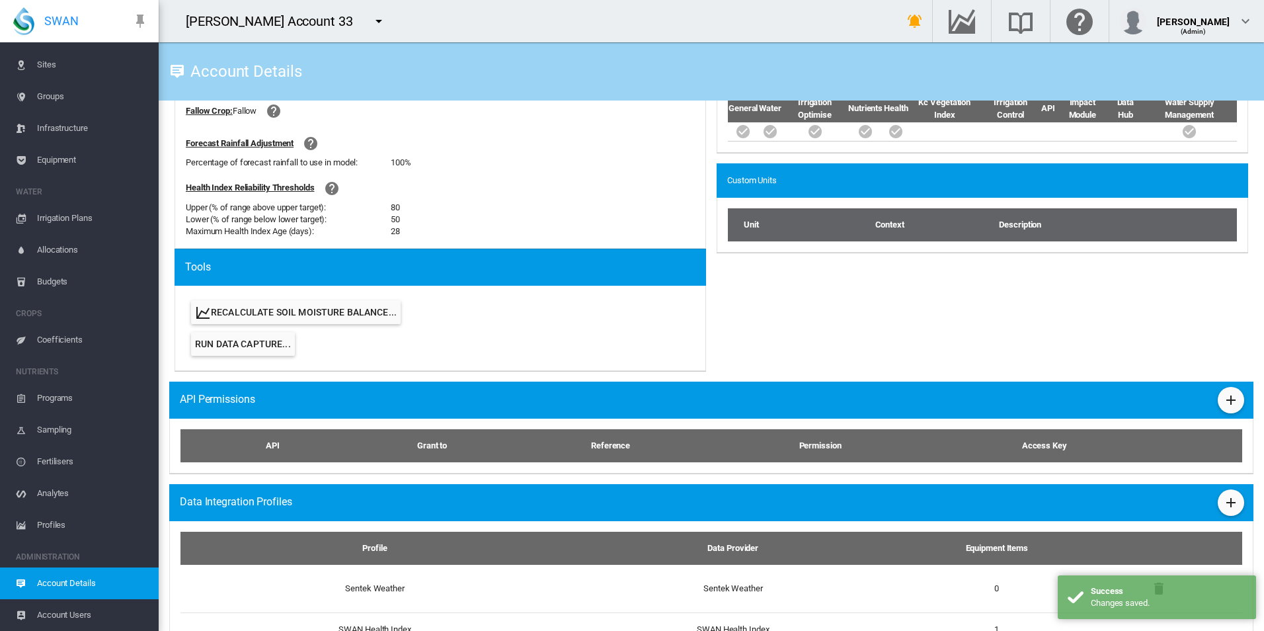
click at [77, 170] on span "Equipment" at bounding box center [92, 160] width 111 height 32
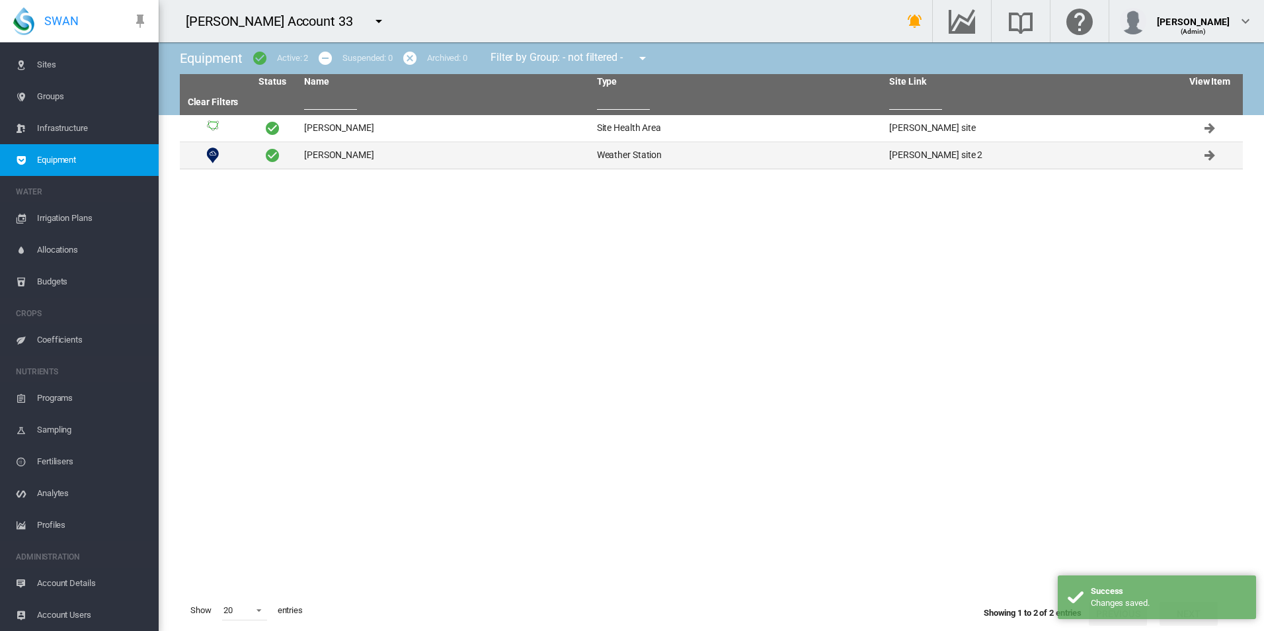
click at [363, 161] on td "David WS" at bounding box center [445, 155] width 293 height 26
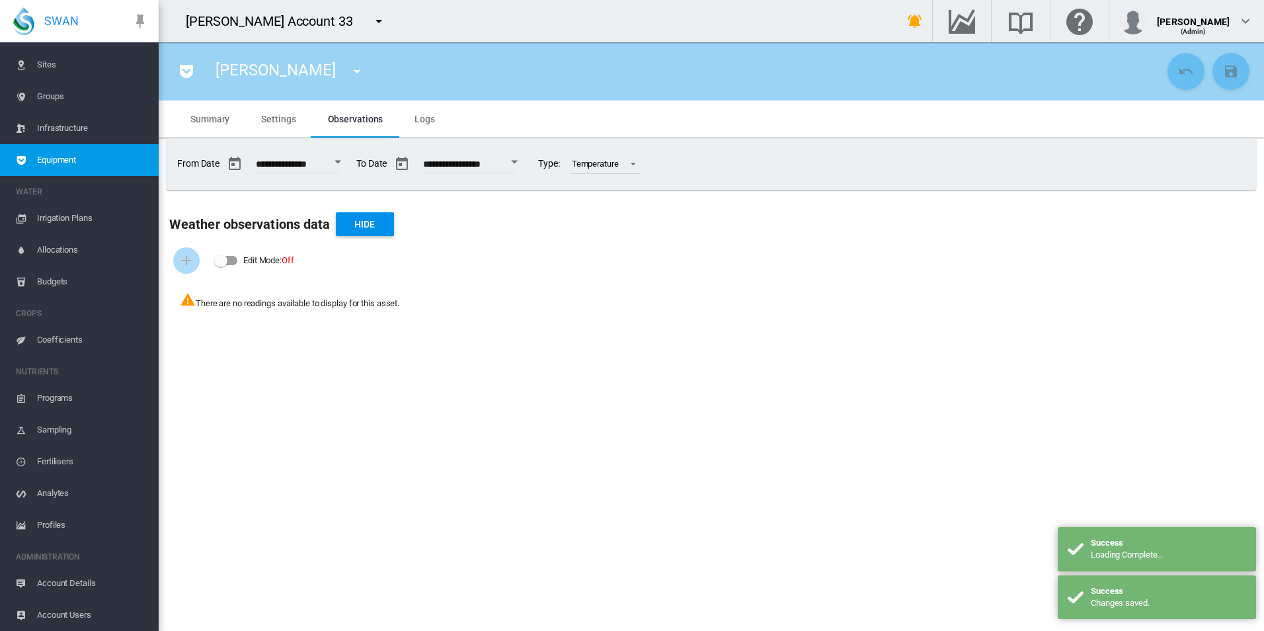
click at [287, 134] on md-tab-item "Settings" at bounding box center [278, 118] width 66 height 37
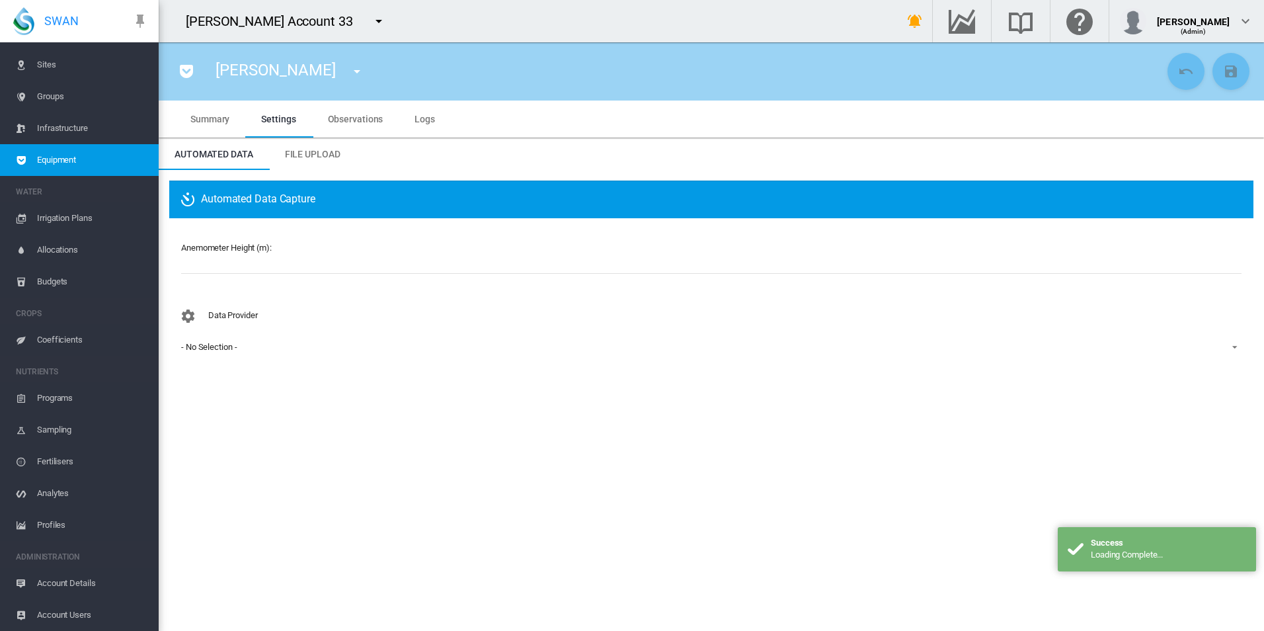
click at [282, 358] on div "Data Provider - No Selection - - No Selection - Sentek Weather" at bounding box center [711, 341] width 1063 height 77
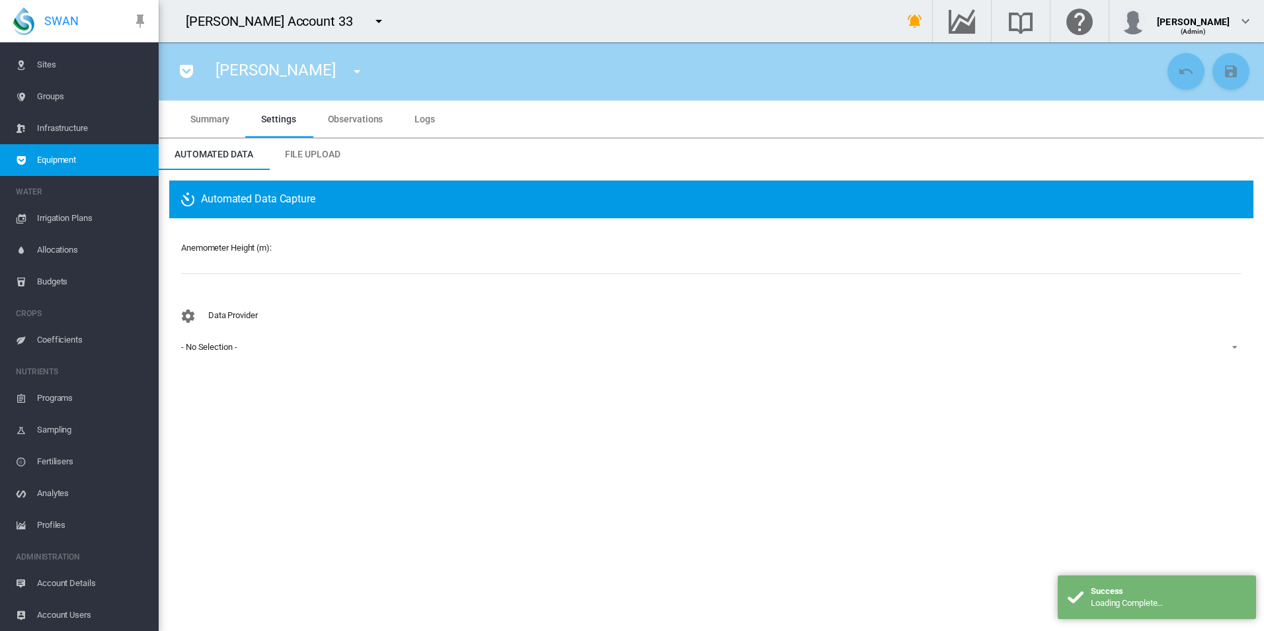
click at [291, 338] on md-select-value "- No Selection -" at bounding box center [711, 347] width 1063 height 20
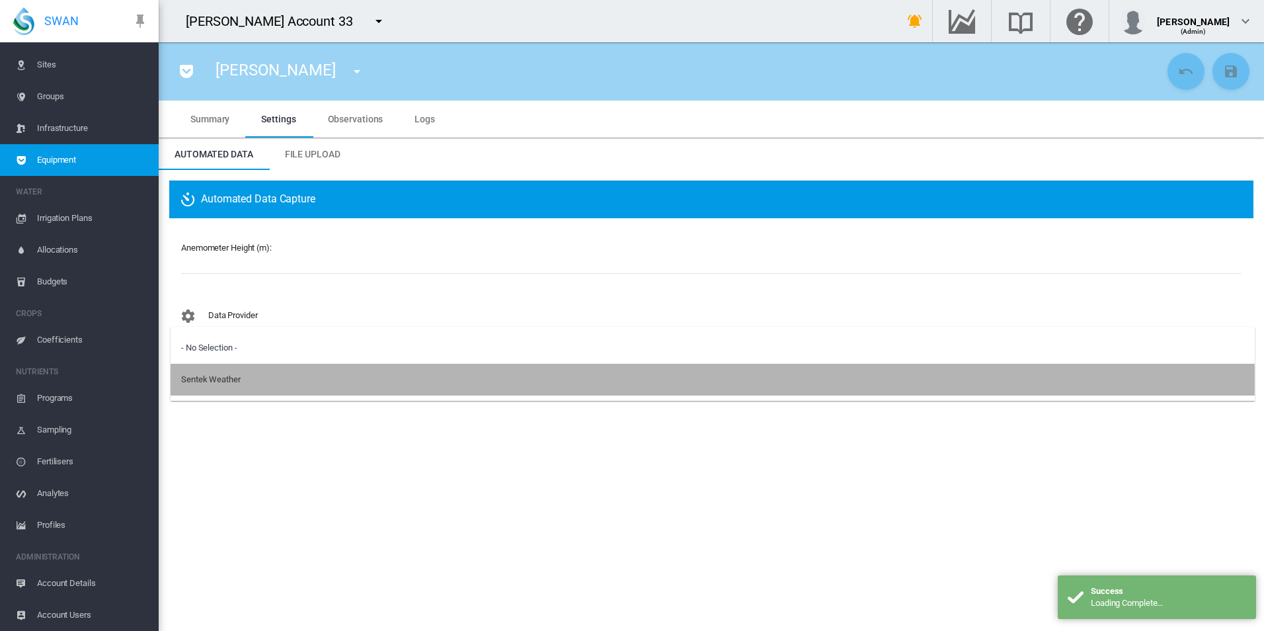
click at [290, 381] on md-option "Sentek Weather" at bounding box center [713, 380] width 1084 height 32
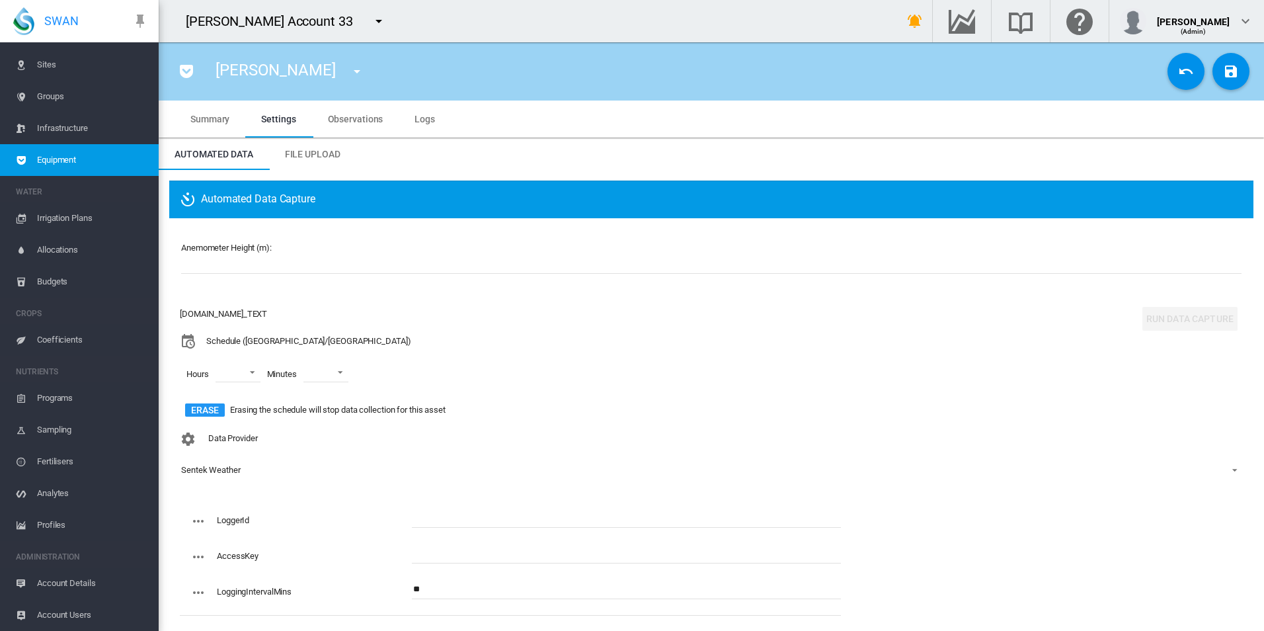
click at [472, 525] on input "text" at bounding box center [626, 518] width 429 height 20
paste input "**********"
type input "**********"
click at [592, 561] on input "text" at bounding box center [626, 553] width 429 height 20
paste input "**********"
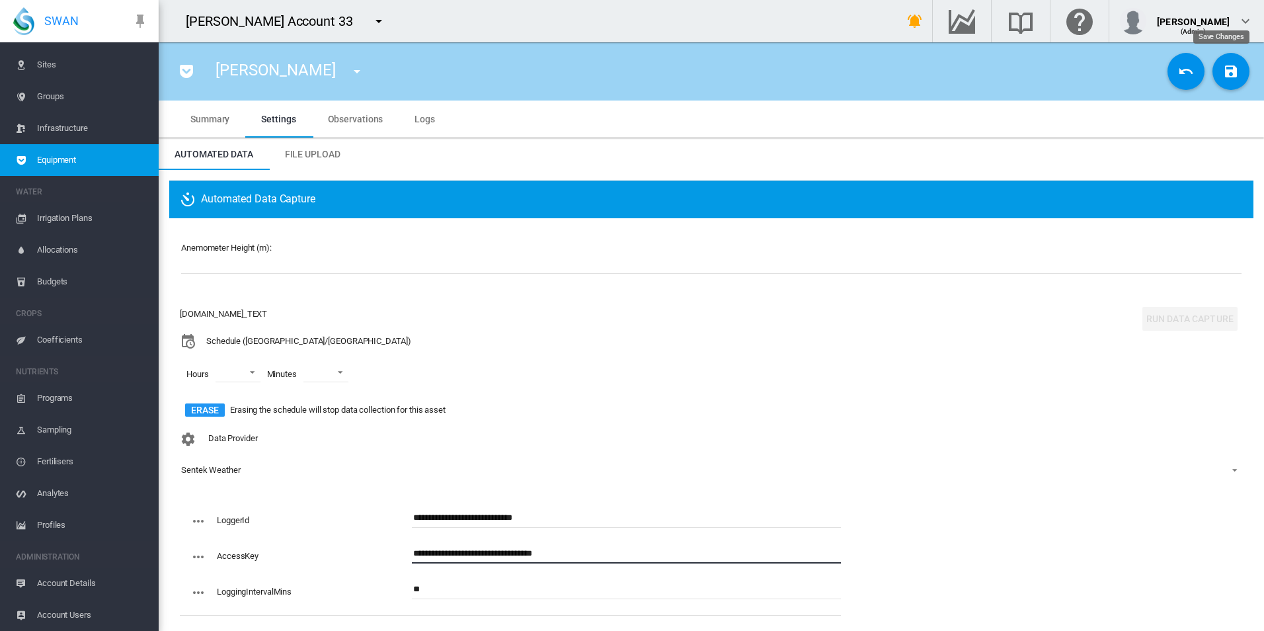
type input "**********"
click at [1212, 67] on button "Save Changes" at bounding box center [1230, 71] width 37 height 37
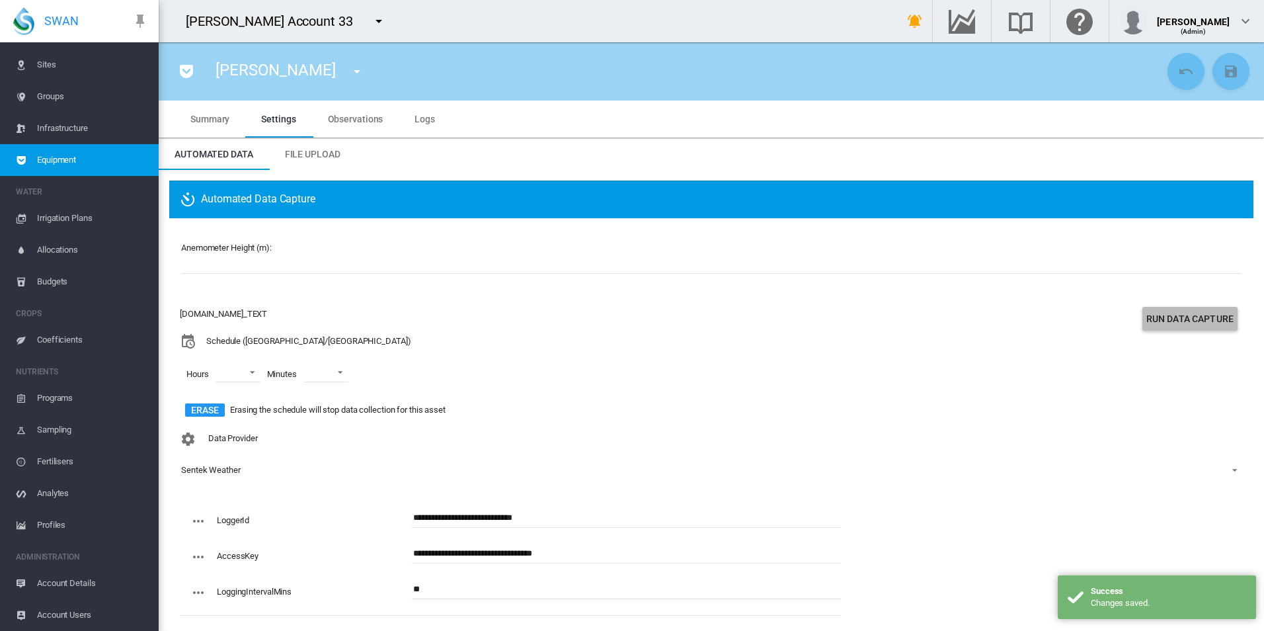
click at [1184, 315] on button "Run Data Capture" at bounding box center [1189, 319] width 95 height 24
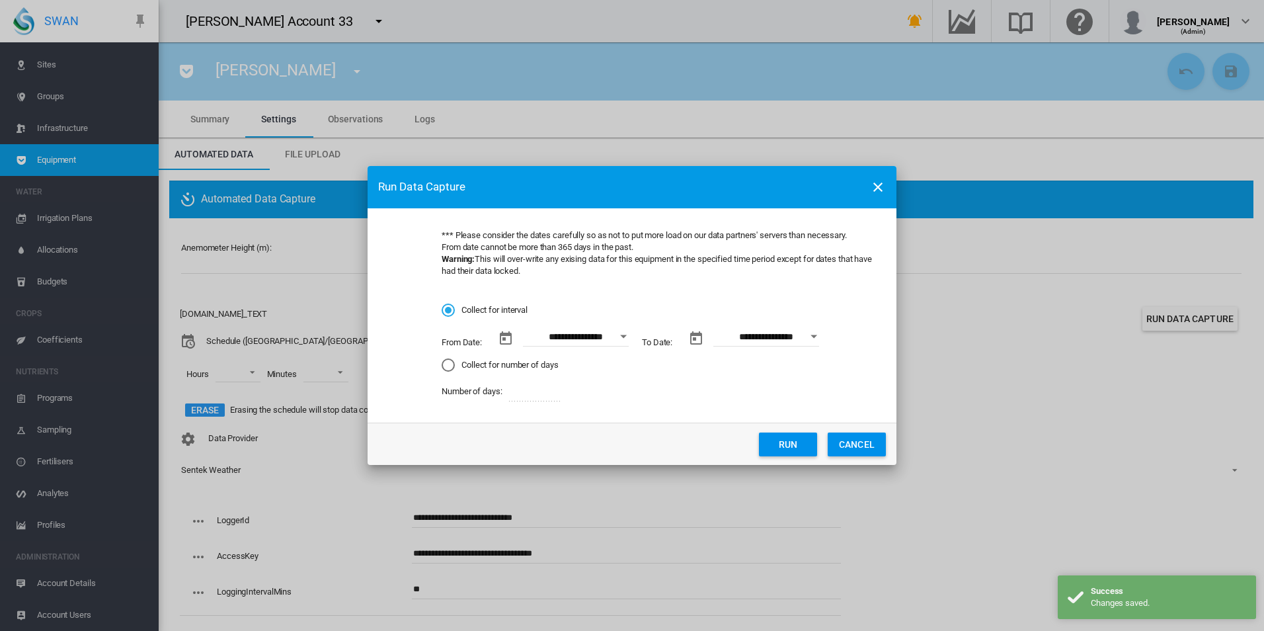
click at [776, 440] on button "Run" at bounding box center [788, 444] width 58 height 24
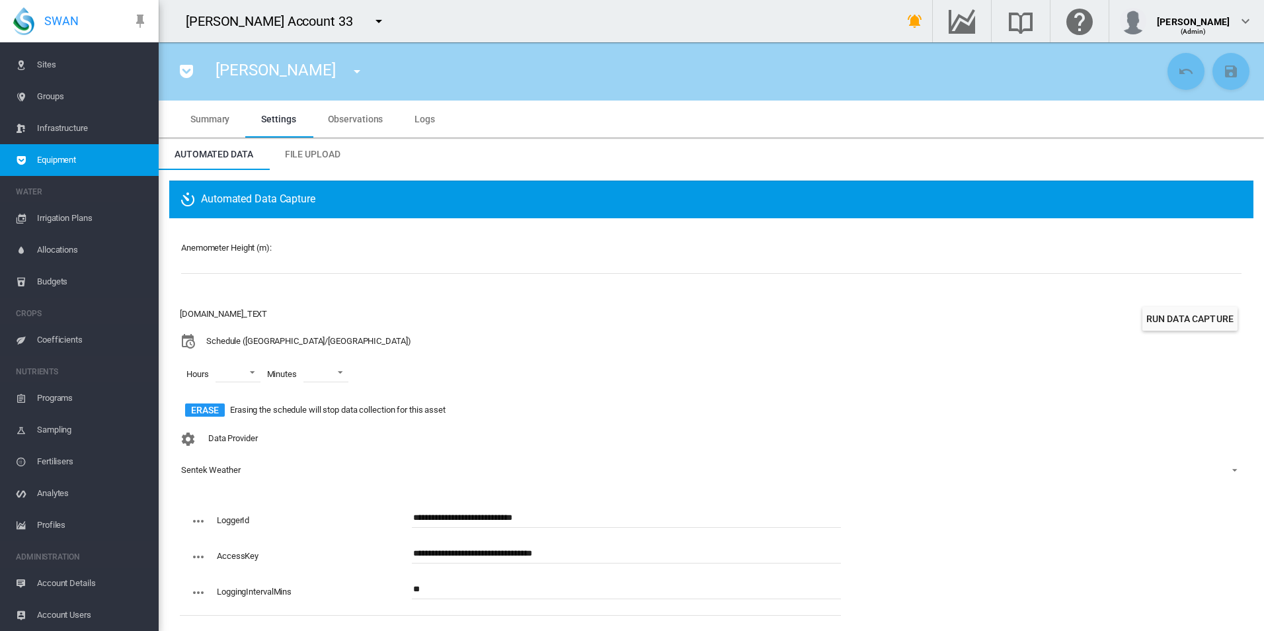
click at [422, 119] on span "Logs" at bounding box center [425, 119] width 20 height 11
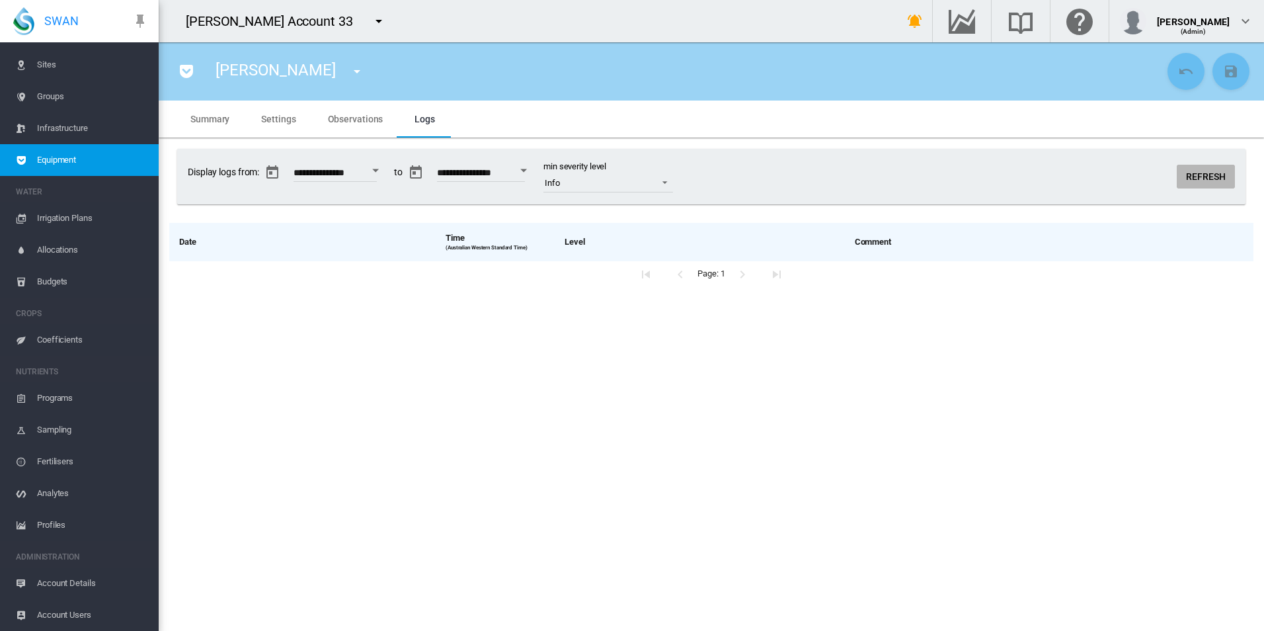
click at [1204, 173] on button "Refresh" at bounding box center [1206, 177] width 58 height 24
click at [1207, 180] on button "Refresh" at bounding box center [1206, 177] width 58 height 24
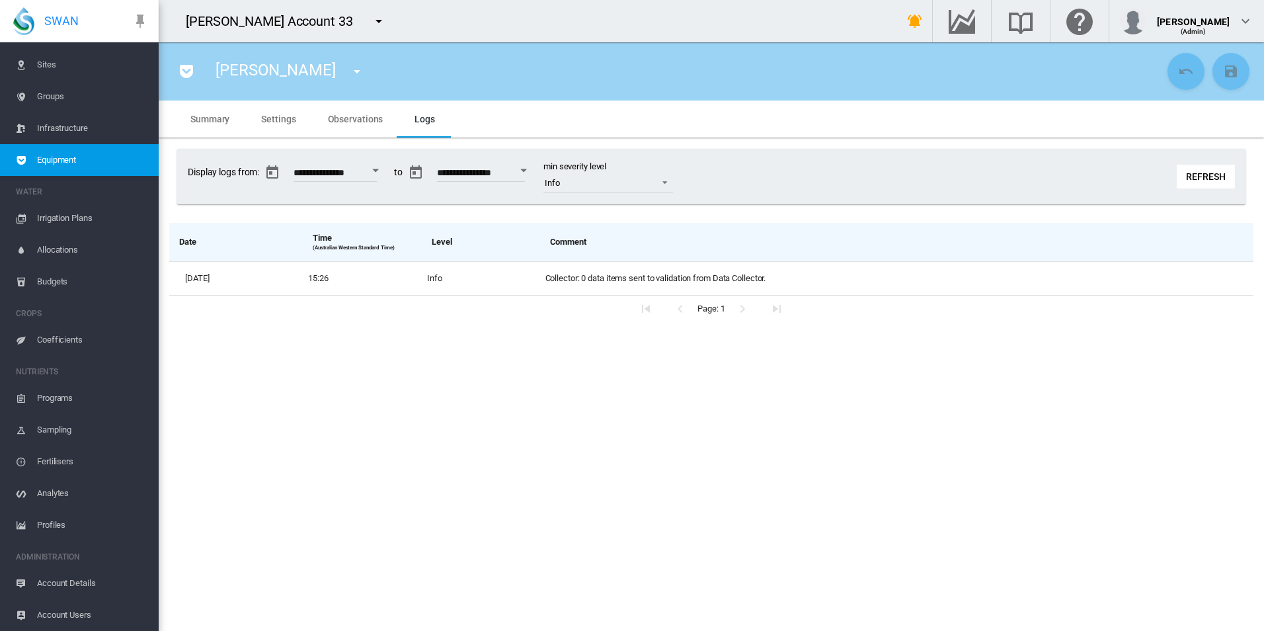
click at [376, 122] on span "Observations" at bounding box center [356, 119] width 56 height 11
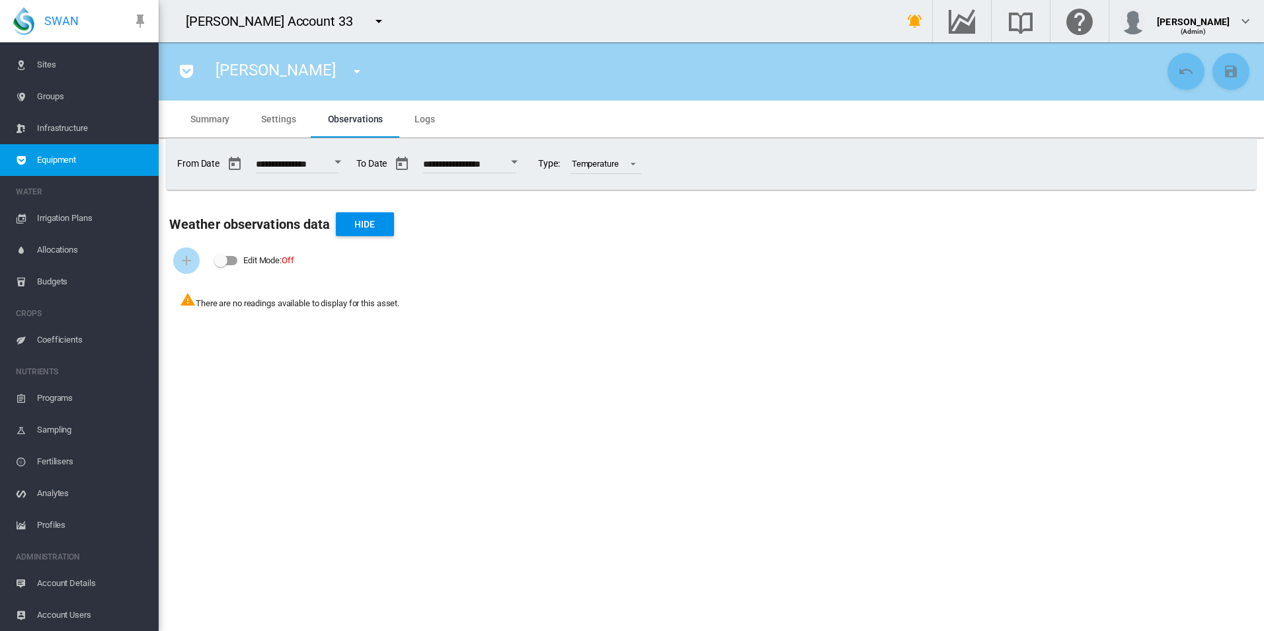
click at [526, 162] on button "Open calendar" at bounding box center [514, 162] width 24 height 24
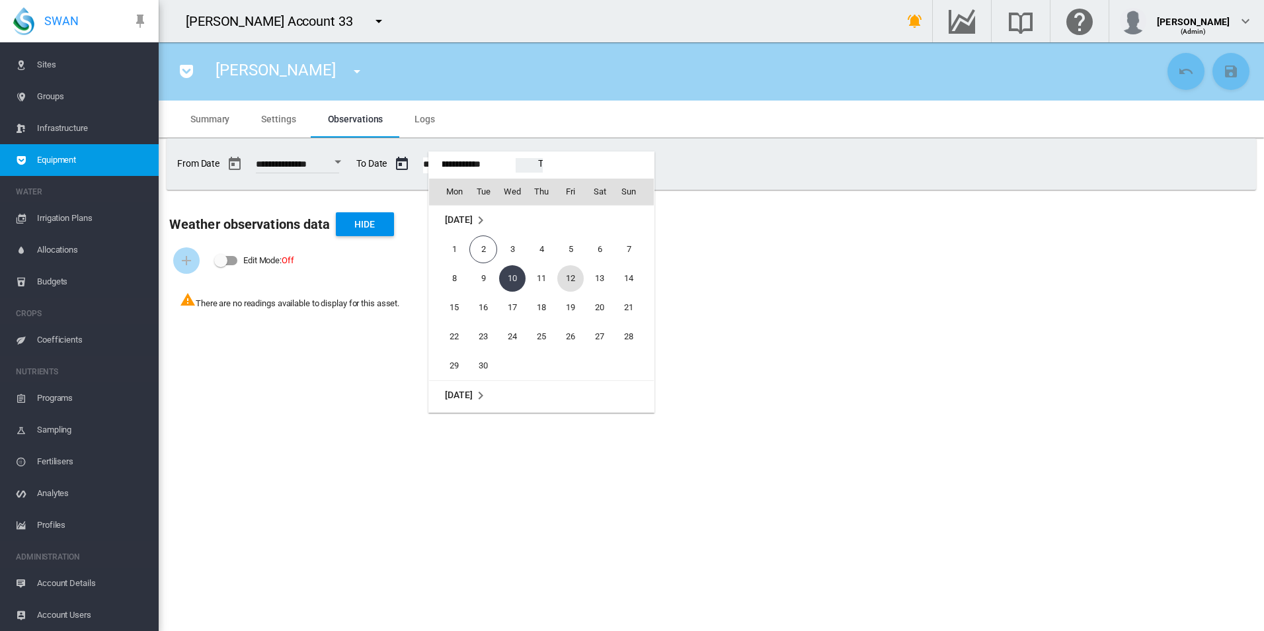
click at [561, 274] on span "12" at bounding box center [570, 278] width 26 height 26
type input "**********"
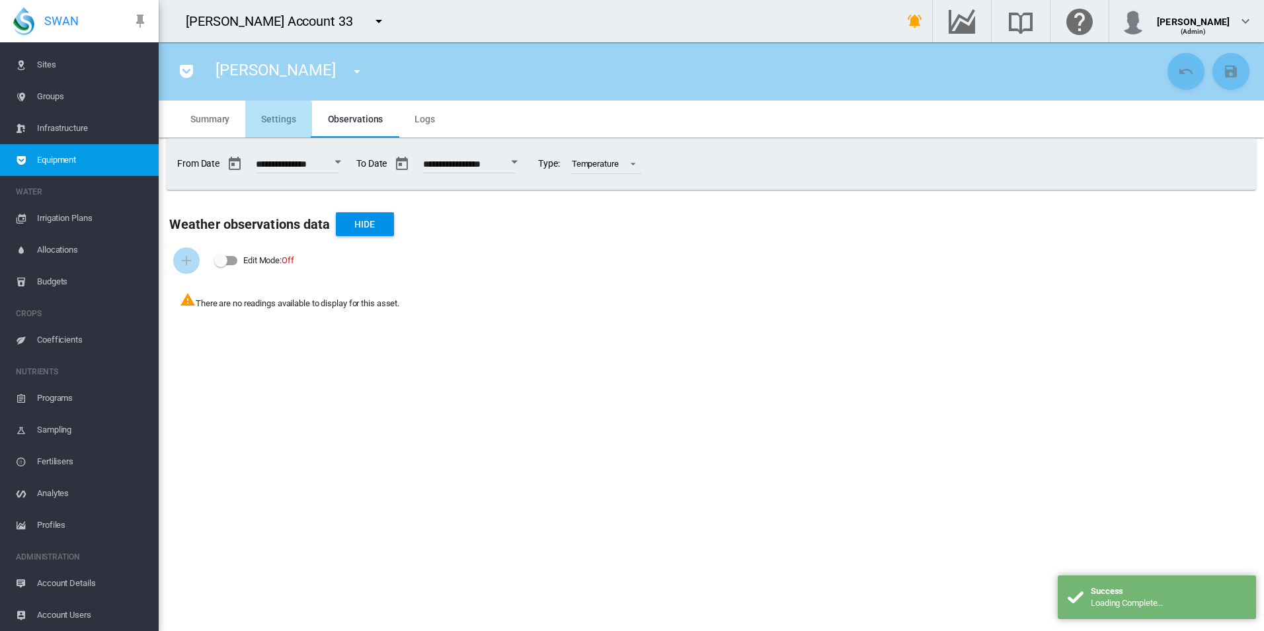
click at [265, 122] on span "Settings" at bounding box center [278, 119] width 34 height 11
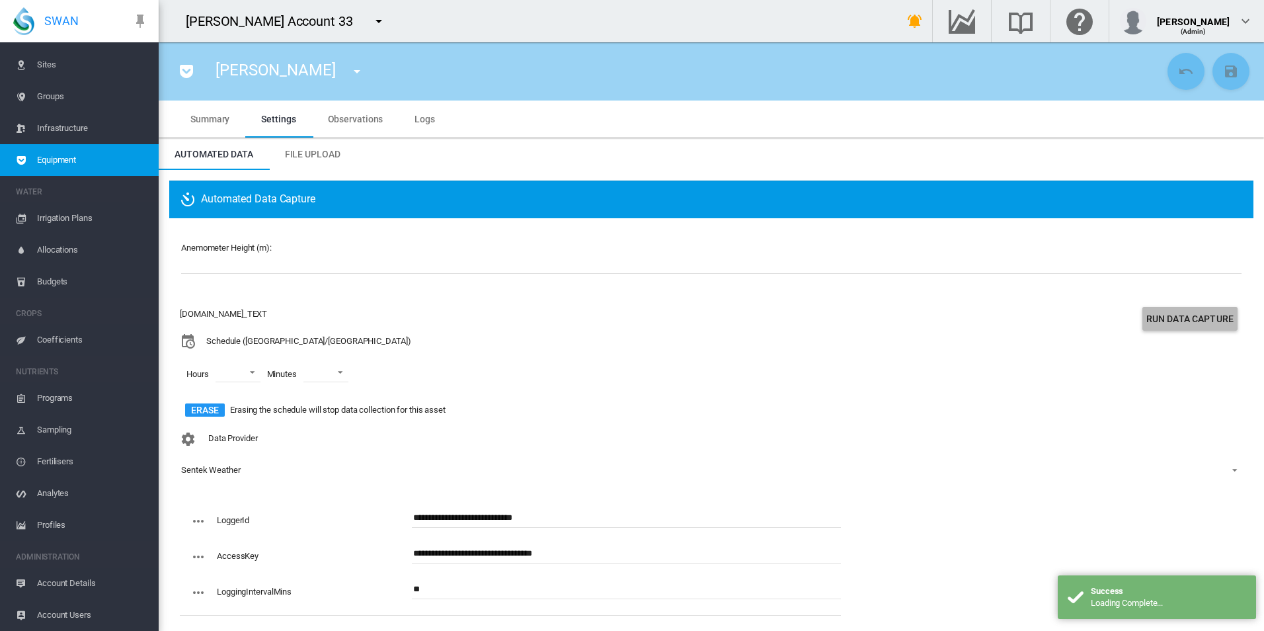
click at [1144, 307] on button "Run Data Capture" at bounding box center [1189, 319] width 95 height 24
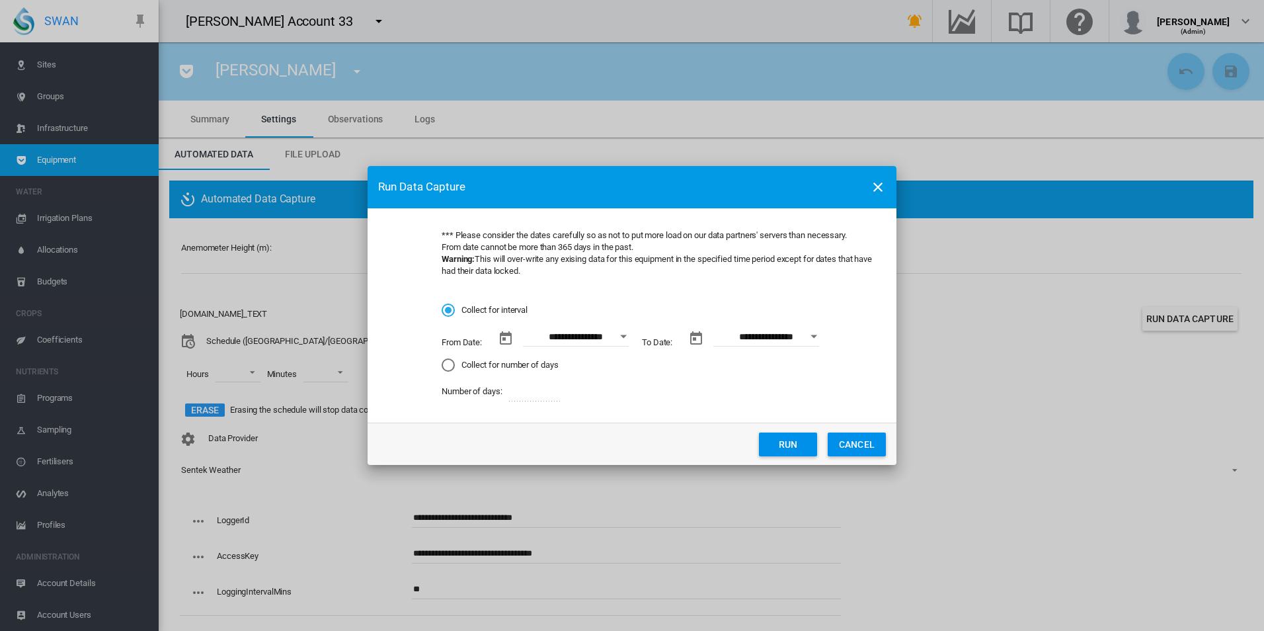
click at [610, 340] on input "**********" at bounding box center [576, 337] width 106 height 20
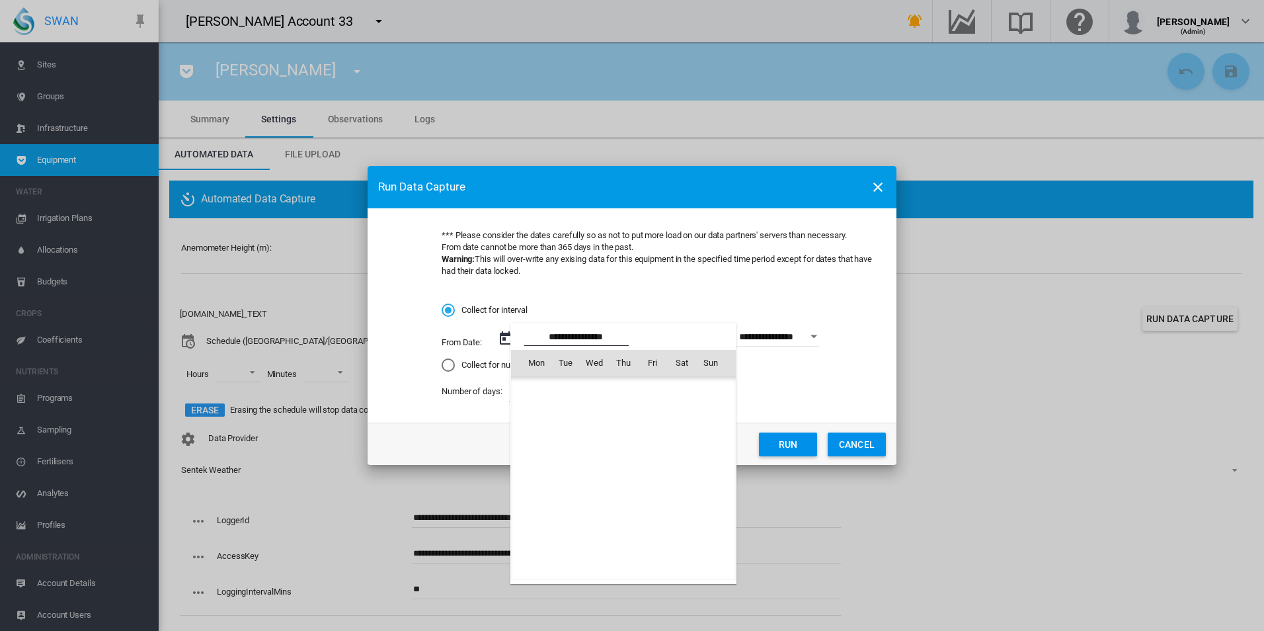
scroll to position [306068, 0]
click at [617, 503] on span "28" at bounding box center [623, 508] width 26 height 26
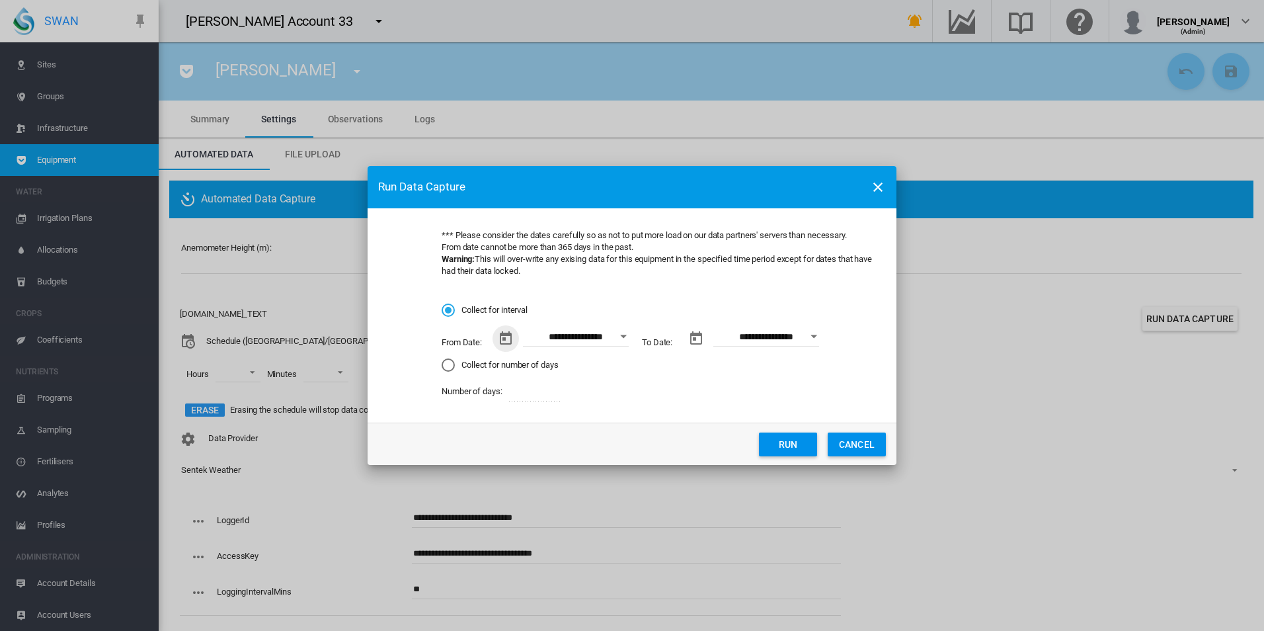
click at [555, 335] on input "**********" at bounding box center [576, 337] width 106 height 20
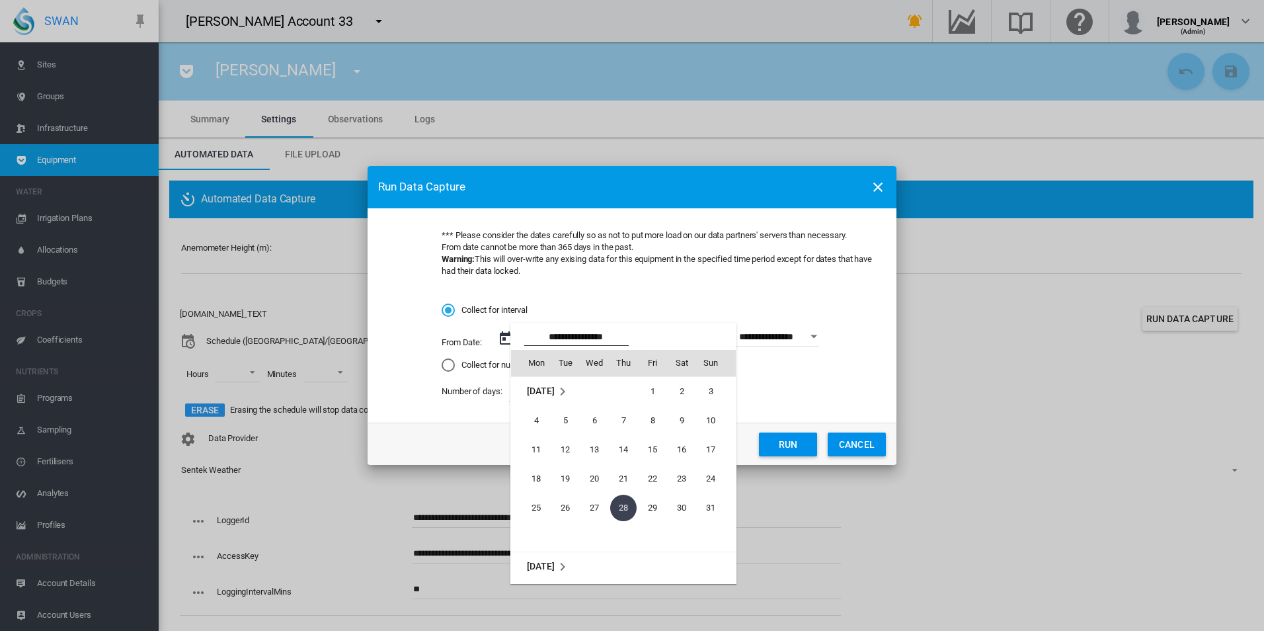
click at [563, 492] on td "19" at bounding box center [565, 478] width 29 height 29
type input "**********"
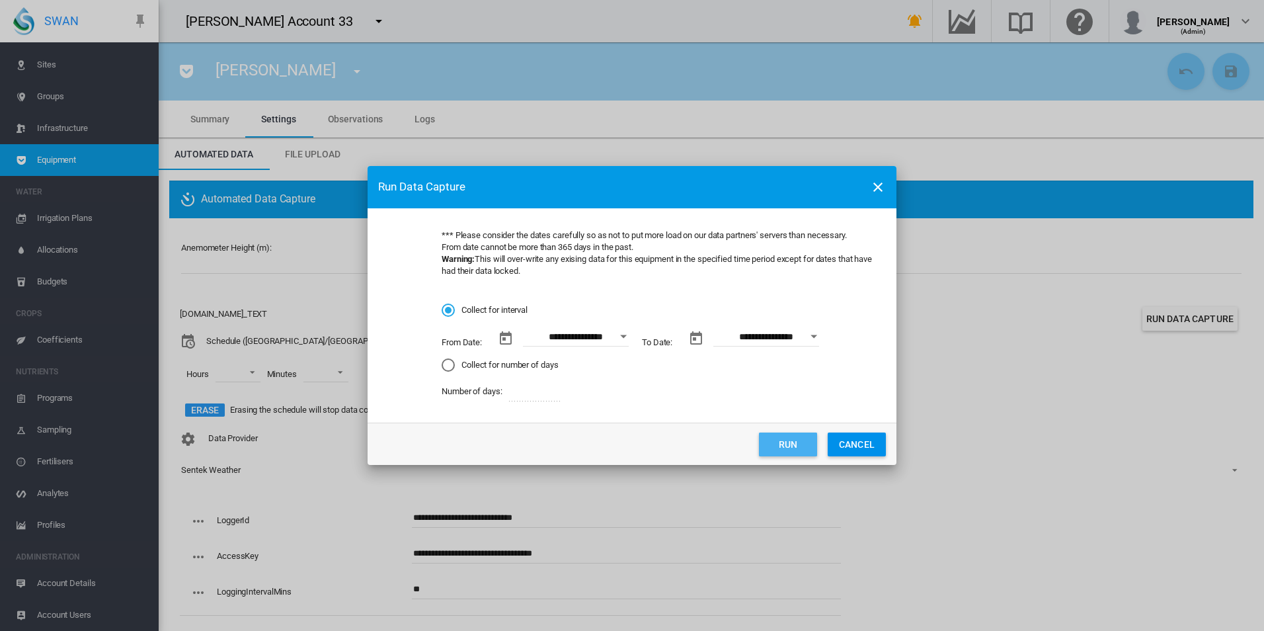
click at [774, 433] on button "Run" at bounding box center [788, 444] width 58 height 24
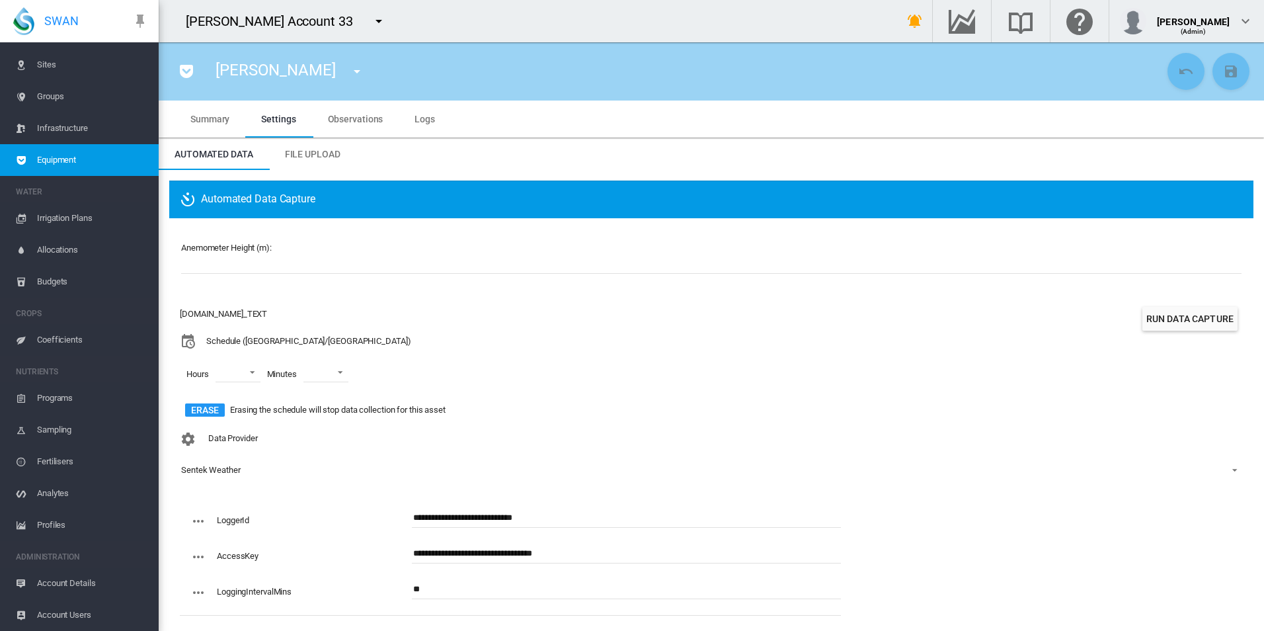
click at [366, 30] on button "button" at bounding box center [379, 21] width 26 height 26
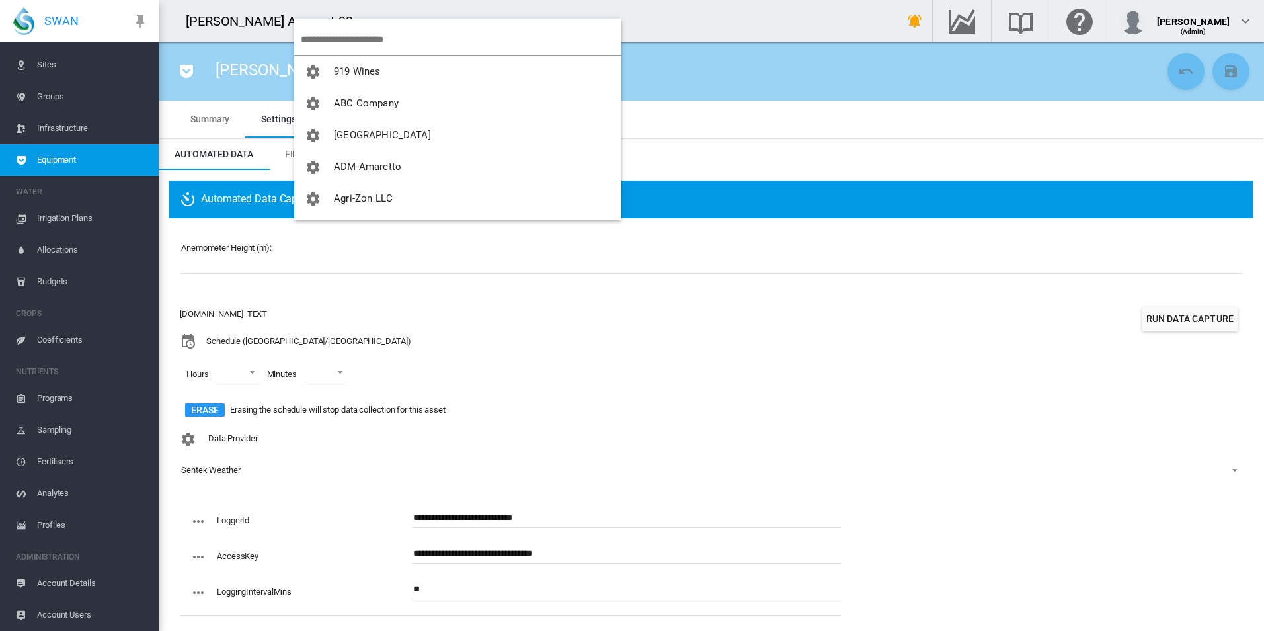
click at [362, 46] on input "search" at bounding box center [461, 39] width 321 height 31
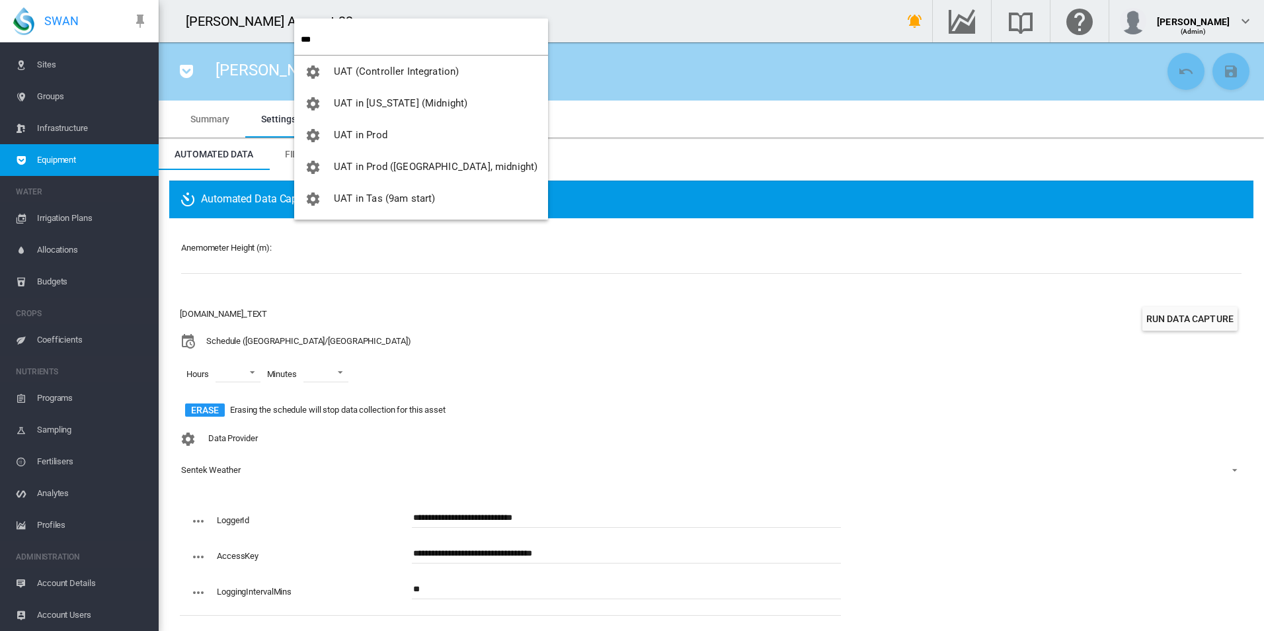
type input "***"
click at [384, 130] on span "UAT in Prod" at bounding box center [361, 135] width 54 height 12
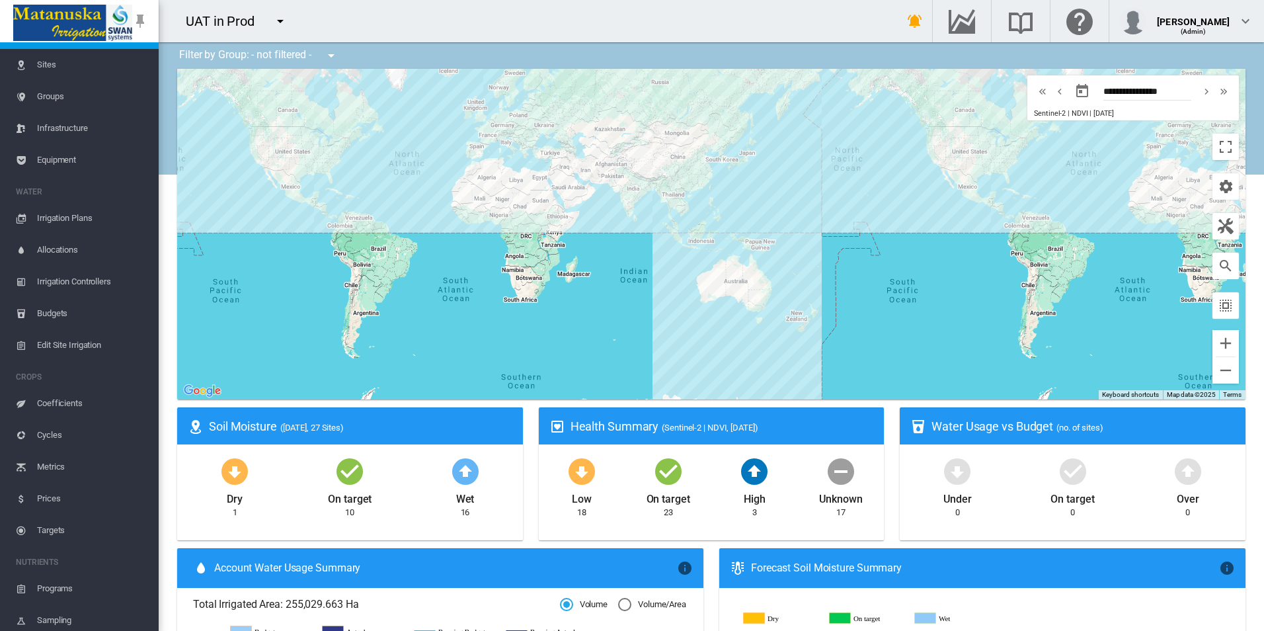
click at [88, 166] on span "Equipment" at bounding box center [92, 160] width 111 height 32
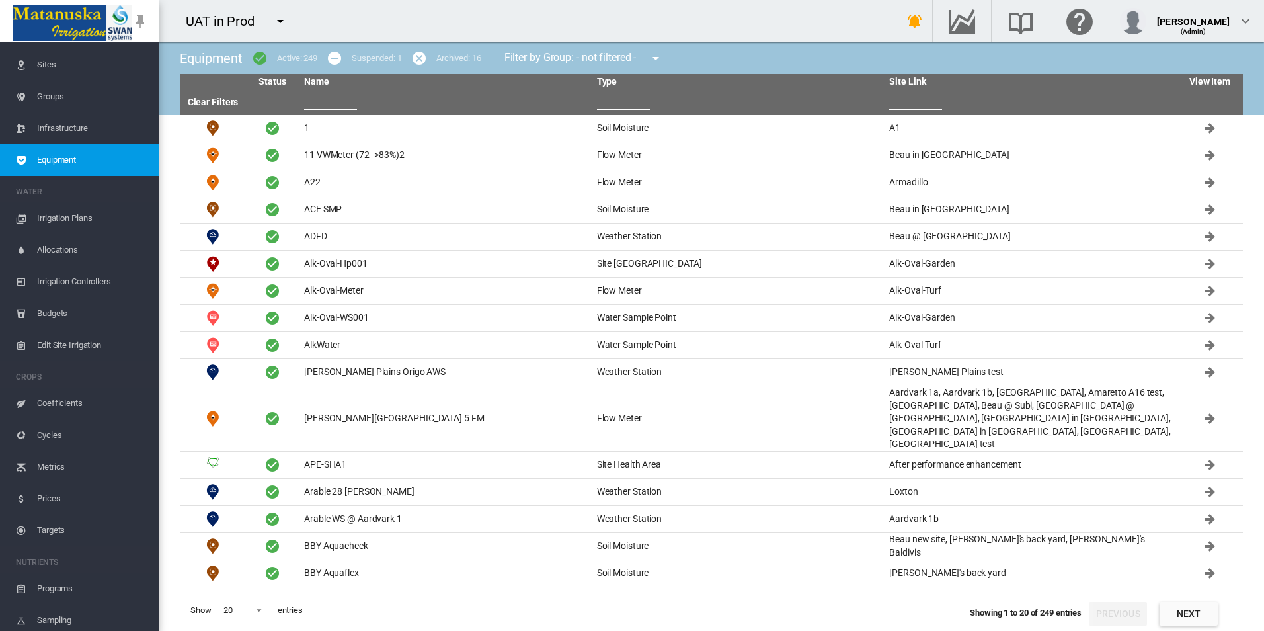
click at [328, 99] on input "text" at bounding box center [330, 100] width 53 height 20
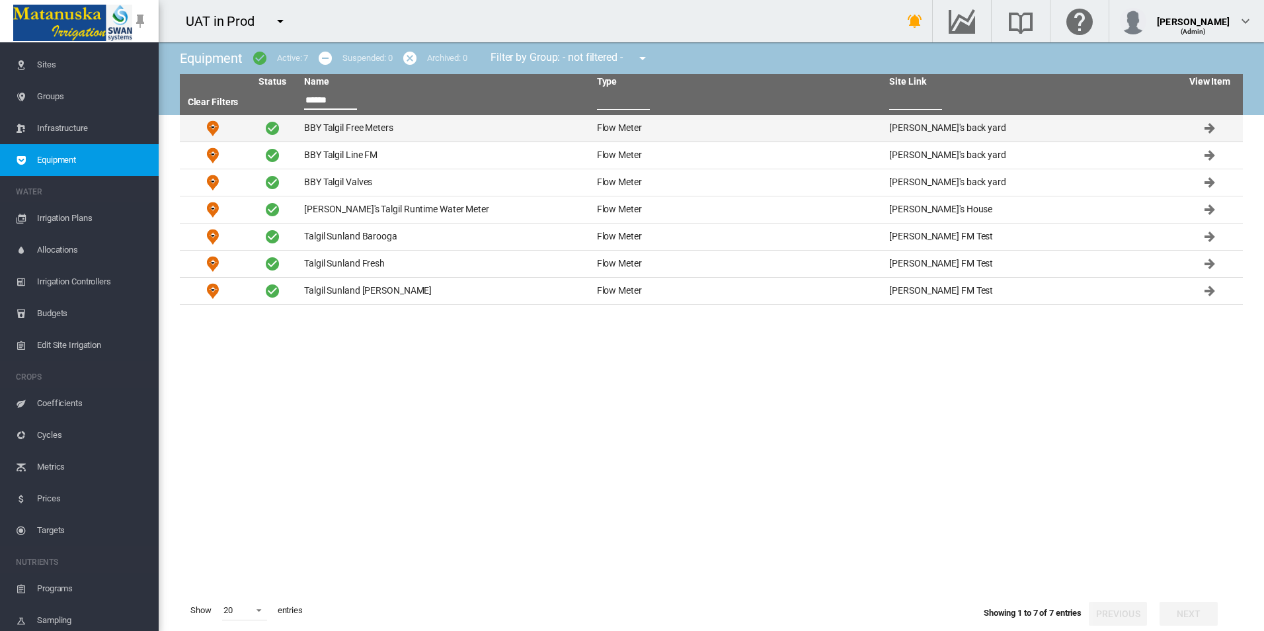
type input "******"
click at [421, 122] on td "BBY Talgil Free Meters" at bounding box center [445, 128] width 293 height 26
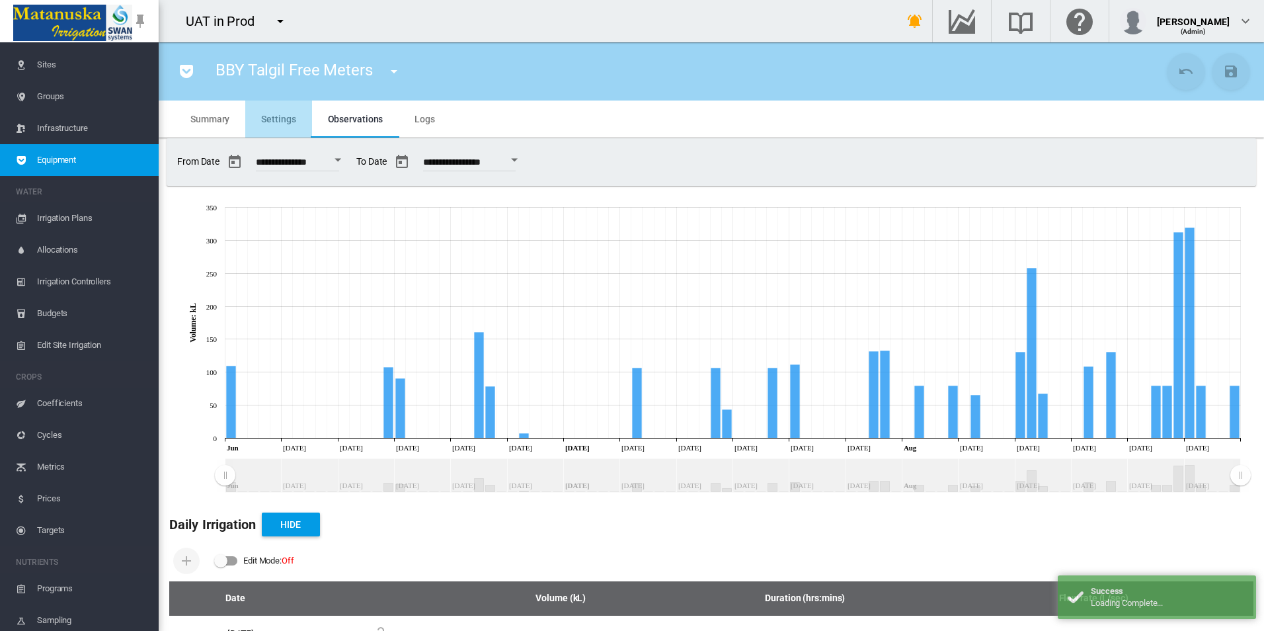
click at [291, 132] on md-tab-item "Settings" at bounding box center [278, 118] width 66 height 37
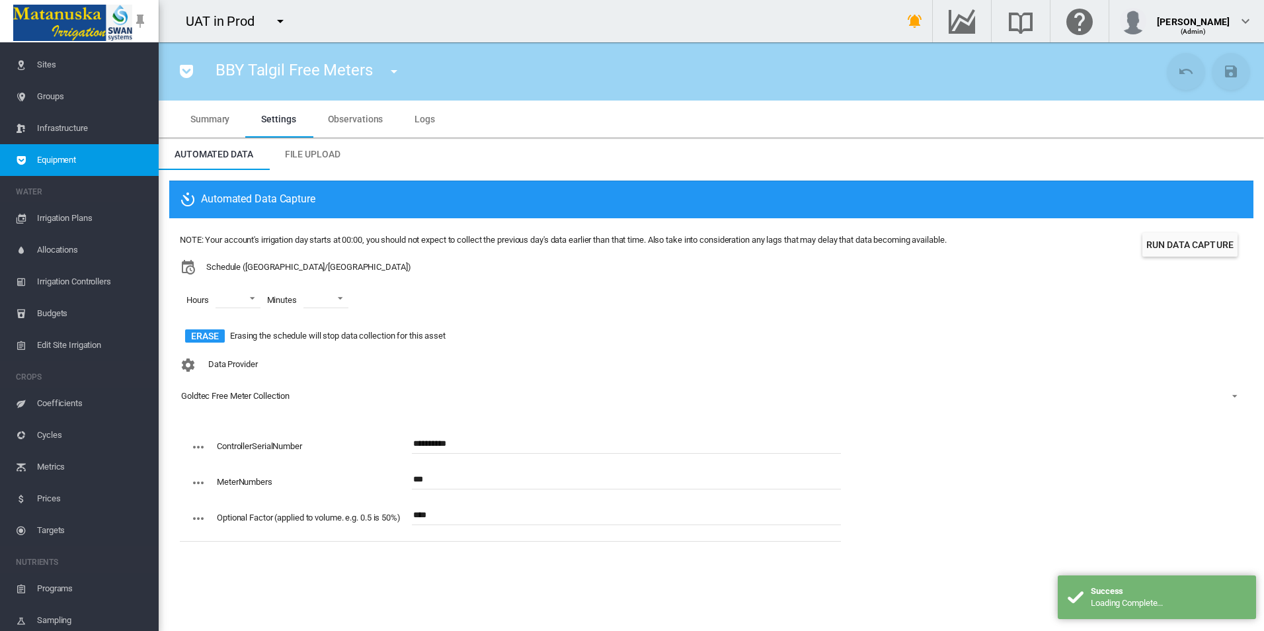
click at [257, 394] on div "Goldtec Free Meter Collection" at bounding box center [235, 396] width 108 height 10
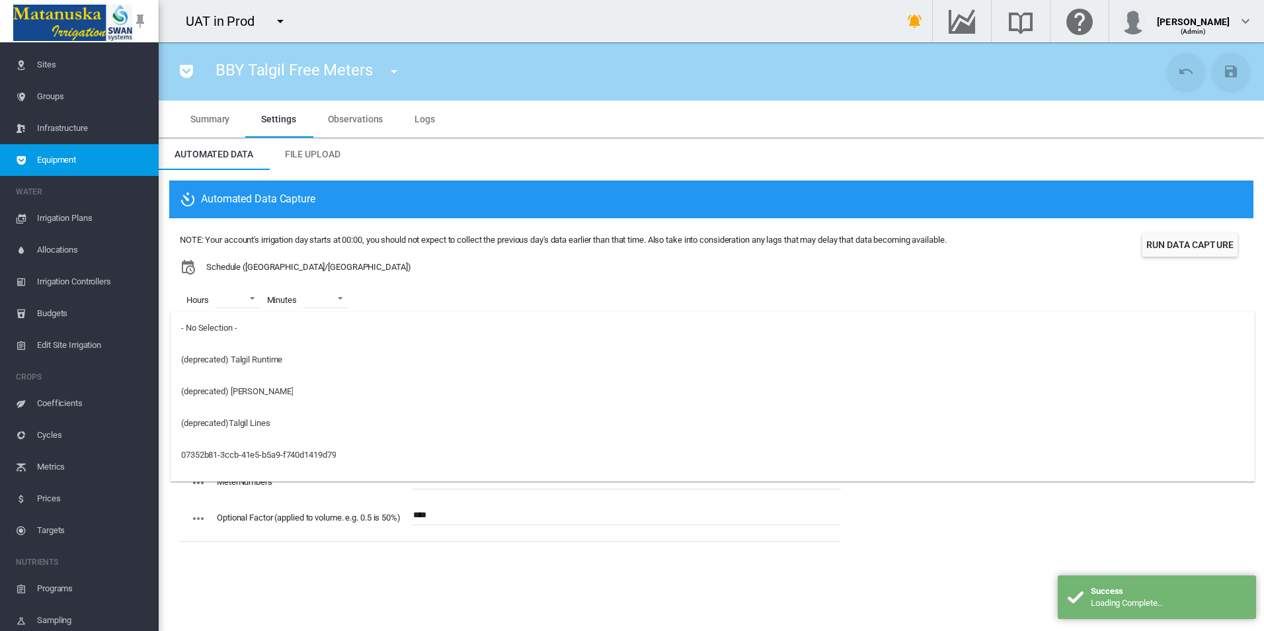
scroll to position [312, 0]
click at [534, 234] on md-backdrop at bounding box center [632, 315] width 1264 height 631
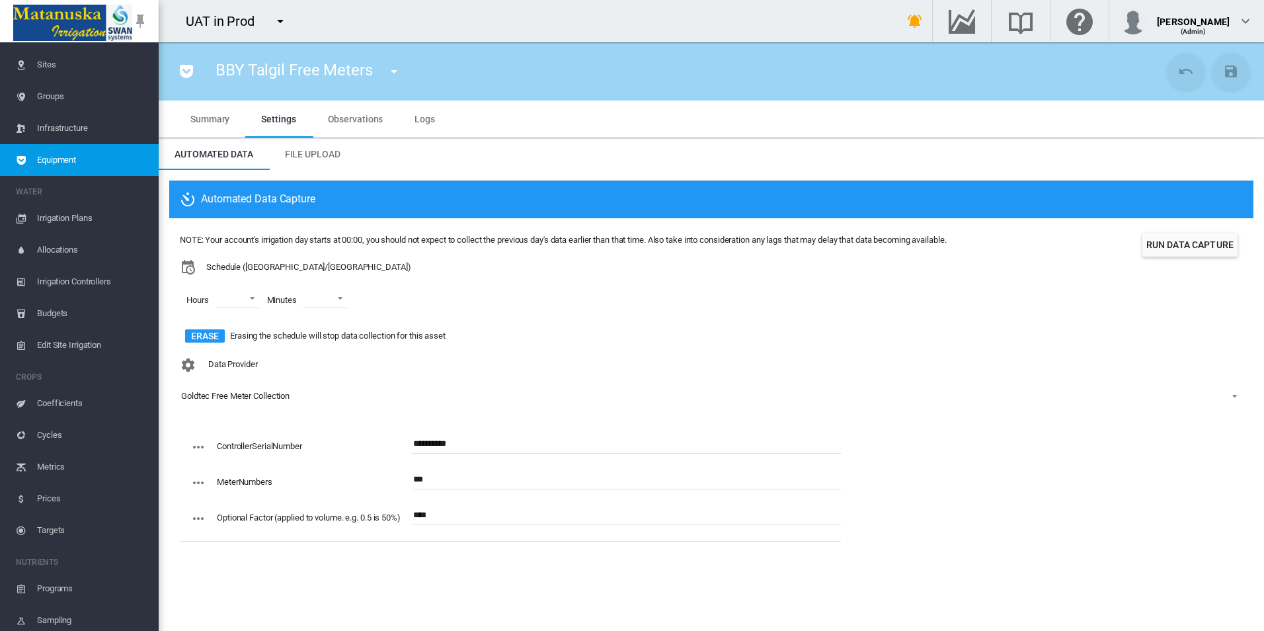
click at [272, 393] on div "Goldtec Free Meter Collection" at bounding box center [235, 396] width 108 height 10
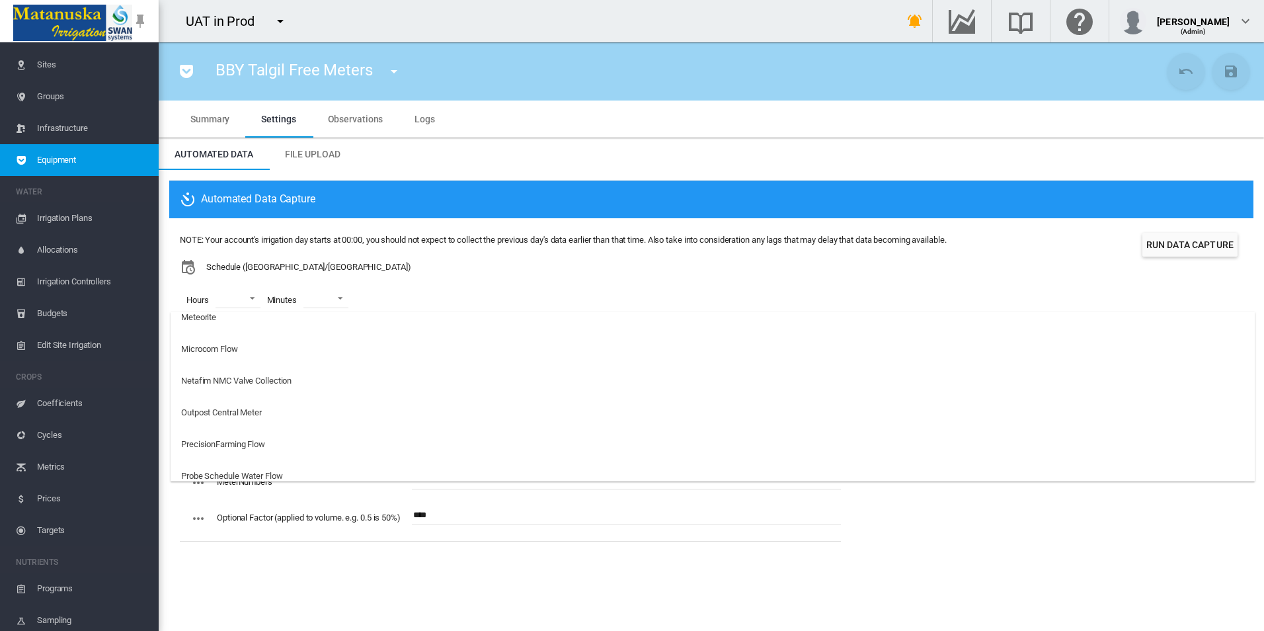
click at [489, 169] on md-backdrop at bounding box center [632, 315] width 1264 height 631
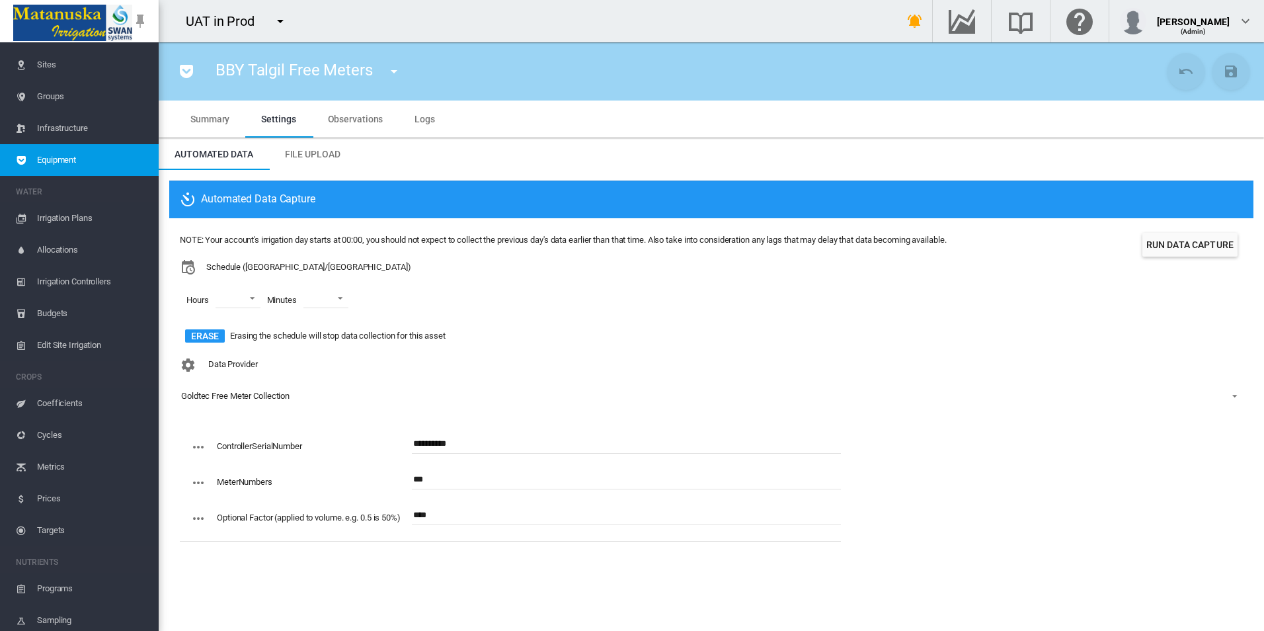
click at [1173, 251] on button "Run Data Capture" at bounding box center [1189, 245] width 95 height 24
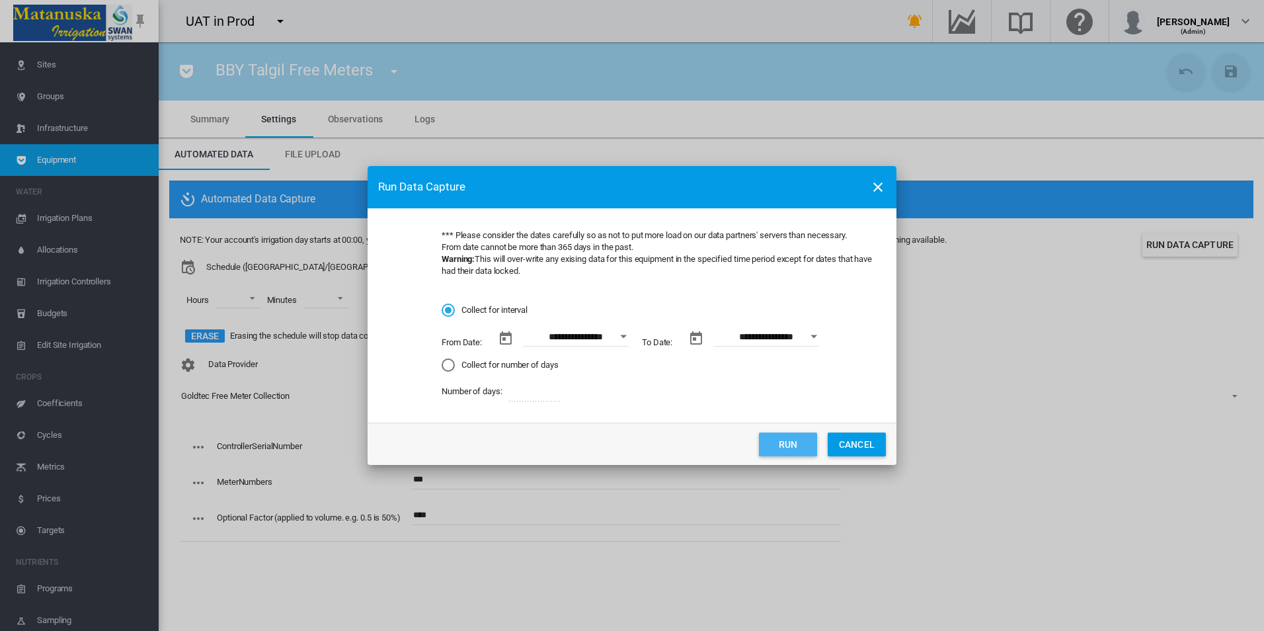
click at [761, 436] on button "Run" at bounding box center [788, 444] width 58 height 24
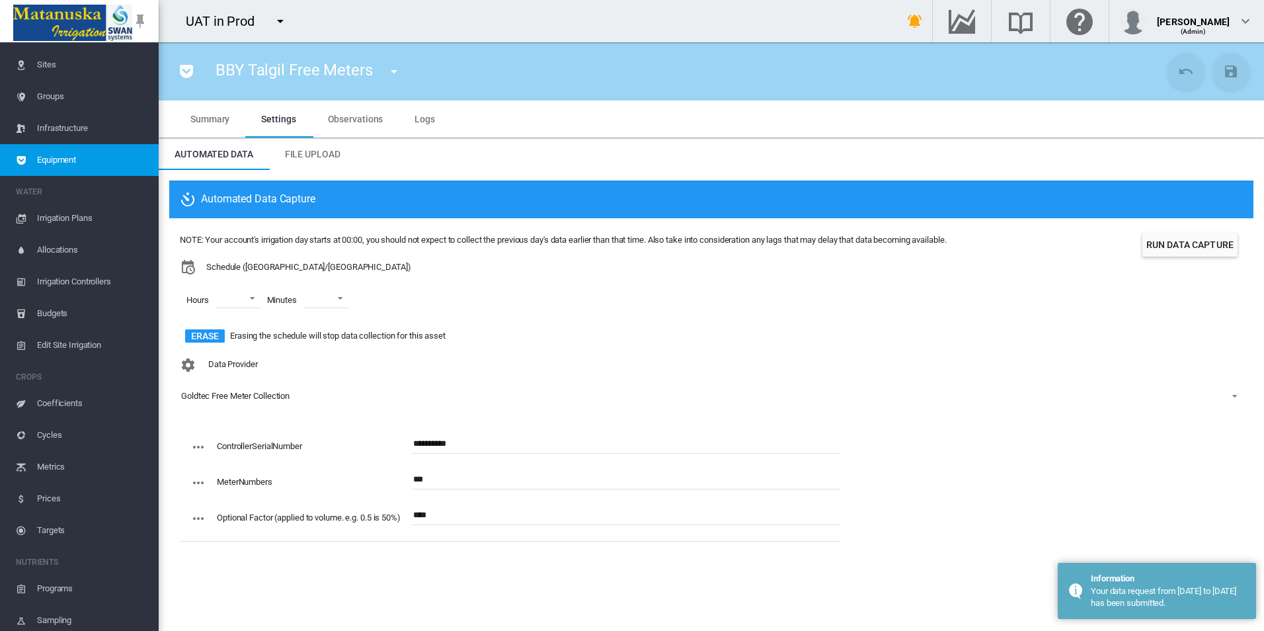
click at [735, 377] on div "Data Provider Goldtec Free Meter Collection" at bounding box center [711, 390] width 1063 height 77
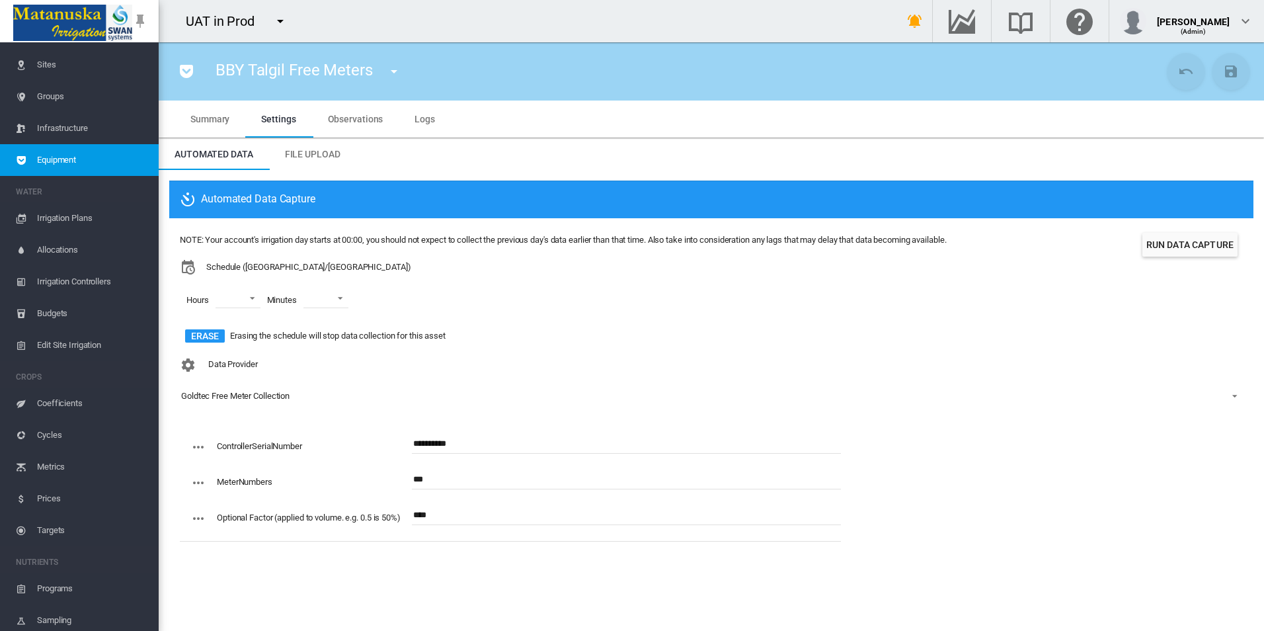
click at [436, 116] on md-tab-item "Logs" at bounding box center [425, 118] width 52 height 37
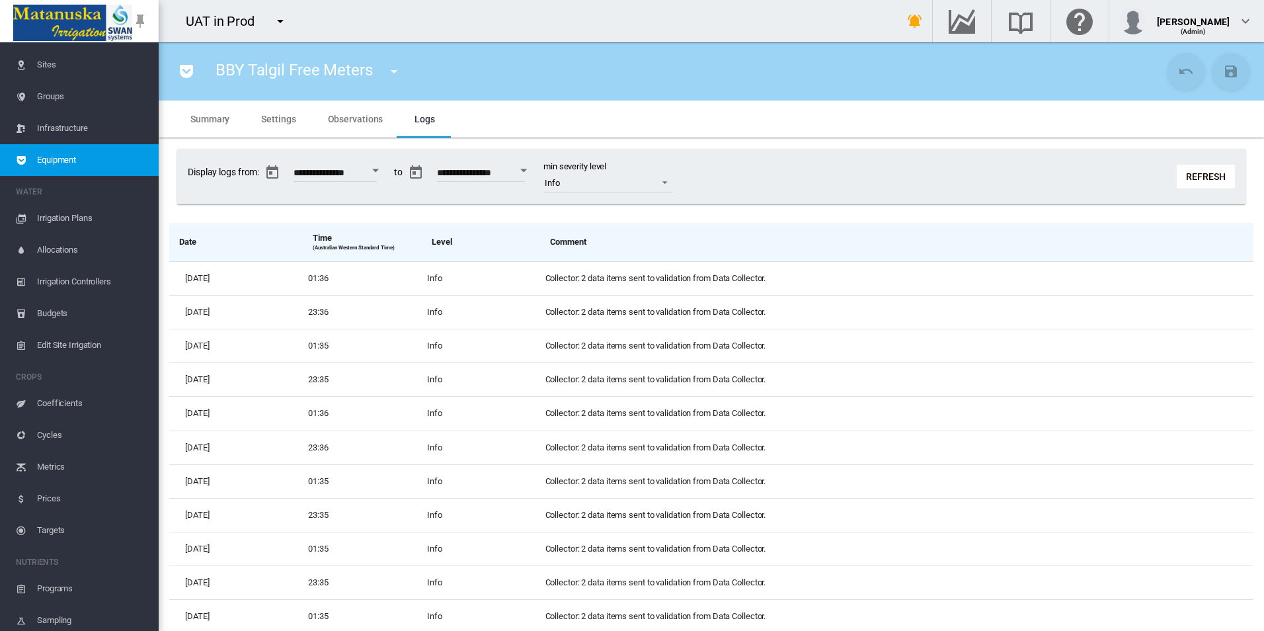
click at [1195, 166] on button "Refresh" at bounding box center [1206, 177] width 58 height 24
click at [344, 115] on span "Observations" at bounding box center [356, 119] width 56 height 11
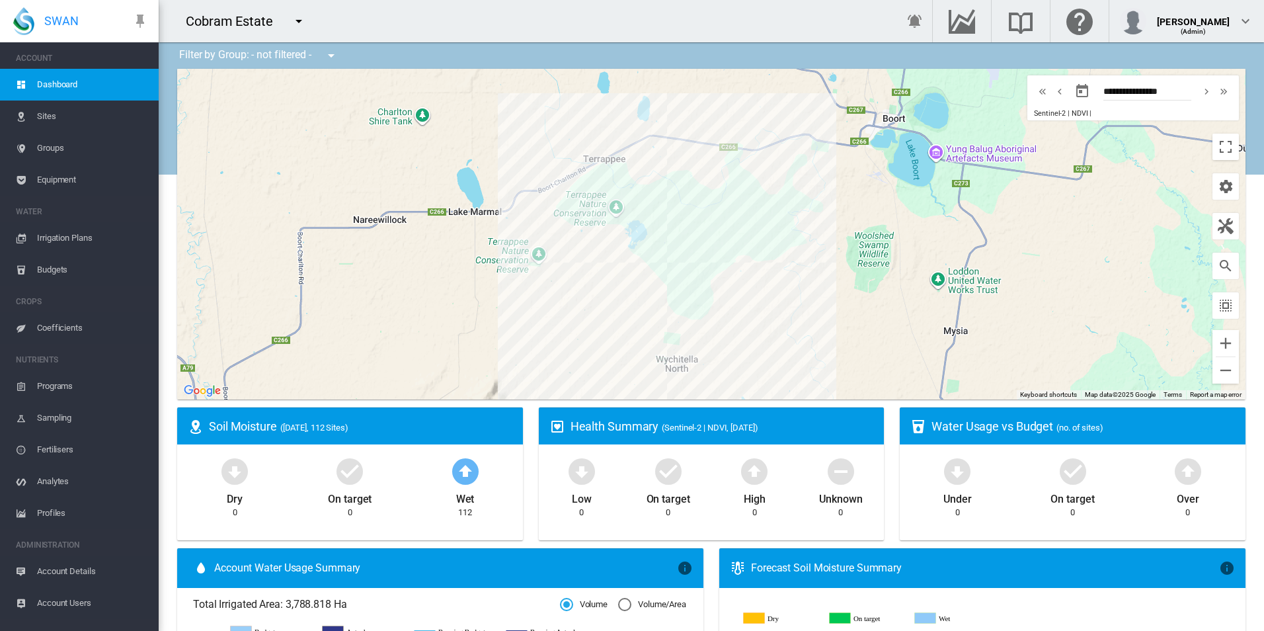
click at [104, 185] on span "Equipment" at bounding box center [92, 180] width 111 height 32
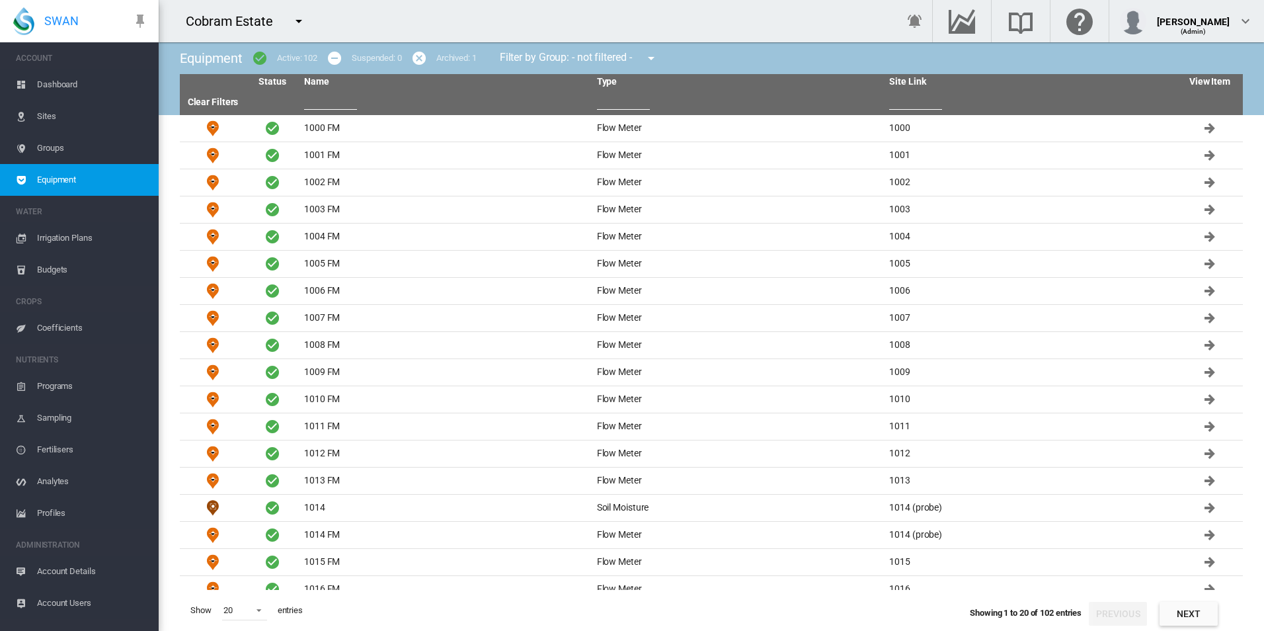
click at [617, 102] on input "text" at bounding box center [623, 100] width 53 height 20
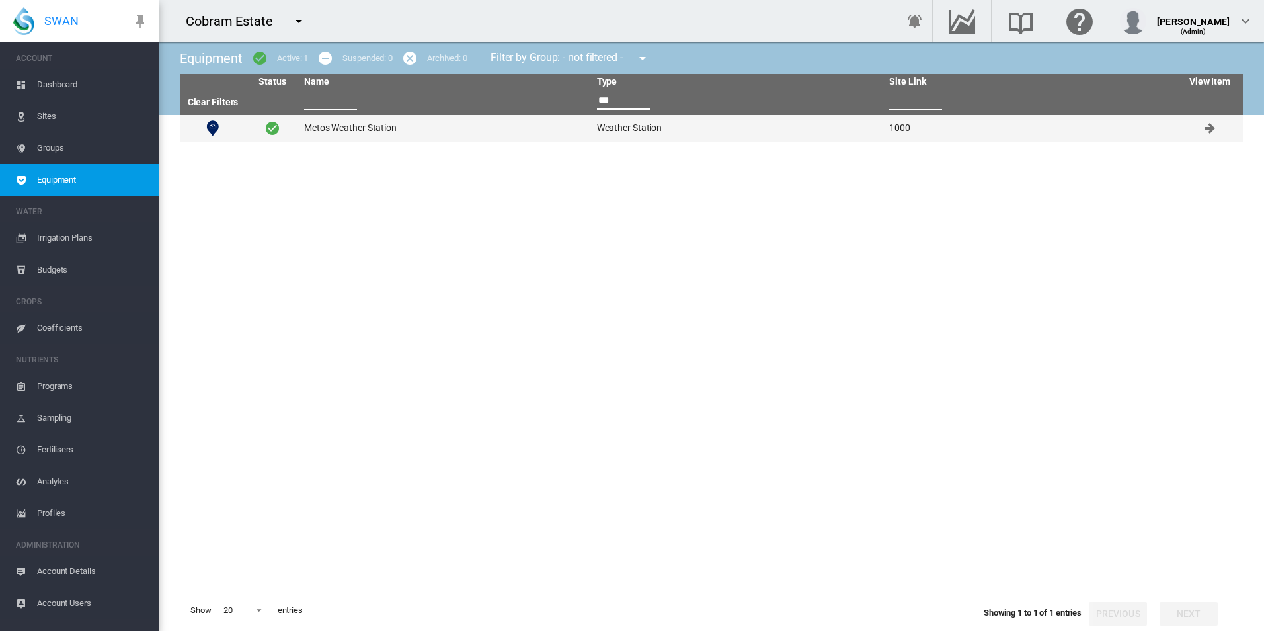
type input "***"
click at [448, 132] on td "Metos Weather Station" at bounding box center [445, 128] width 293 height 26
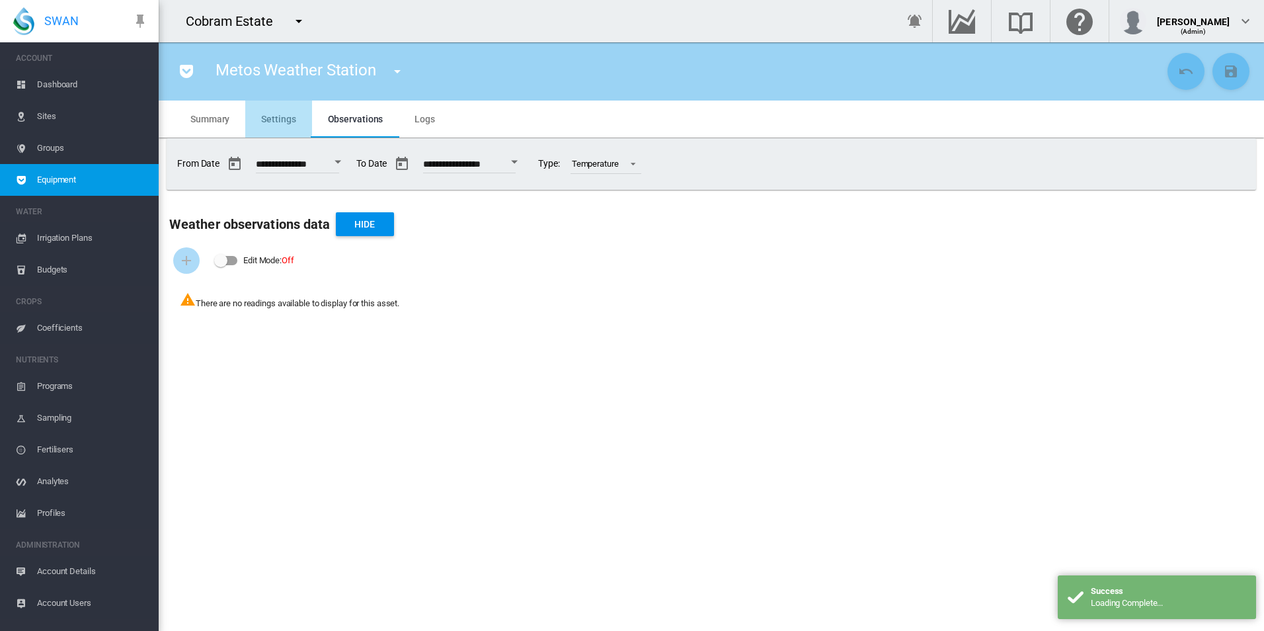
click at [272, 118] on span "Settings" at bounding box center [278, 119] width 34 height 11
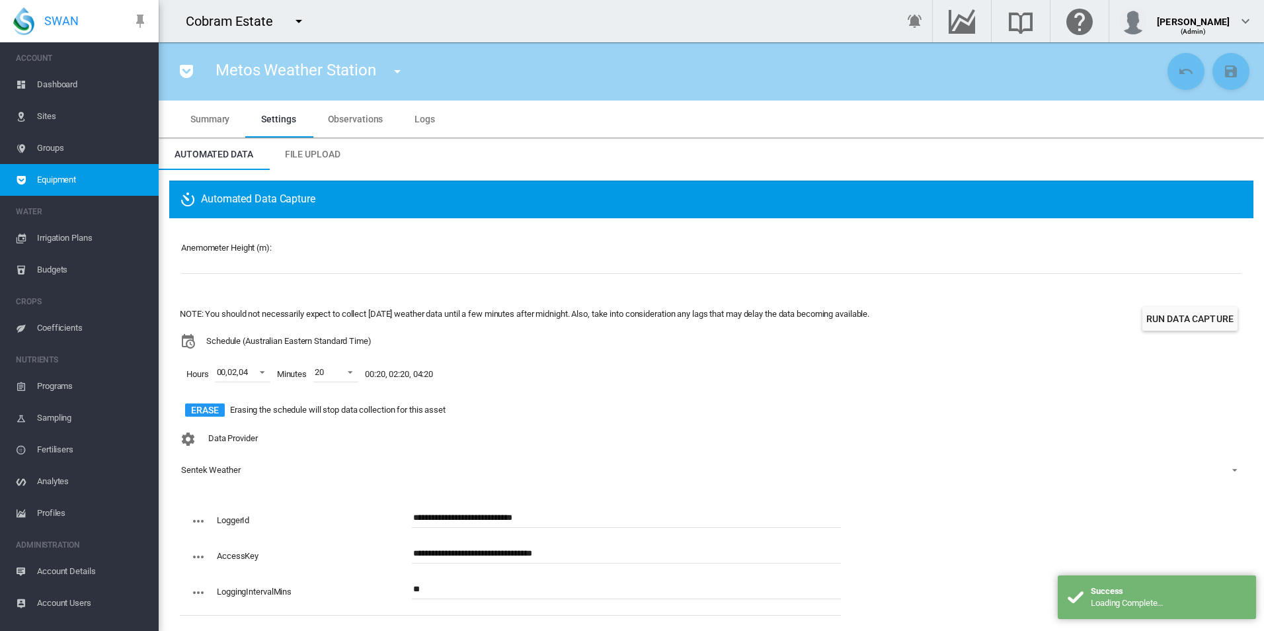
click at [368, 128] on md-tab-item "Observations" at bounding box center [355, 118] width 87 height 37
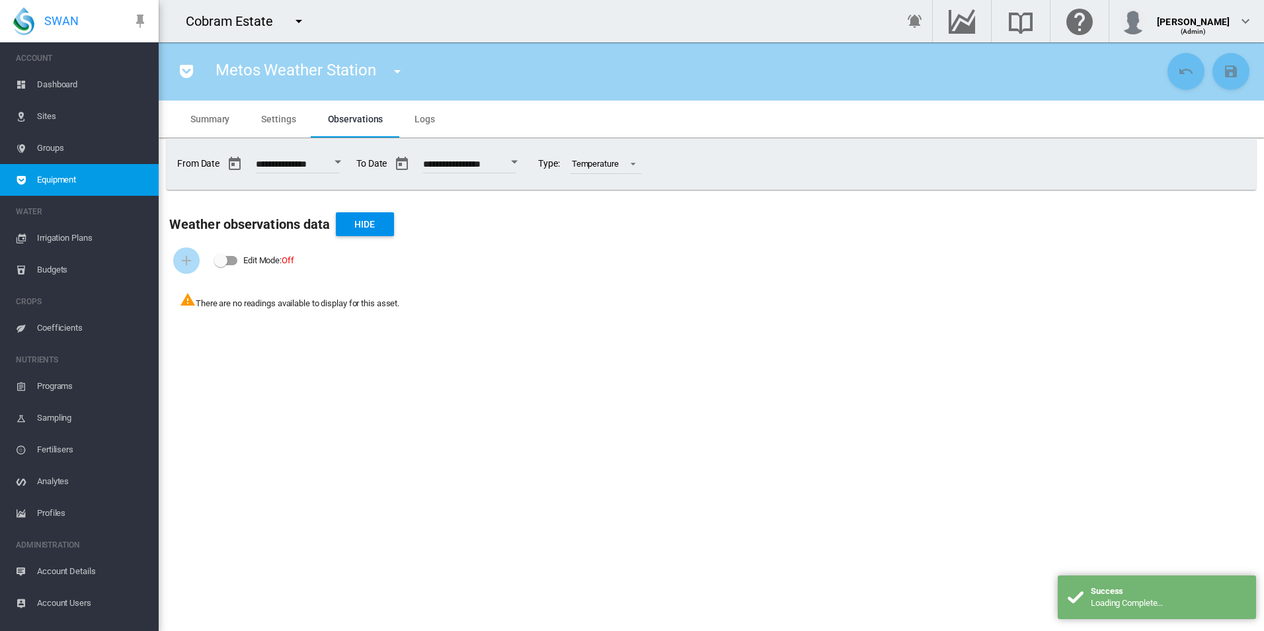
click at [418, 120] on span "Logs" at bounding box center [425, 119] width 20 height 11
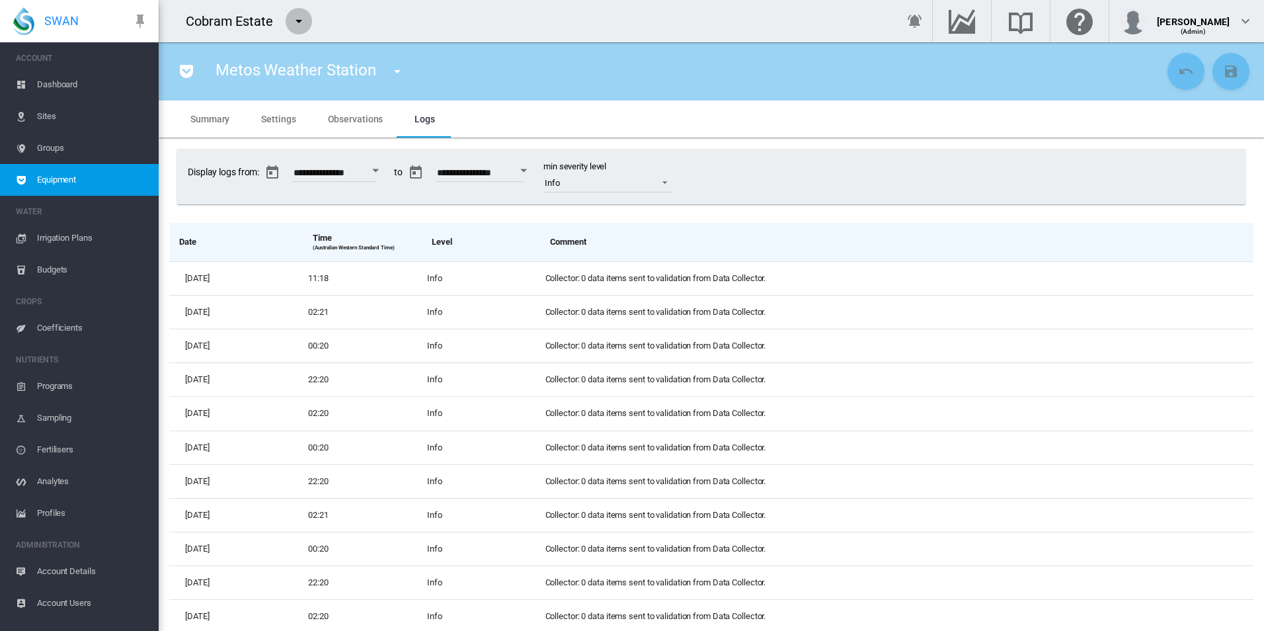
click at [299, 22] on md-icon "icon-menu-down" at bounding box center [299, 21] width 16 height 16
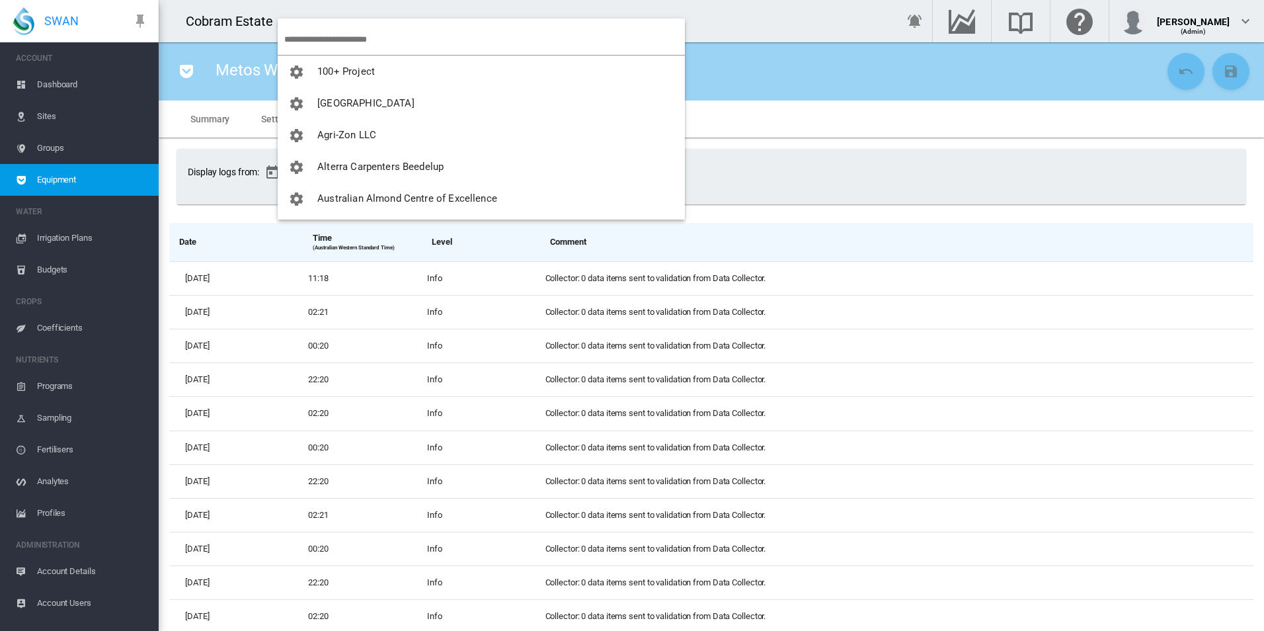
click at [348, 31] on input "search" at bounding box center [484, 39] width 401 height 31
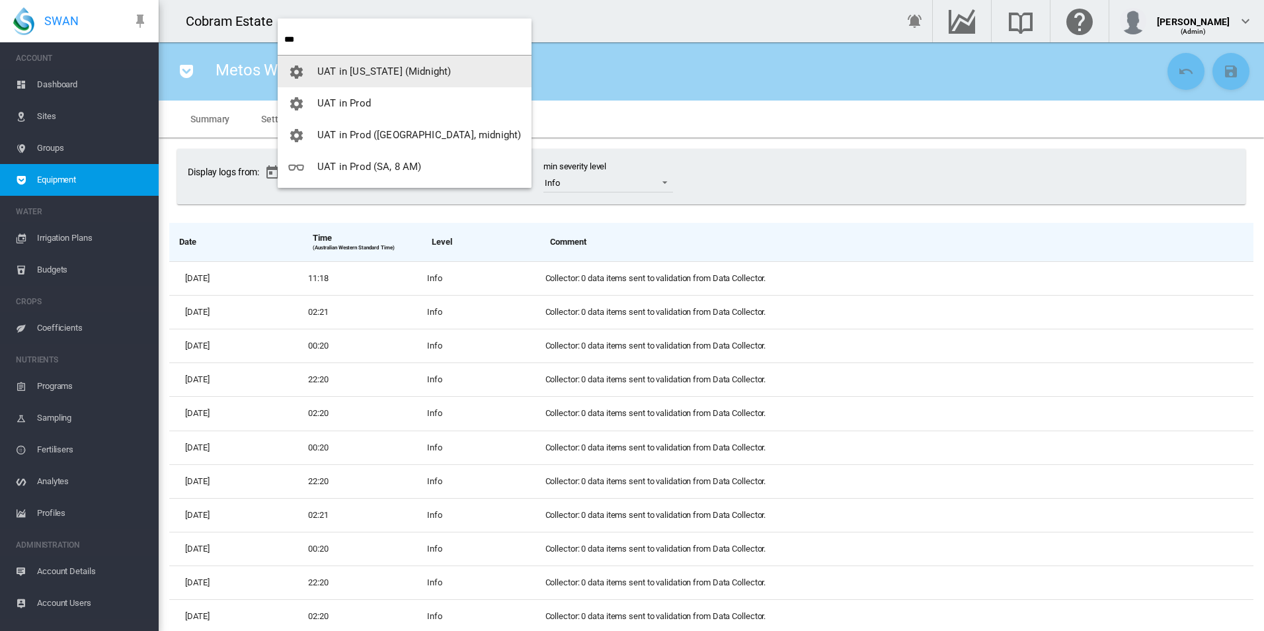
type input "***"
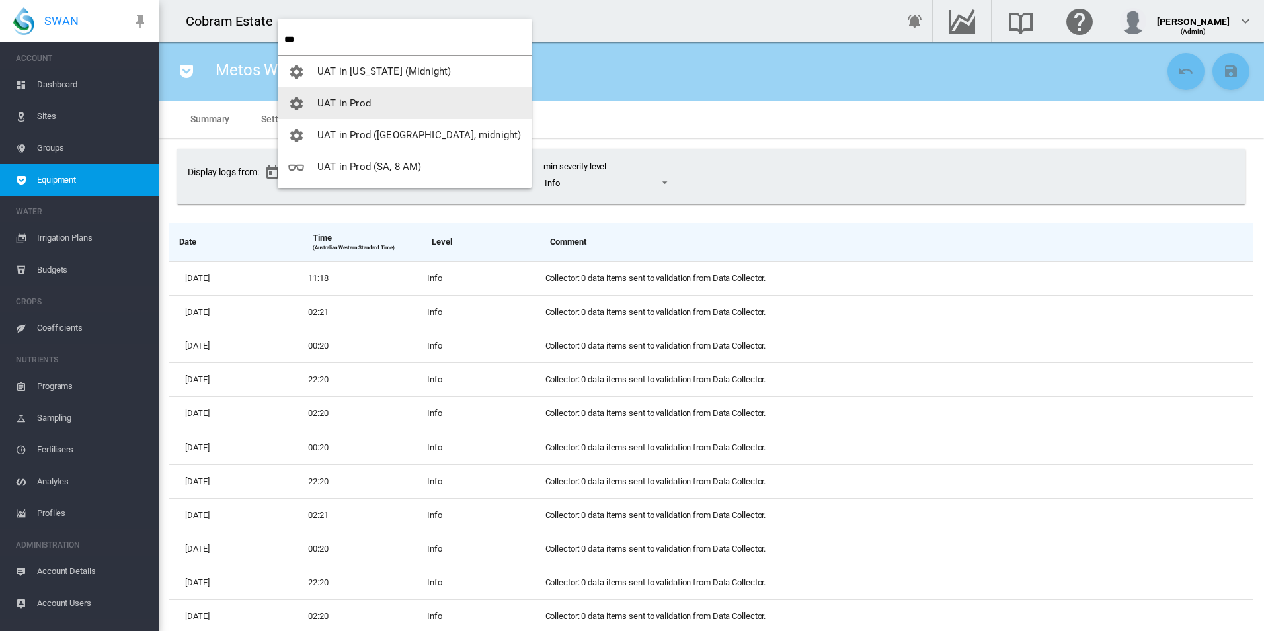
click at [349, 102] on span "UAT in Prod" at bounding box center [344, 103] width 54 height 12
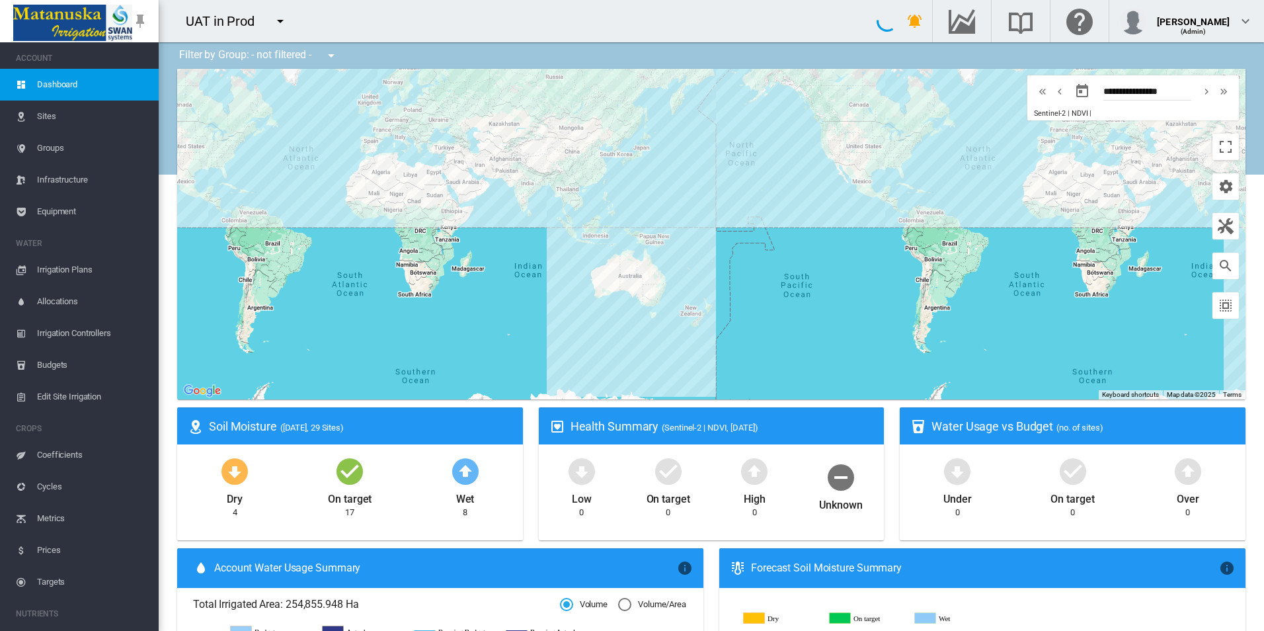
click at [83, 211] on span "Equipment" at bounding box center [92, 212] width 111 height 32
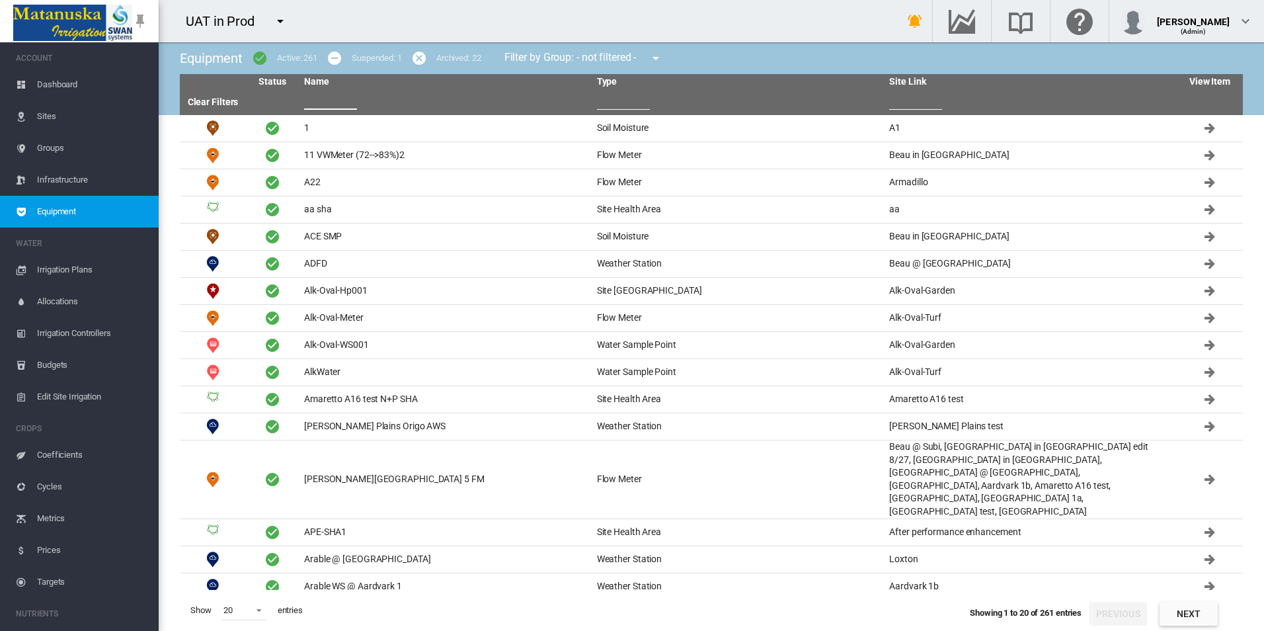
click at [337, 104] on input "text" at bounding box center [330, 100] width 53 height 20
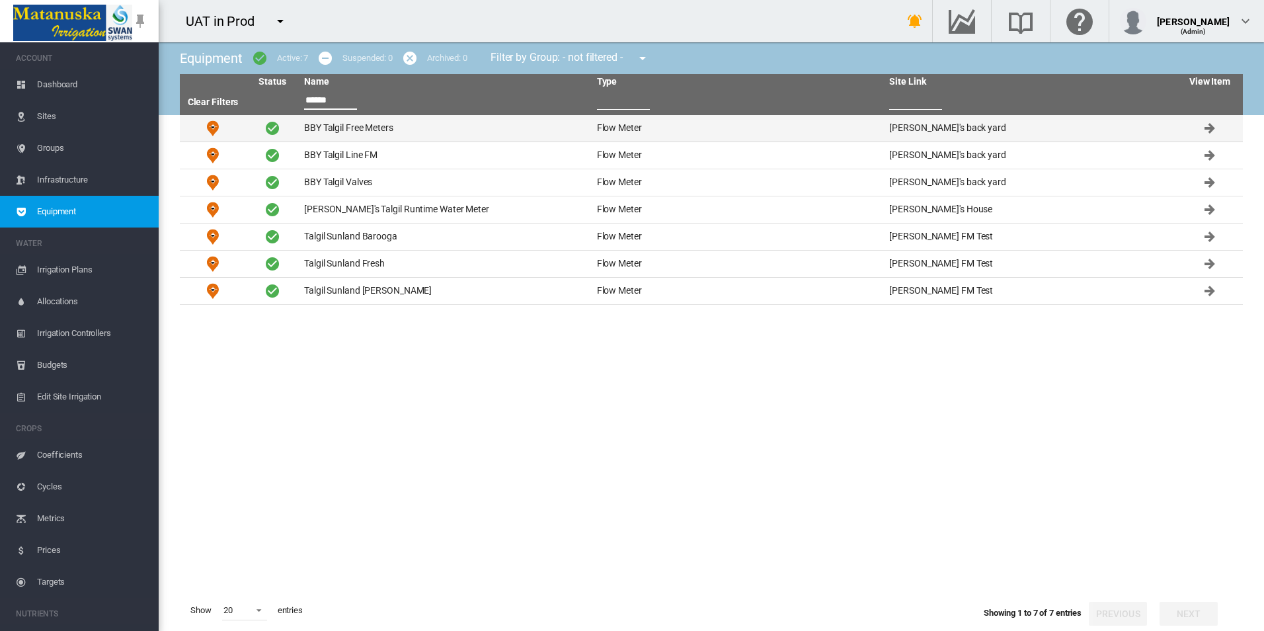
type input "******"
click at [435, 126] on td "BBY Talgil Free Meters" at bounding box center [445, 128] width 293 height 26
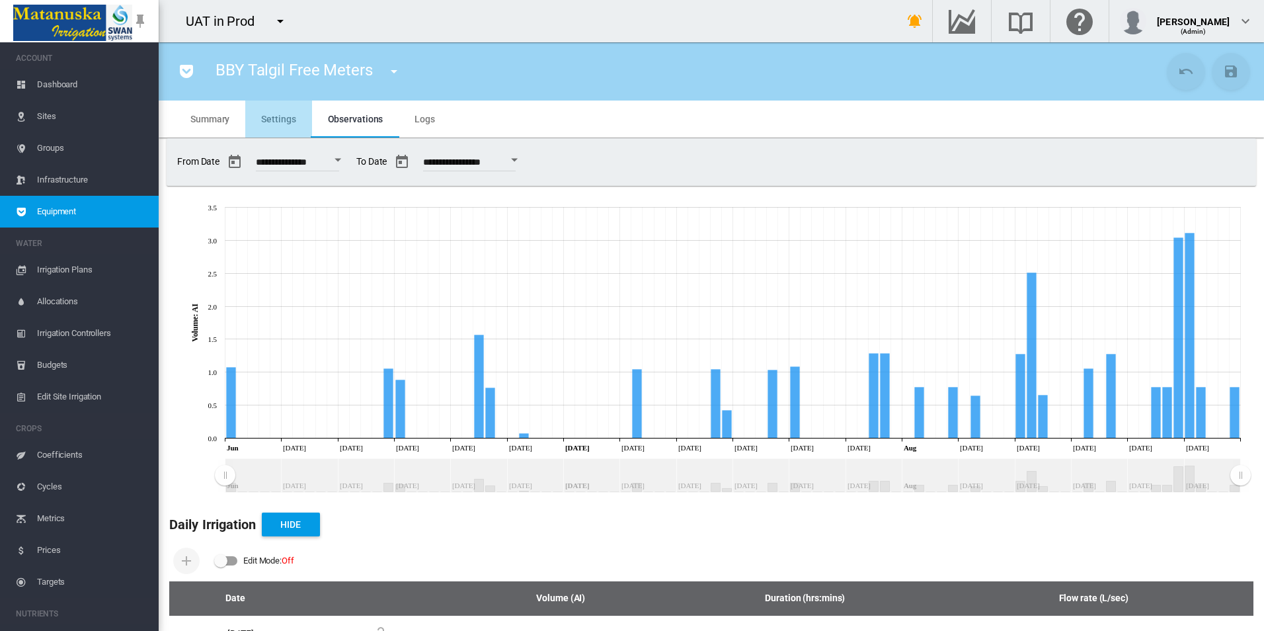
click at [286, 118] on span "Settings" at bounding box center [278, 119] width 34 height 11
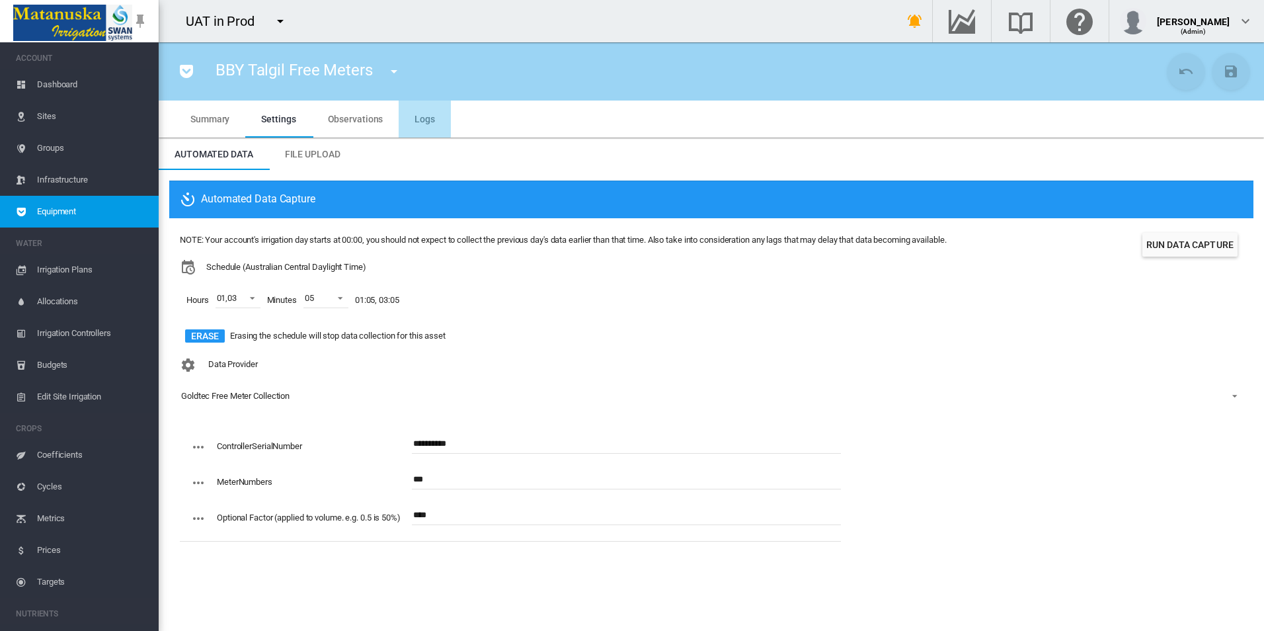
click at [415, 118] on span "Logs" at bounding box center [425, 119] width 20 height 11
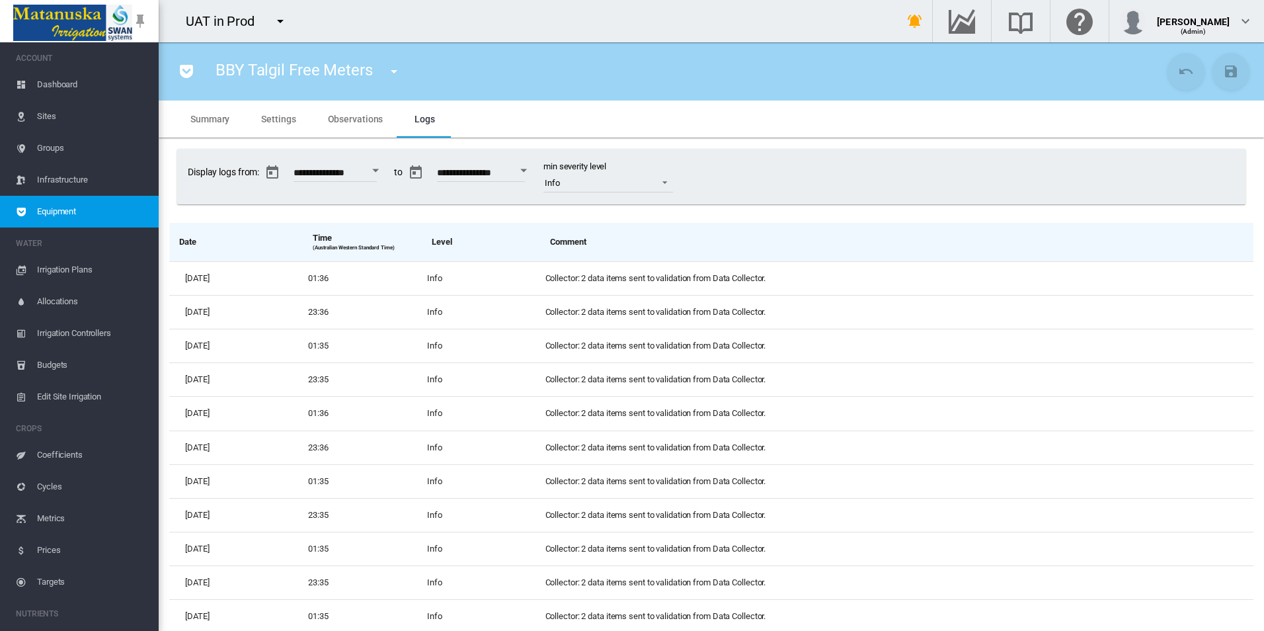
click at [274, 116] on span "Settings" at bounding box center [278, 119] width 34 height 11
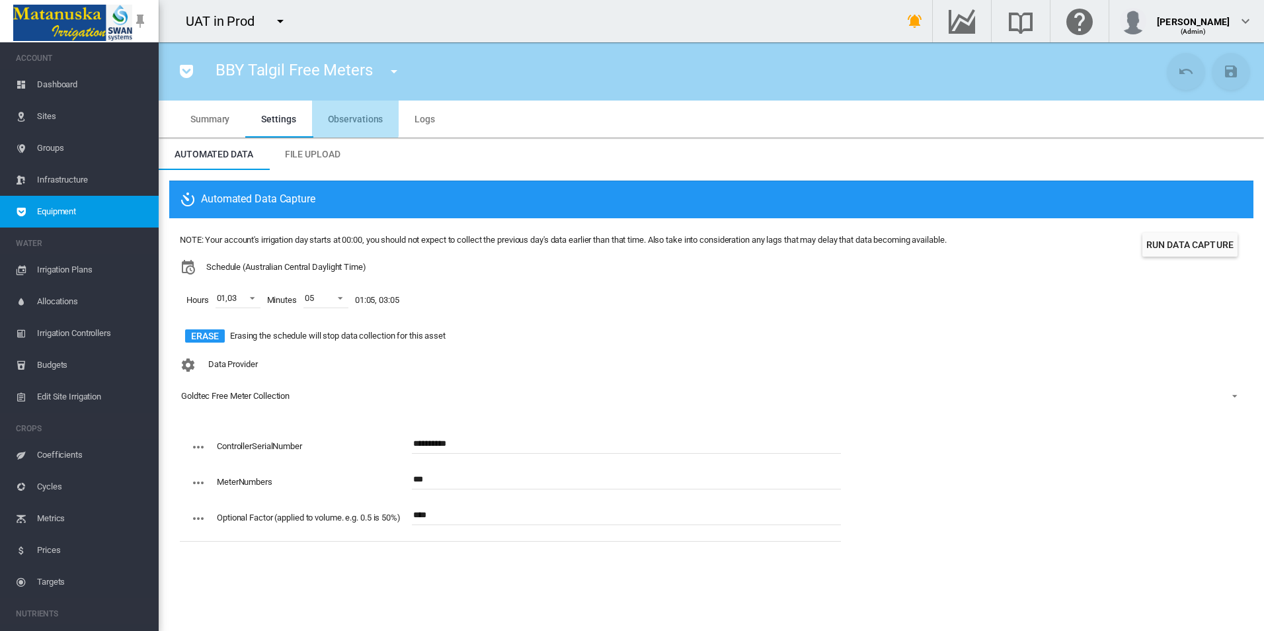
click at [344, 115] on span "Observations" at bounding box center [356, 119] width 56 height 11
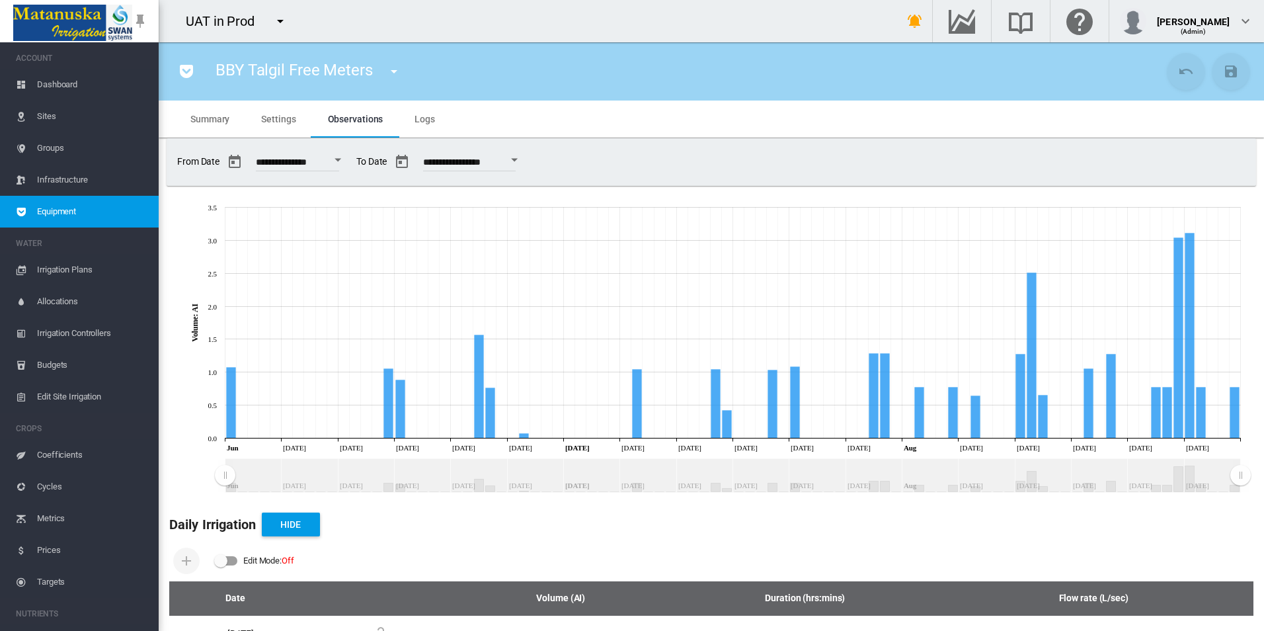
click at [286, 122] on span "Settings" at bounding box center [278, 119] width 34 height 11
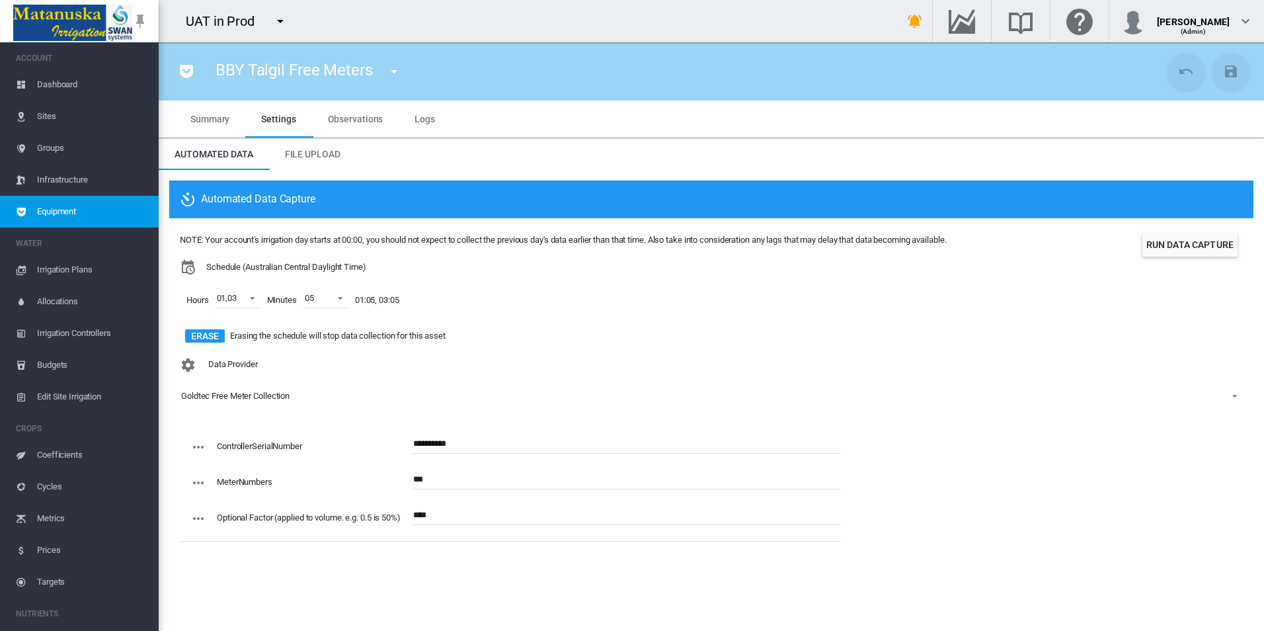
click at [217, 337] on button "Erase" at bounding box center [205, 335] width 40 height 13
click at [1240, 65] on button "Save Changes" at bounding box center [1230, 71] width 37 height 37
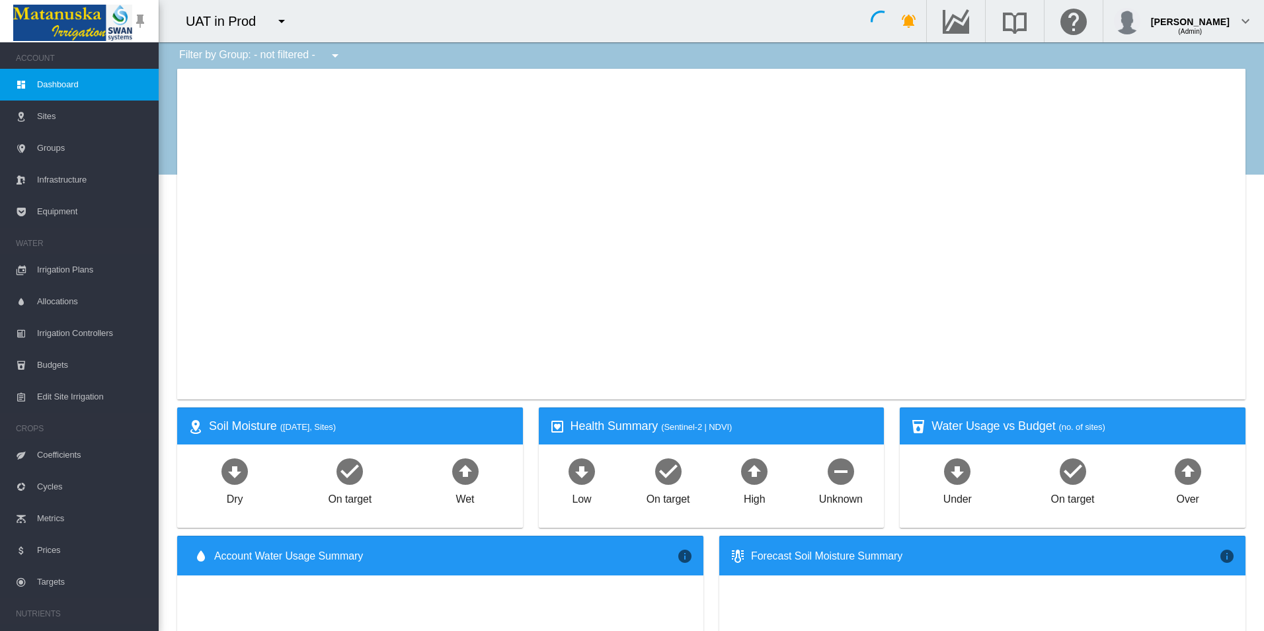
type input "**********"
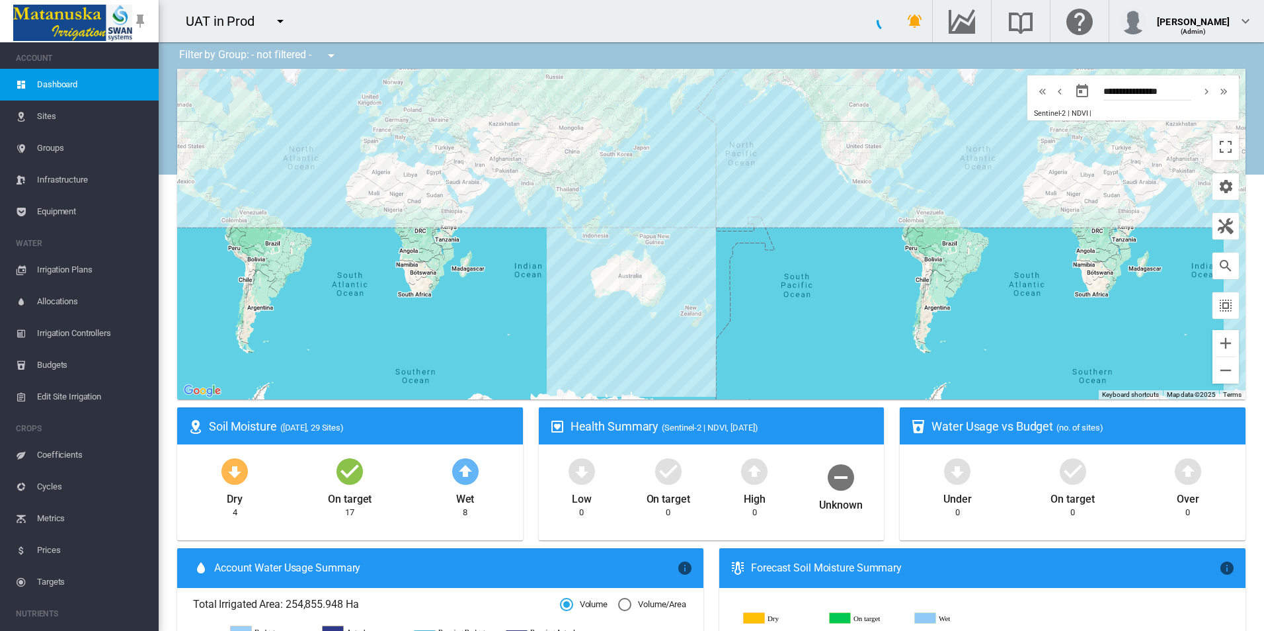
click at [294, 20] on md-menu "100+ Project [GEOGRAPHIC_DATA] Agri-Zon LLC CMF Tuenno" at bounding box center [281, 21] width 31 height 26
click at [274, 32] on button "button" at bounding box center [280, 21] width 26 height 26
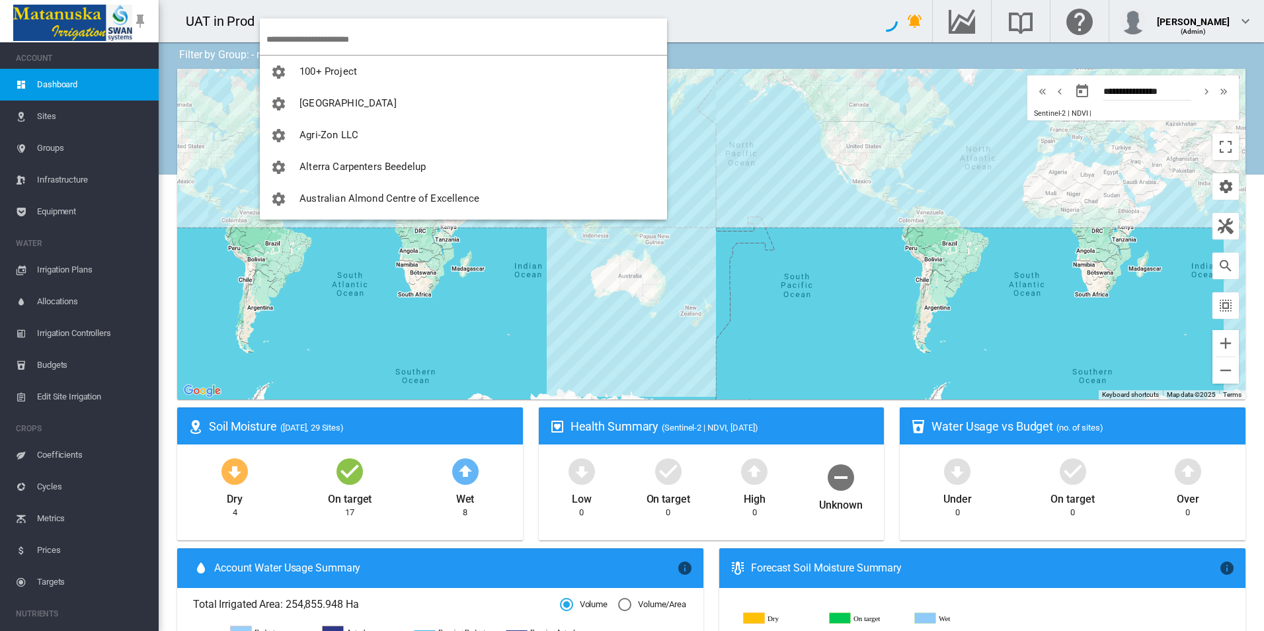
click at [345, 47] on input "search" at bounding box center [466, 39] width 401 height 31
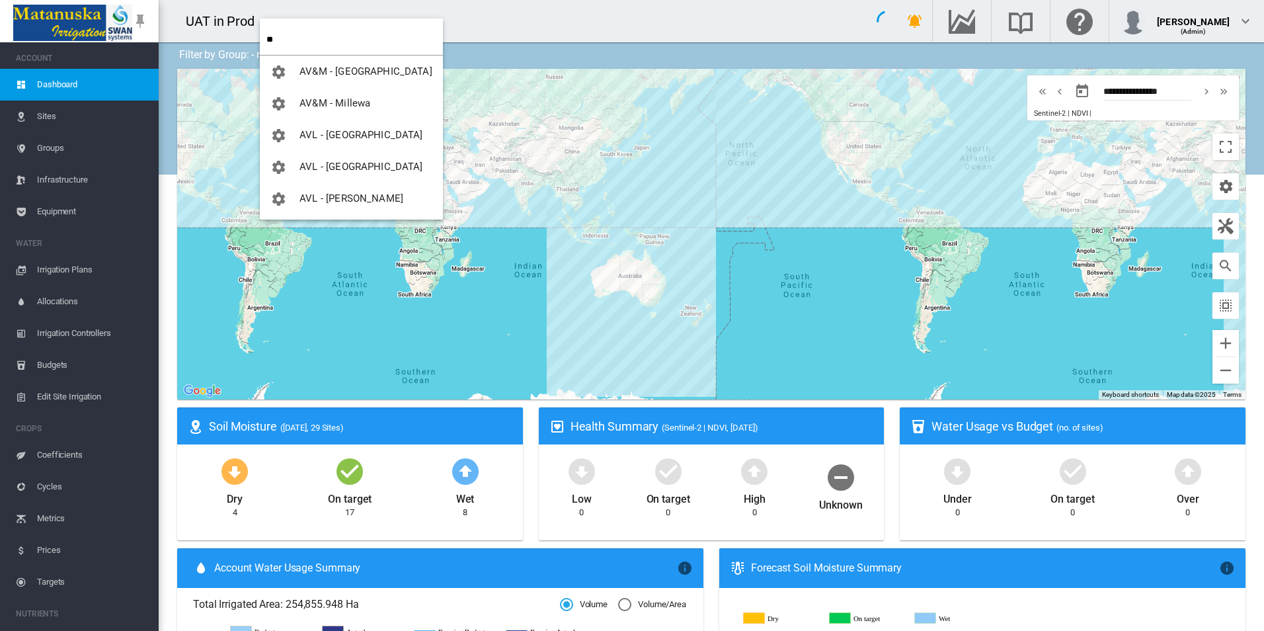
type input "**"
click at [595, 26] on md-backdrop at bounding box center [632, 315] width 1264 height 631
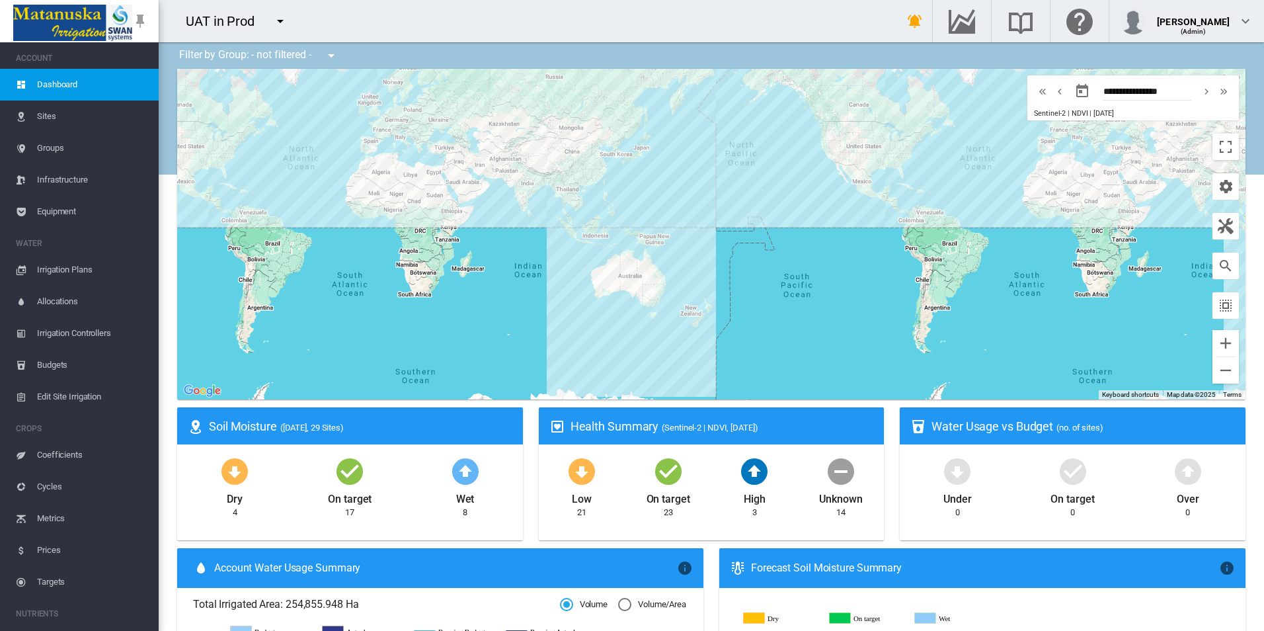
click at [267, 21] on button "button" at bounding box center [280, 21] width 26 height 26
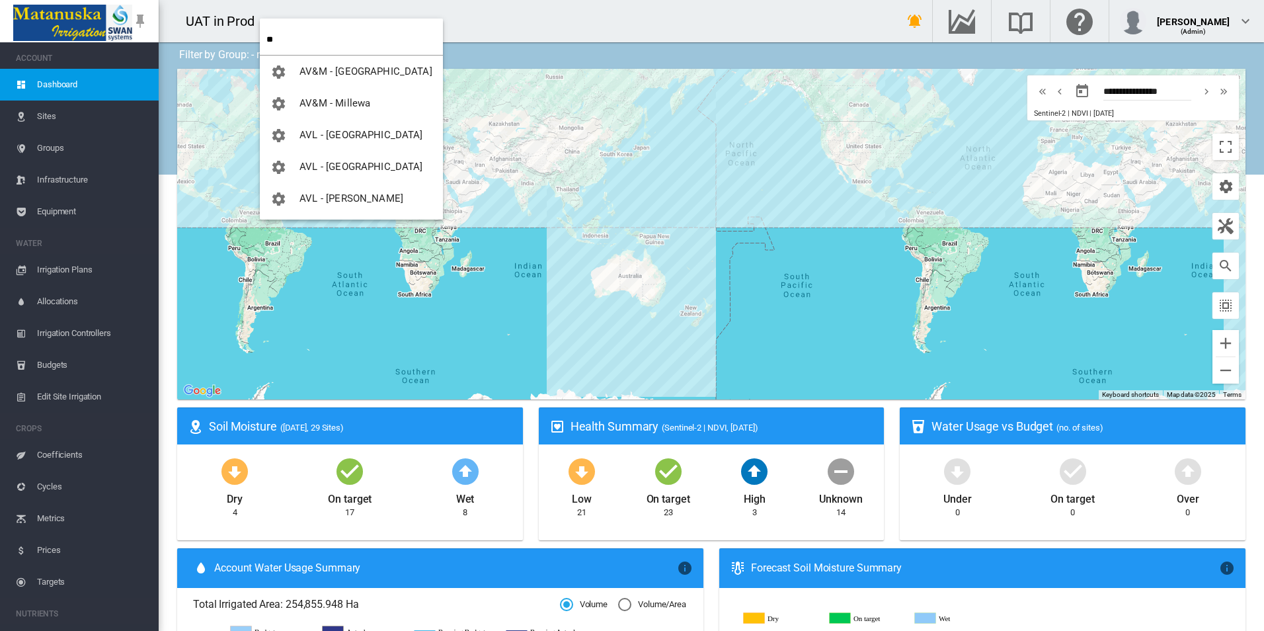
click at [294, 32] on input "**" at bounding box center [354, 39] width 177 height 31
click at [296, 31] on input "**" at bounding box center [354, 39] width 177 height 31
click at [296, 33] on input "**" at bounding box center [354, 39] width 177 height 31
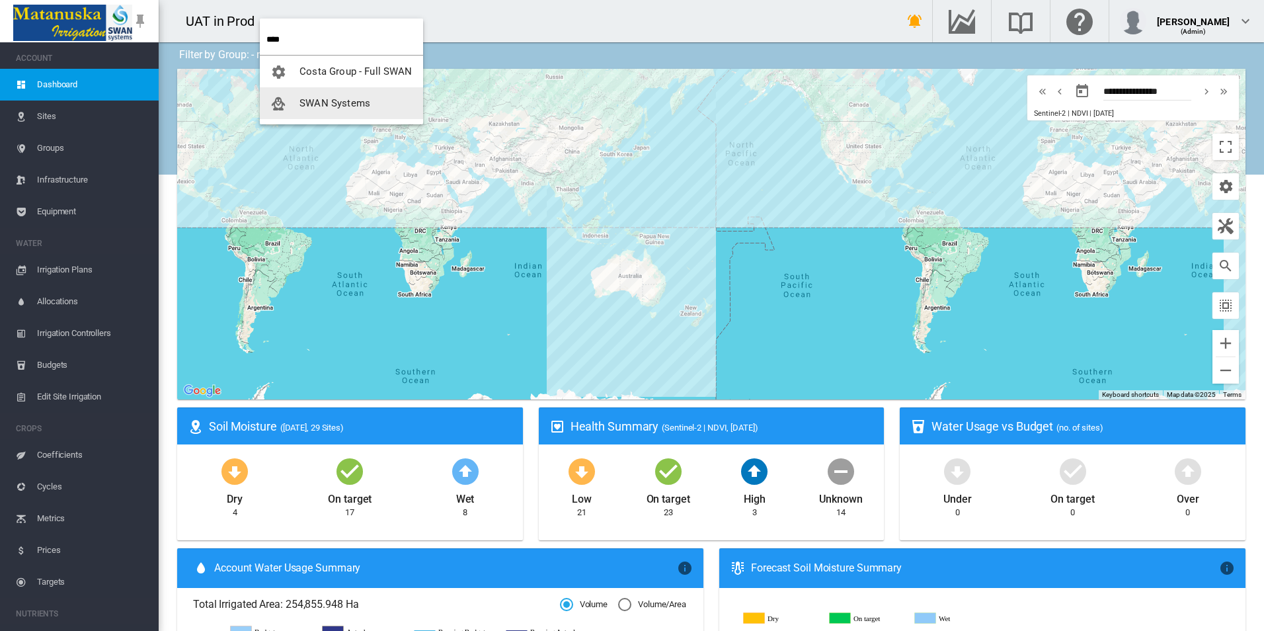
type input "****"
click at [329, 104] on span "SWAN Systems" at bounding box center [334, 103] width 71 height 12
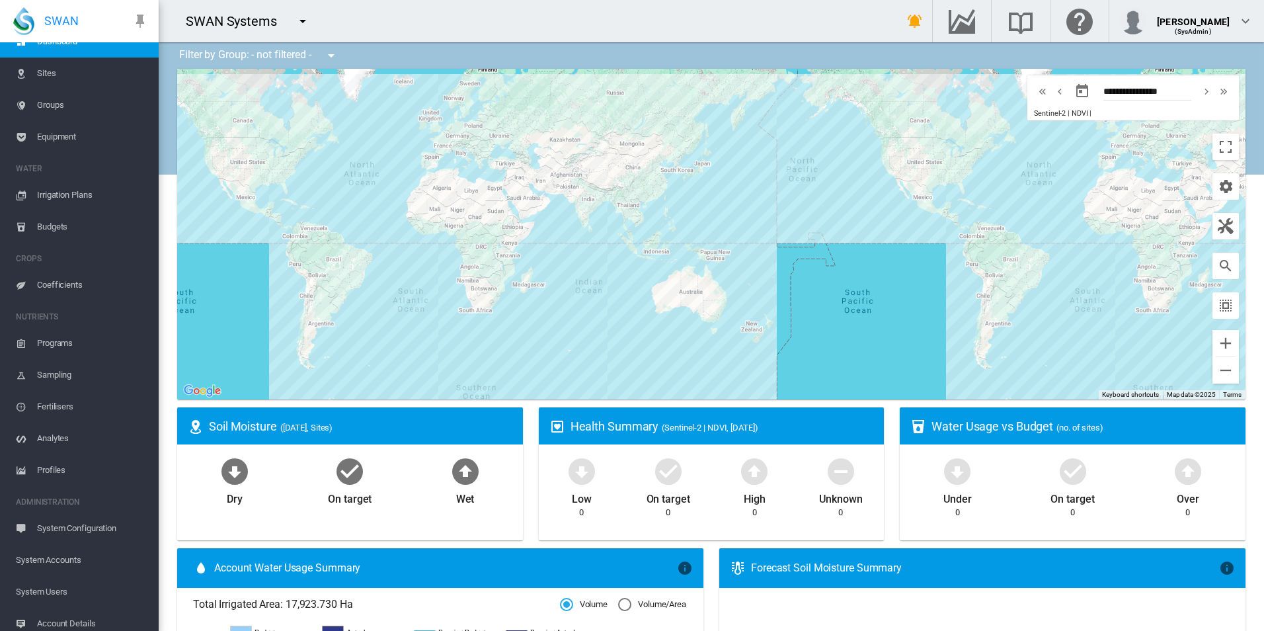
scroll to position [115, 0]
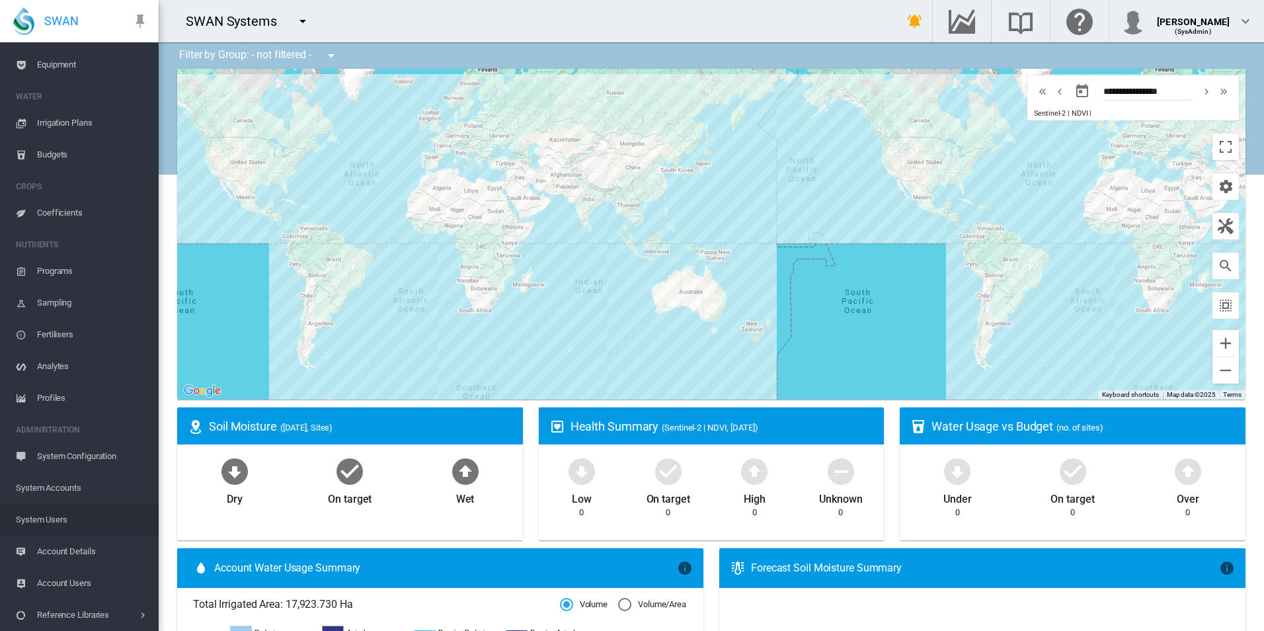
click at [65, 524] on span "System Users" at bounding box center [82, 520] width 132 height 32
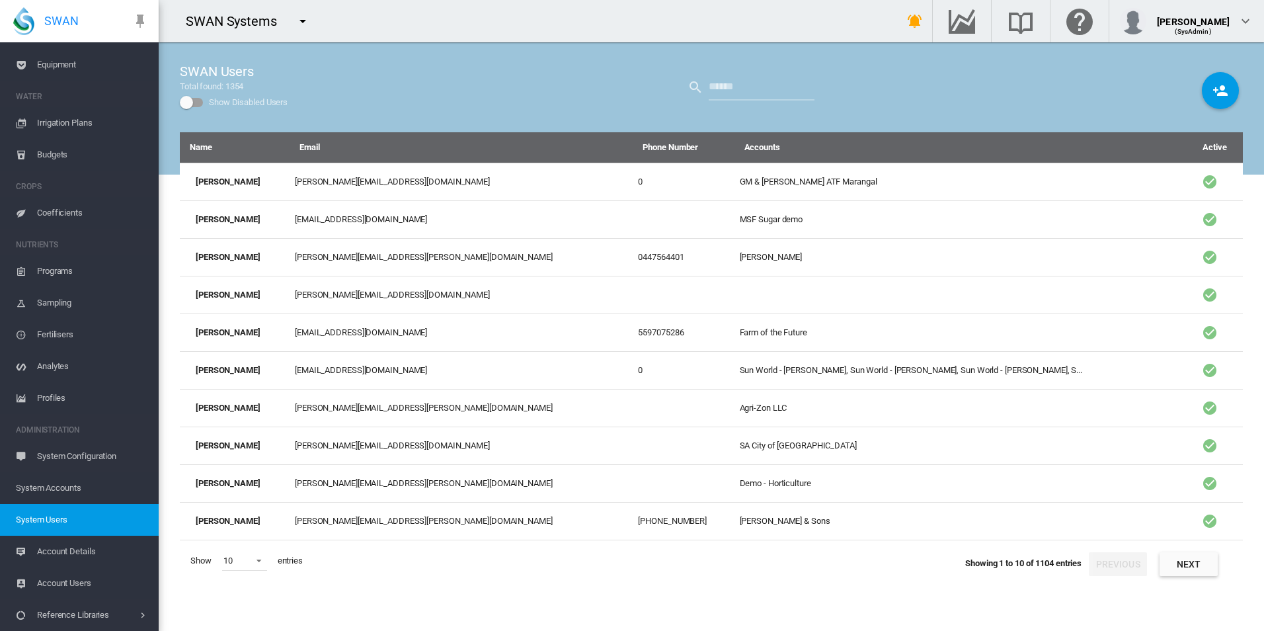
click at [781, 72] on div "SWAN Users Total found: 1354 Show Disabled Users" at bounding box center [711, 87] width 1063 height 90
click at [772, 87] on input "text" at bounding box center [762, 87] width 106 height 26
type input "******"
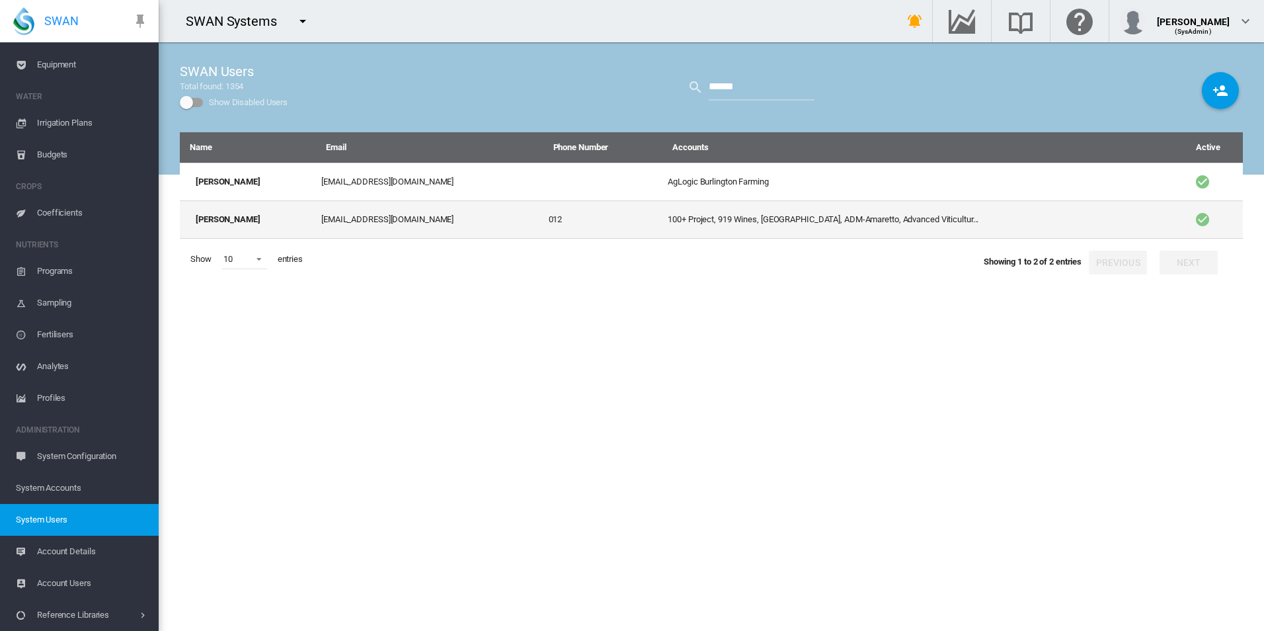
click at [481, 235] on td "davidt@swansystems.com.au" at bounding box center [429, 219] width 227 height 38
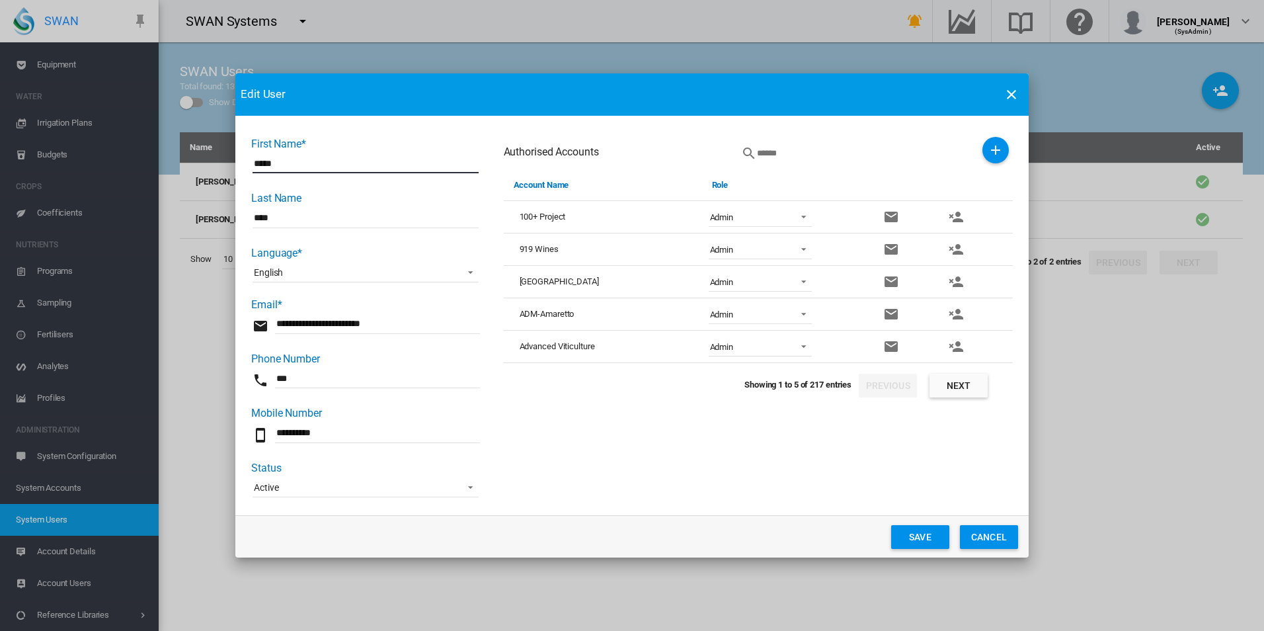
click at [1002, 151] on md-icon "icon-plus" at bounding box center [996, 150] width 16 height 16
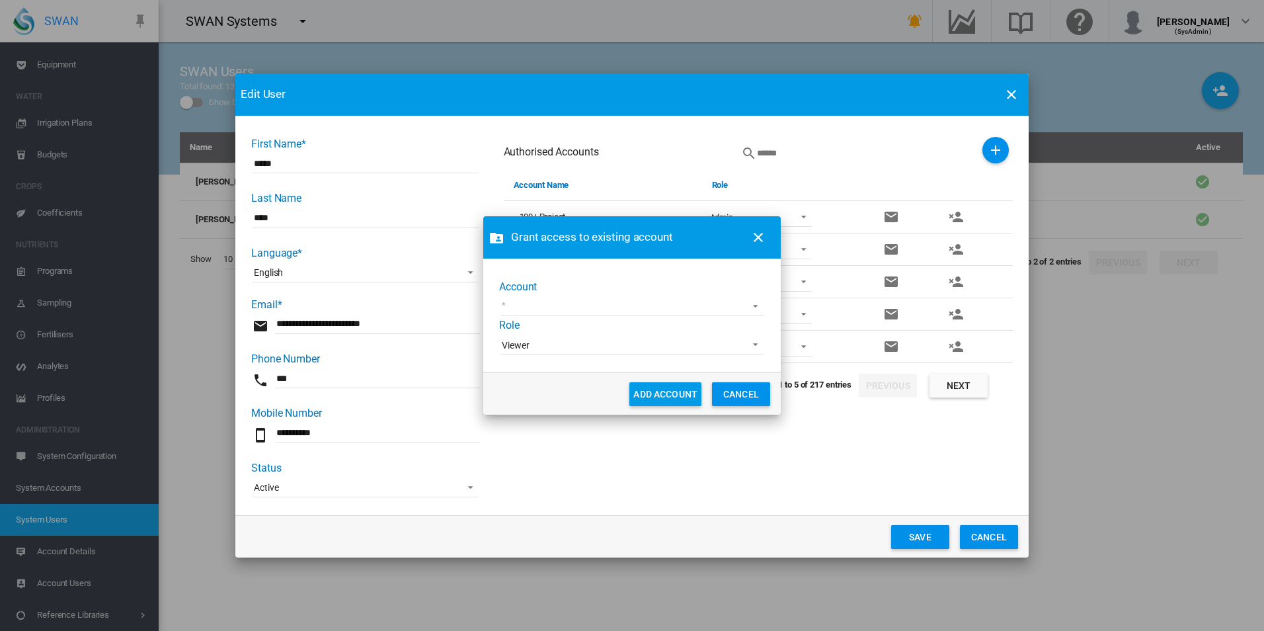
click at [746, 303] on md-select "45 South Adelaide Demo AgLogic Burlington Farming AgriLand Farming Alejandra De…" at bounding box center [631, 306] width 263 height 20
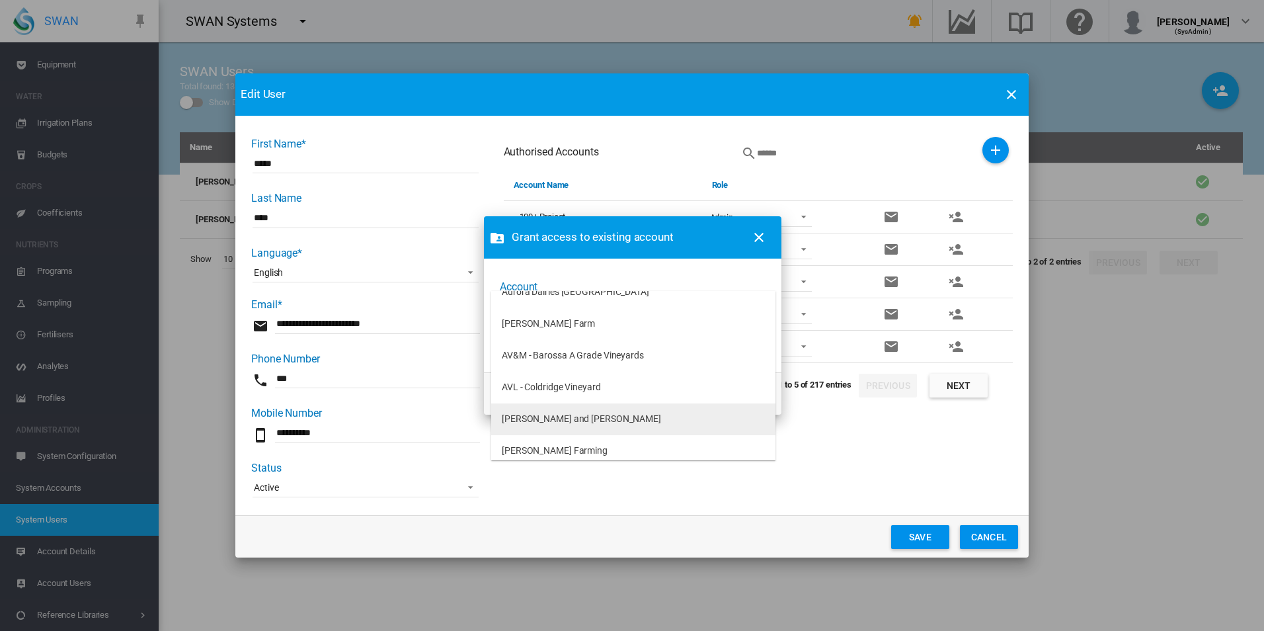
scroll to position [264, 0]
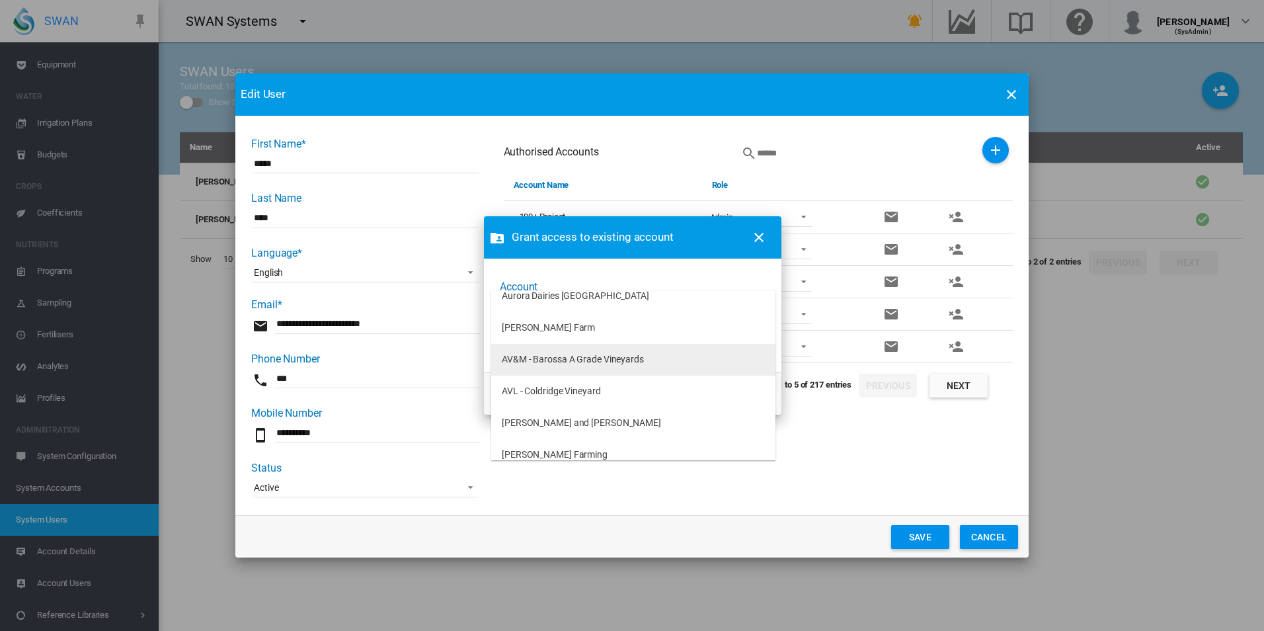
click at [637, 358] on div "AV&M - Barossa A Grade Vineyards" at bounding box center [573, 359] width 142 height 13
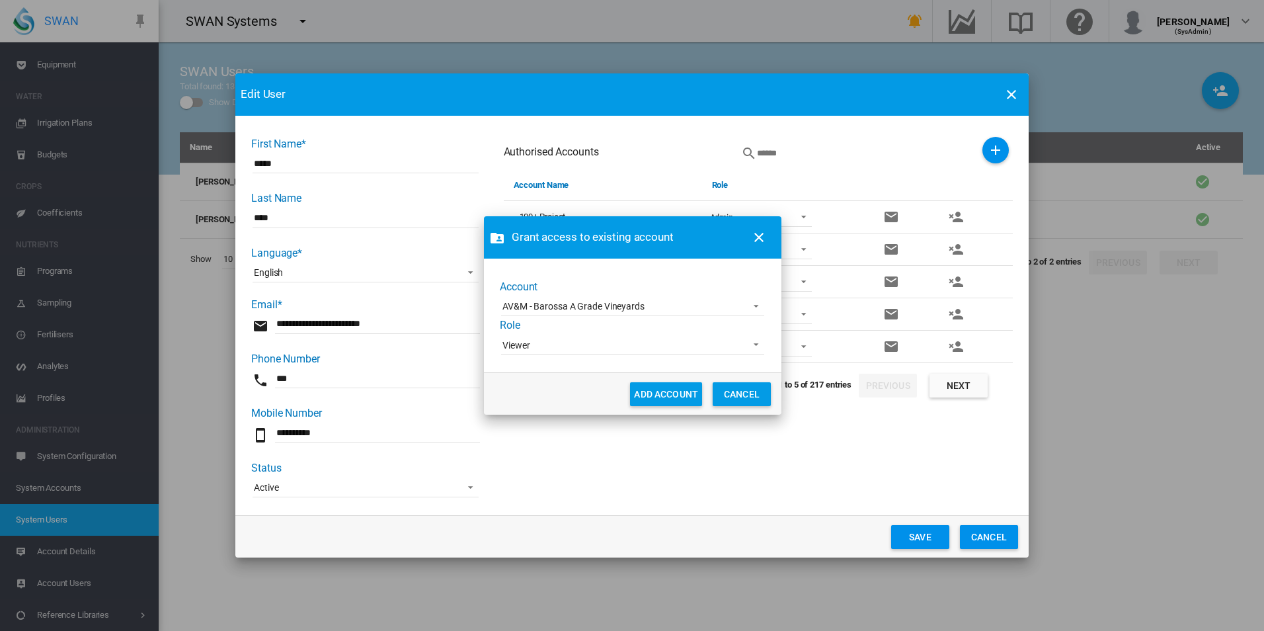
click at [627, 354] on md-select-value "Viewer" at bounding box center [632, 345] width 263 height 20
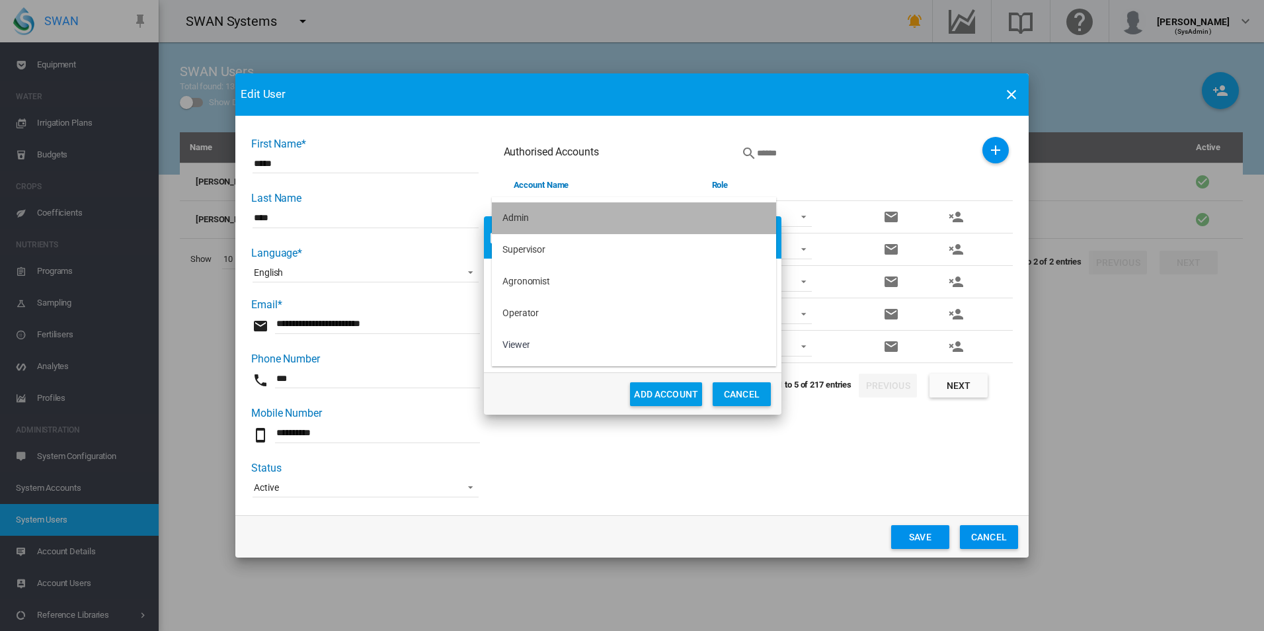
click at [593, 231] on md-option "Admin" at bounding box center [634, 218] width 284 height 32
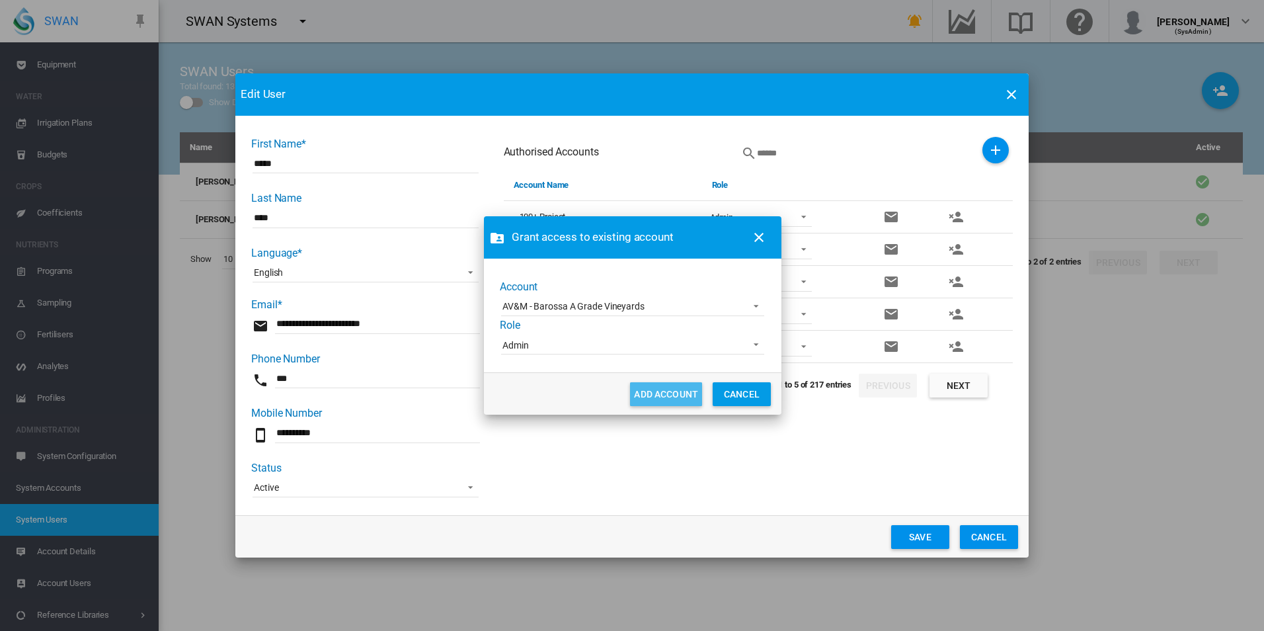
drag, startPoint x: 669, startPoint y: 383, endPoint x: 682, endPoint y: 380, distance: 12.8
click at [669, 382] on button "ADD ACCOUNT" at bounding box center [666, 394] width 72 height 24
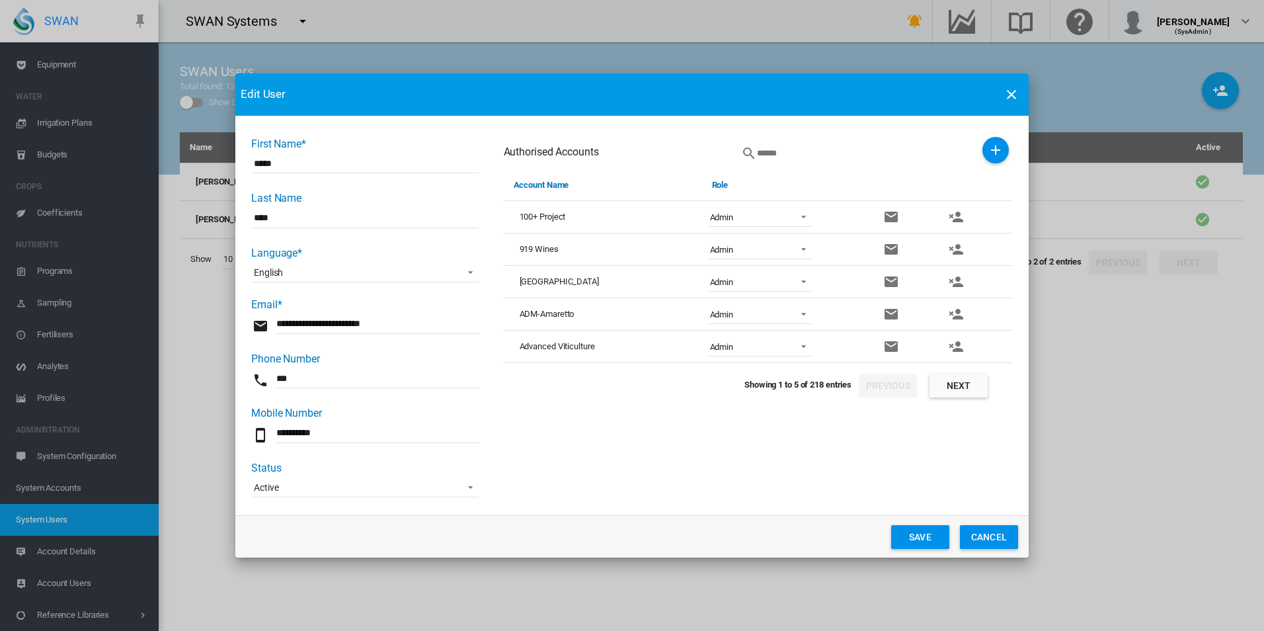
click at [985, 159] on div "Authorised Accounts" at bounding box center [758, 153] width 509 height 33
click at [992, 148] on md-icon "icon-plus" at bounding box center [996, 150] width 16 height 16
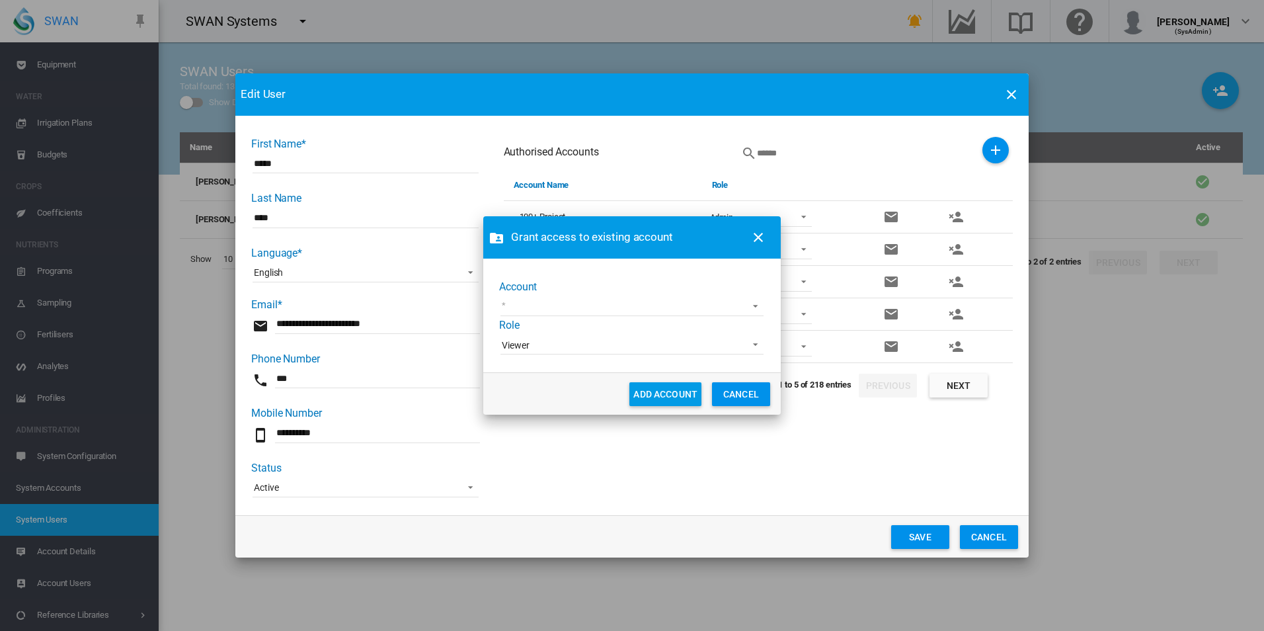
click at [749, 294] on div "Account 45 South Adelaide Demo AgLogic Burlington Farming AgriLand Farming Alej…" at bounding box center [632, 318] width 266 height 77
click at [749, 301] on md-select "45 South Adelaide Demo AgLogic Burlington Farming AgriLand Farming Alejandra De…" at bounding box center [631, 308] width 263 height 20
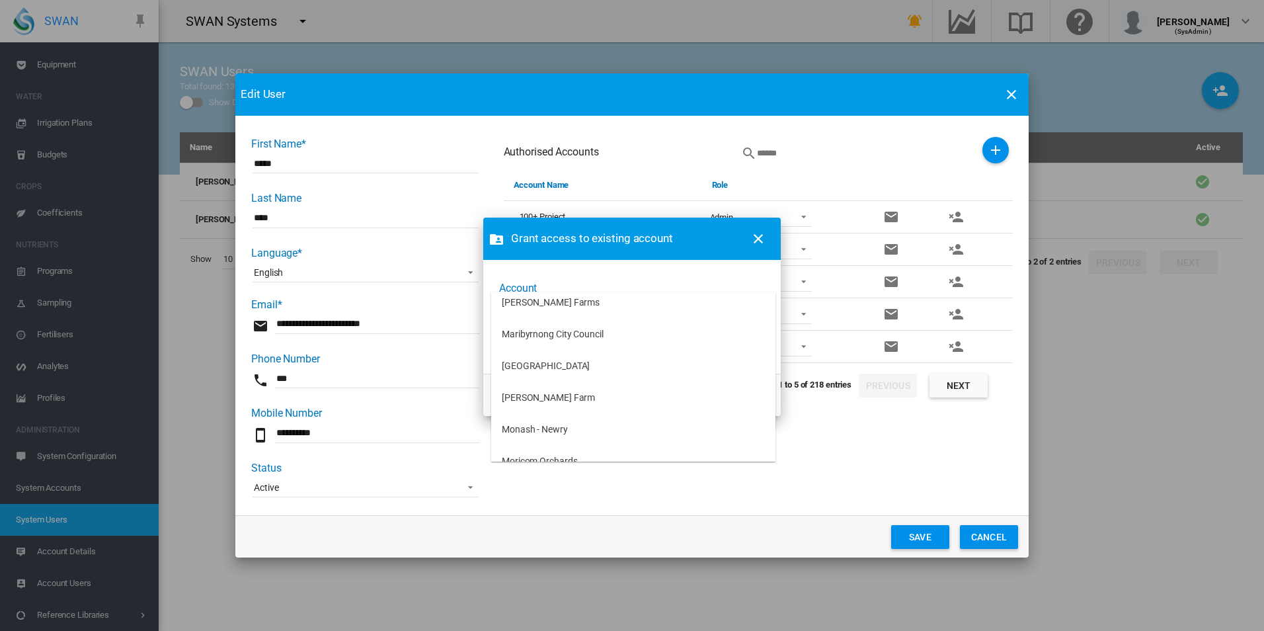
scroll to position [2108, 0]
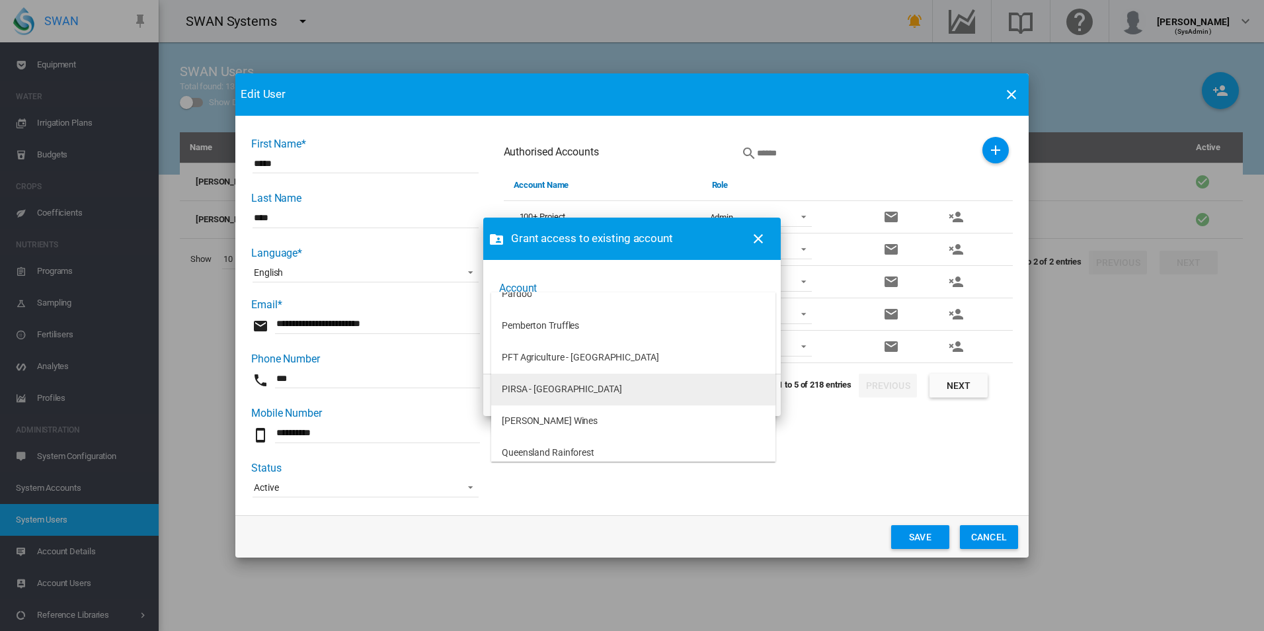
click at [732, 389] on md-option "PIRSA - [GEOGRAPHIC_DATA]" at bounding box center [633, 390] width 284 height 32
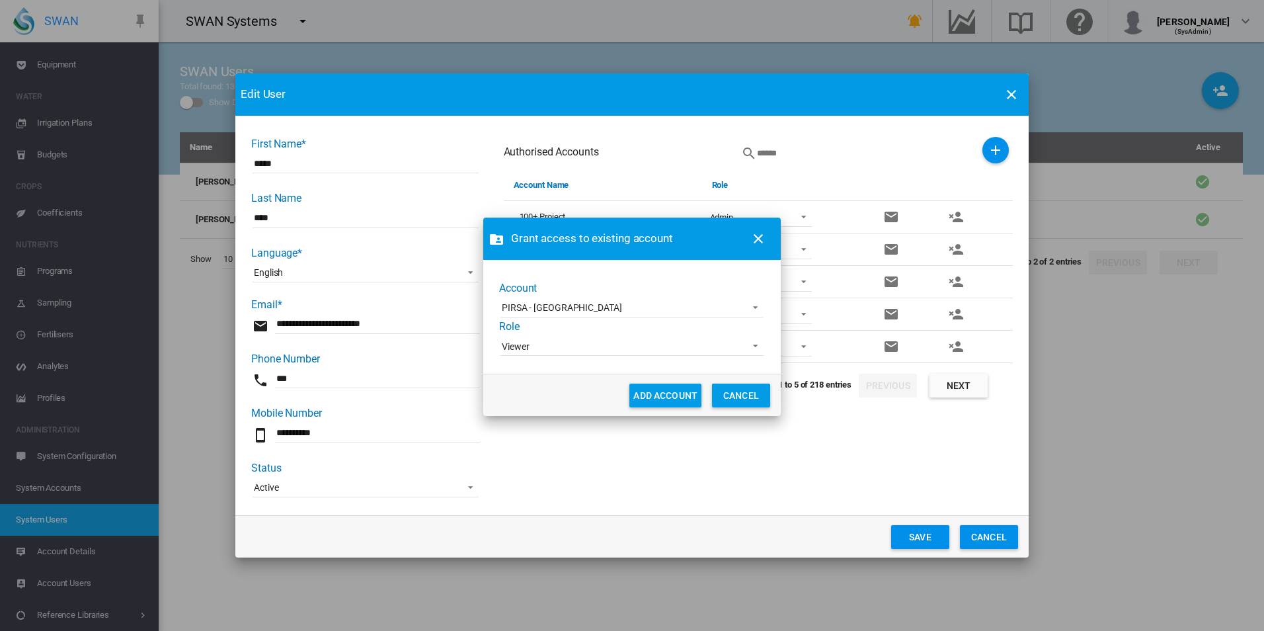
click at [591, 346] on span "Viewer" at bounding box center [621, 346] width 239 height 13
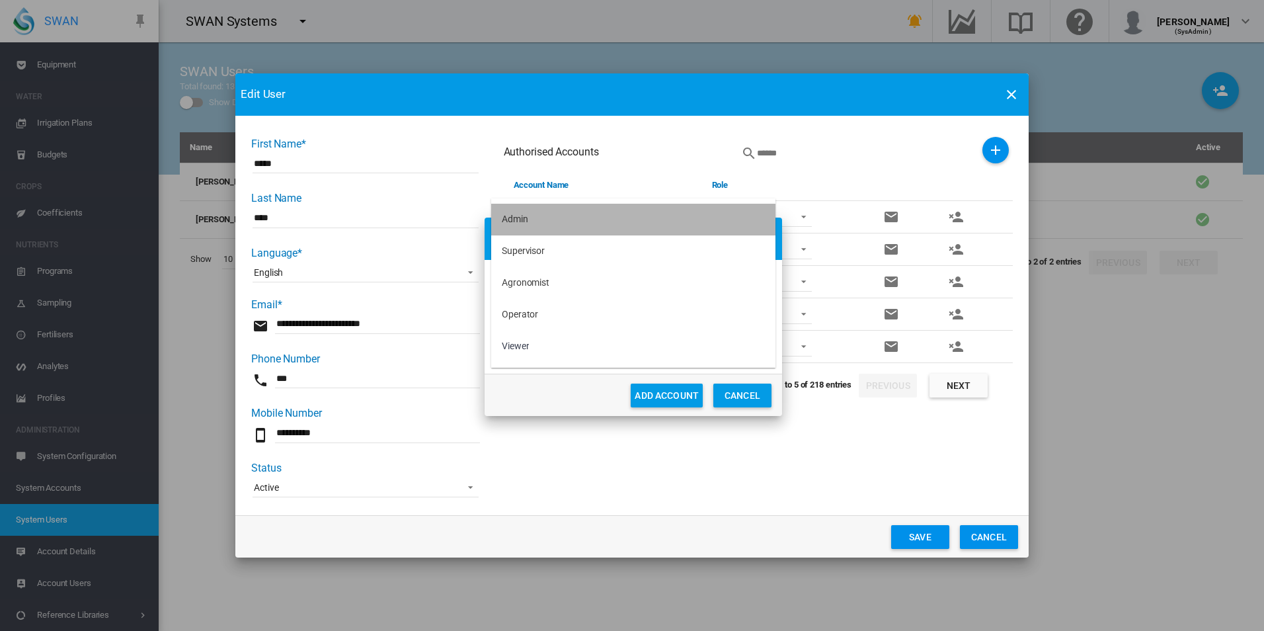
click at [549, 225] on md-option "Admin" at bounding box center [633, 220] width 284 height 32
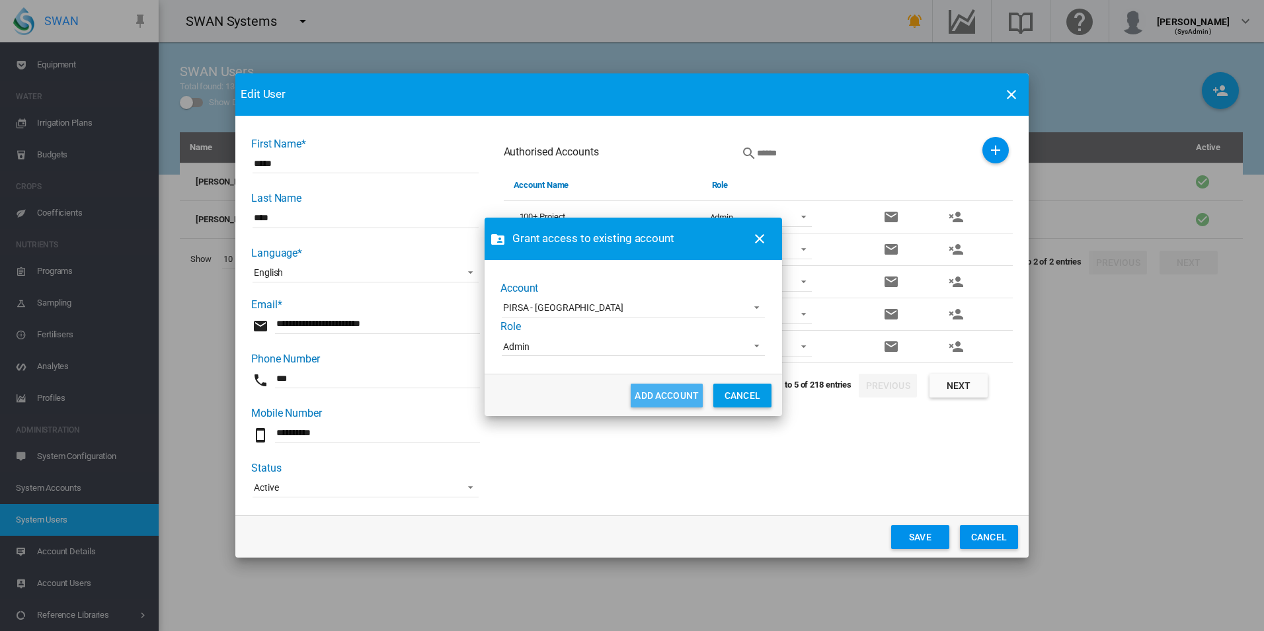
click at [653, 392] on button "ADD ACCOUNT" at bounding box center [667, 395] width 72 height 24
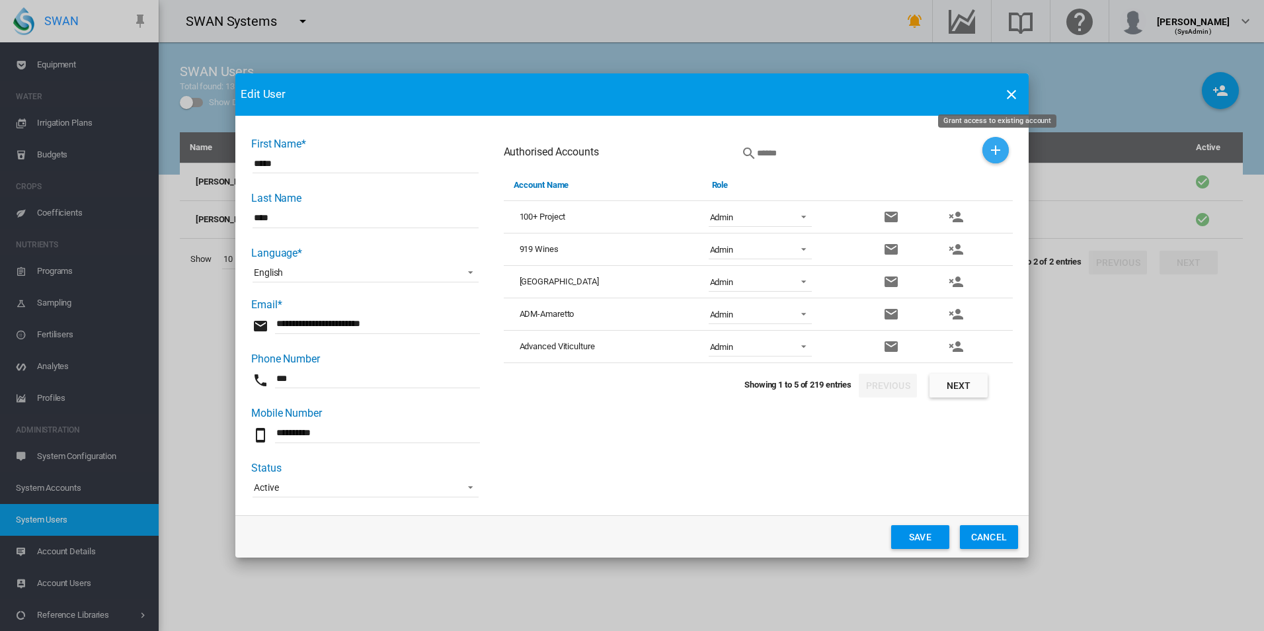
click at [988, 156] on md-icon "icon-plus" at bounding box center [996, 150] width 16 height 16
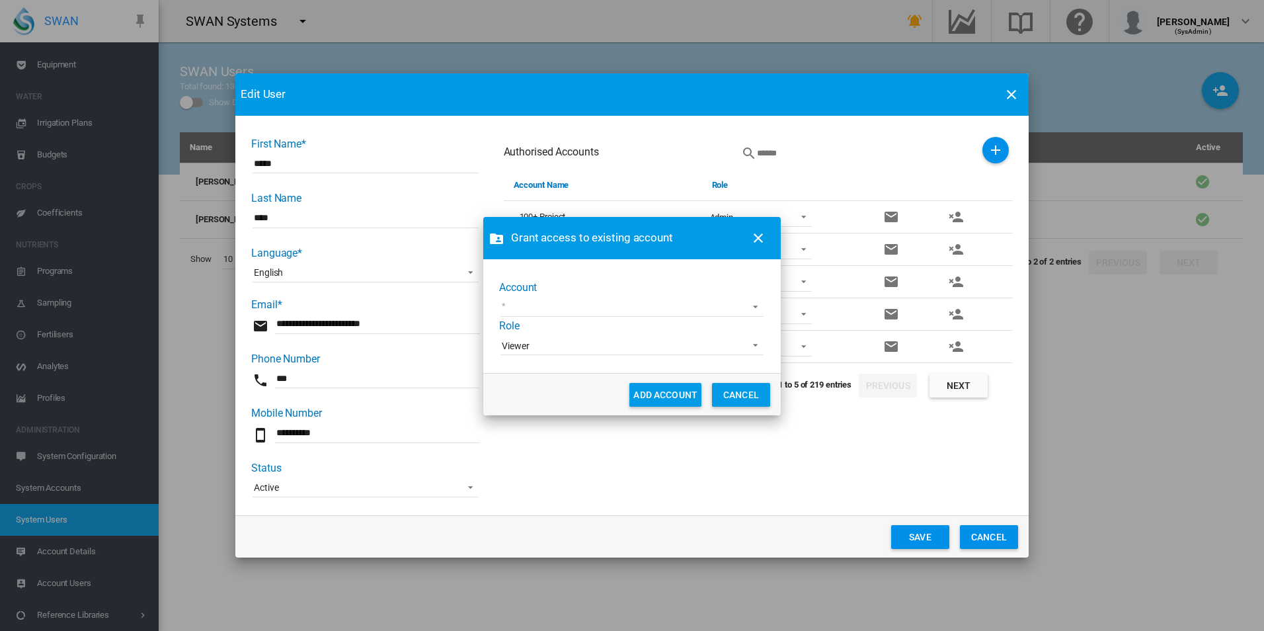
click at [750, 306] on md-select "45 South Adelaide Demo AgLogic Burlington Farming AgriLand Farming Alejandra De…" at bounding box center [631, 307] width 263 height 20
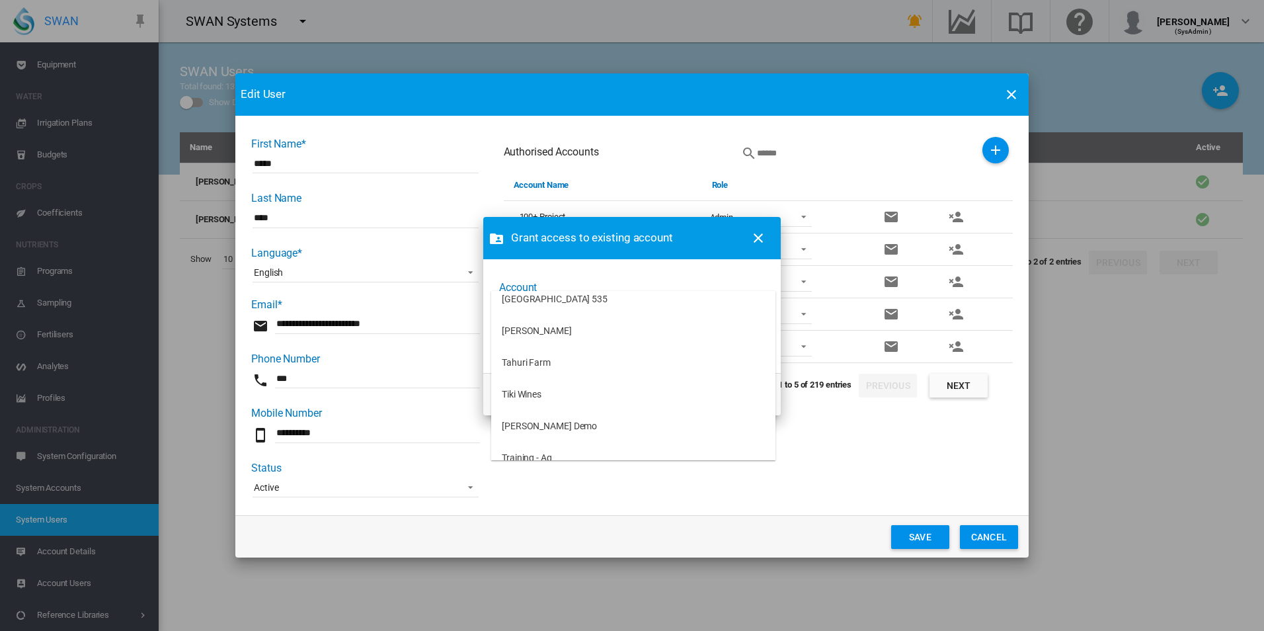
scroll to position [2638, 0]
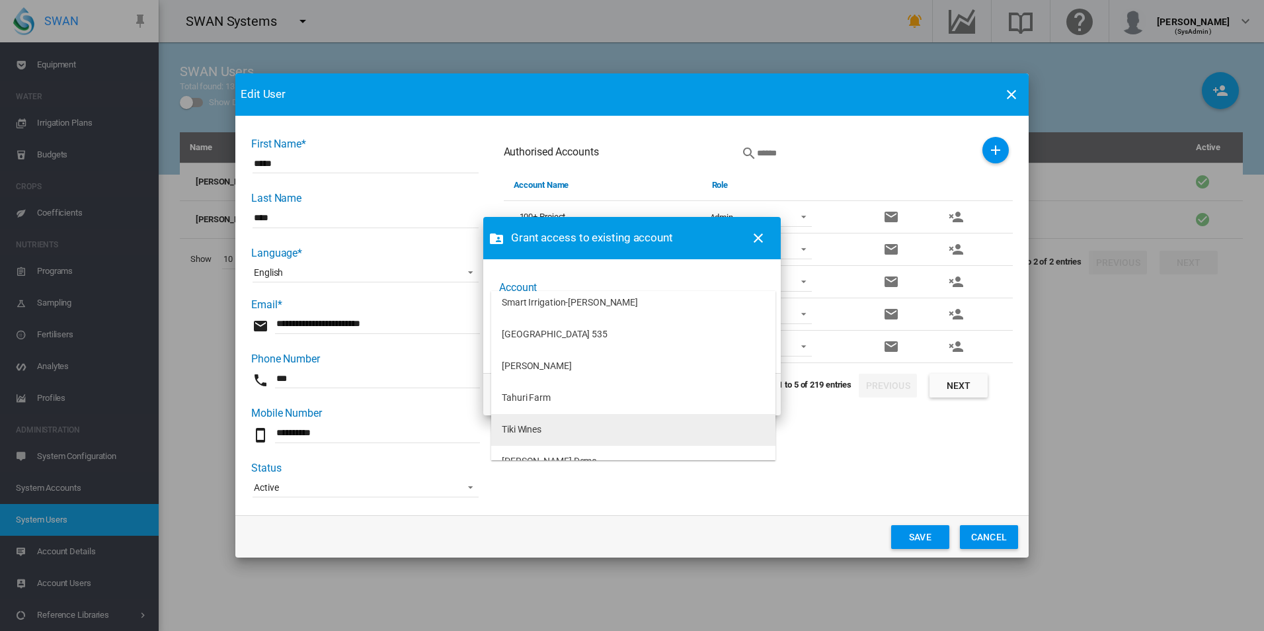
click at [623, 426] on md-option "Tiki Wines" at bounding box center [633, 430] width 284 height 32
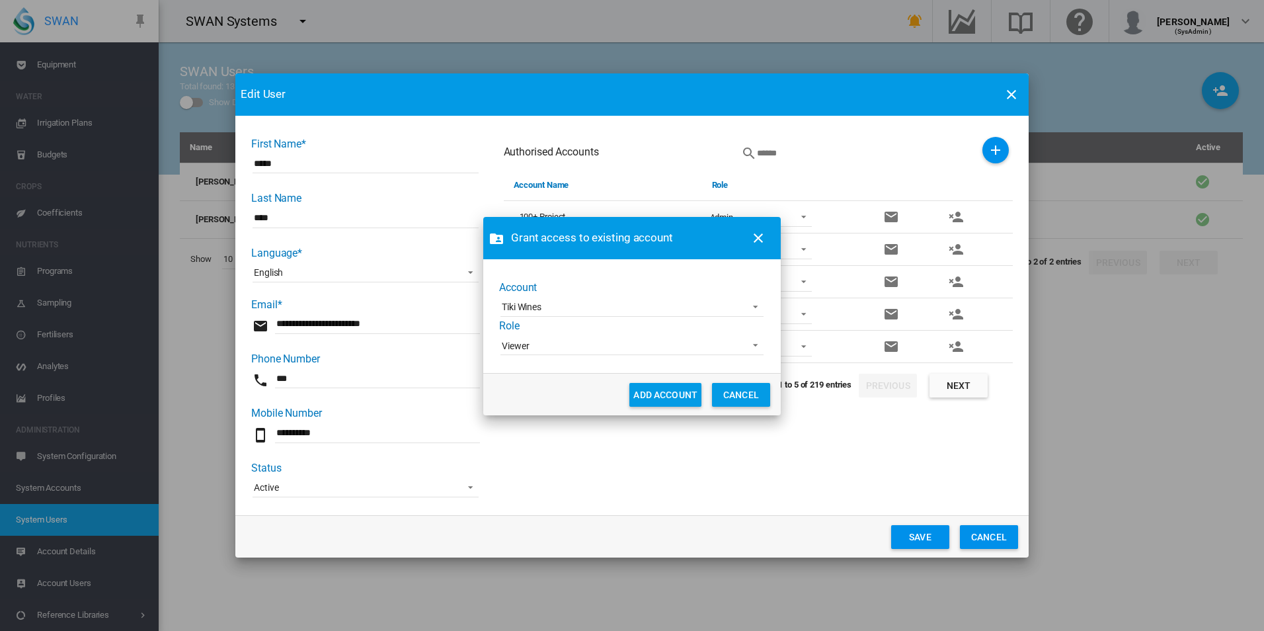
click at [558, 343] on span "Viewer" at bounding box center [621, 346] width 239 height 13
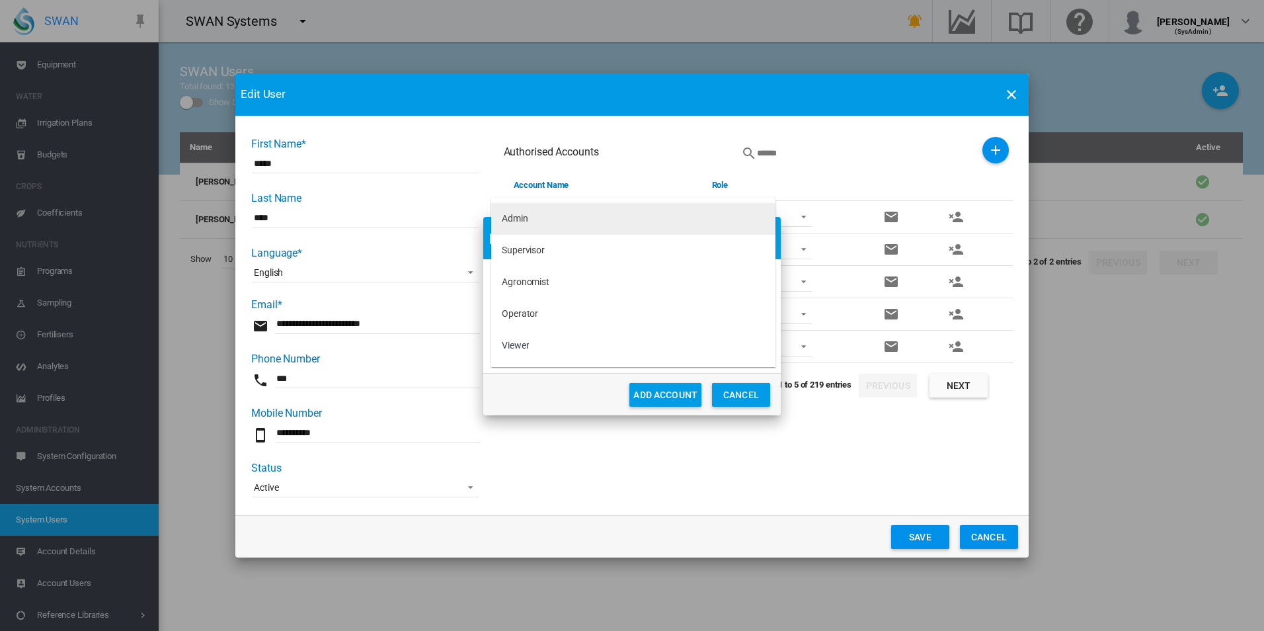
click at [543, 223] on md-option "Admin" at bounding box center [633, 219] width 284 height 32
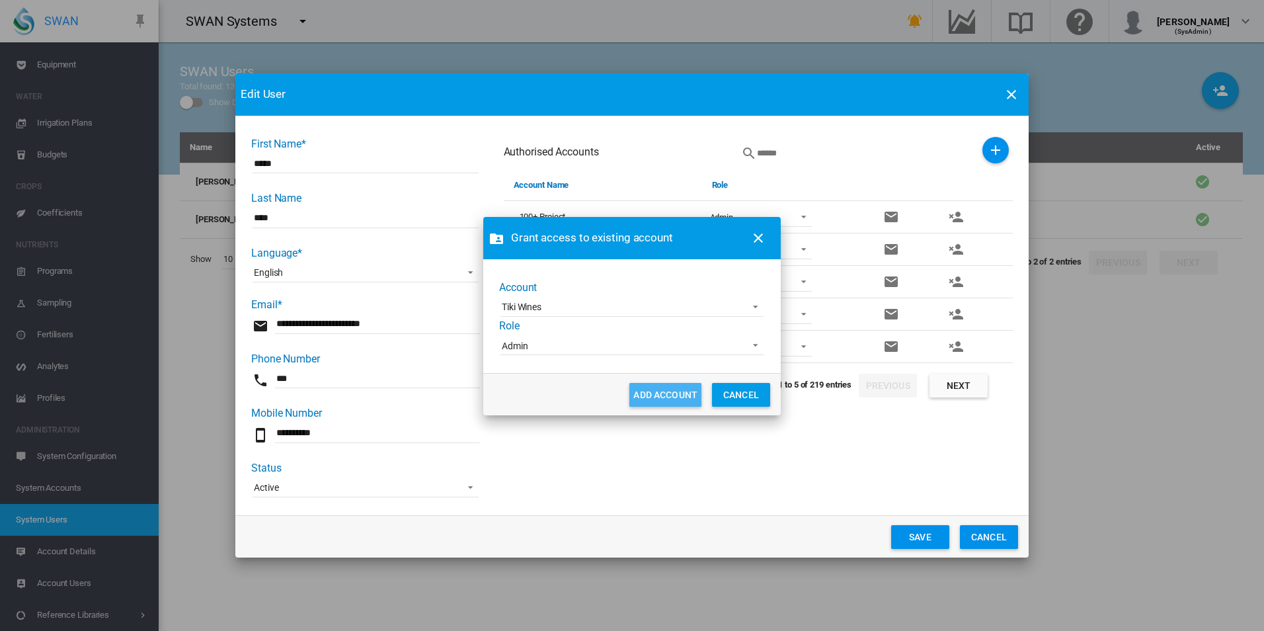
click at [645, 393] on button "ADD ACCOUNT" at bounding box center [665, 395] width 72 height 24
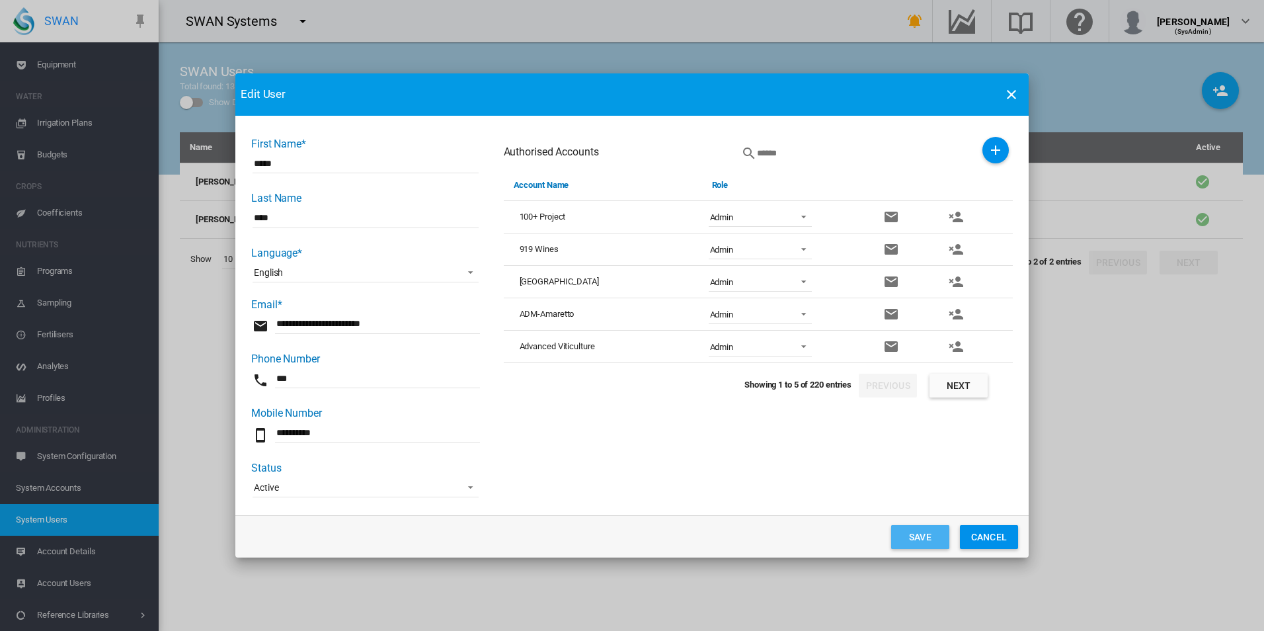
click at [914, 530] on button "Save" at bounding box center [920, 537] width 58 height 24
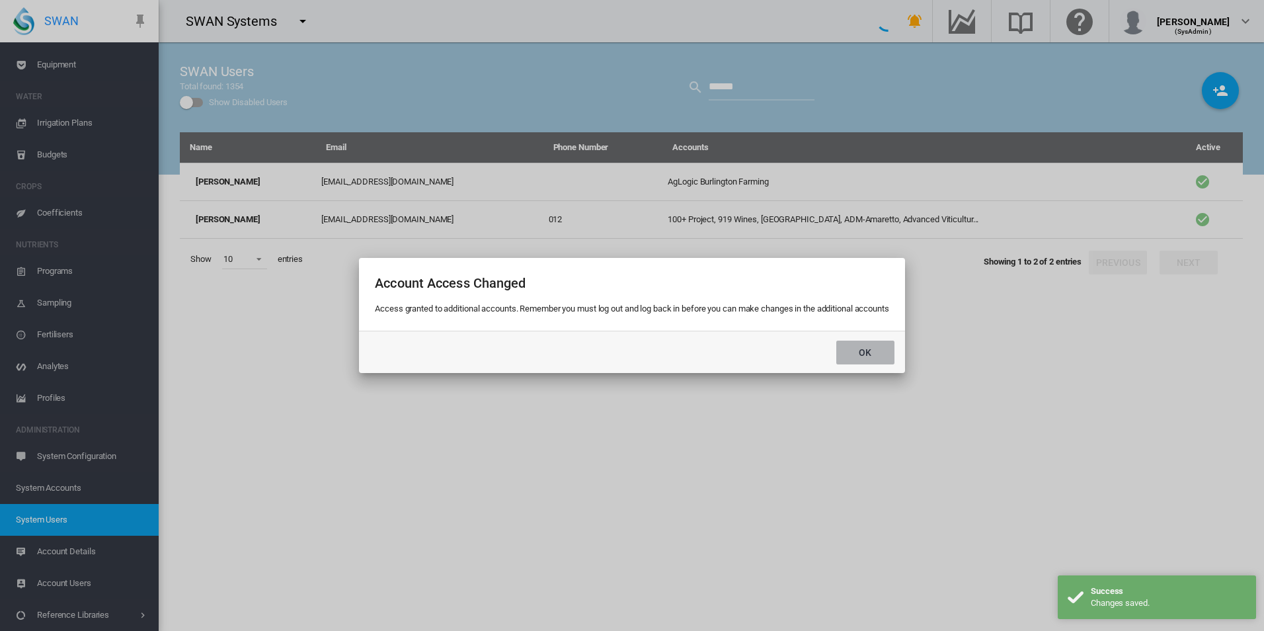
click at [858, 354] on button "Ok" at bounding box center [865, 352] width 58 height 24
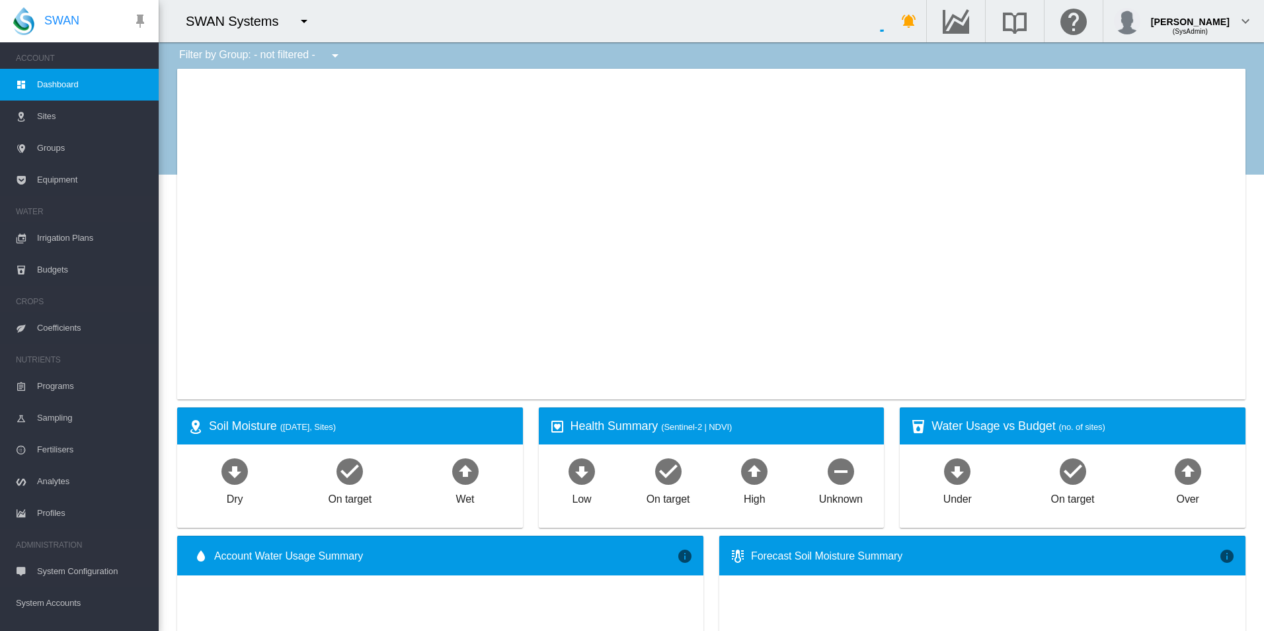
click at [308, 23] on md-icon "icon-menu-down" at bounding box center [304, 21] width 16 height 16
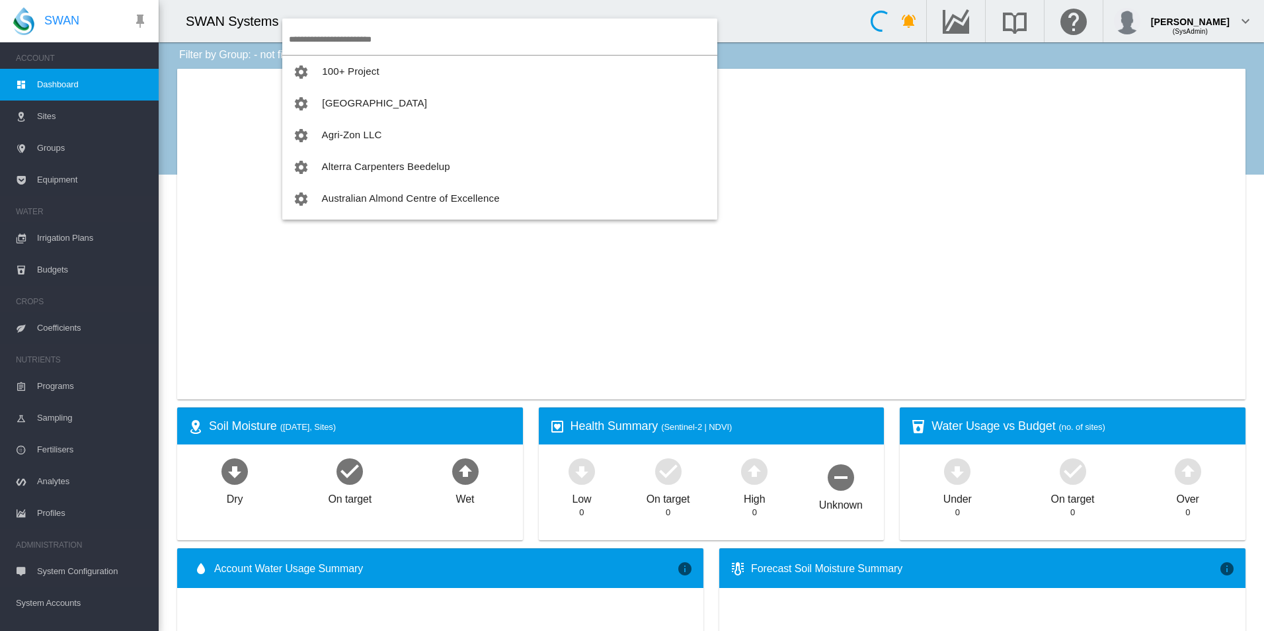
click at [340, 34] on input "search" at bounding box center [503, 39] width 428 height 31
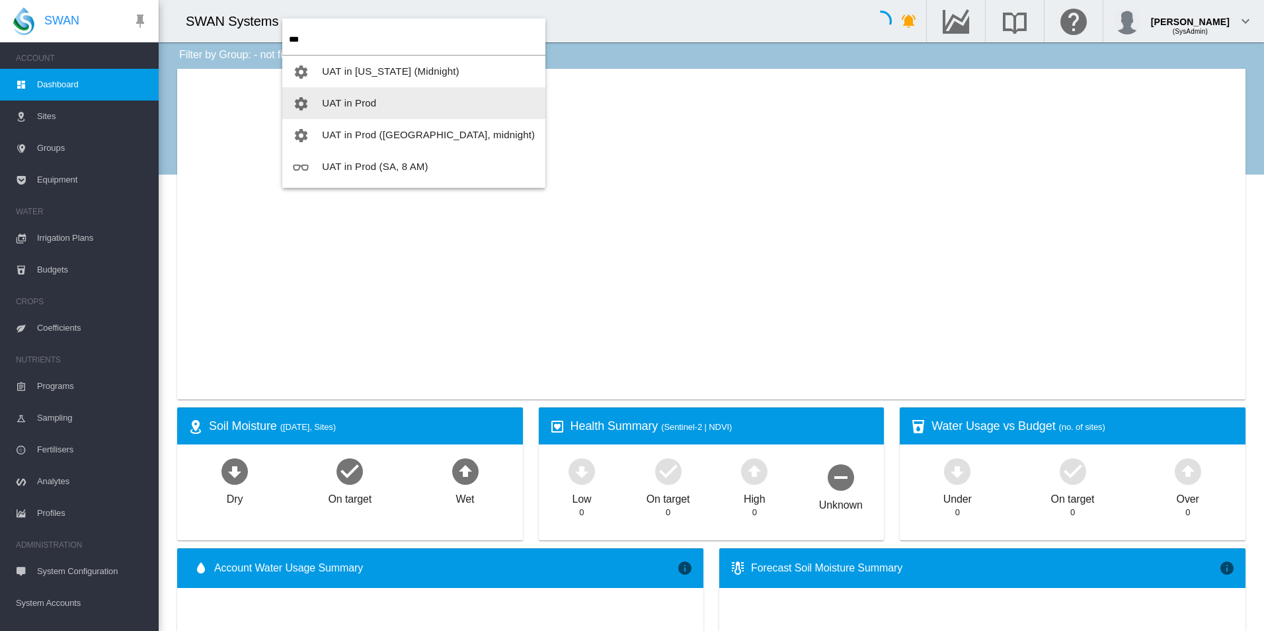
type input "***"
type input "**********"
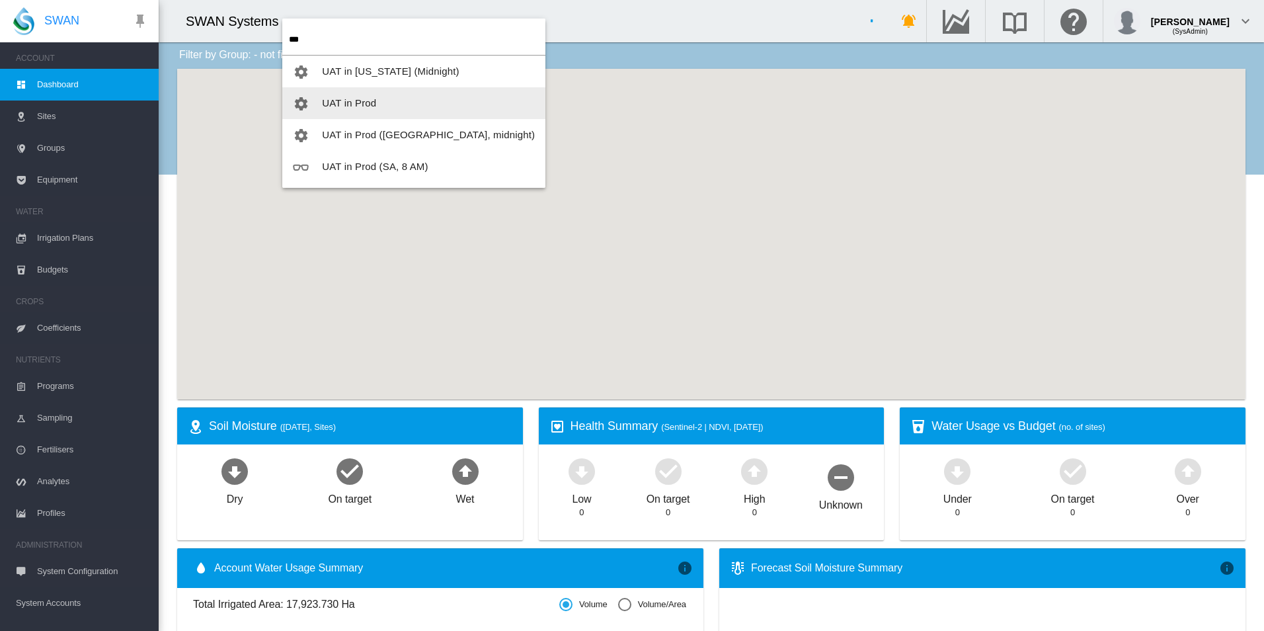
click at [362, 99] on span "UAT in Prod" at bounding box center [349, 102] width 54 height 11
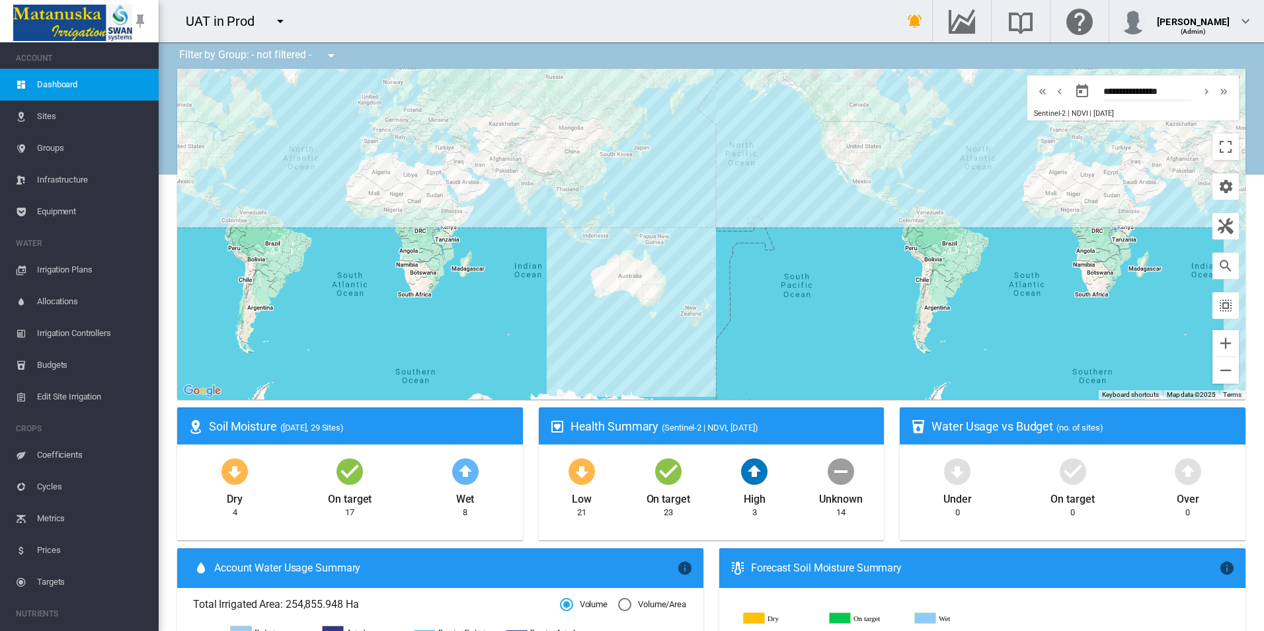
click at [94, 213] on span "Equipment" at bounding box center [92, 212] width 111 height 32
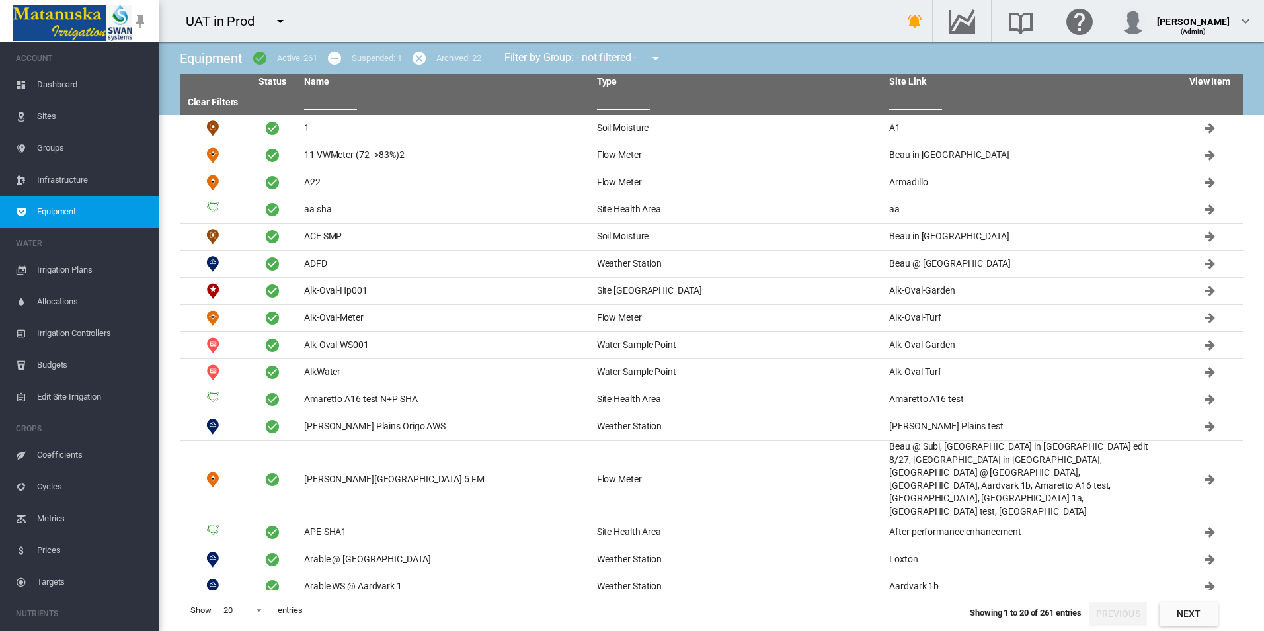
click at [364, 104] on th at bounding box center [445, 102] width 293 height 25
click at [346, 101] on input "text" at bounding box center [330, 100] width 53 height 20
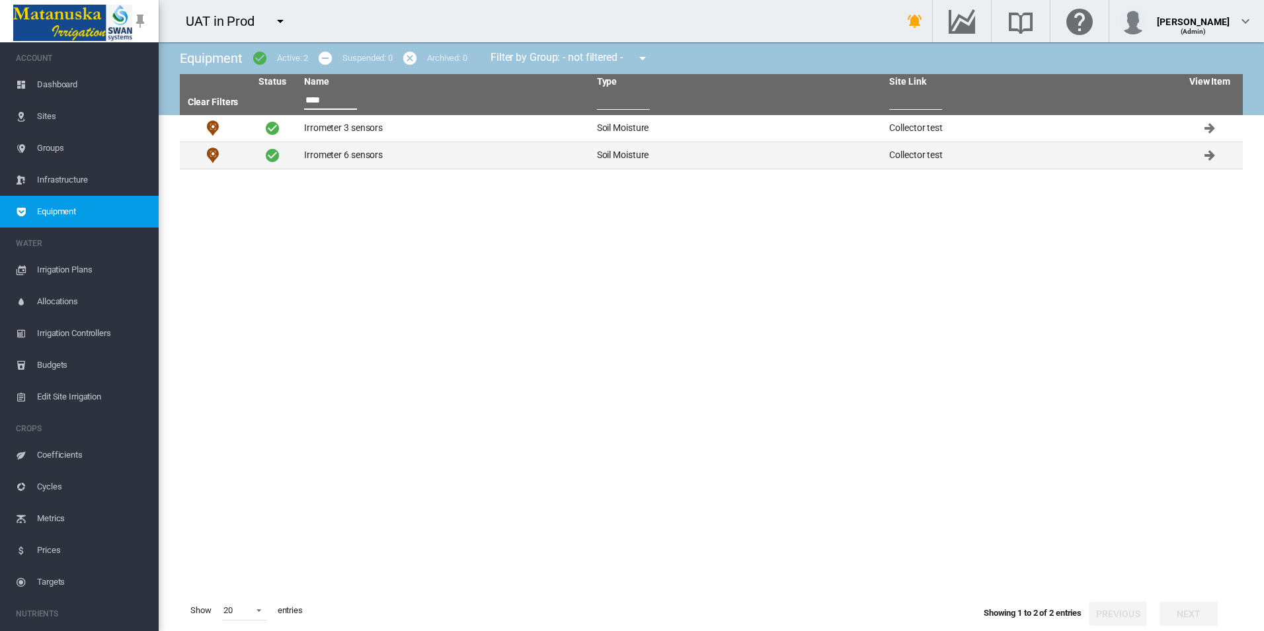
type input "****"
click at [443, 155] on td "Irrometer 6 sensors" at bounding box center [445, 155] width 293 height 26
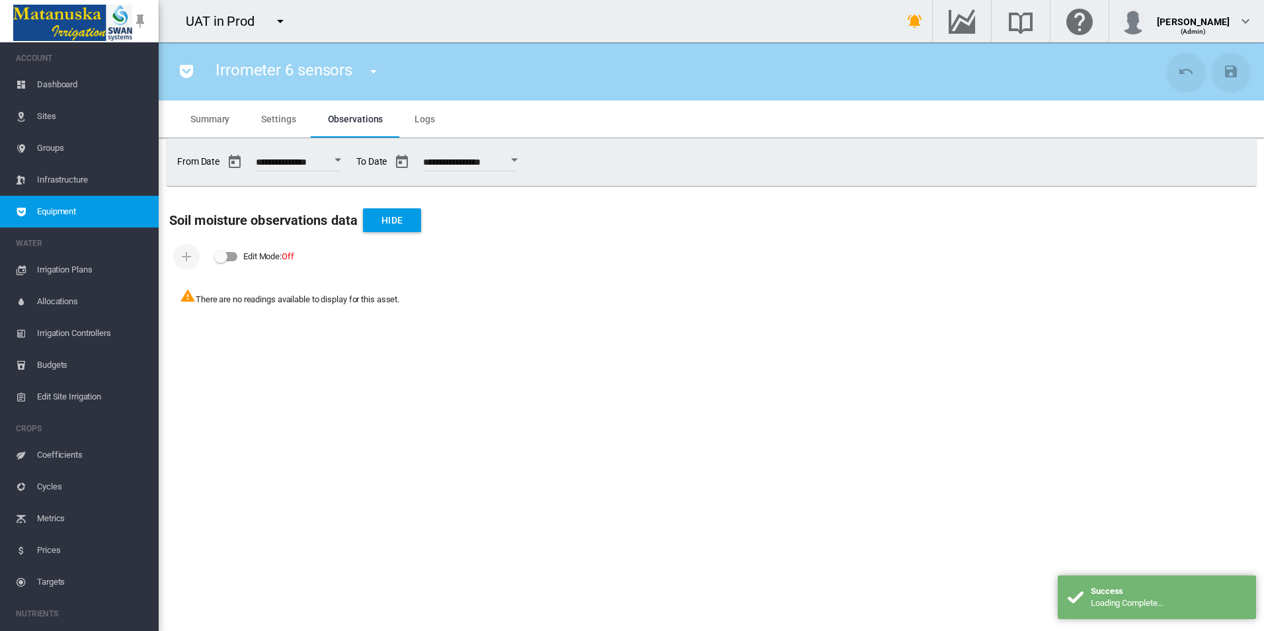
click at [254, 116] on md-tab-item "Settings" at bounding box center [278, 118] width 66 height 37
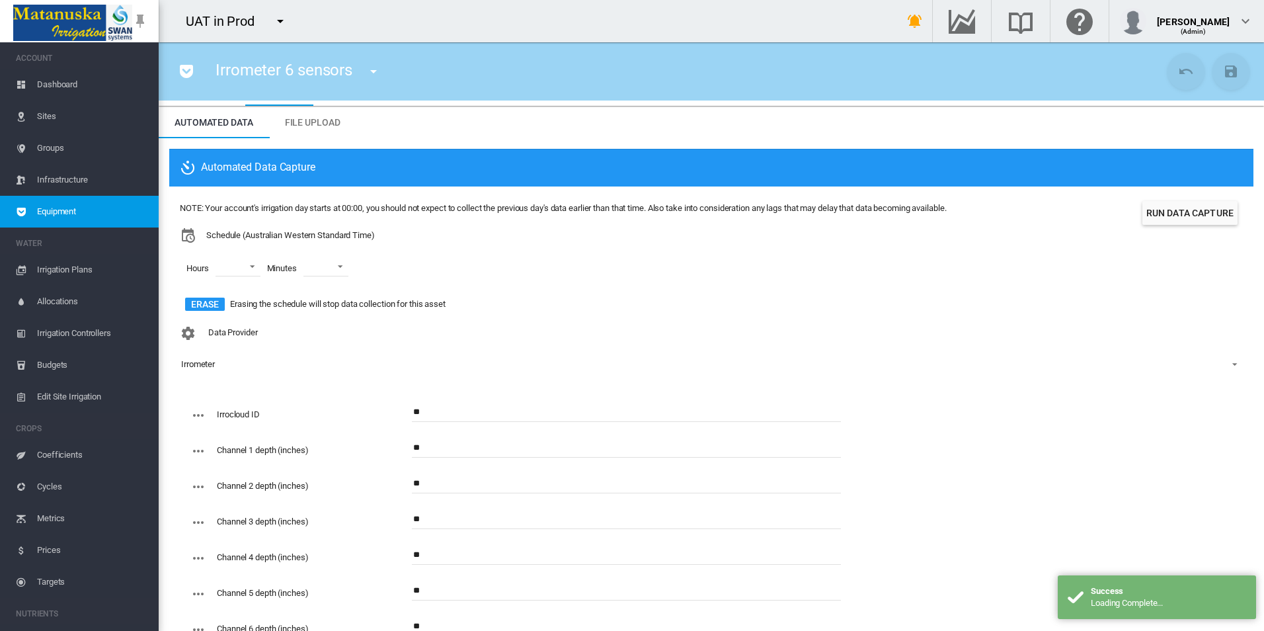
scroll to position [80, 0]
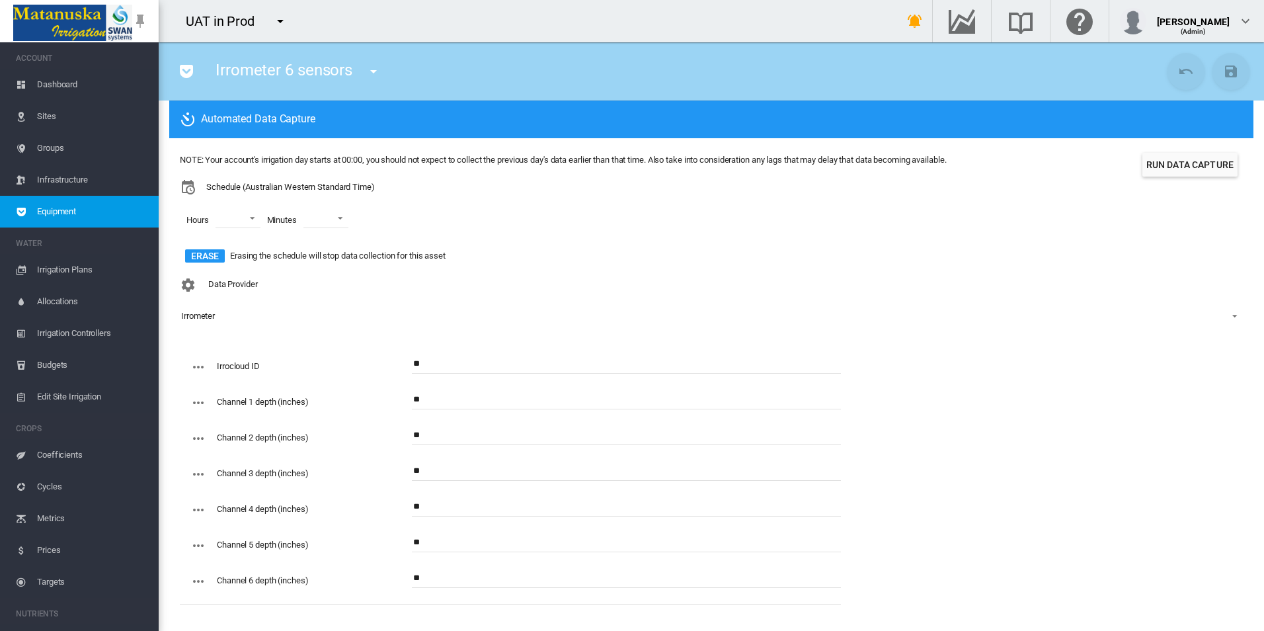
click at [1154, 164] on button "Run Data Capture" at bounding box center [1189, 165] width 95 height 24
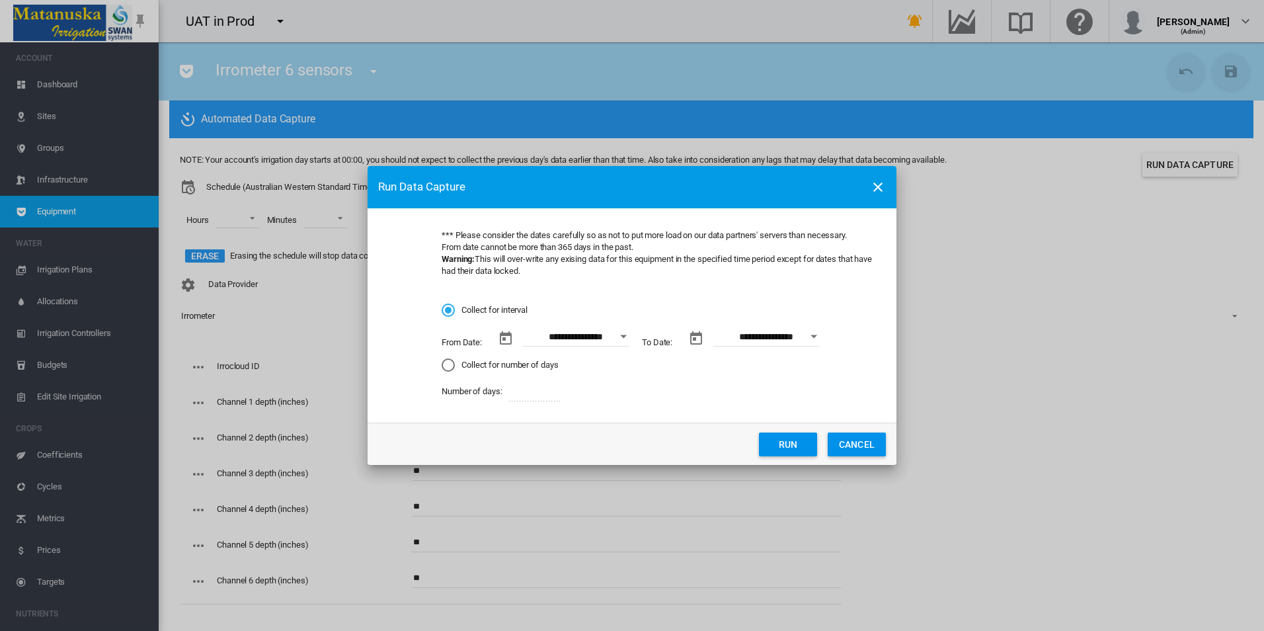
click at [771, 442] on button "Run" at bounding box center [788, 444] width 58 height 24
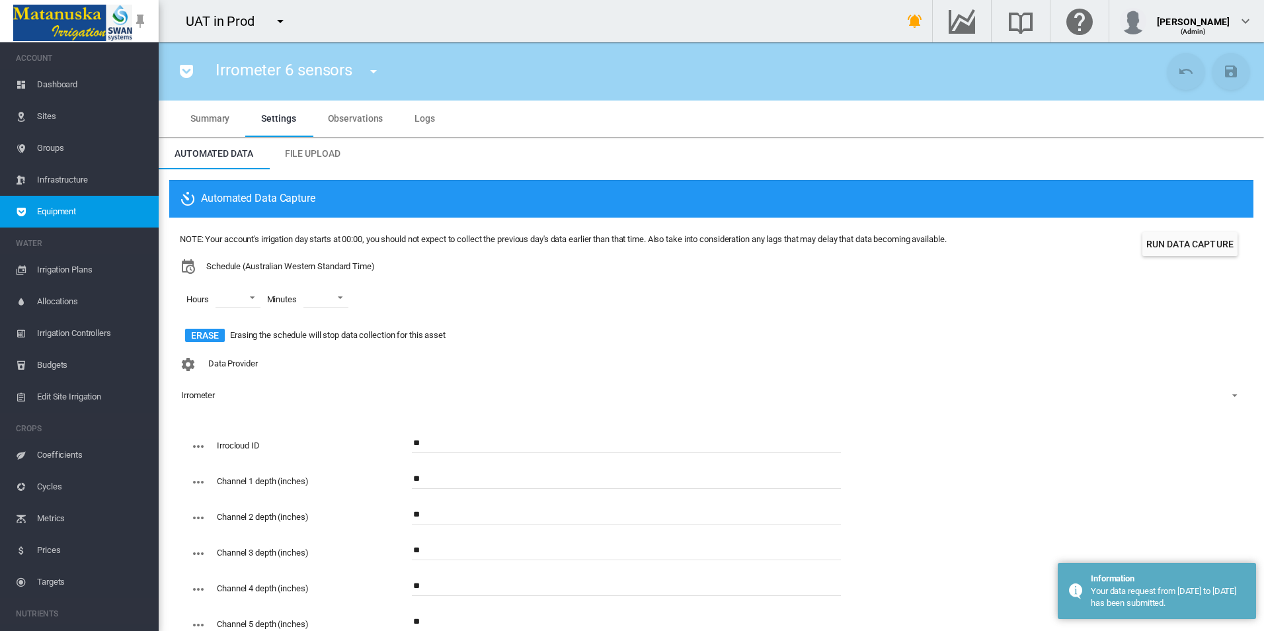
scroll to position [0, 0]
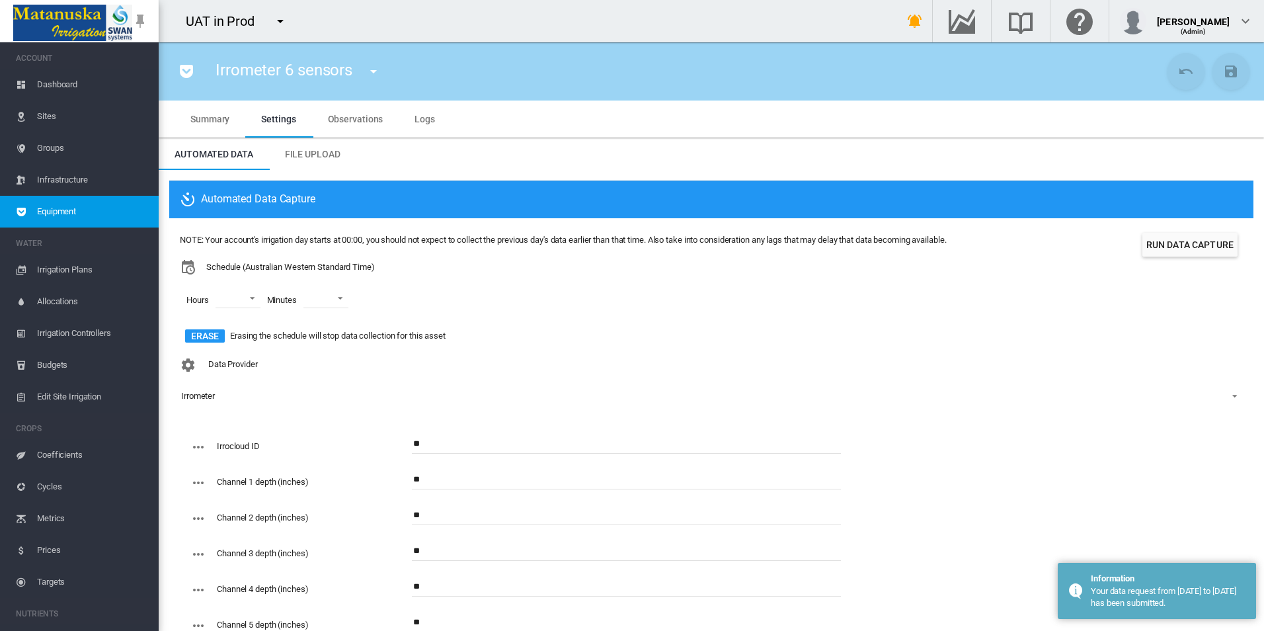
click at [422, 115] on span "Logs" at bounding box center [425, 119] width 20 height 11
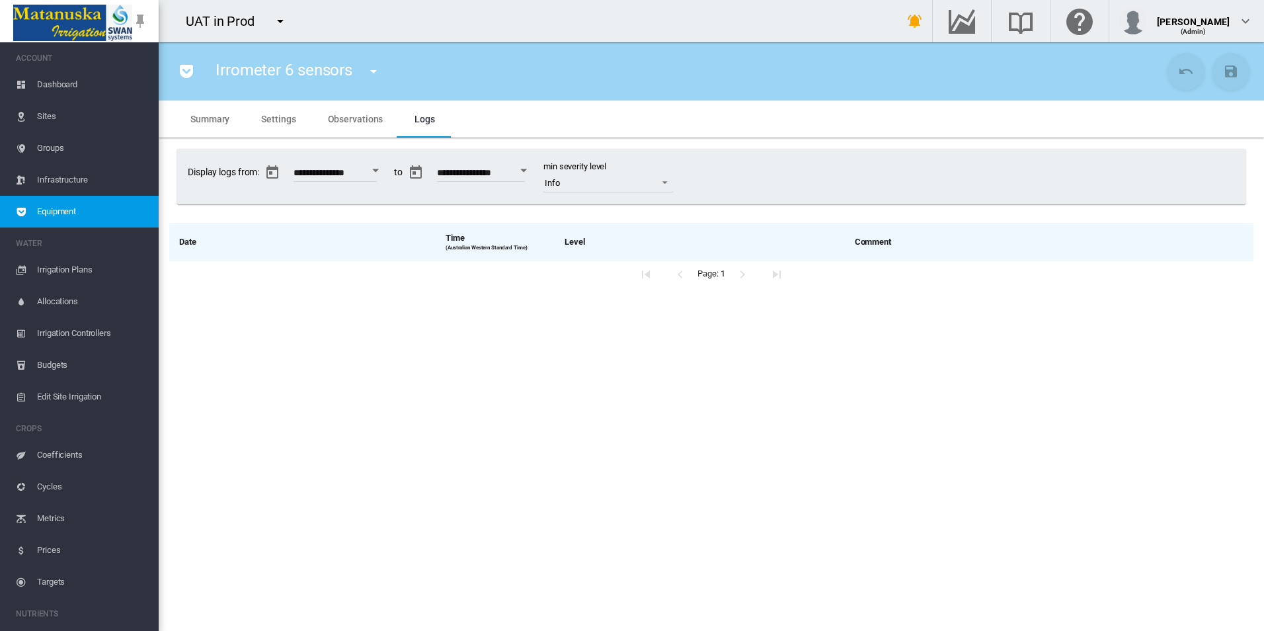
click at [536, 173] on button "Open calendar" at bounding box center [524, 171] width 24 height 24
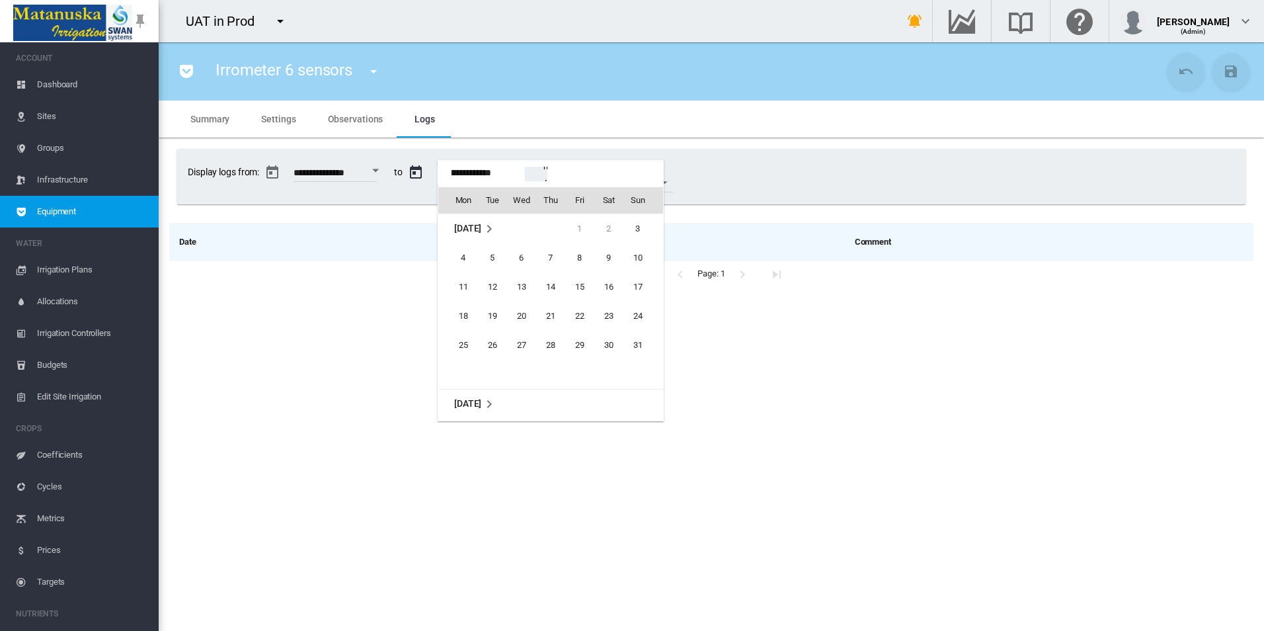
scroll to position [175, 0]
click at [556, 260] on span "4" at bounding box center [550, 258] width 26 height 26
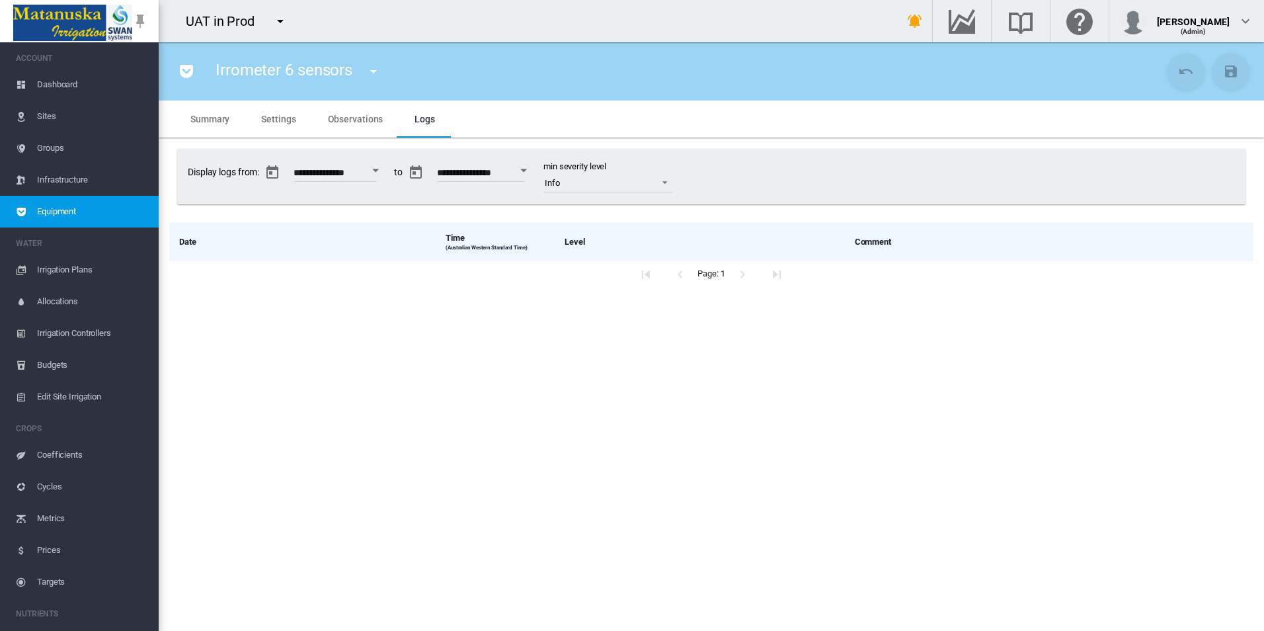
click at [536, 167] on button "Open calendar" at bounding box center [524, 171] width 24 height 24
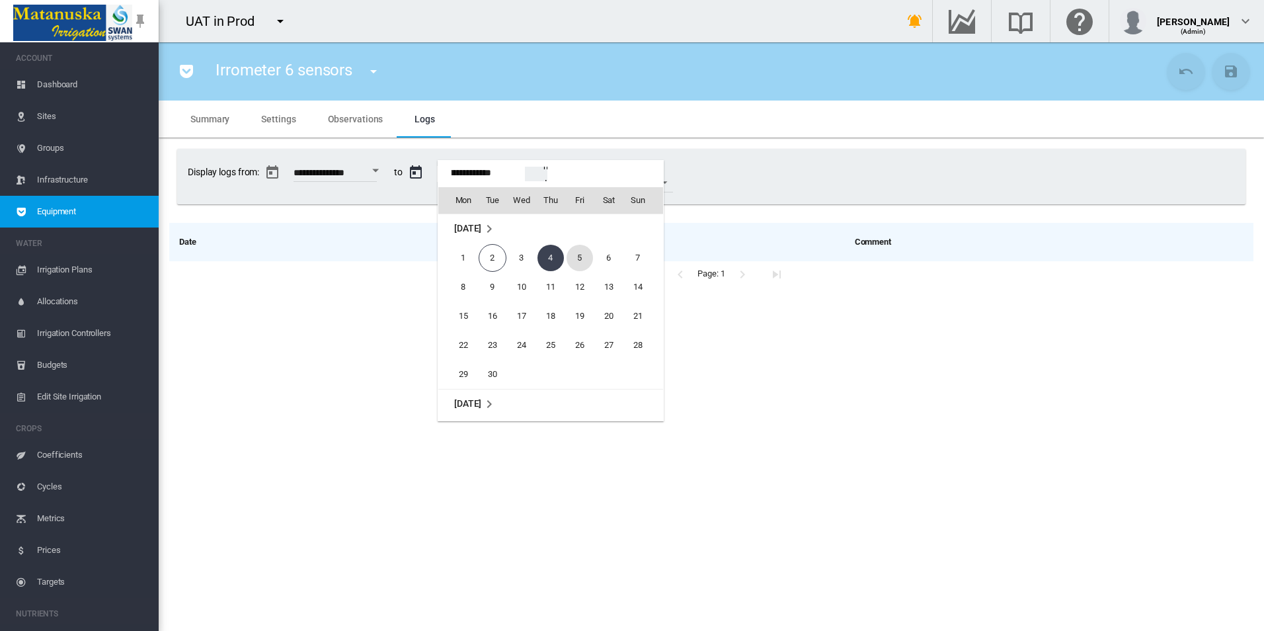
click at [576, 254] on span "5" at bounding box center [580, 258] width 26 height 26
type input "**********"
